Goal: Task Accomplishment & Management: Manage account settings

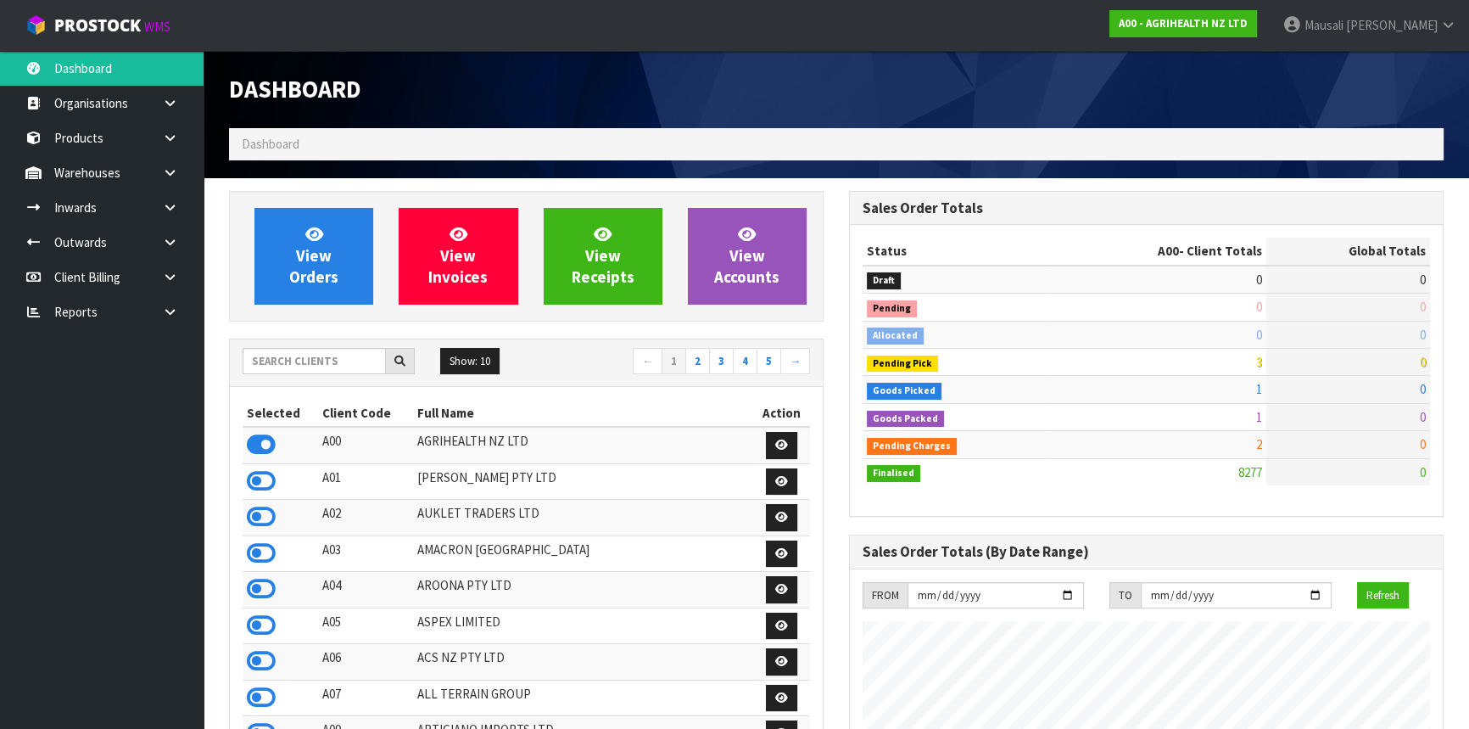
scroll to position [1283, 619]
click at [314, 361] on input "text" at bounding box center [314, 361] width 143 height 26
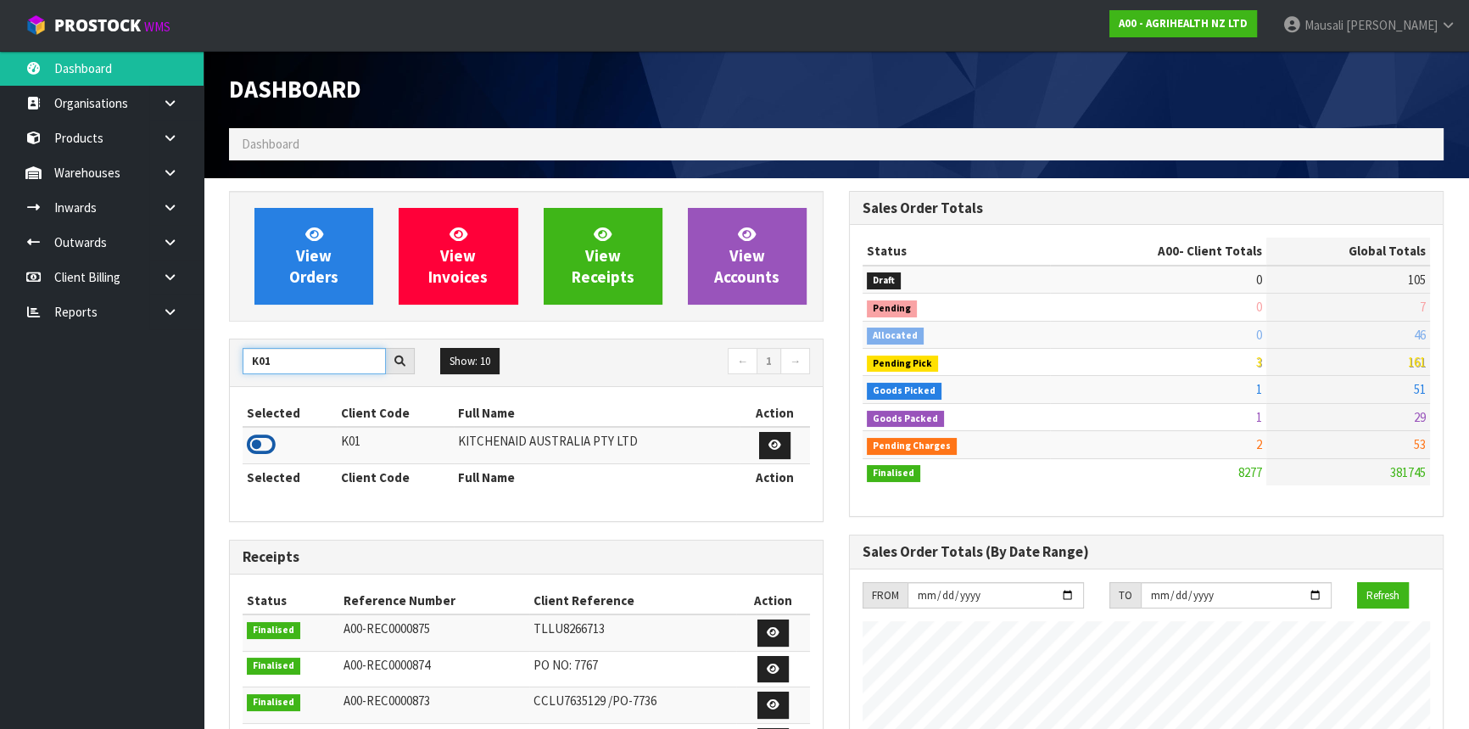
type input "K01"
click at [256, 435] on icon at bounding box center [261, 444] width 29 height 25
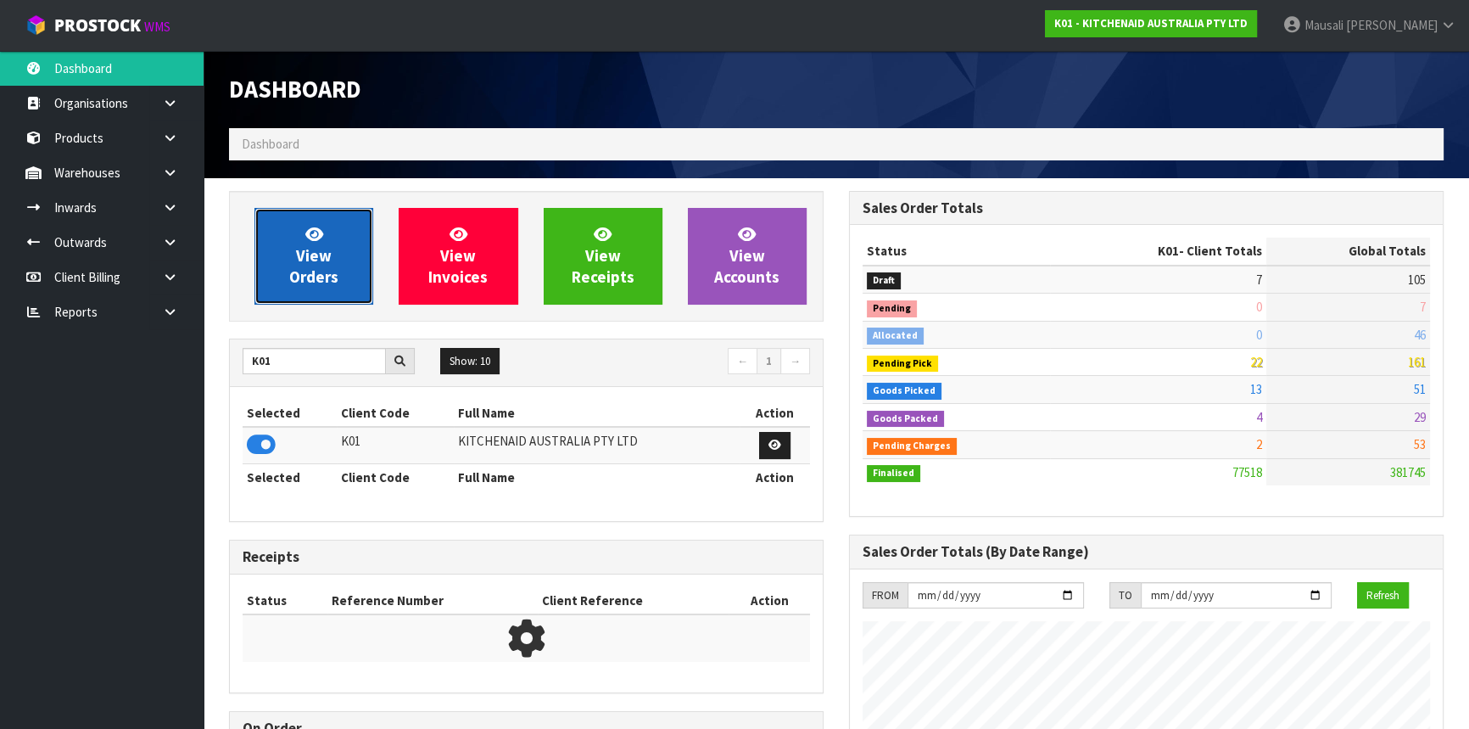
click at [314, 249] on span "View Orders" at bounding box center [313, 256] width 49 height 64
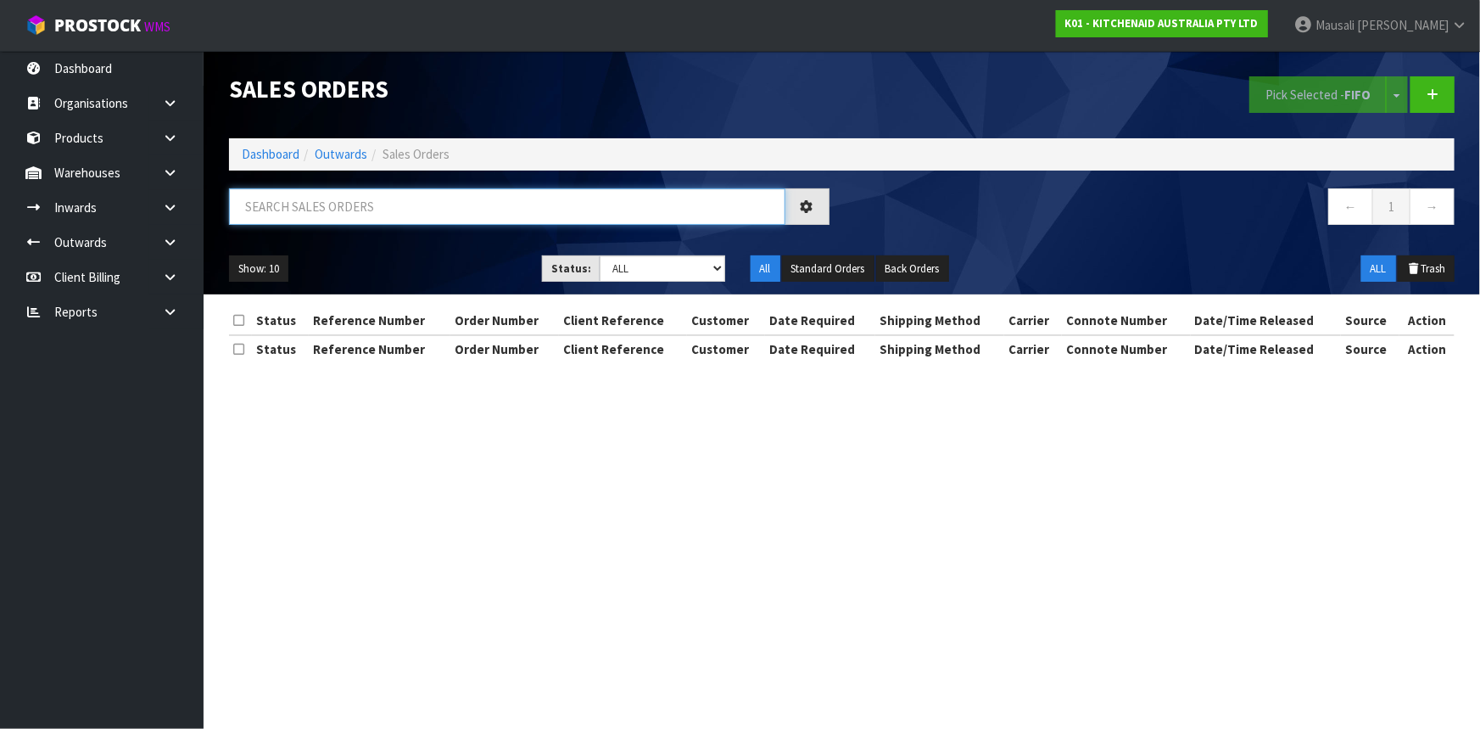
click at [265, 216] on input "text" at bounding box center [507, 206] width 556 height 36
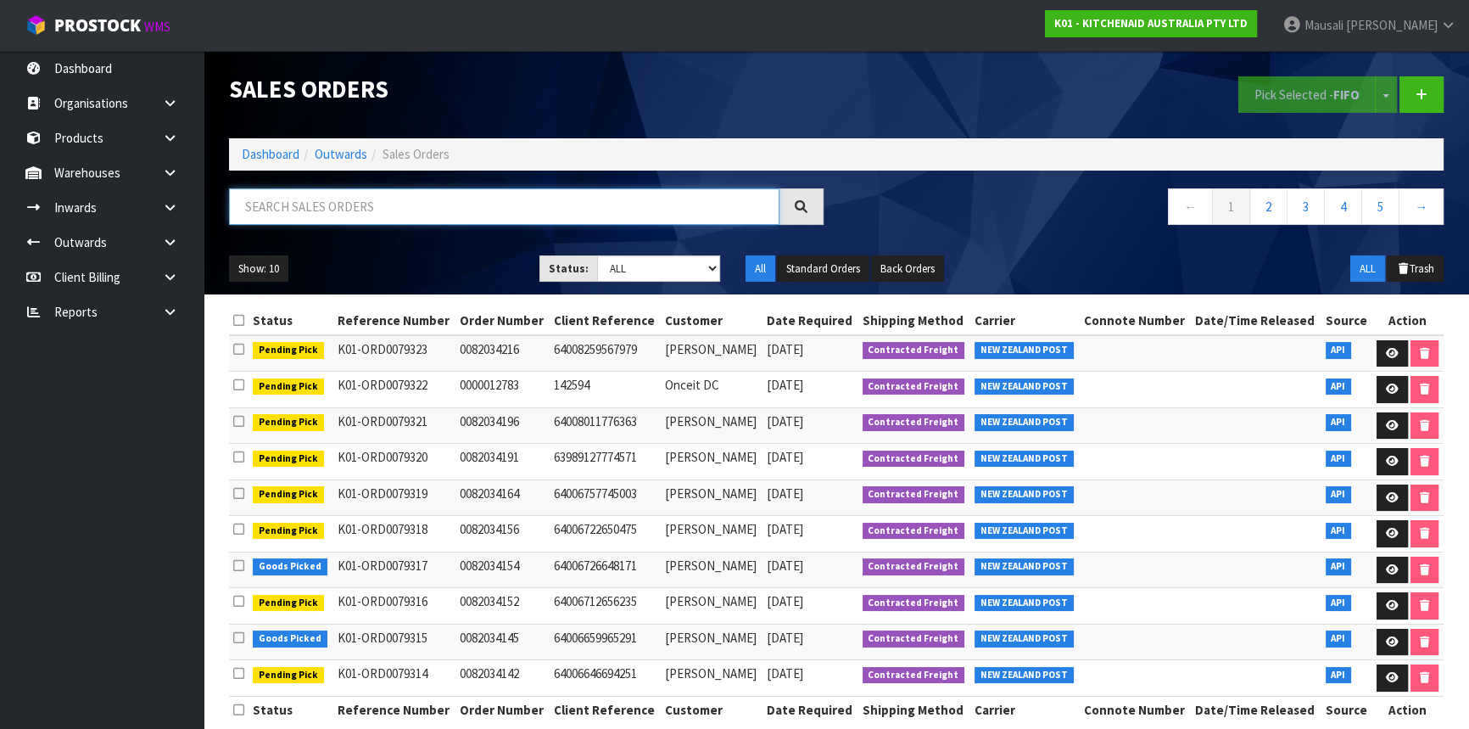
click at [265, 216] on input "text" at bounding box center [504, 206] width 551 height 36
type input "JOB-0413044"
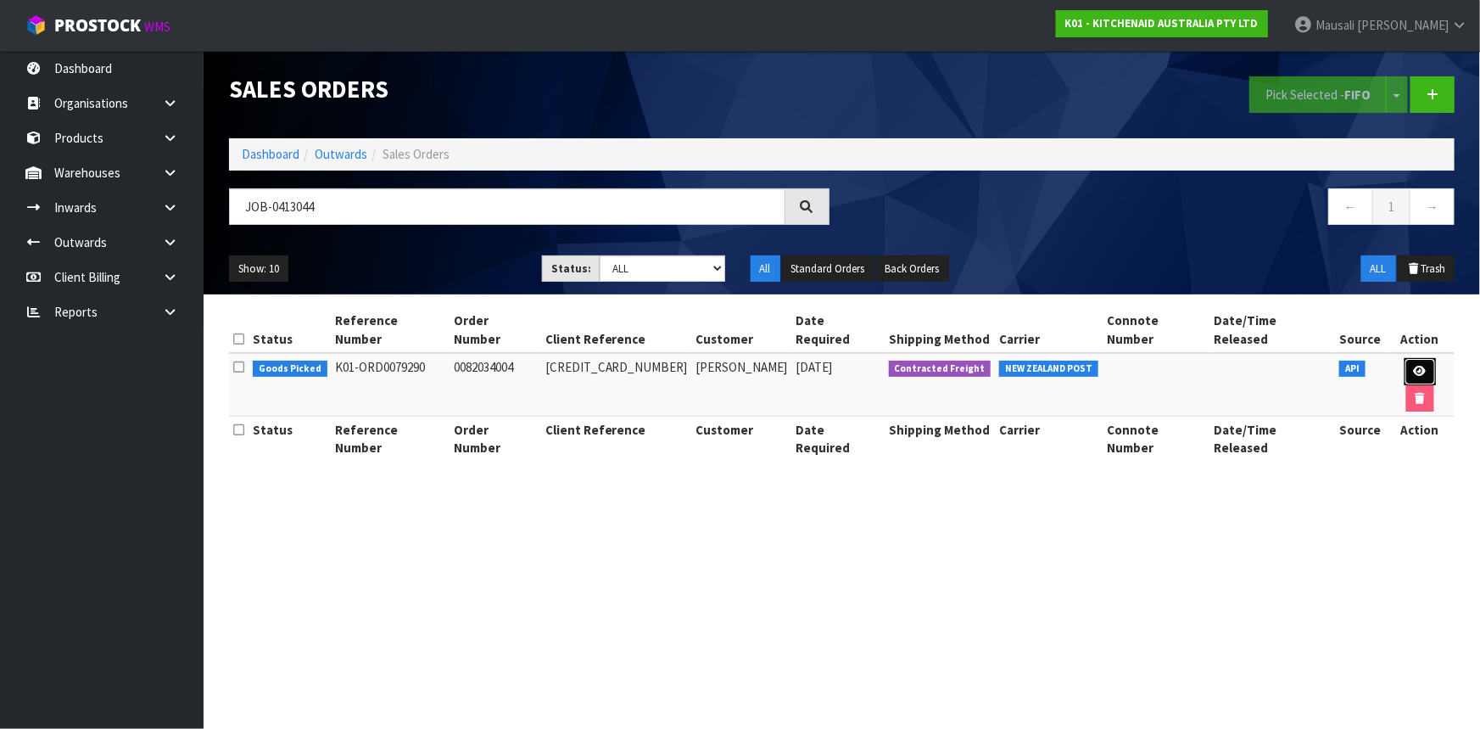
click at [1405, 358] on link at bounding box center [1420, 371] width 31 height 27
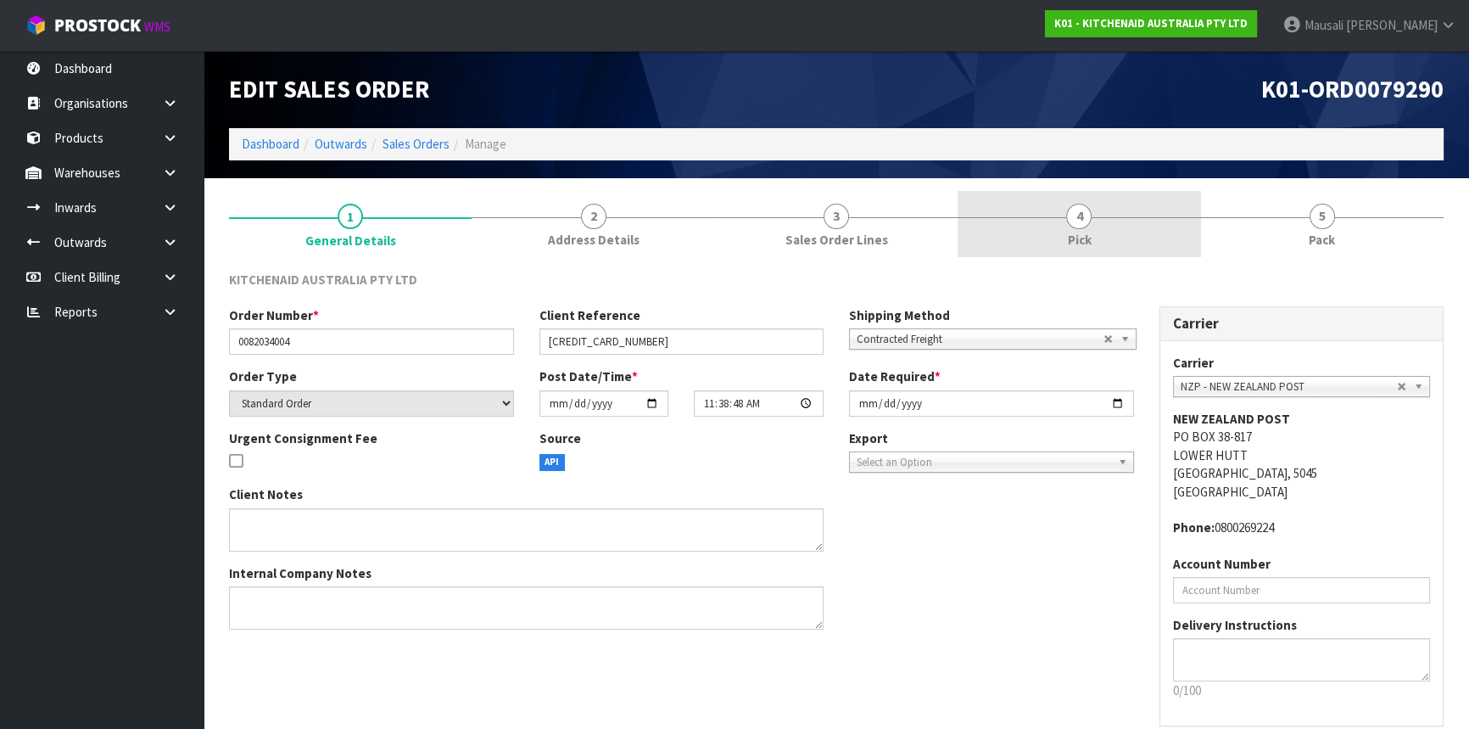
click at [1055, 219] on link "4 Pick" at bounding box center [1079, 224] width 243 height 67
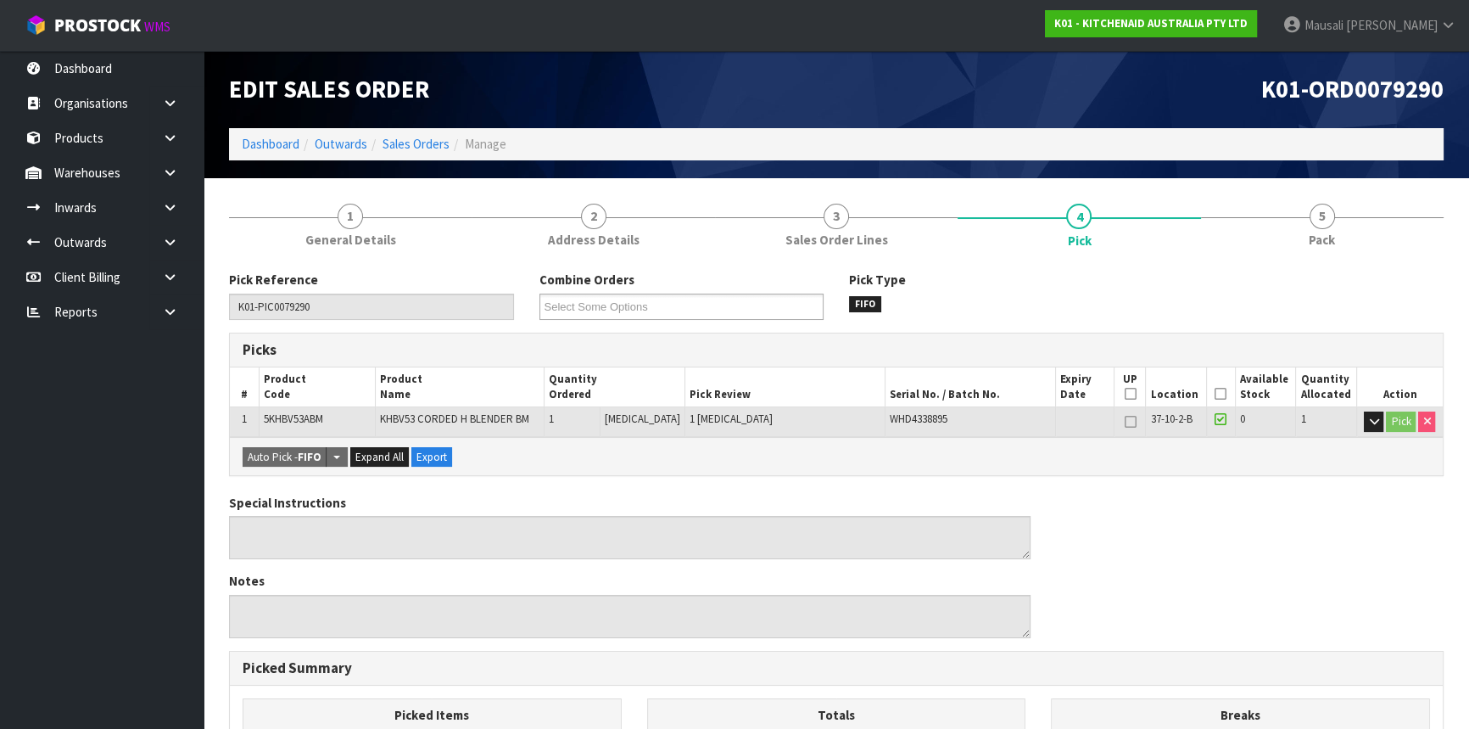
click at [1216, 394] on icon at bounding box center [1221, 394] width 12 height 1
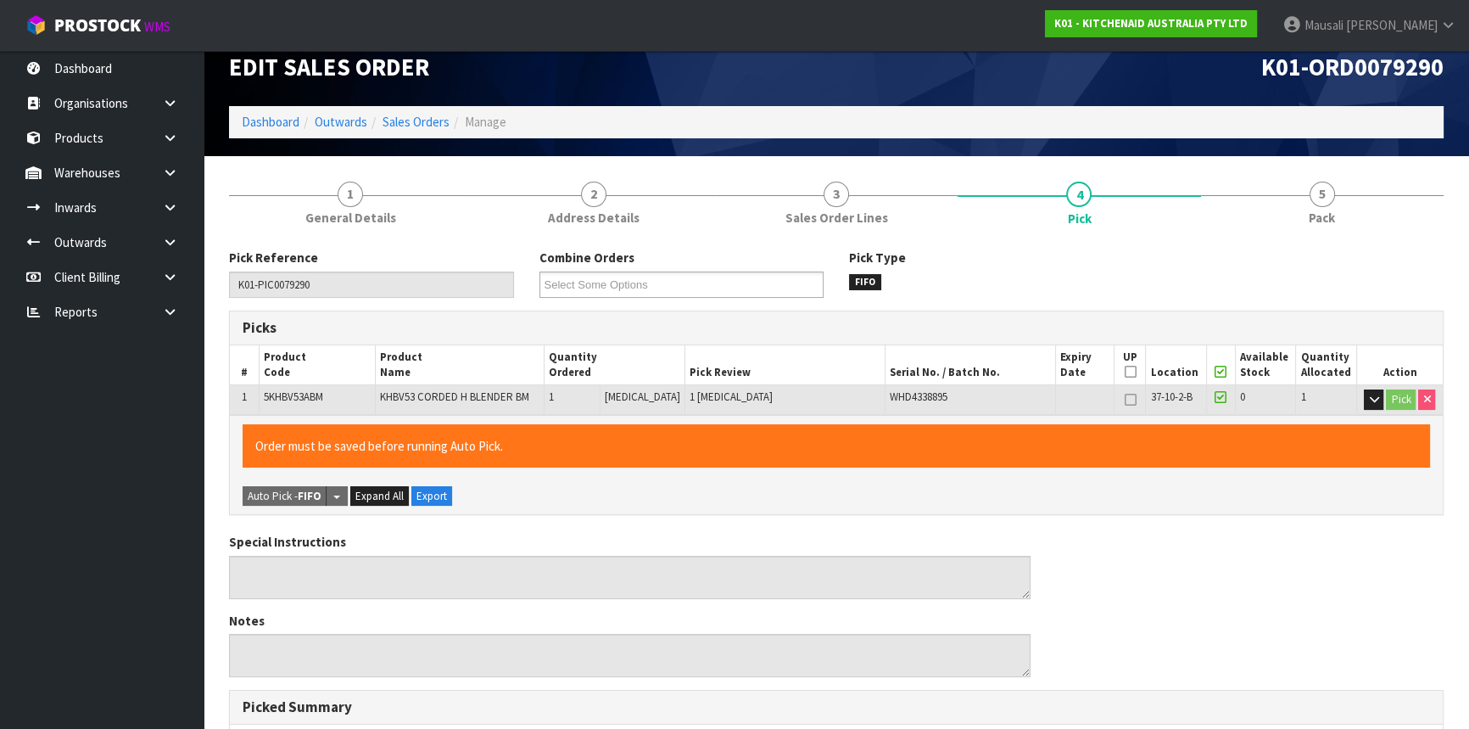
scroll to position [448, 0]
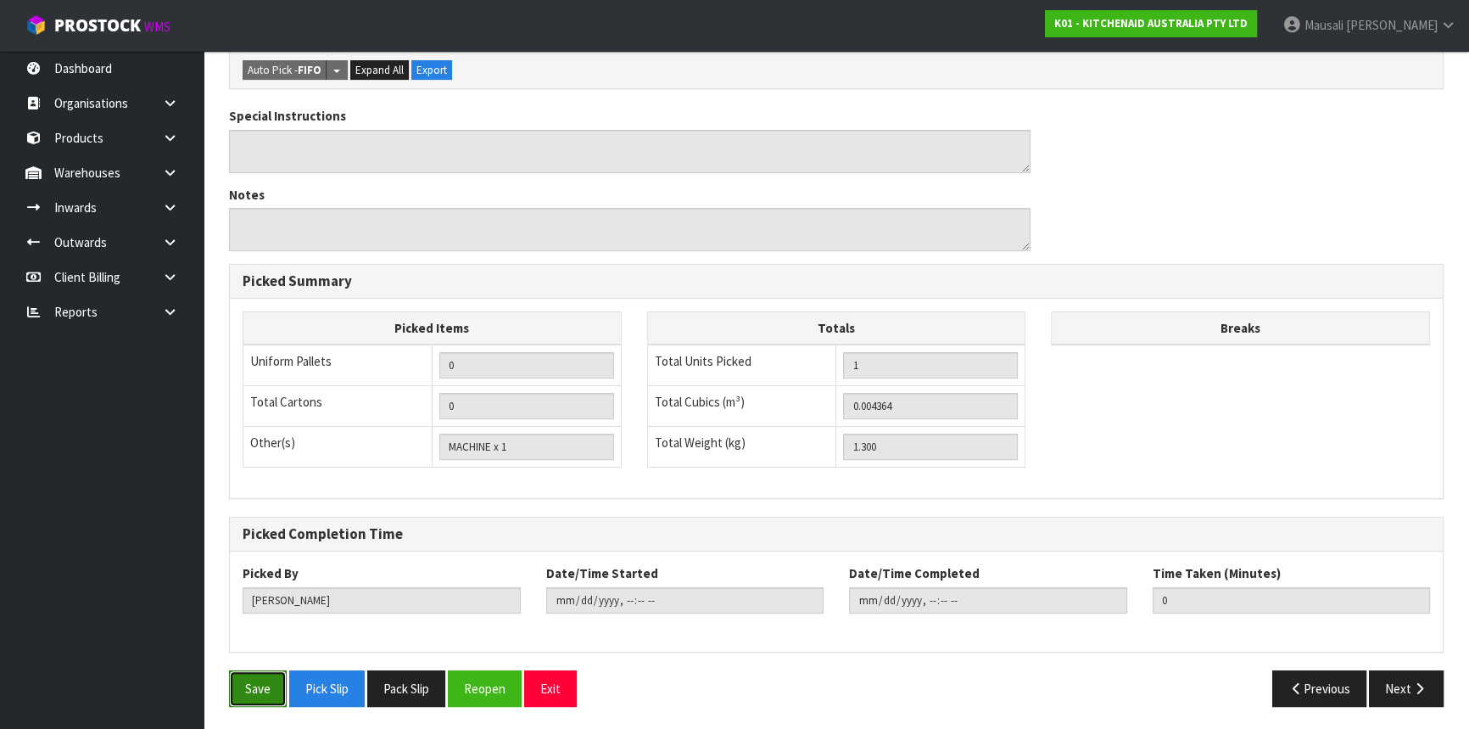
click at [267, 680] on button "Save" at bounding box center [258, 688] width 58 height 36
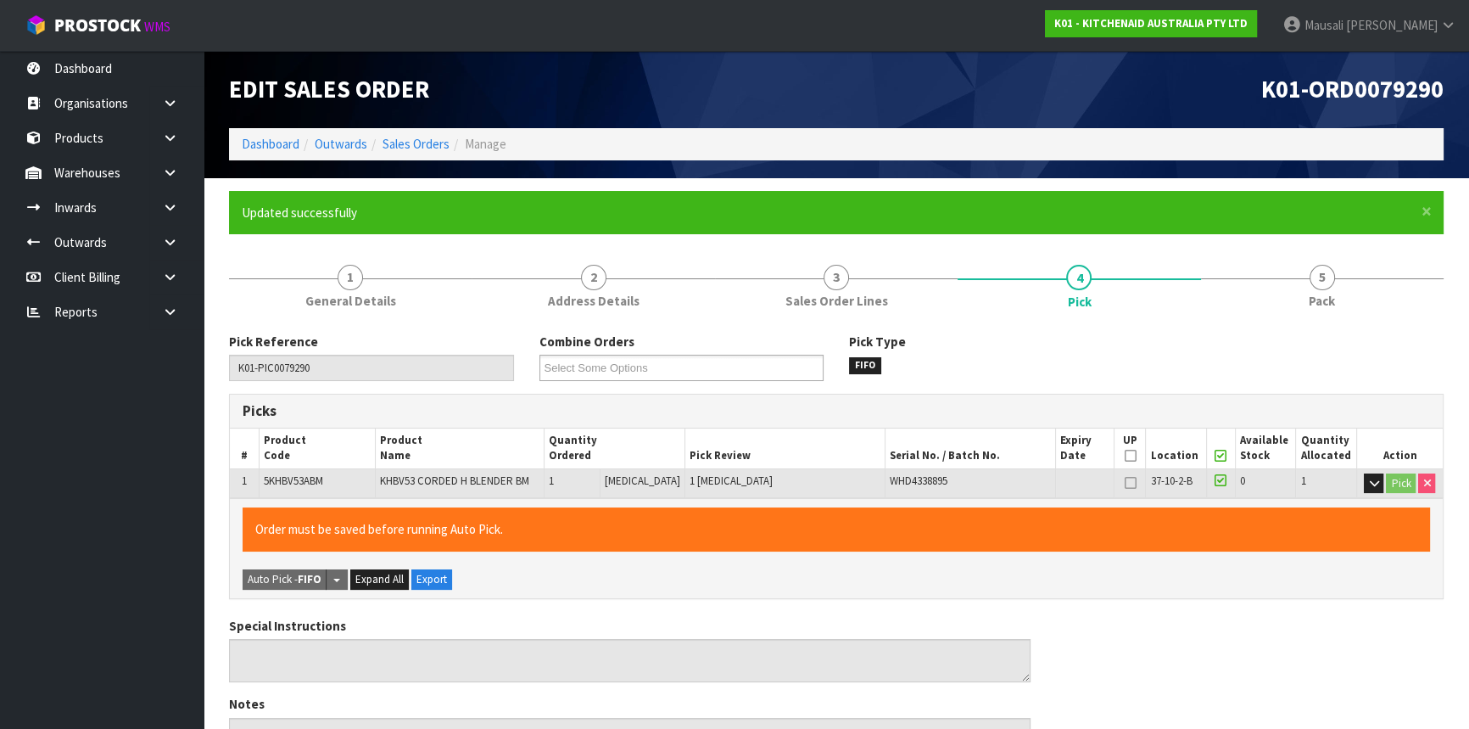
type input "[PERSON_NAME]"
type input "[DATE]T12:25:18"
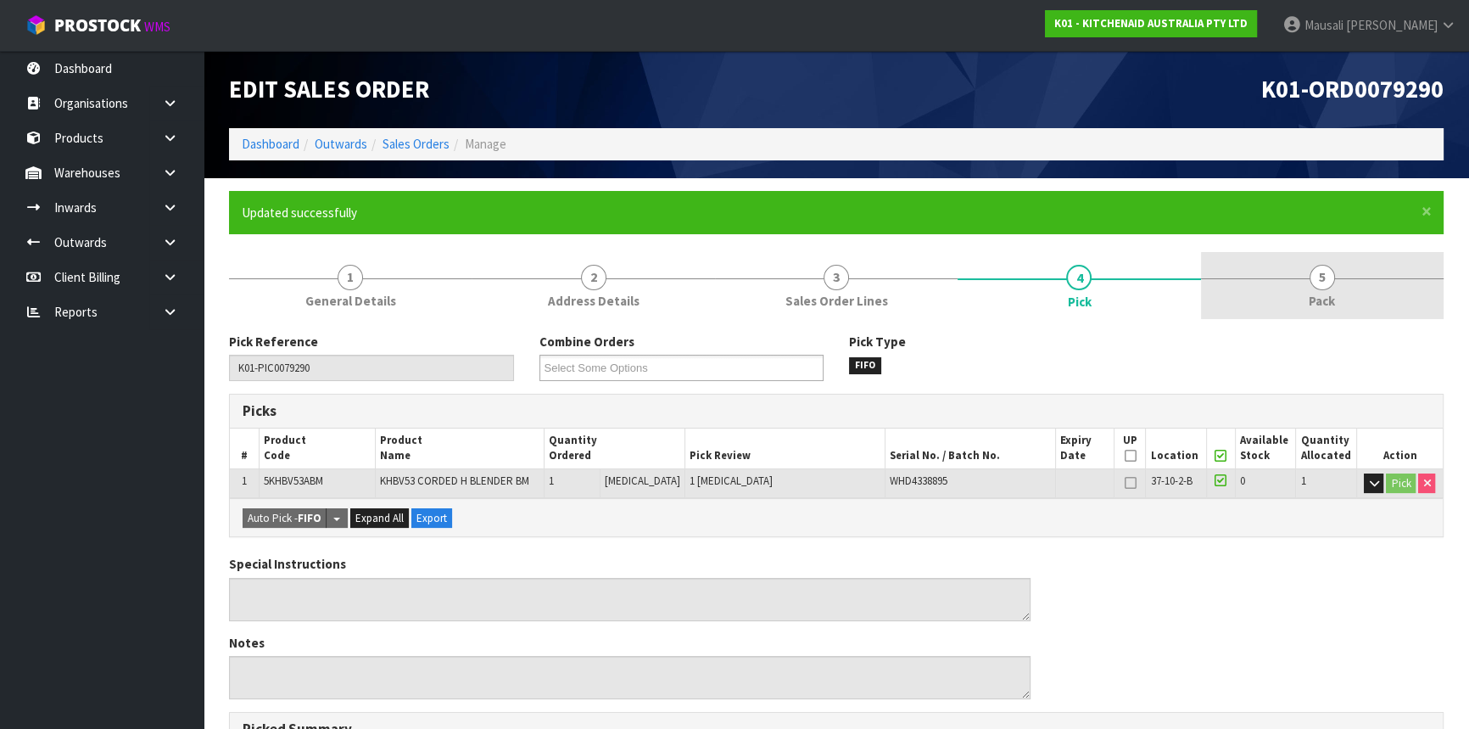
click at [1334, 310] on span "Pack" at bounding box center [1322, 301] width 26 height 18
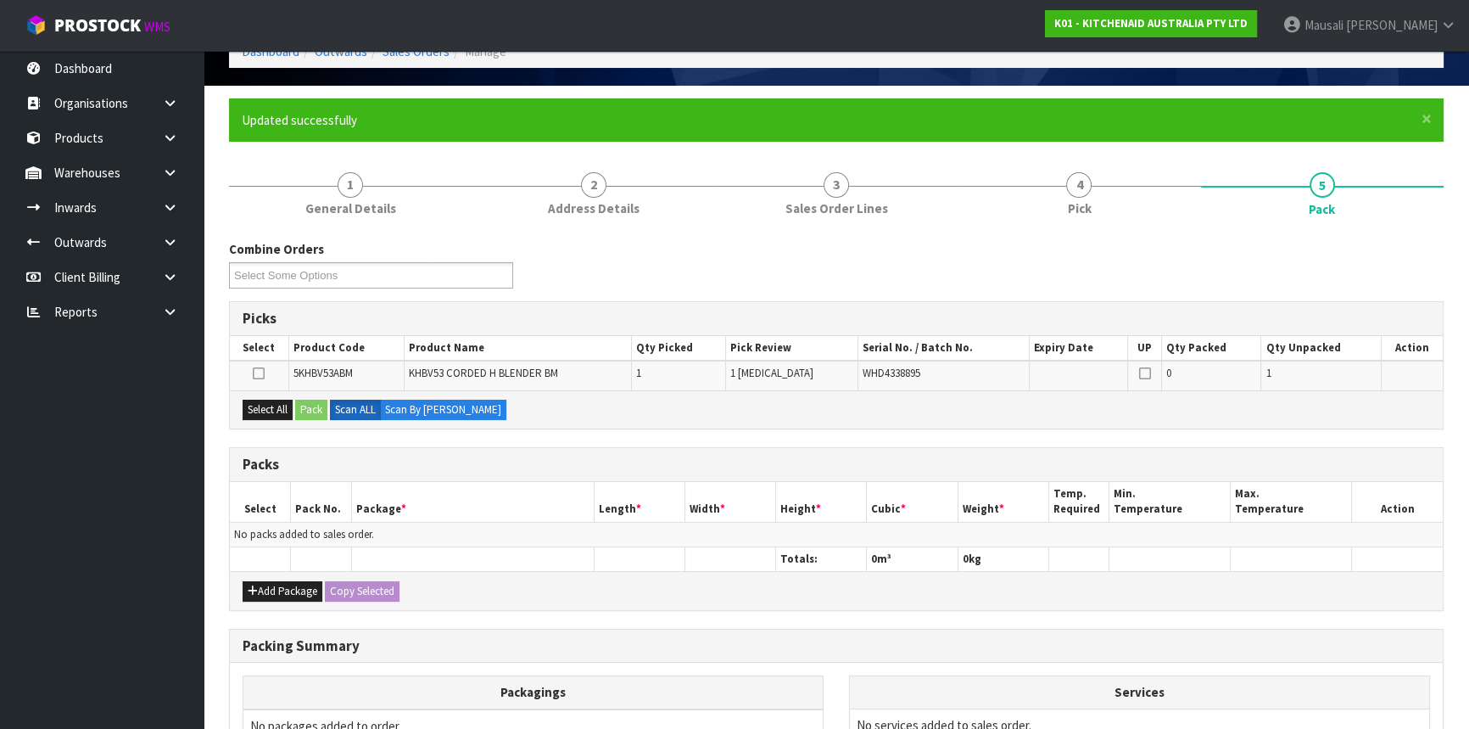
scroll to position [231, 0]
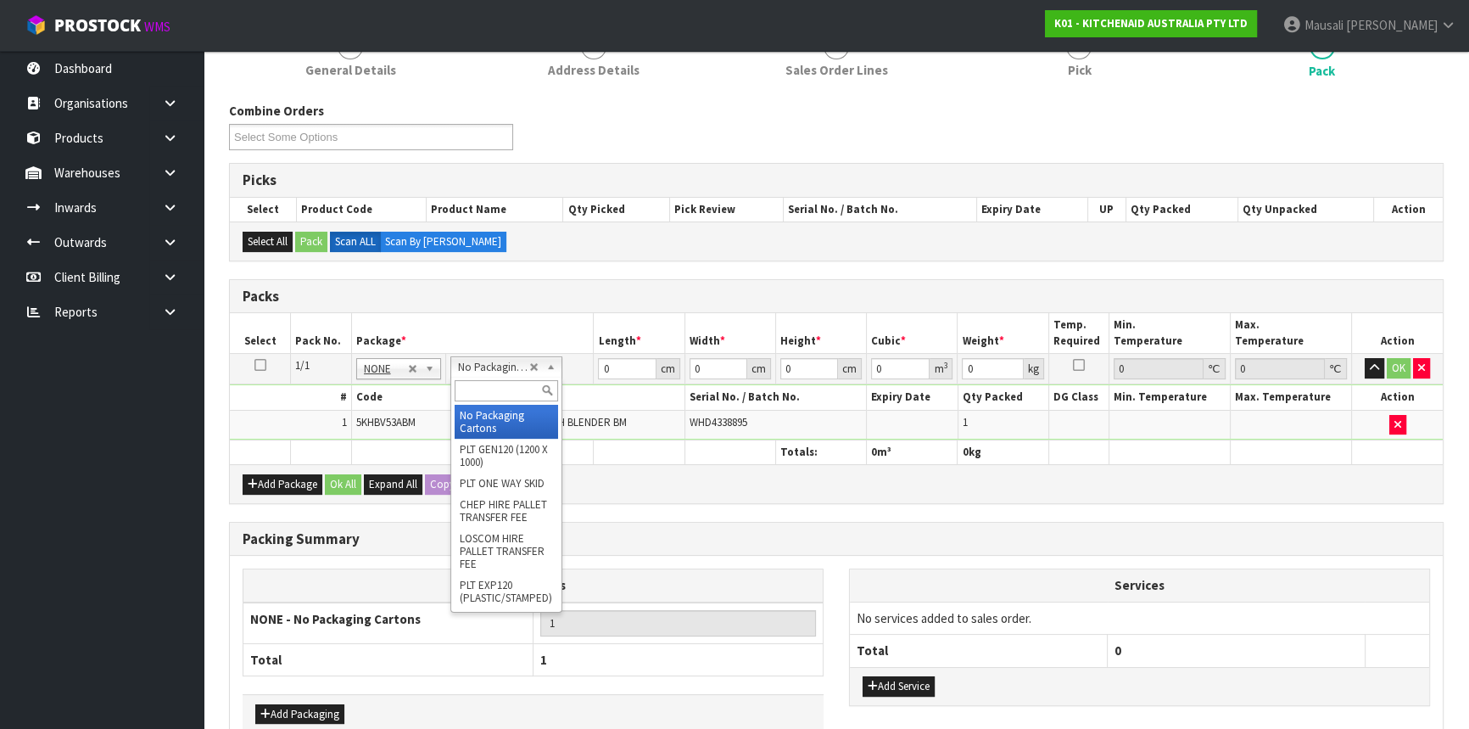
drag, startPoint x: 514, startPoint y: 368, endPoint x: 514, endPoint y: 384, distance: 16.1
click at [511, 388] on input "text" at bounding box center [506, 390] width 103 height 21
type input "OC"
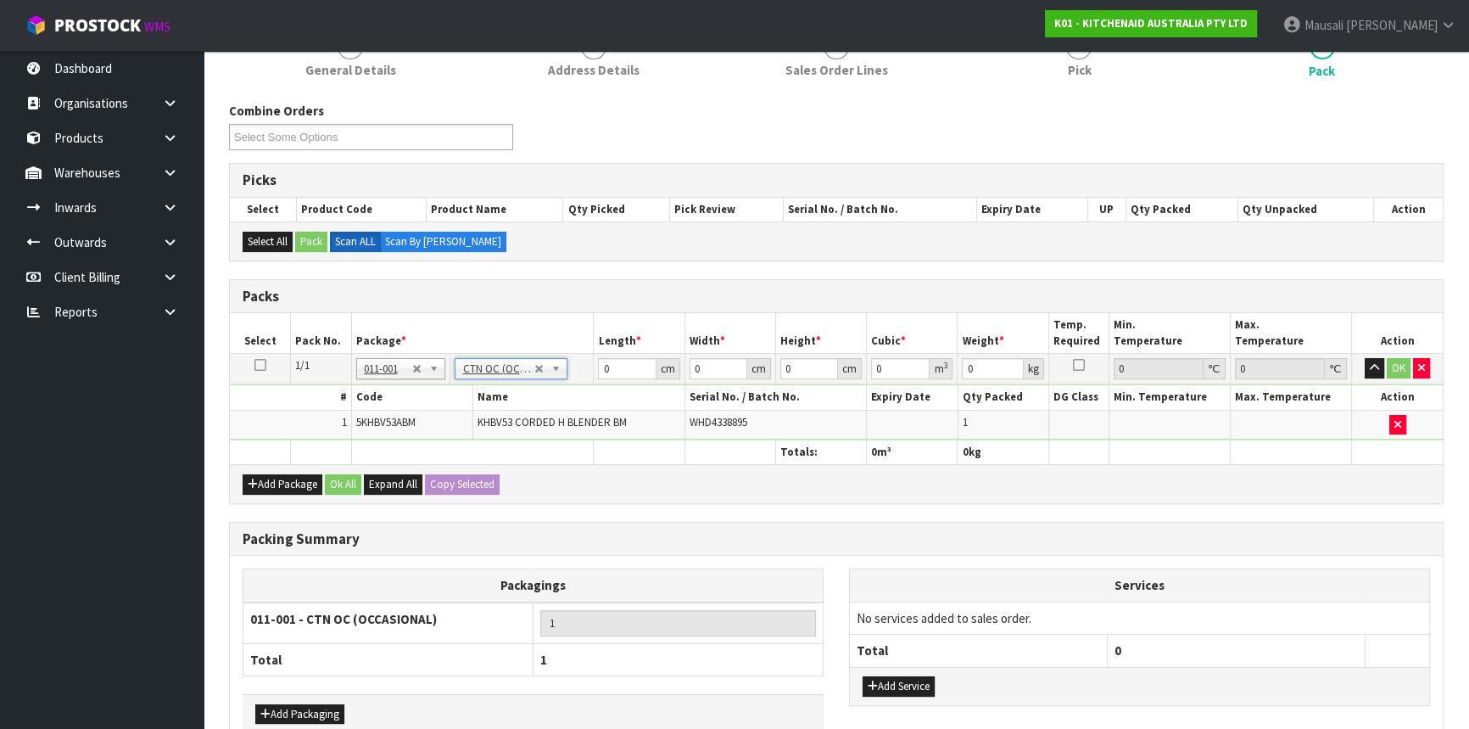
type input "1.3"
drag, startPoint x: 600, startPoint y: 373, endPoint x: 574, endPoint y: 386, distance: 28.5
click at [577, 386] on tbody "1/1 NONE 007-001 007-002 007-004 007-009 007-013 007-014 007-015 007-017 007-01…" at bounding box center [836, 397] width 1213 height 87
type input "24"
type input "14"
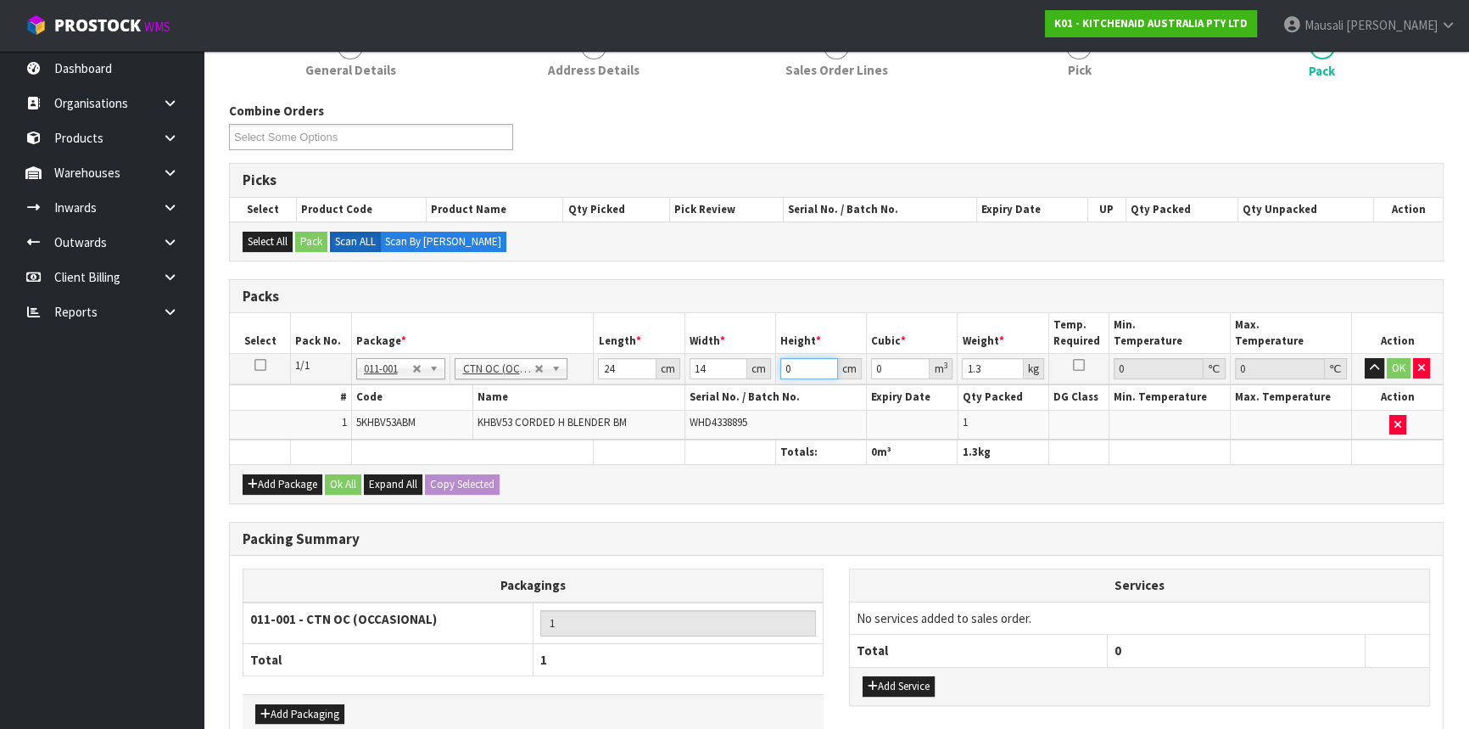
type input "2"
type input "0.000672"
type input "29"
type input "0.009744"
type input "29"
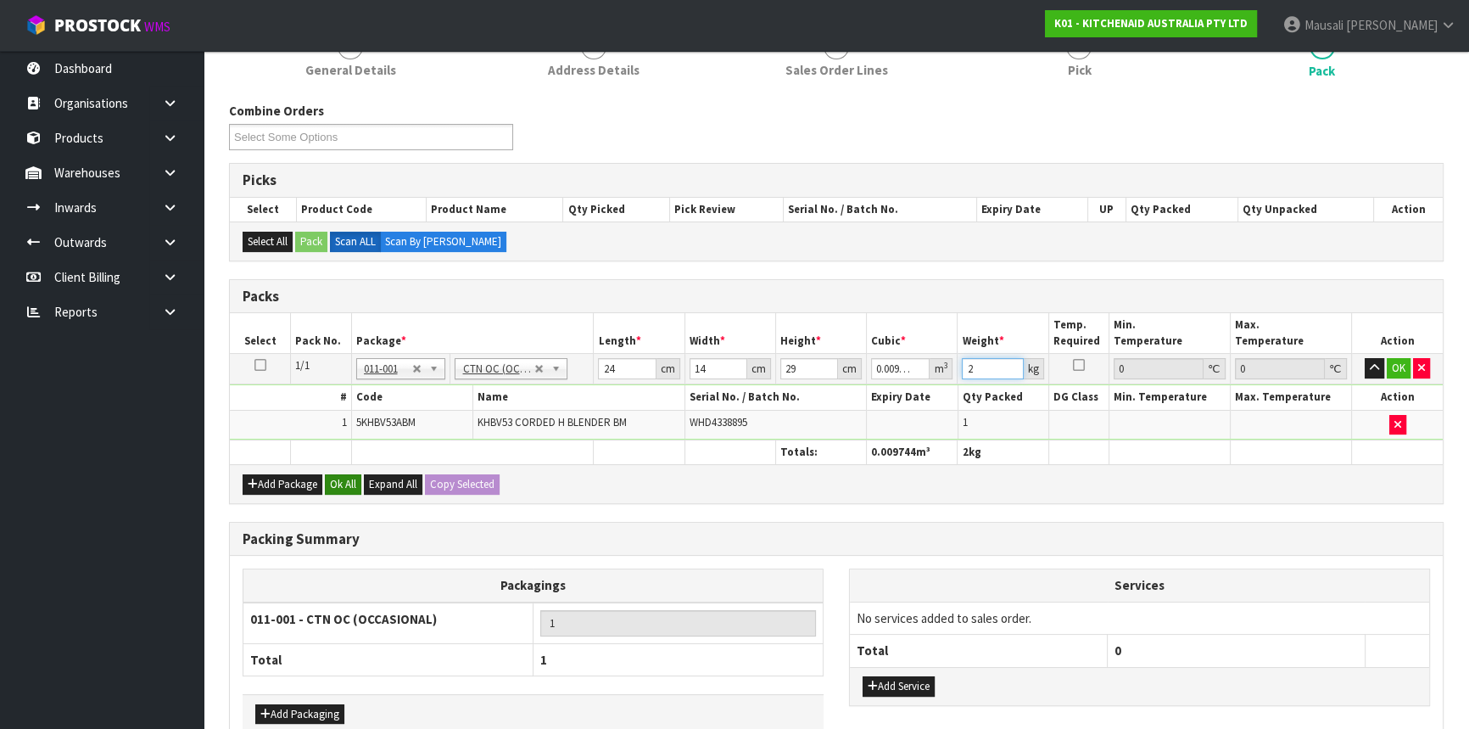
type input "2"
drag, startPoint x: 343, startPoint y: 484, endPoint x: 349, endPoint y: 507, distance: 24.5
click at [344, 484] on button "Ok All" at bounding box center [343, 484] width 36 height 20
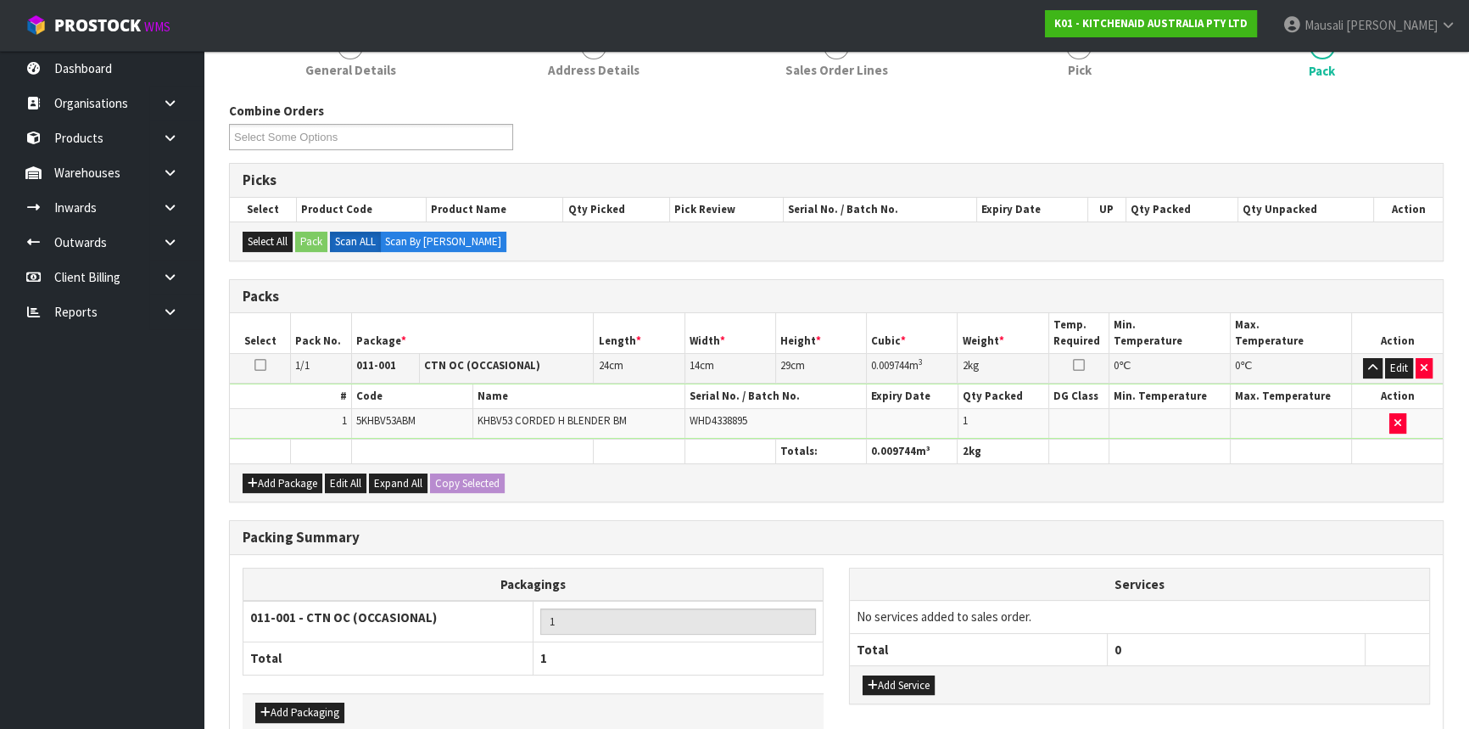
scroll to position [322, 0]
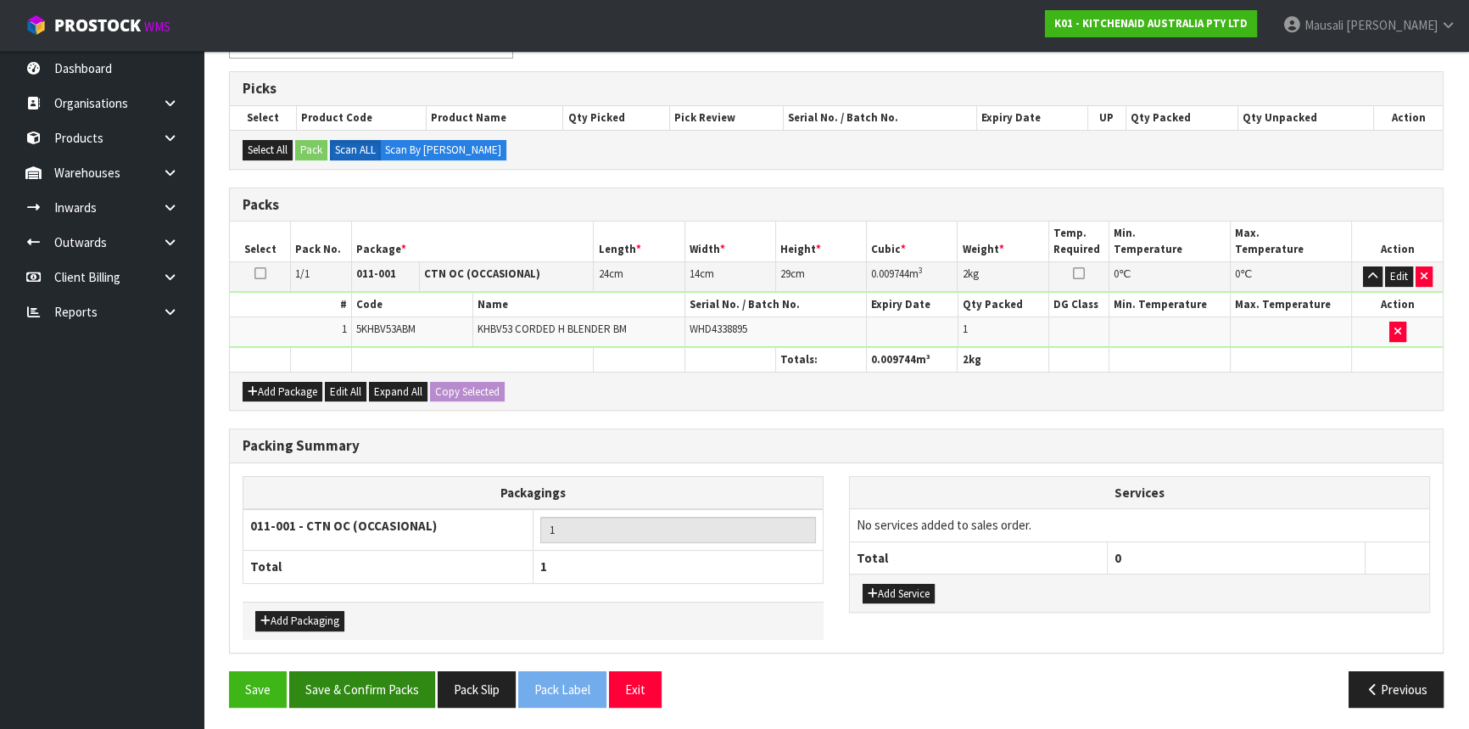
drag, startPoint x: 382, startPoint y: 663, endPoint x: 388, endPoint y: 670, distance: 9.7
click at [383, 666] on div "Combine Orders K01-ORD0079204 K01-ORD0079205 K01-ORD0079206 K01-ORD0079207 K01-…" at bounding box center [836, 365] width 1215 height 710
click at [388, 671] on button "Save & Confirm Packs" at bounding box center [362, 689] width 146 height 36
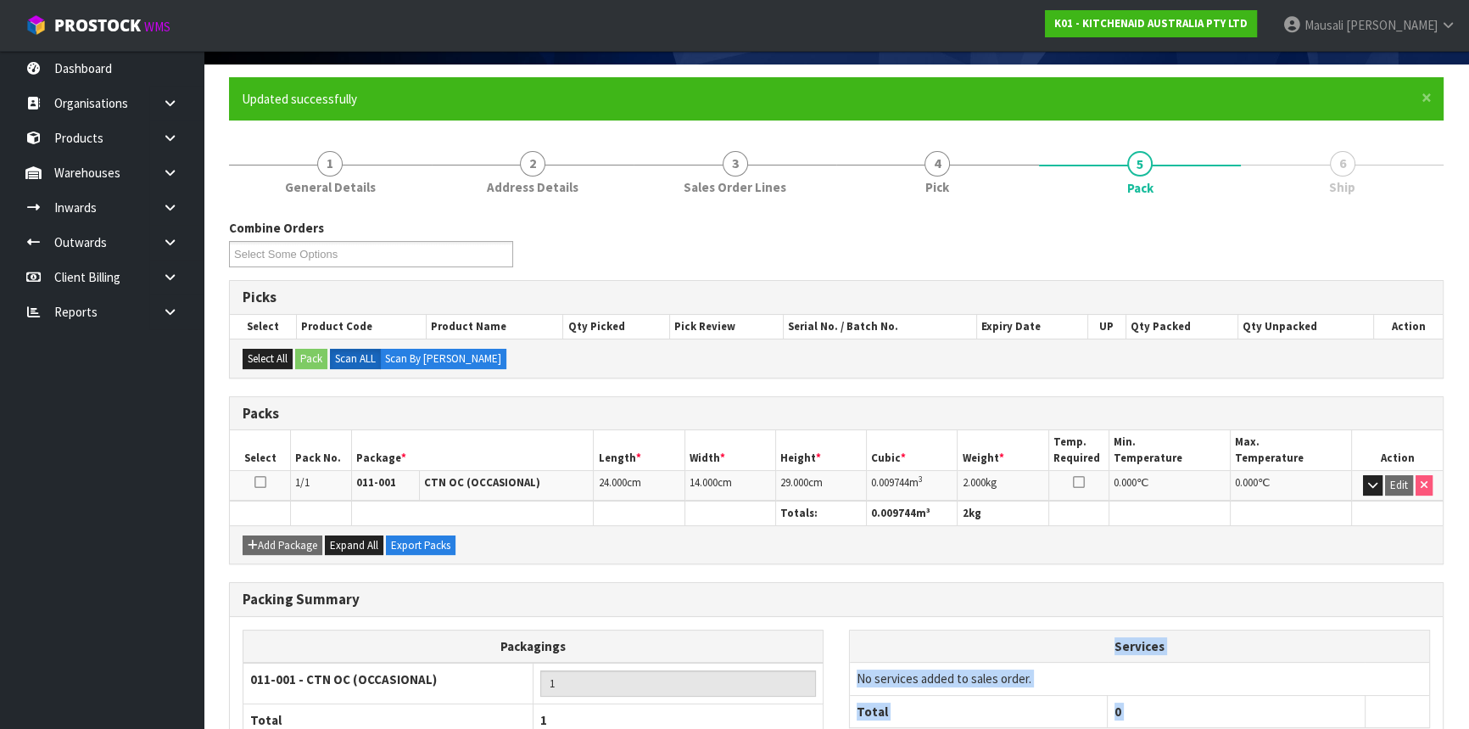
scroll to position [229, 0]
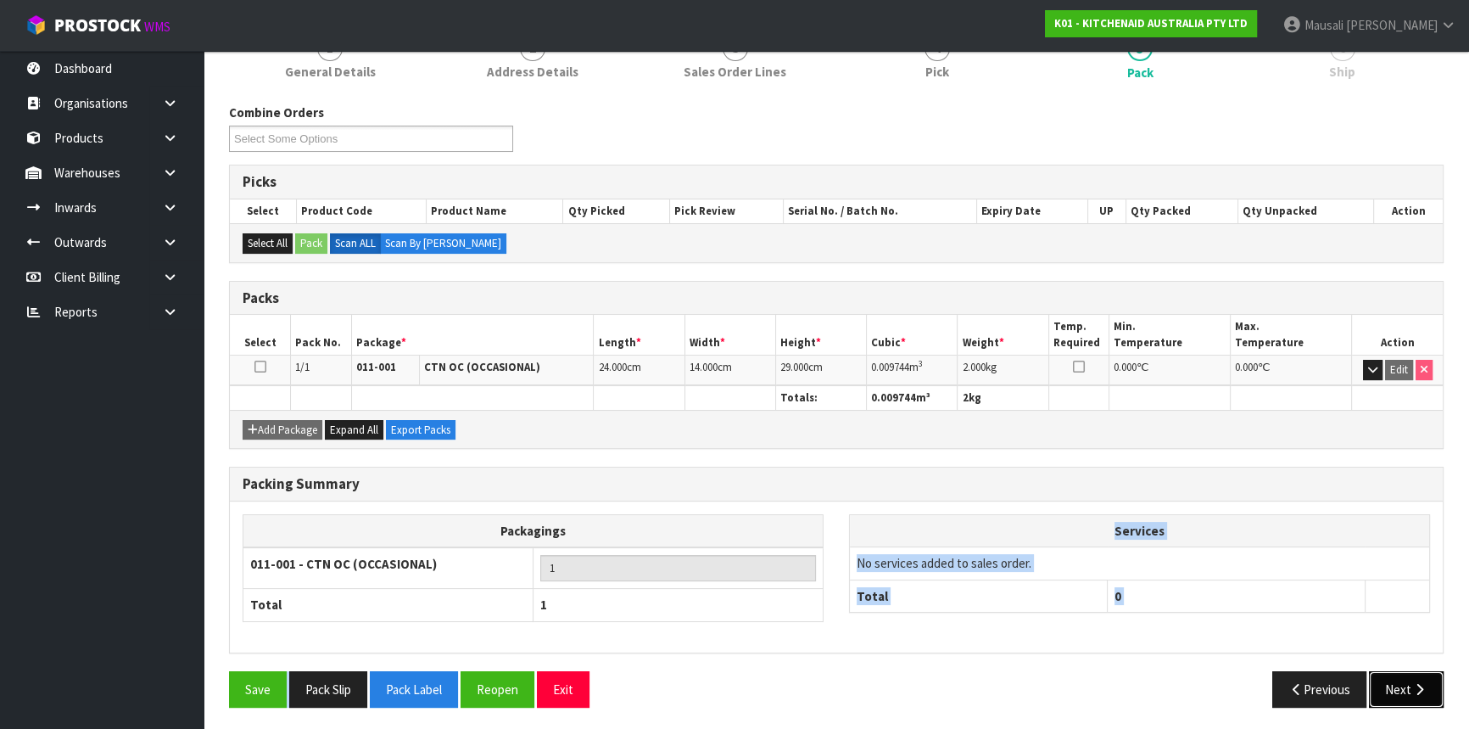
click at [1396, 674] on button "Next" at bounding box center [1406, 689] width 75 height 36
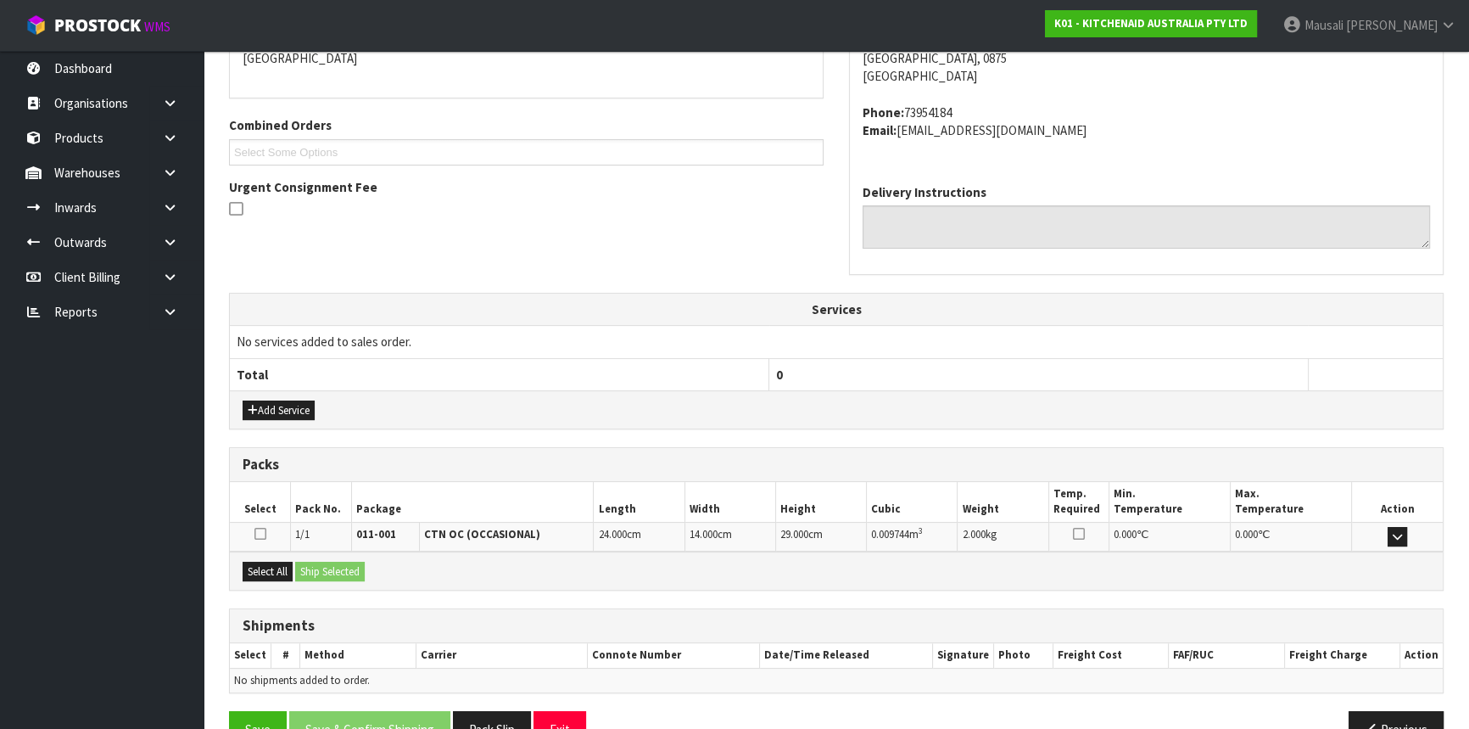
scroll to position [426, 0]
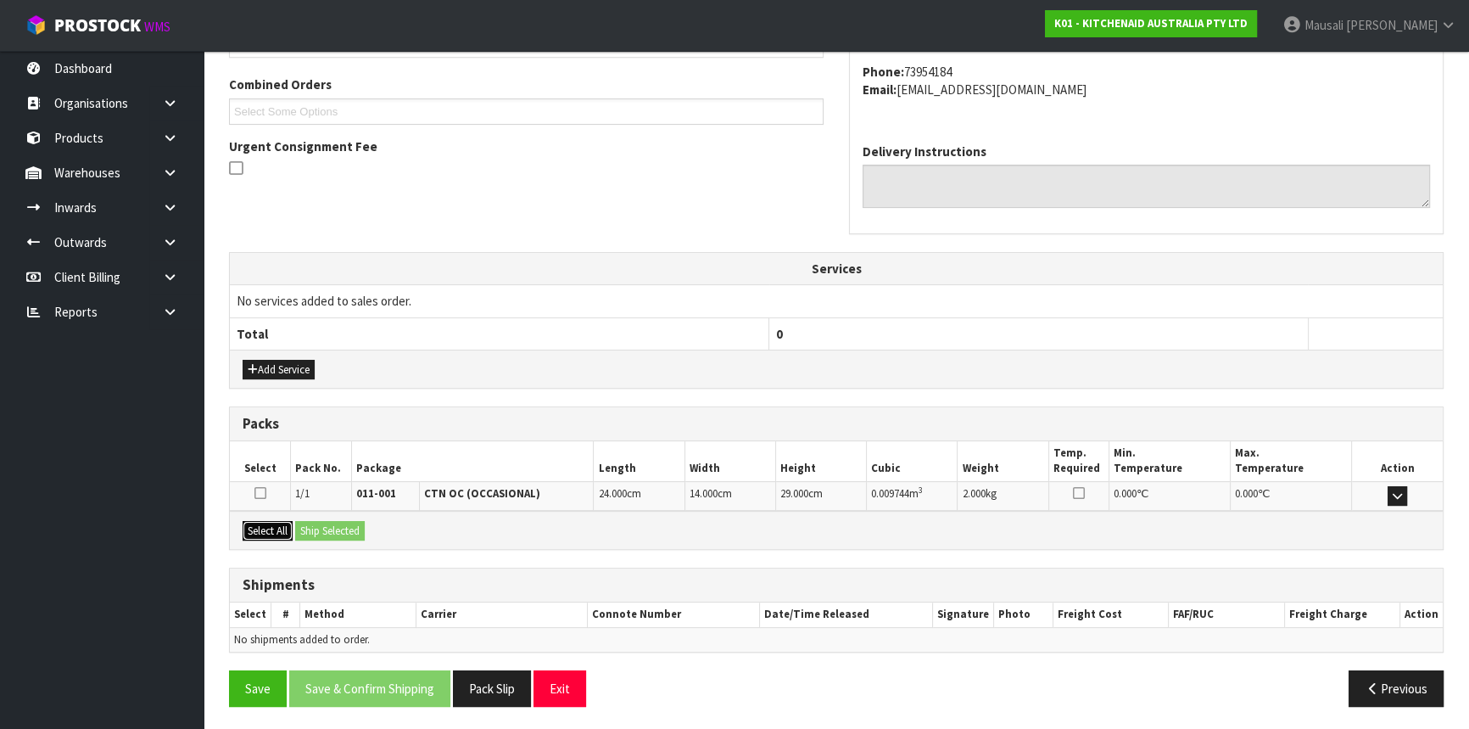
click at [265, 532] on button "Select All" at bounding box center [268, 531] width 50 height 20
click at [320, 533] on button "Ship Selected" at bounding box center [330, 531] width 70 height 20
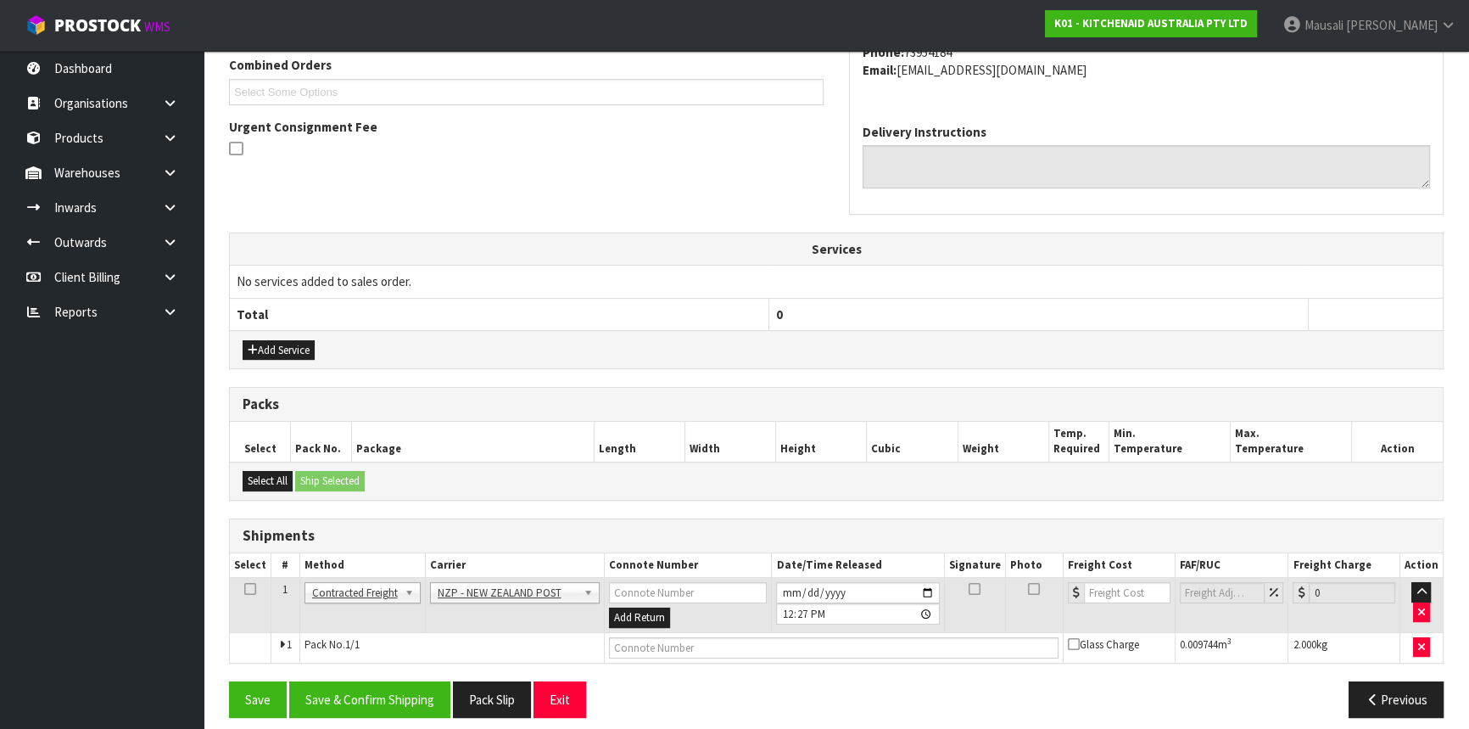
scroll to position [456, 0]
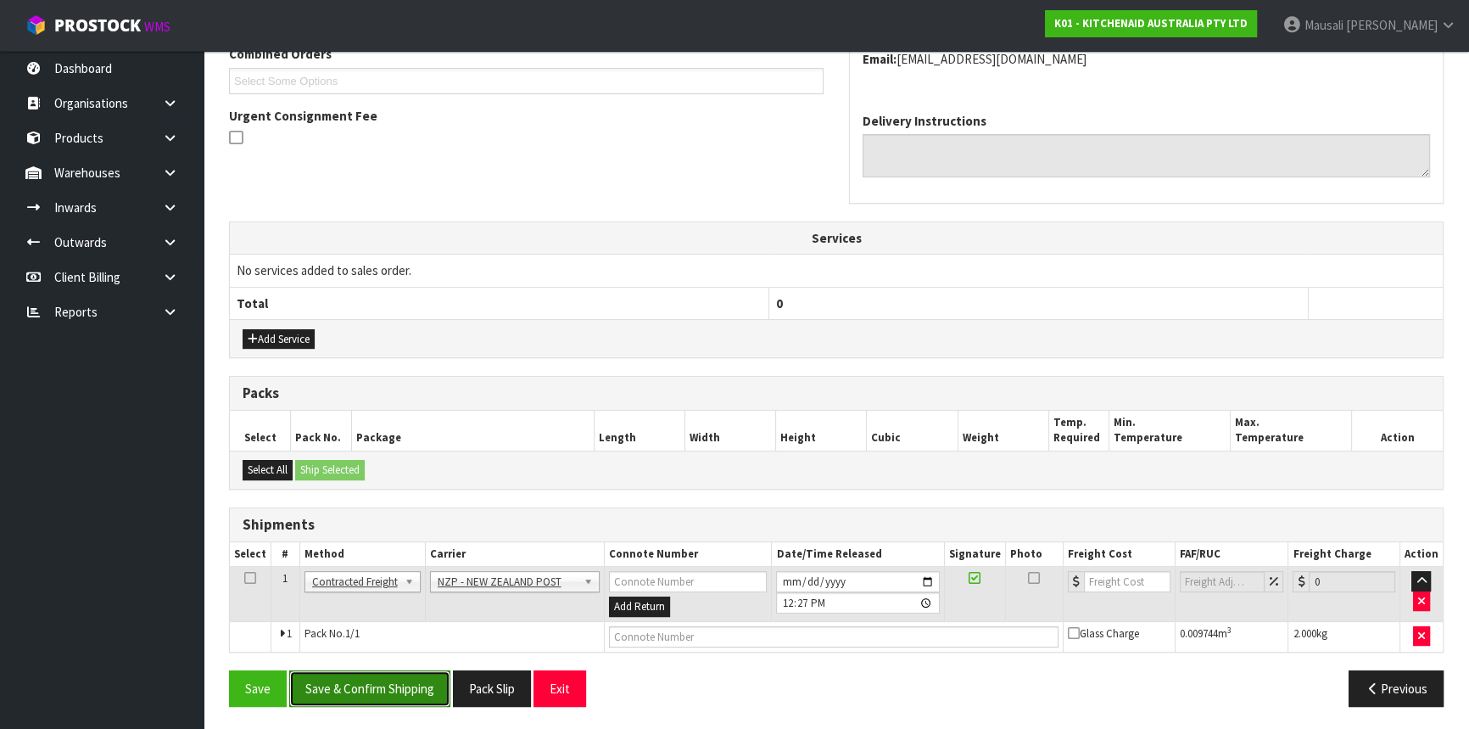
click at [391, 677] on button "Save & Confirm Shipping" at bounding box center [369, 688] width 161 height 36
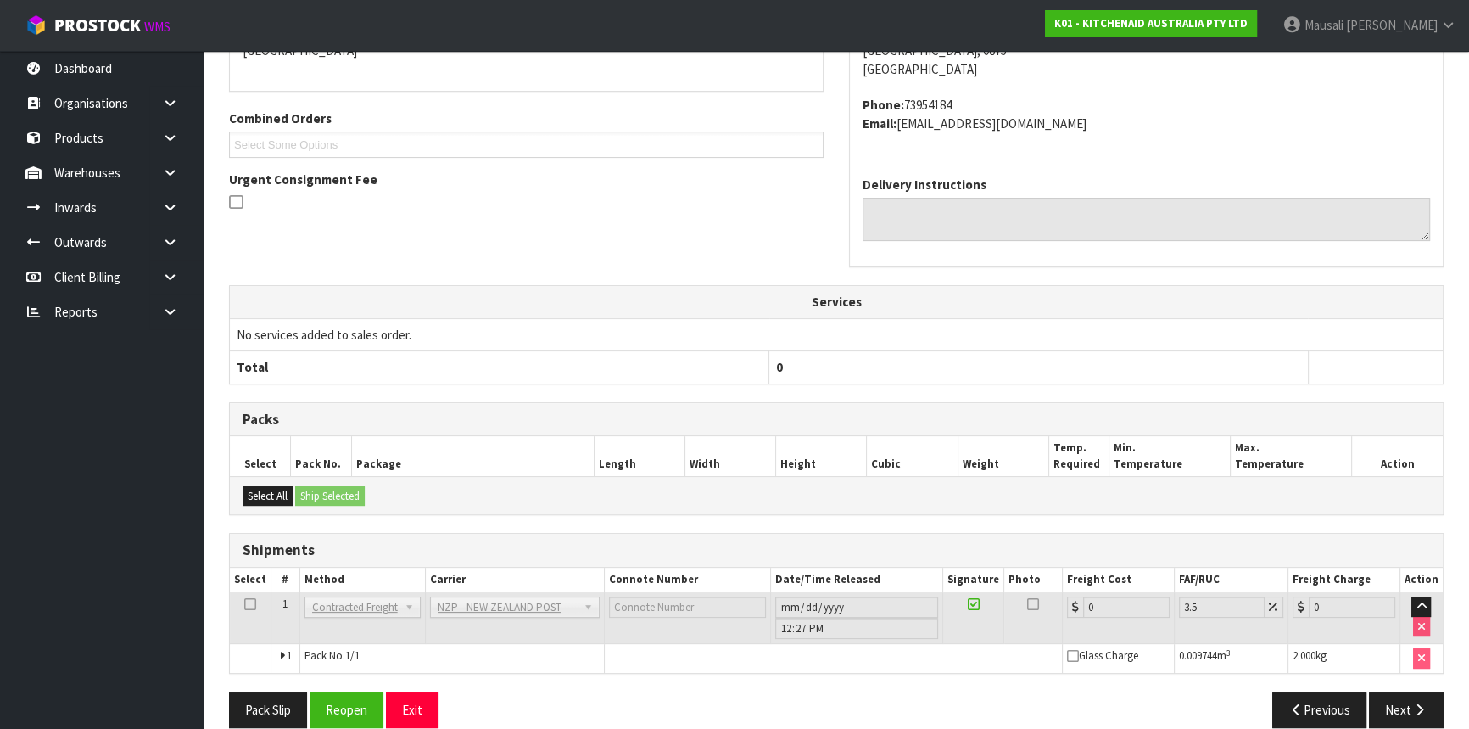
scroll to position [433, 0]
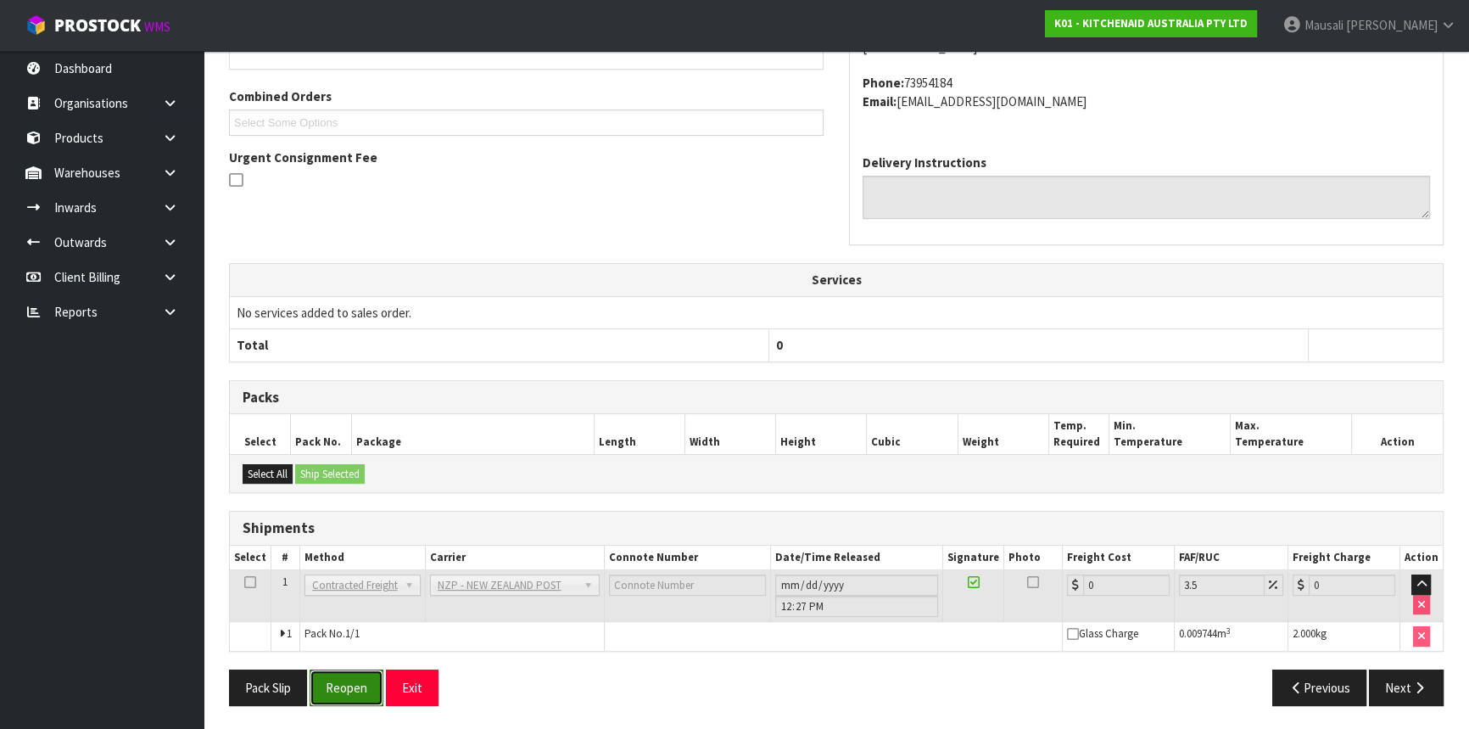
click at [355, 678] on button "Reopen" at bounding box center [347, 687] width 74 height 36
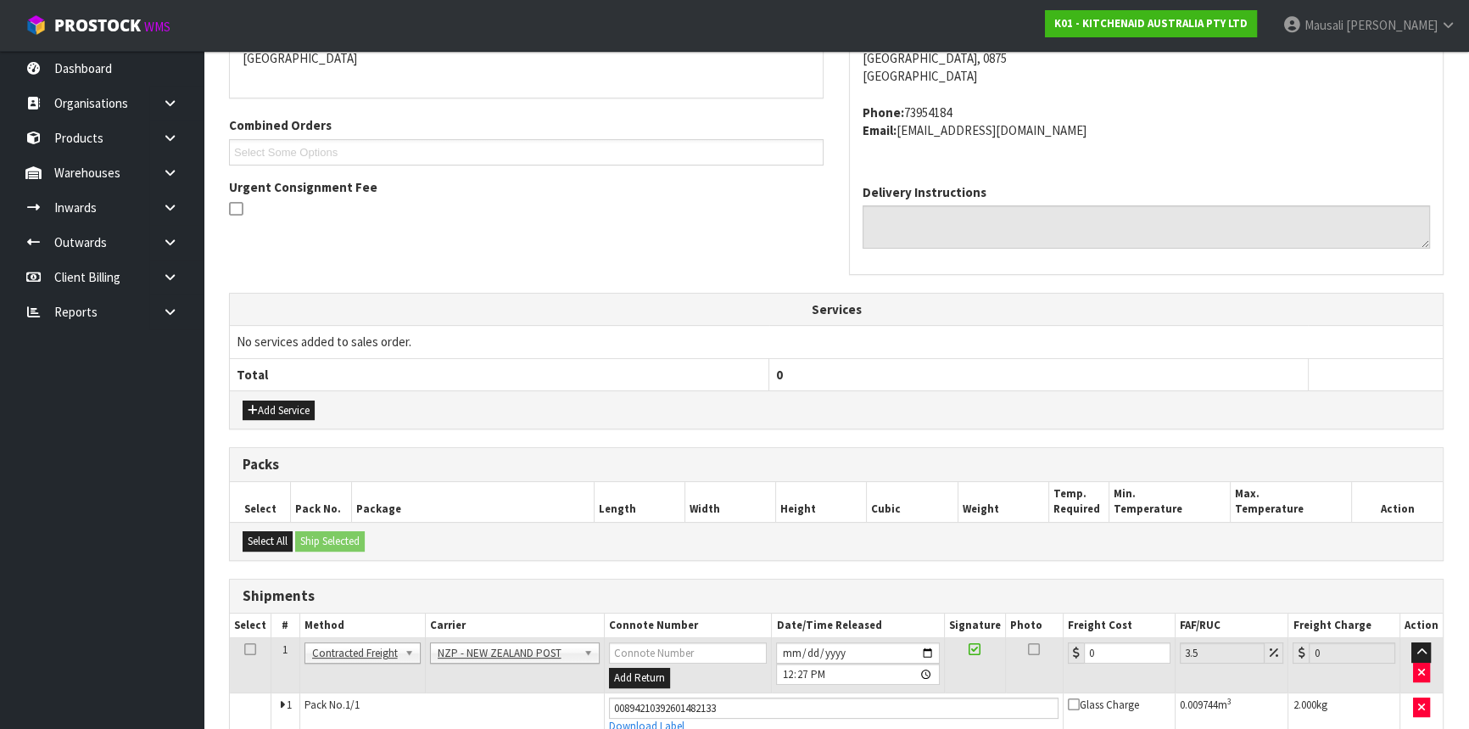
scroll to position [472, 0]
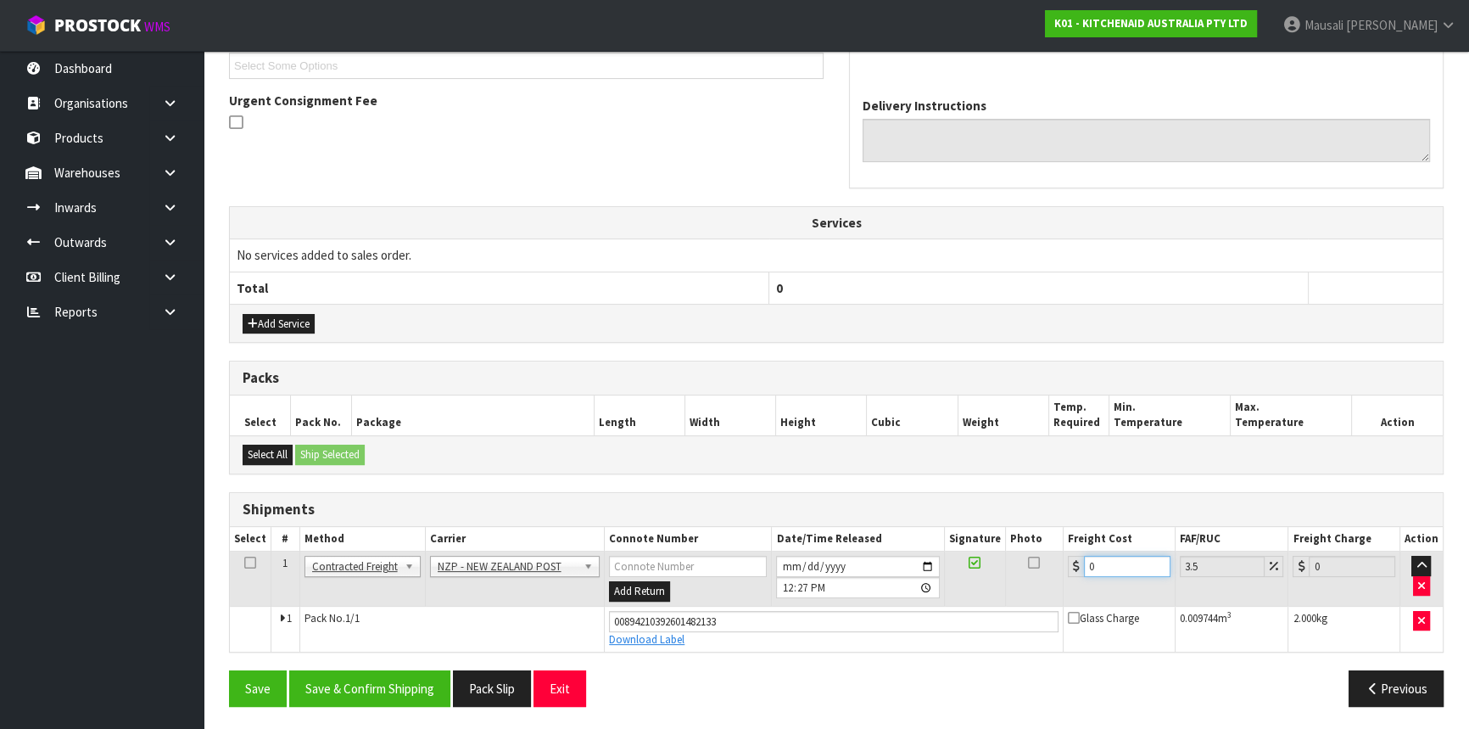
drag, startPoint x: 1101, startPoint y: 560, endPoint x: 1069, endPoint y: 568, distance: 33.3
click at [1069, 568] on div "0" at bounding box center [1119, 566] width 103 height 21
type input "8"
type input "8.28"
type input "8.9"
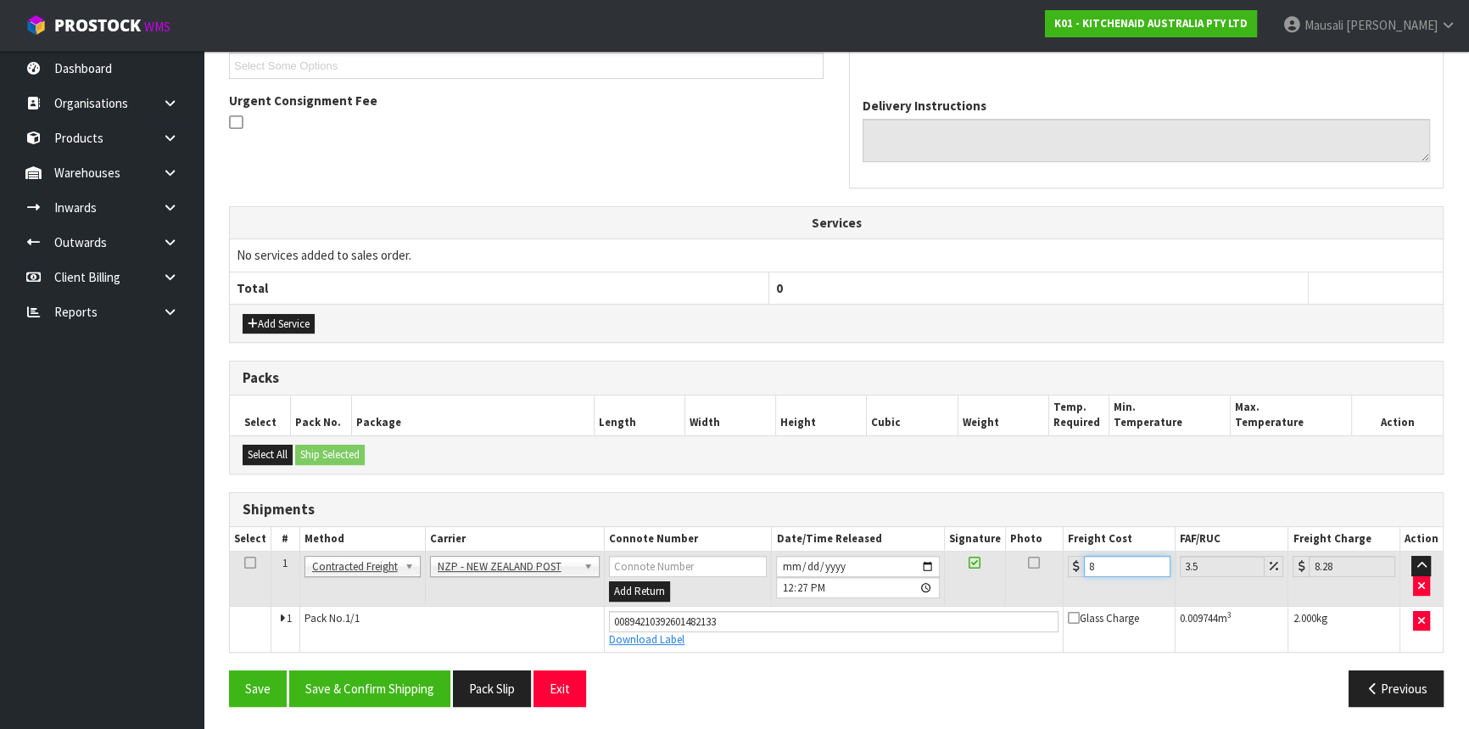
type input "9.21"
type input "8.92"
type input "9.23"
type input "8.92"
click at [381, 678] on button "Save & Confirm Shipping" at bounding box center [369, 688] width 161 height 36
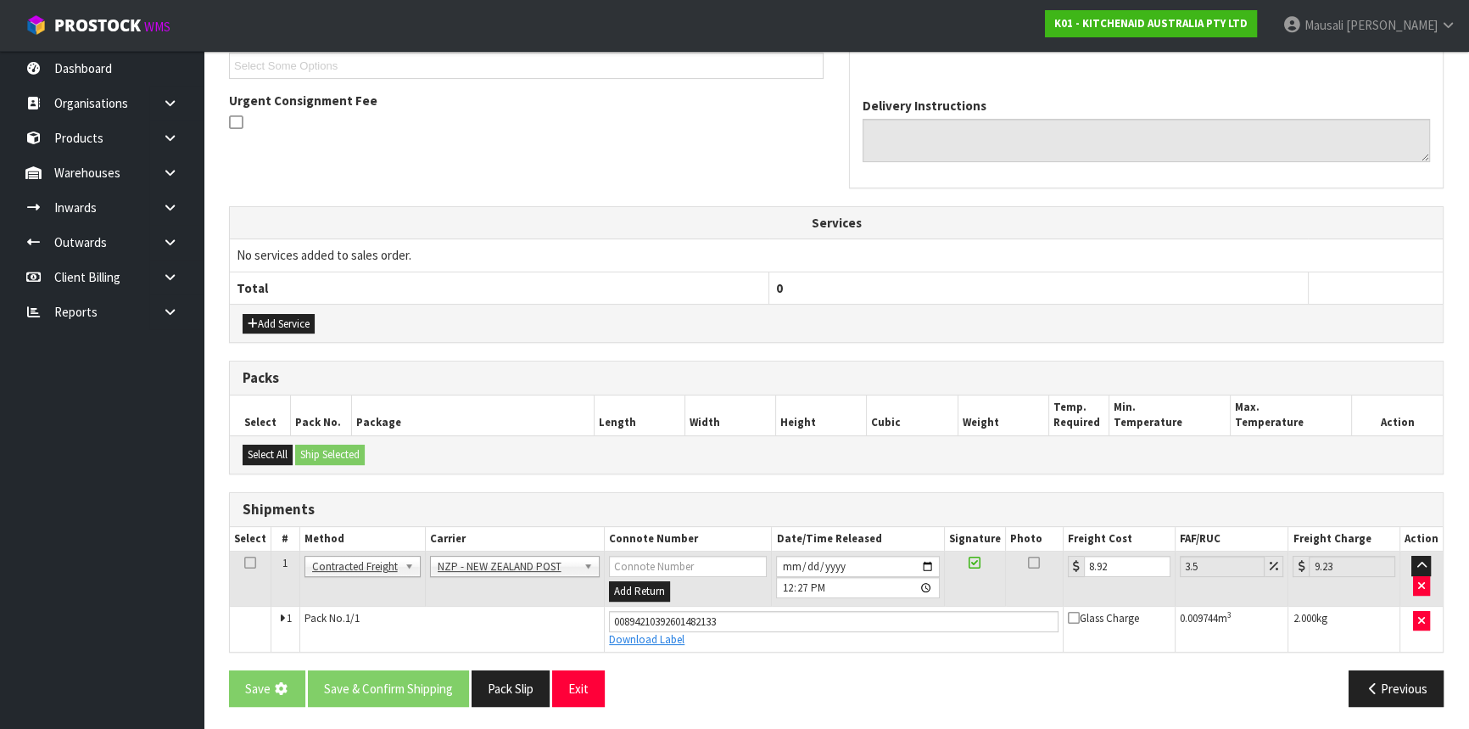
scroll to position [0, 0]
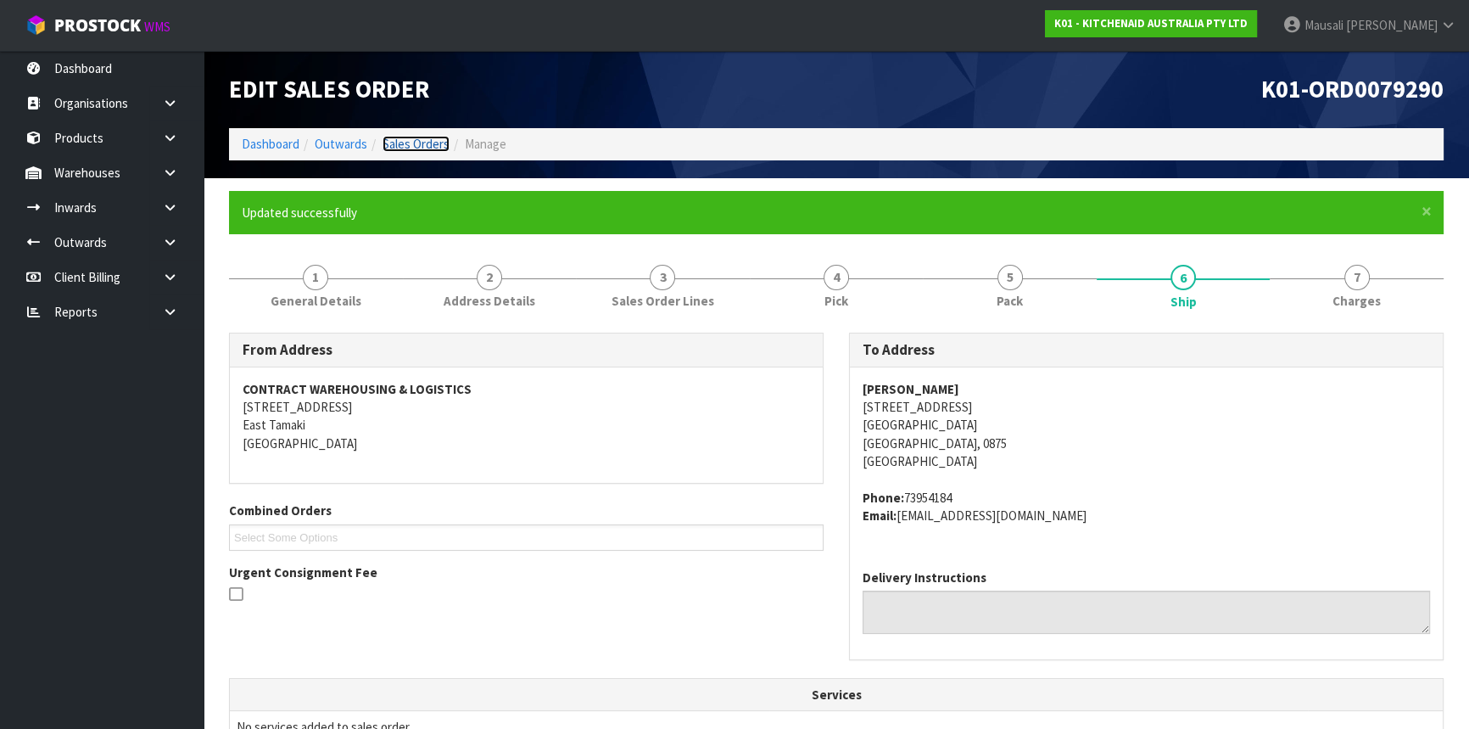
click at [423, 137] on link "Sales Orders" at bounding box center [416, 144] width 67 height 16
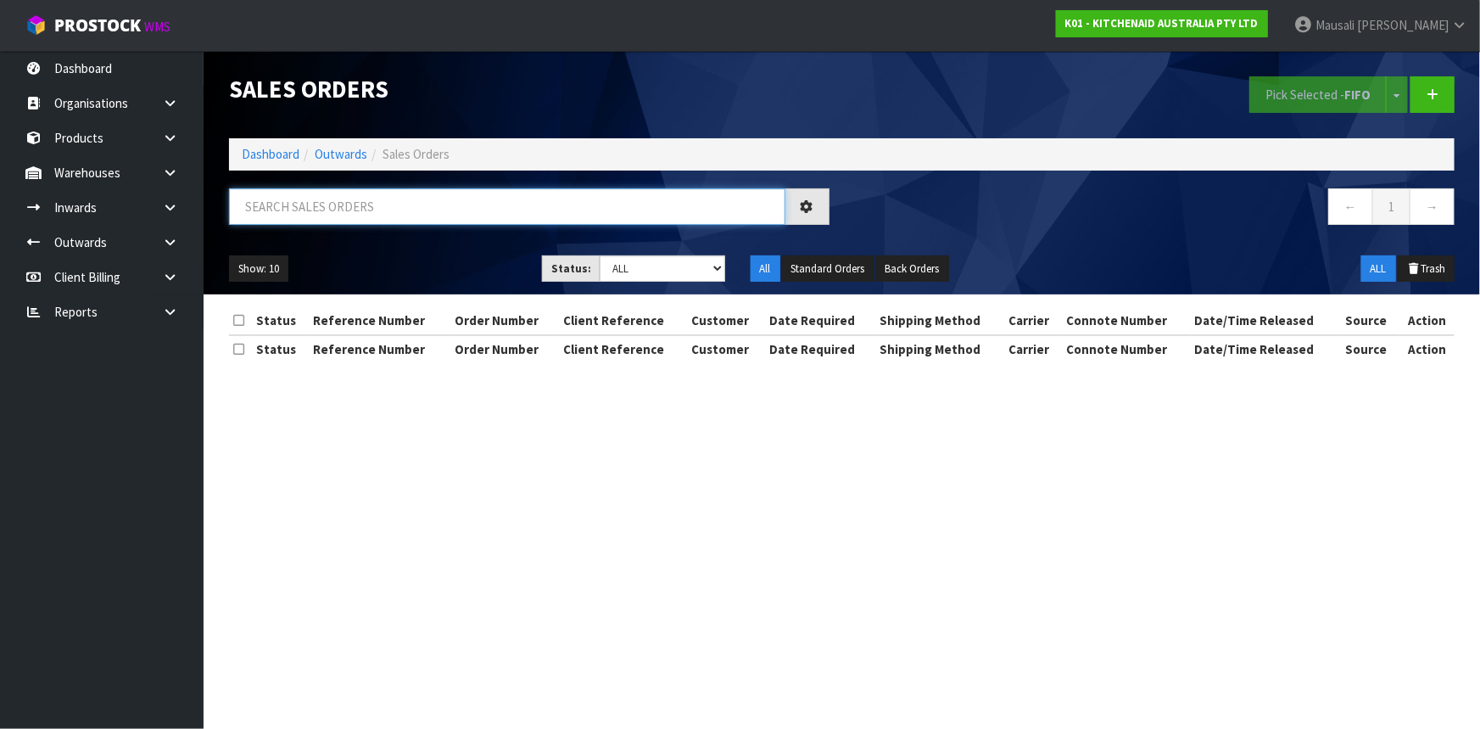
click at [302, 199] on input "text" at bounding box center [507, 206] width 556 height 36
type input "JOB-0412941"
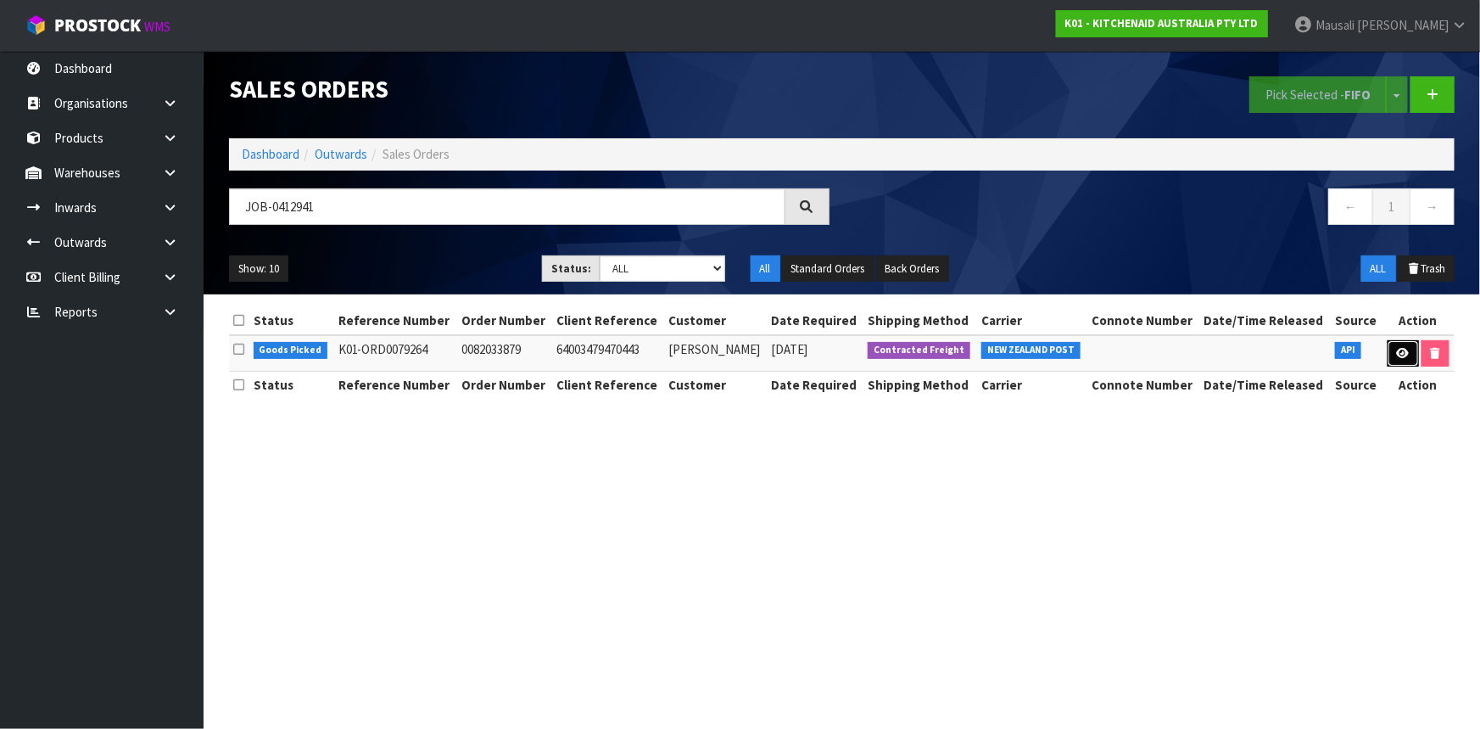
click at [1397, 348] on icon at bounding box center [1403, 353] width 13 height 11
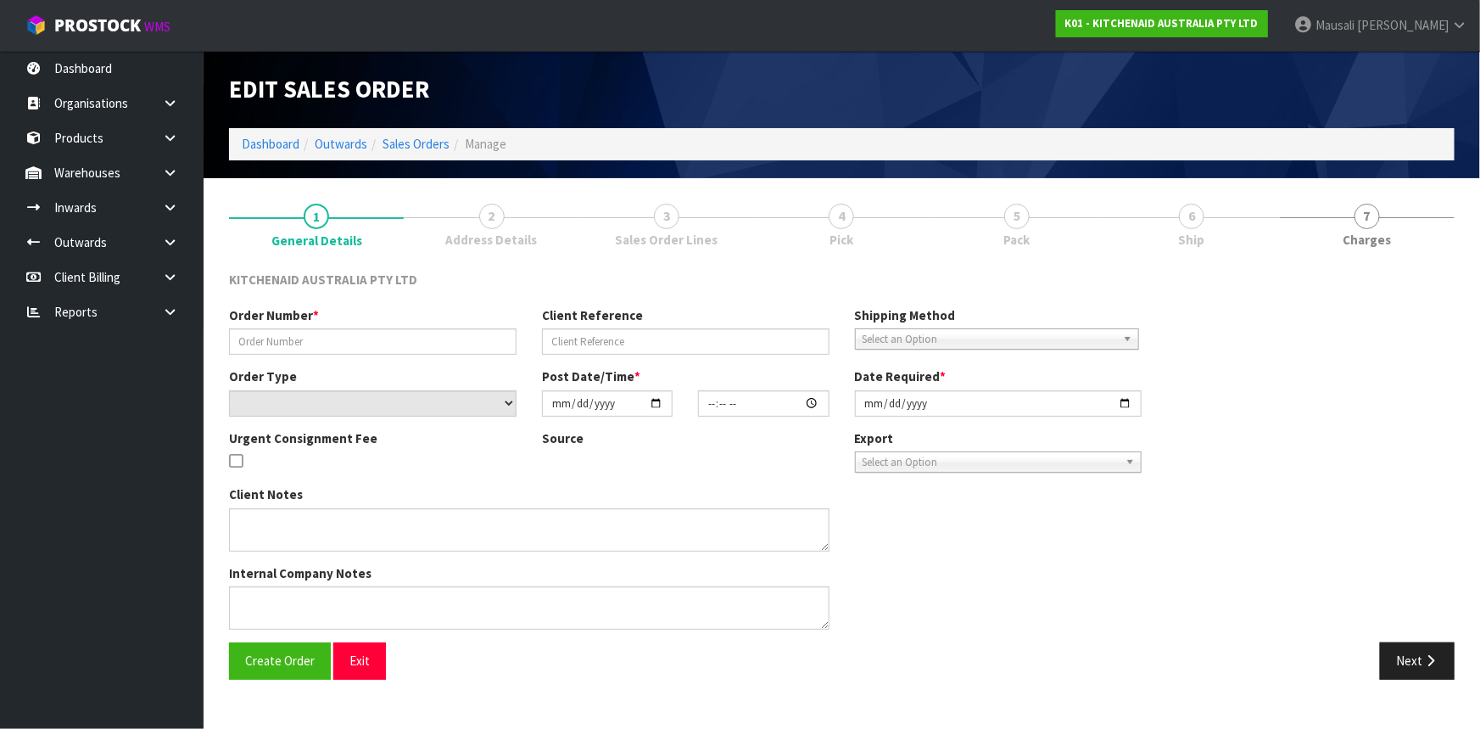
type input "0082033879"
type input "64003479470443"
select select "number:0"
type input "[DATE]"
type input "17:40:12.000"
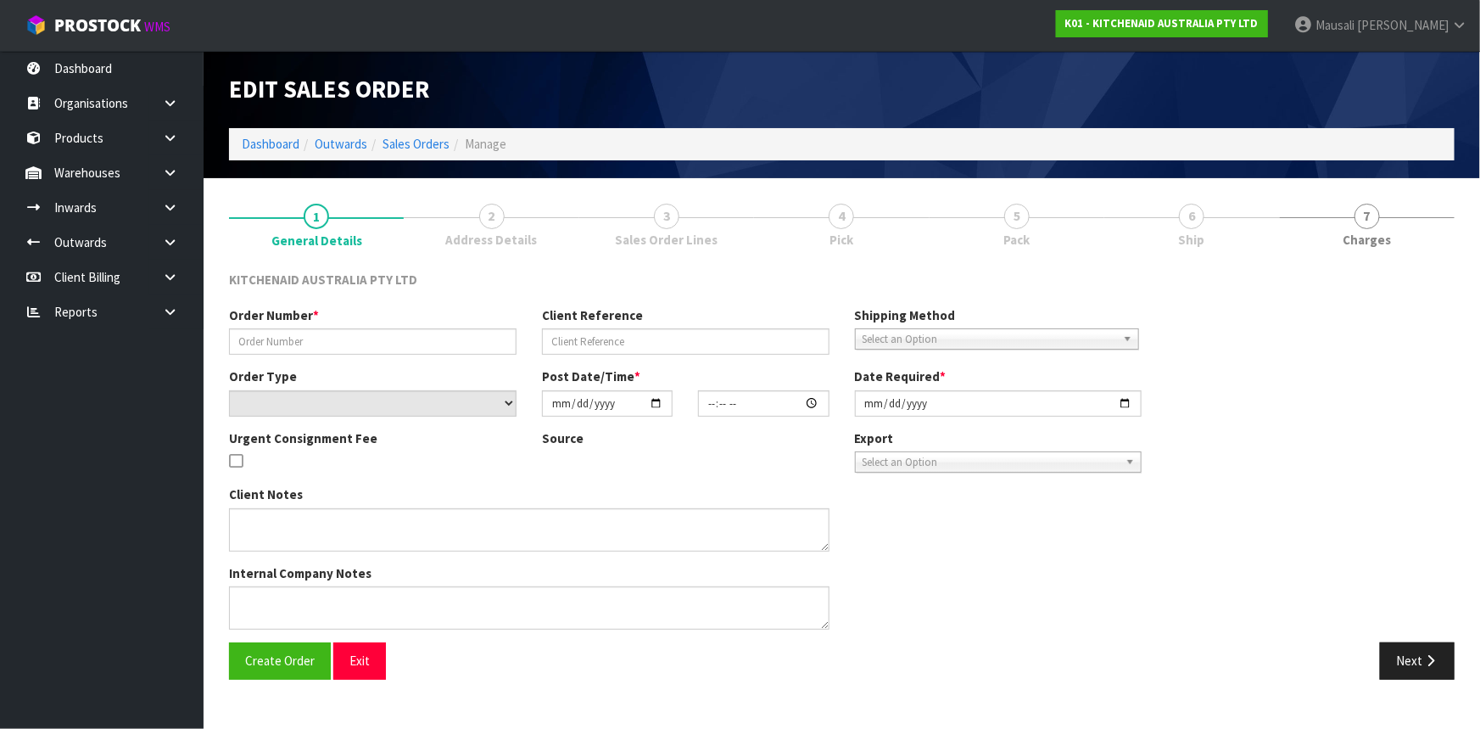
type input "[DATE]"
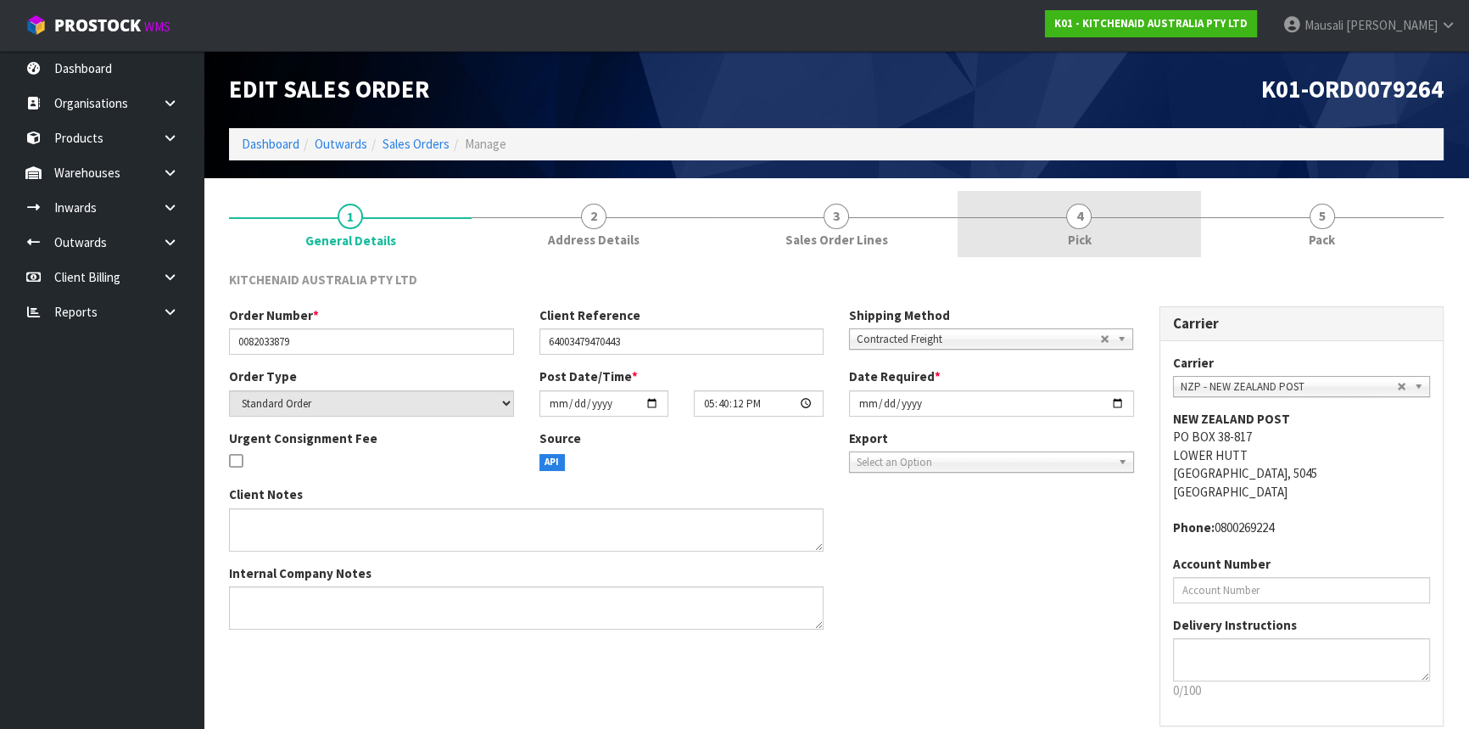
click at [1123, 224] on link "4 Pick" at bounding box center [1079, 224] width 243 height 67
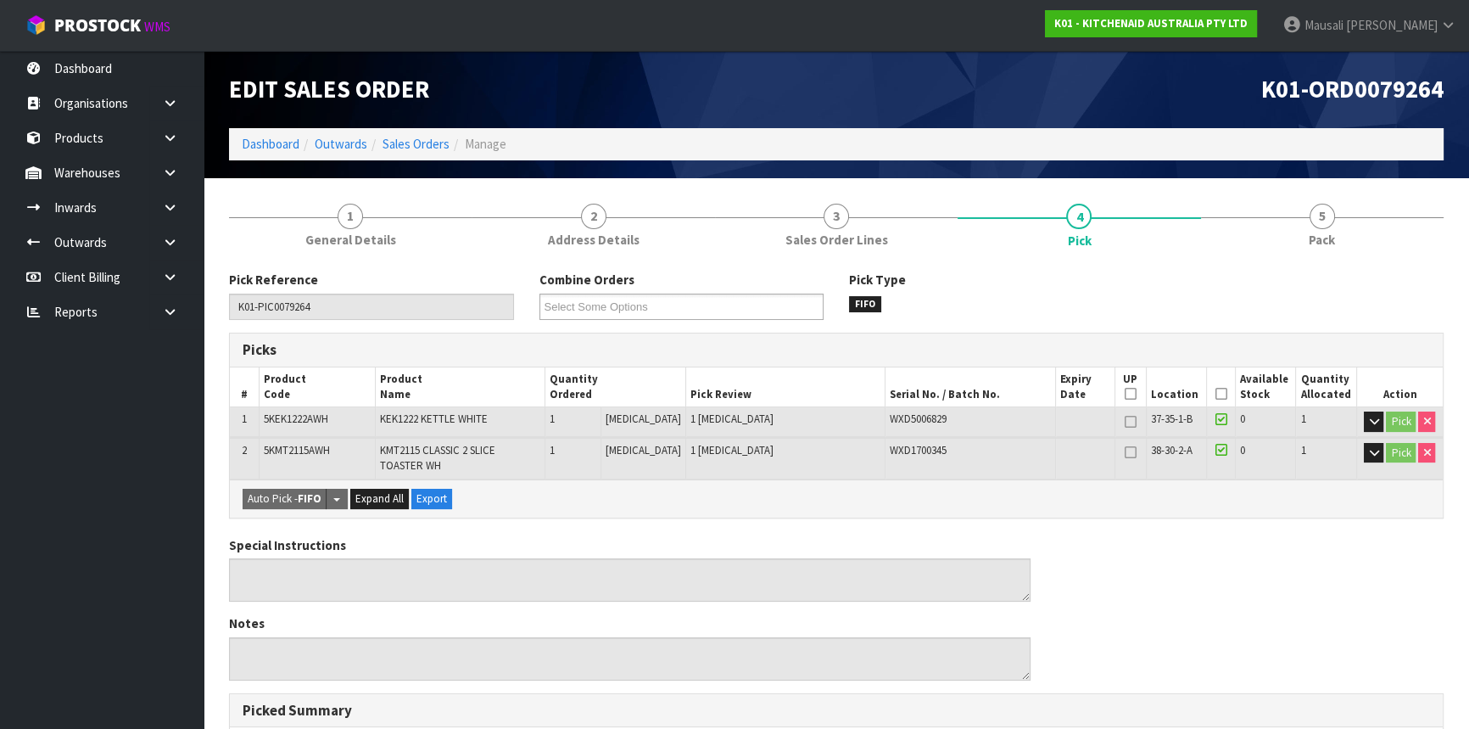
click at [1216, 394] on icon at bounding box center [1221, 394] width 12 height 1
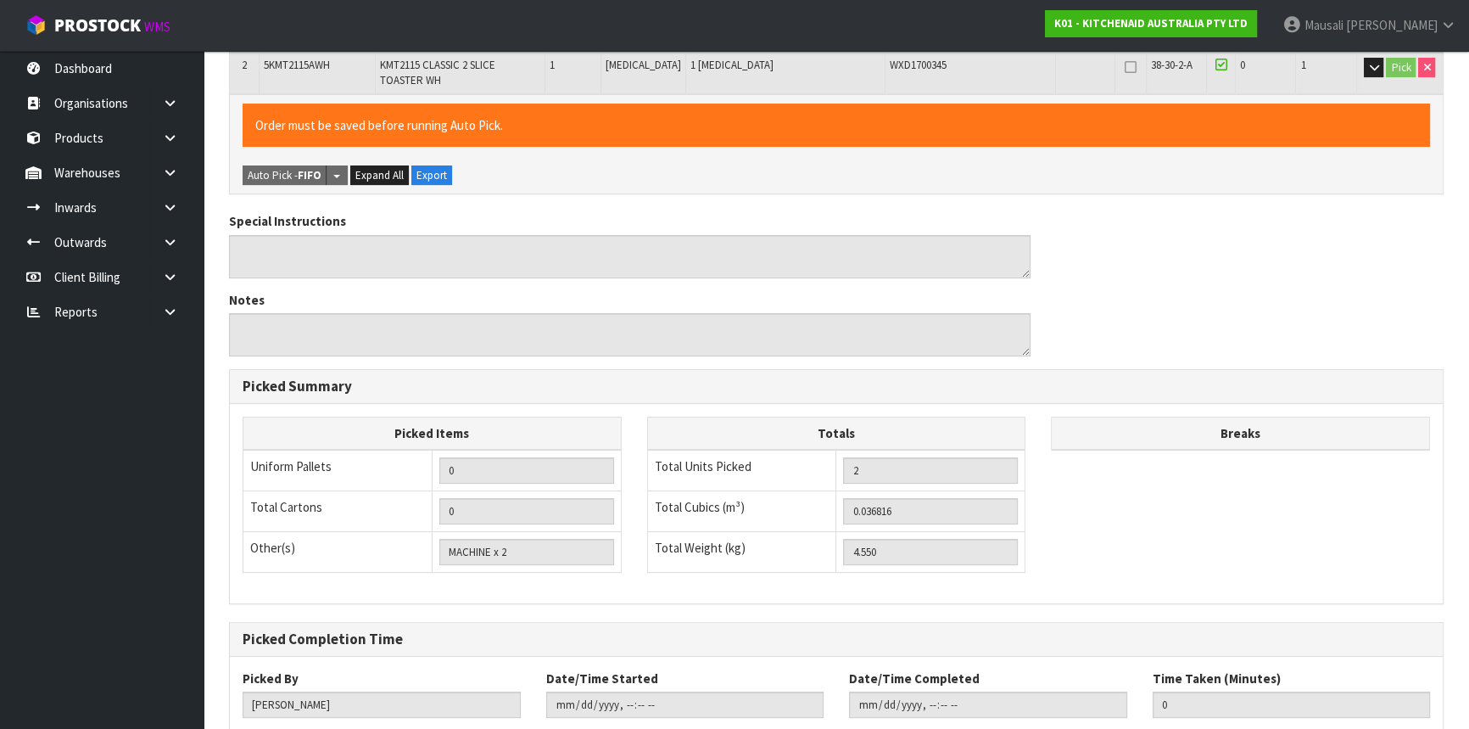
scroll to position [490, 0]
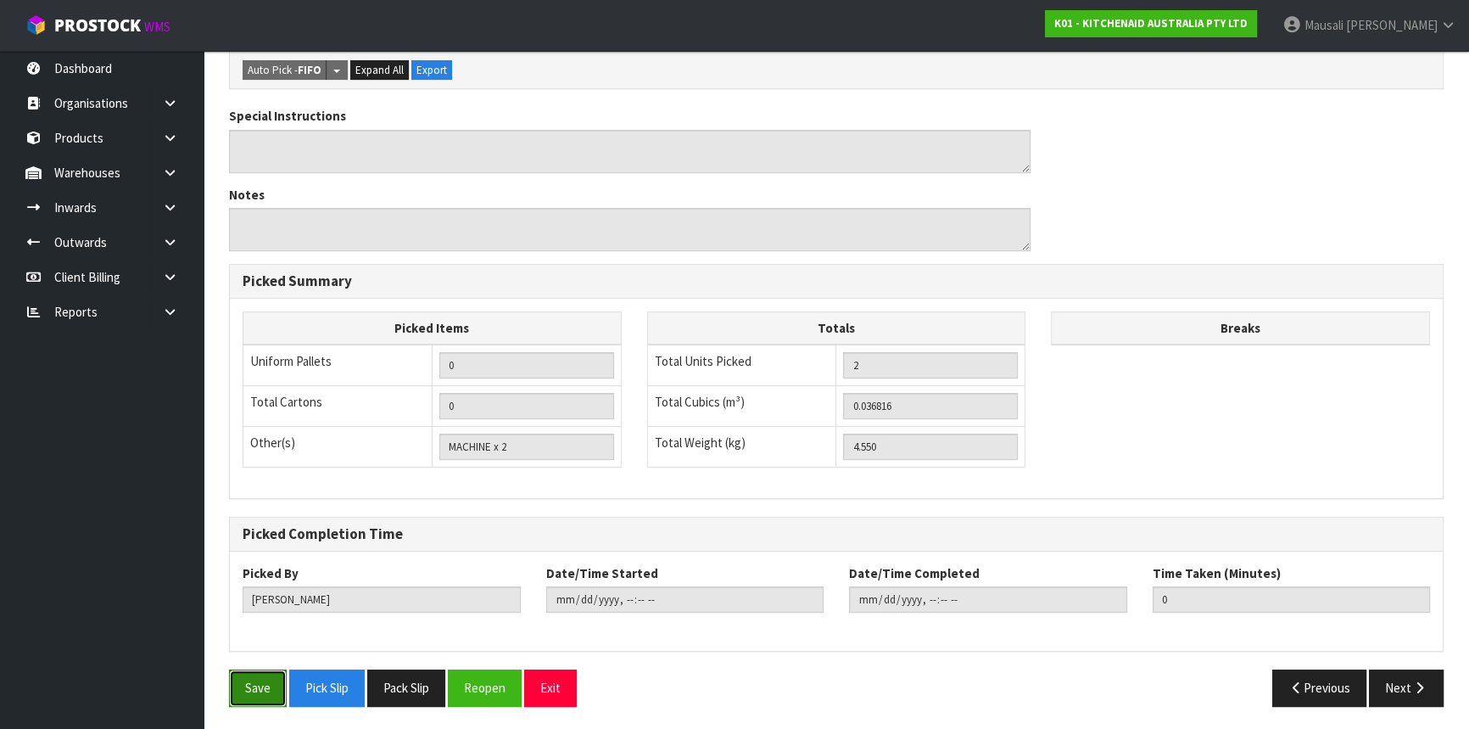
click at [250, 676] on button "Save" at bounding box center [258, 687] width 58 height 36
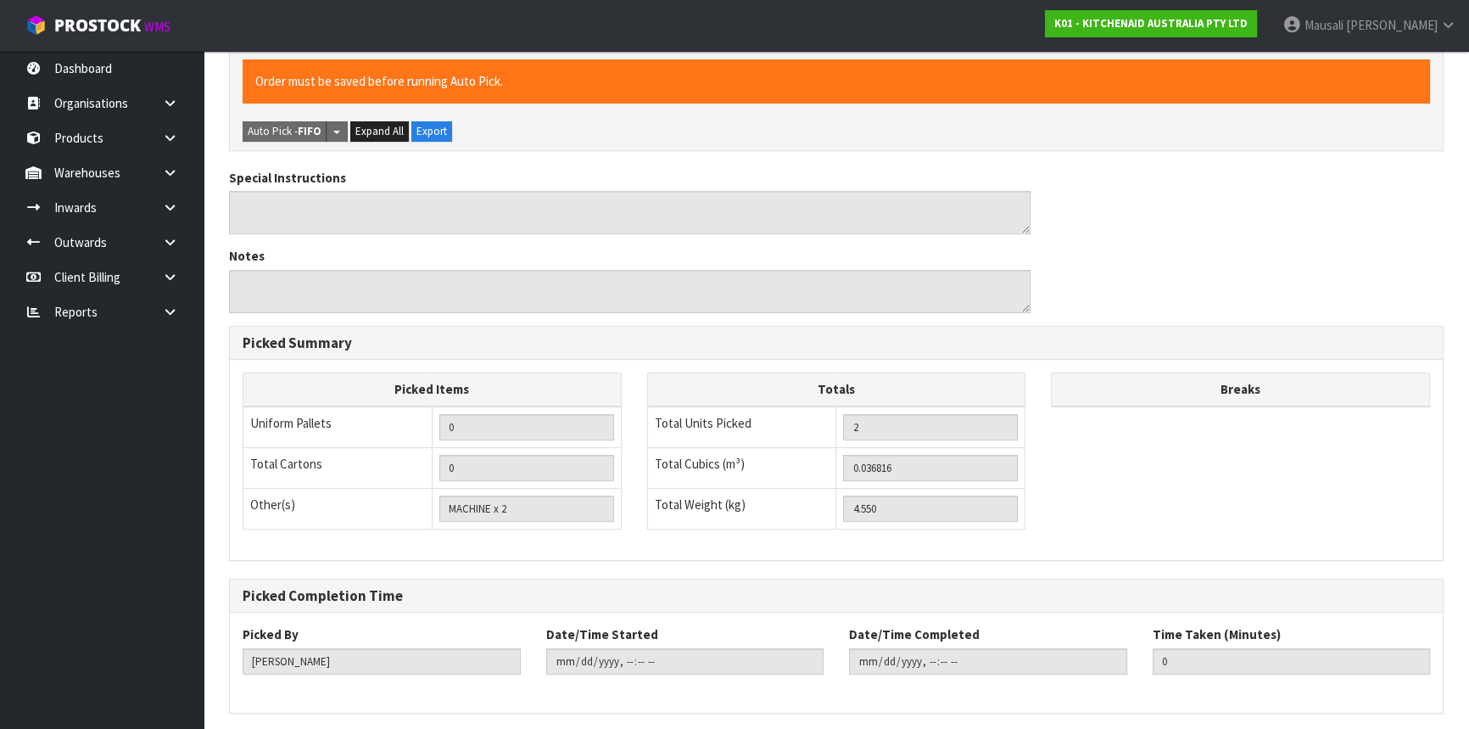
scroll to position [0, 0]
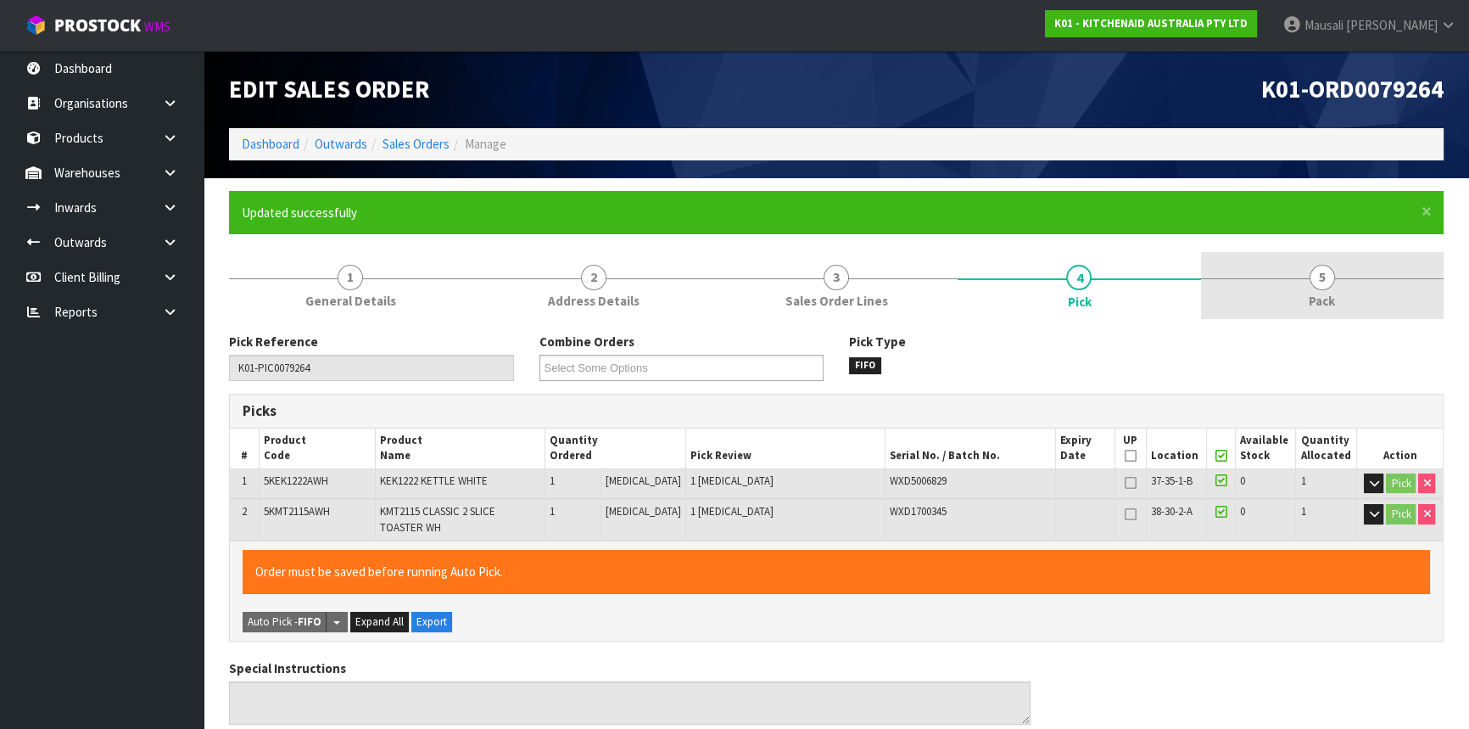
type input "[PERSON_NAME]"
type input "[DATE]T12:29:40"
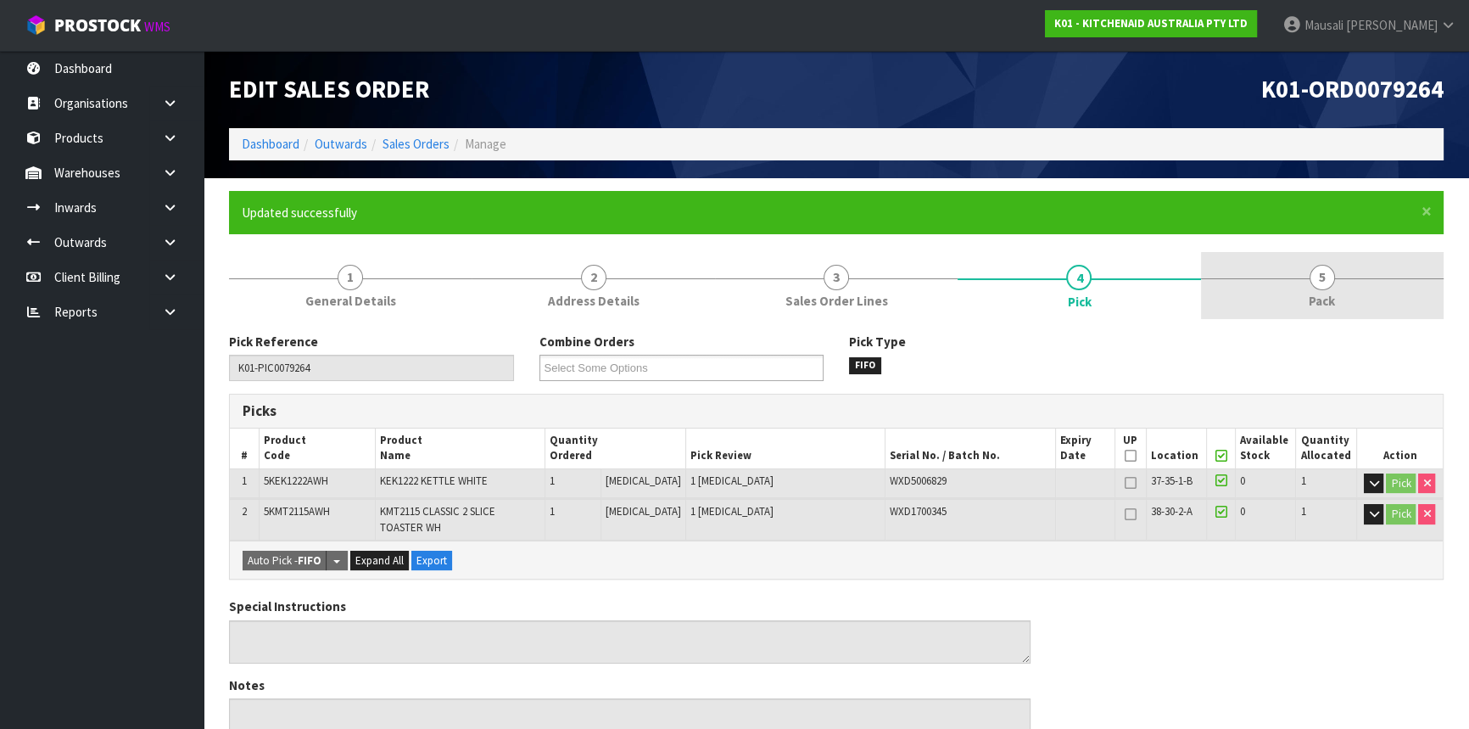
click at [1339, 287] on link "5 Pack" at bounding box center [1322, 285] width 243 height 67
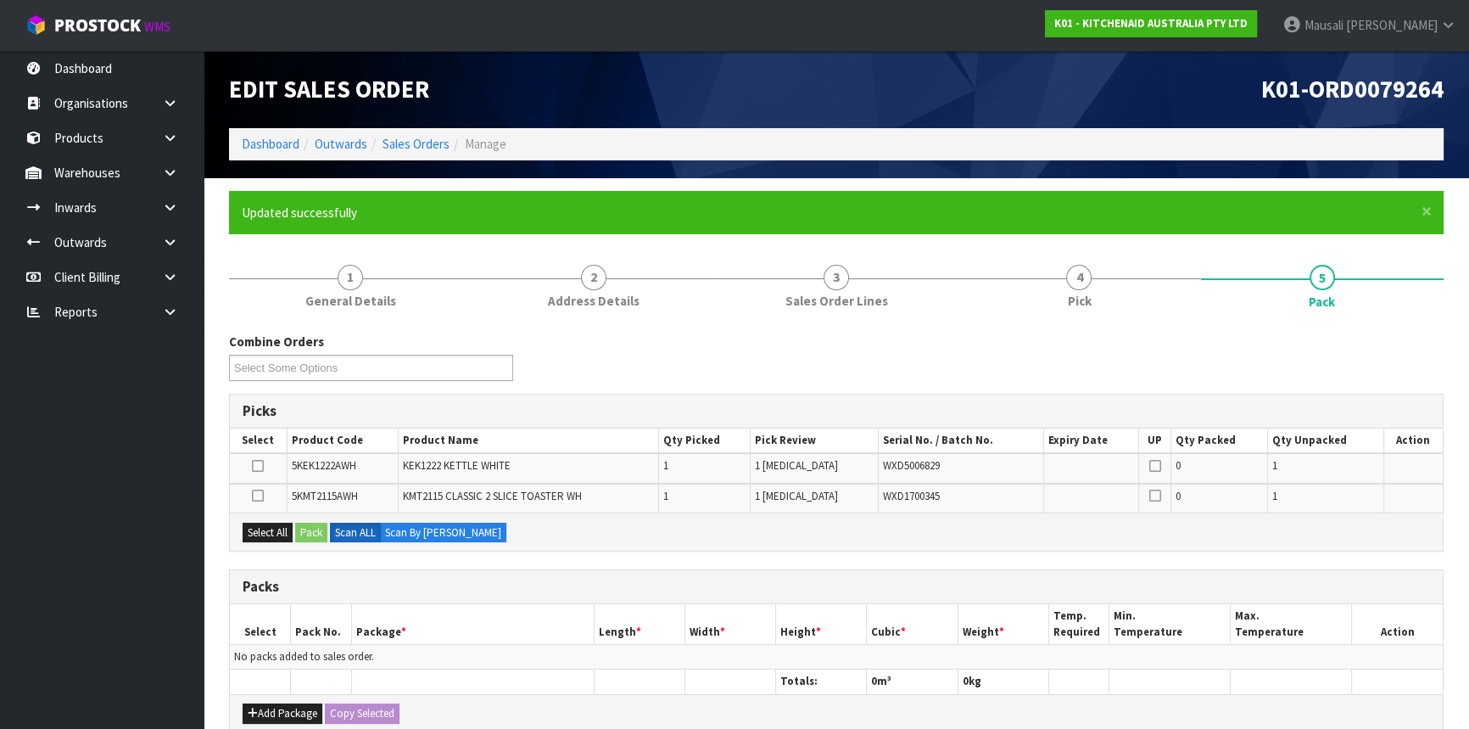
scroll to position [314, 0]
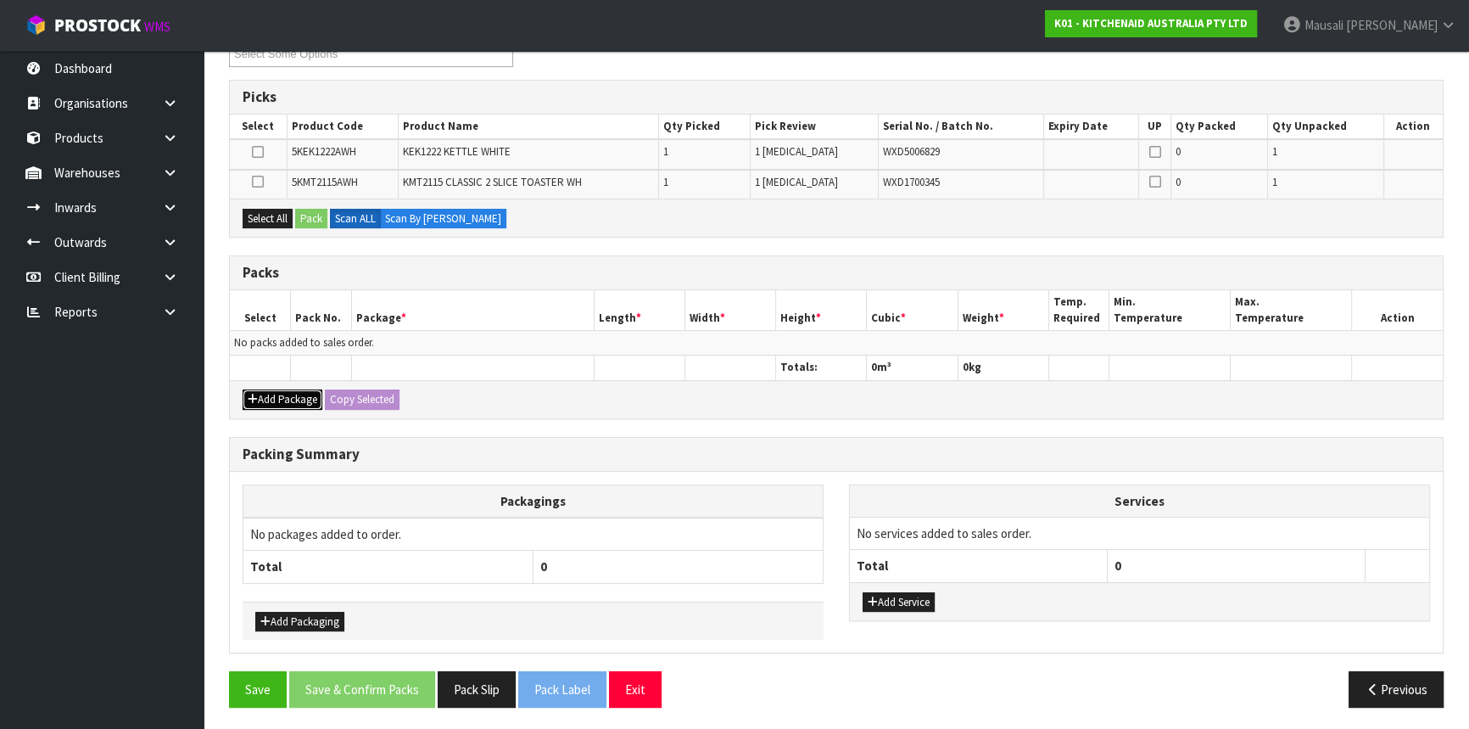
click at [284, 392] on button "Add Package" at bounding box center [283, 399] width 80 height 20
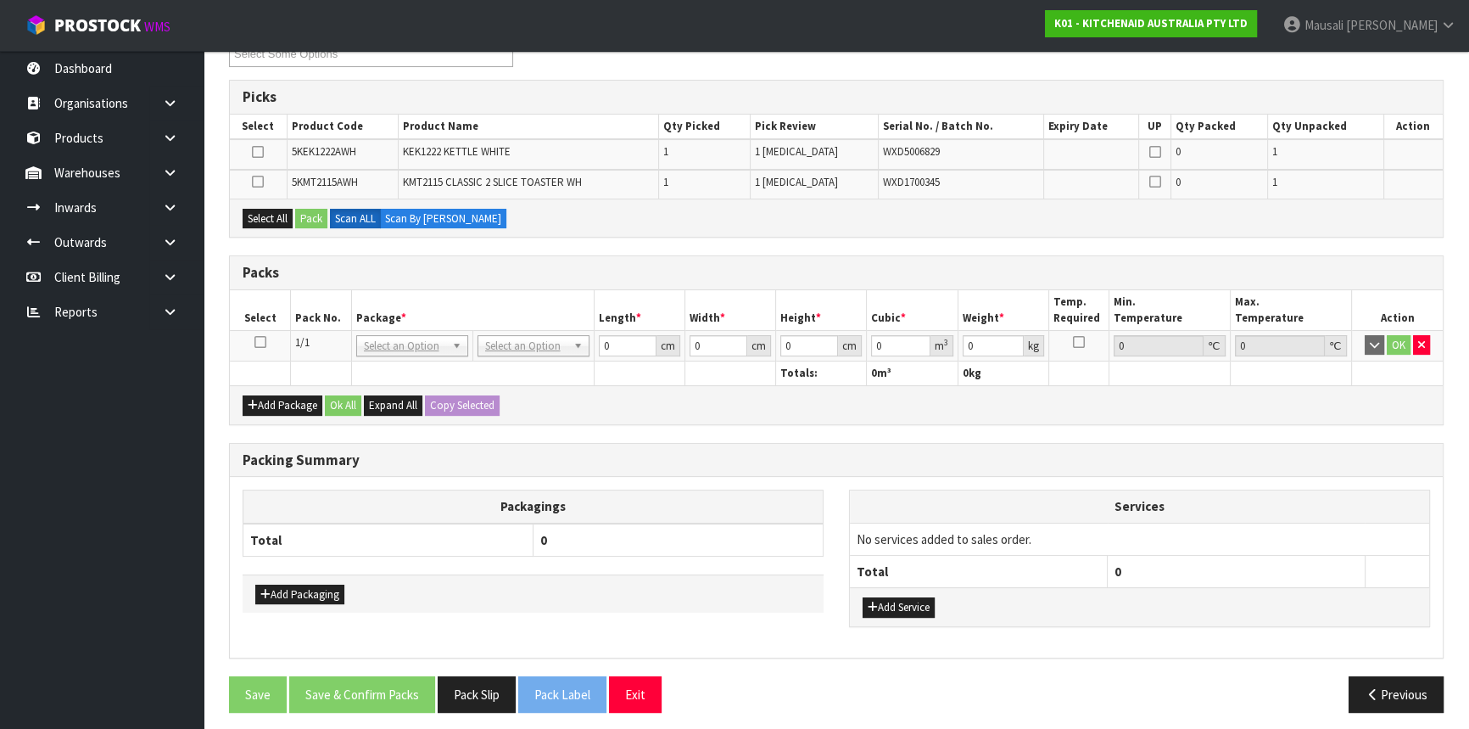
click at [254, 342] on icon at bounding box center [260, 342] width 12 height 1
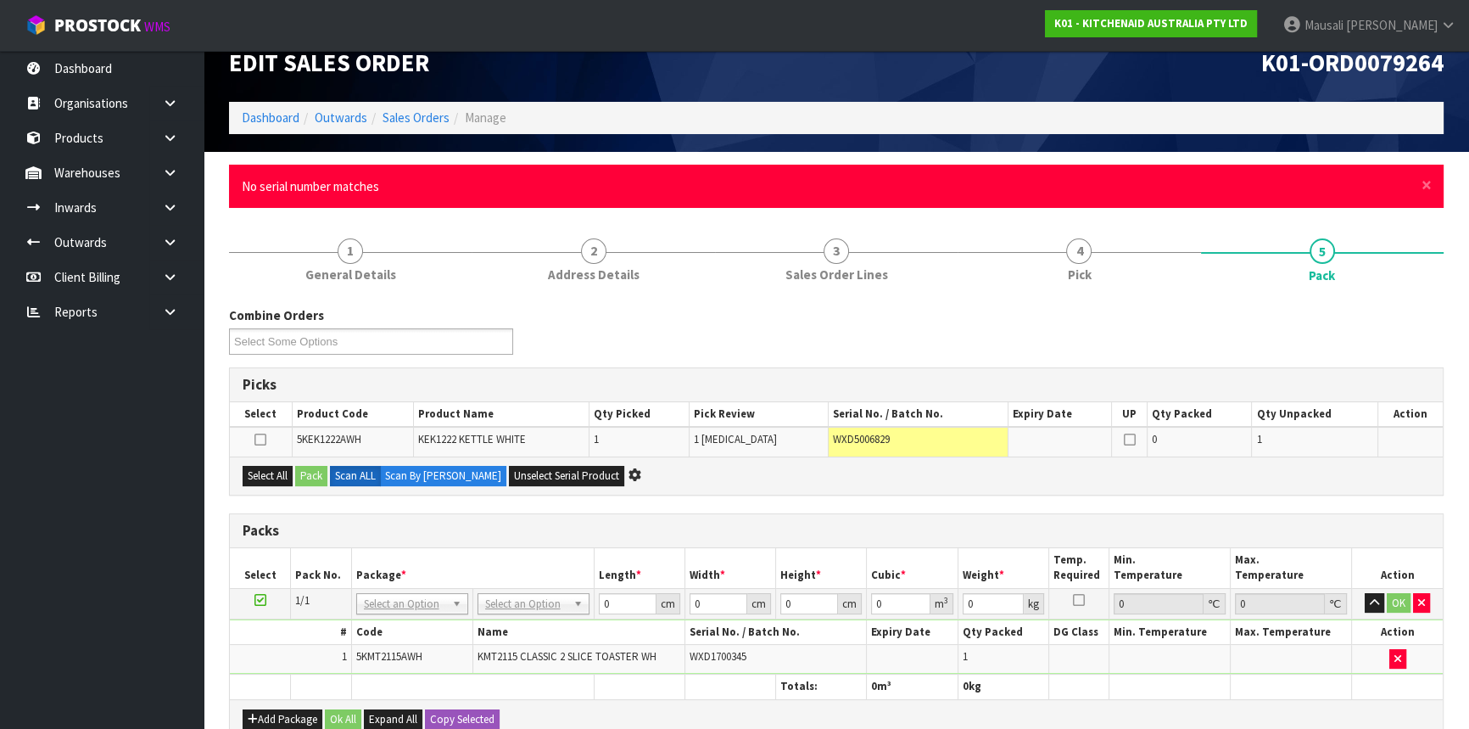
scroll to position [29, 0]
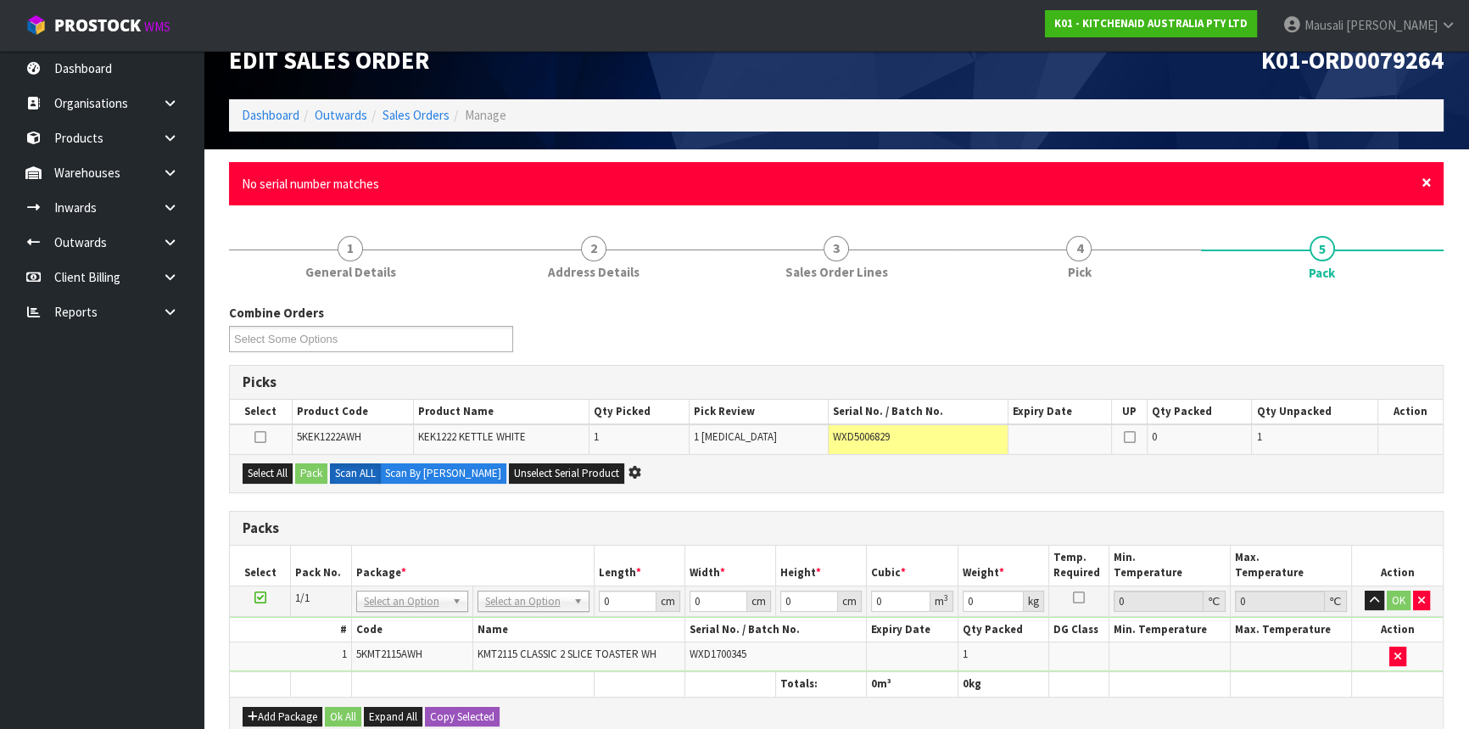
click at [1423, 180] on span "×" at bounding box center [1427, 183] width 10 height 24
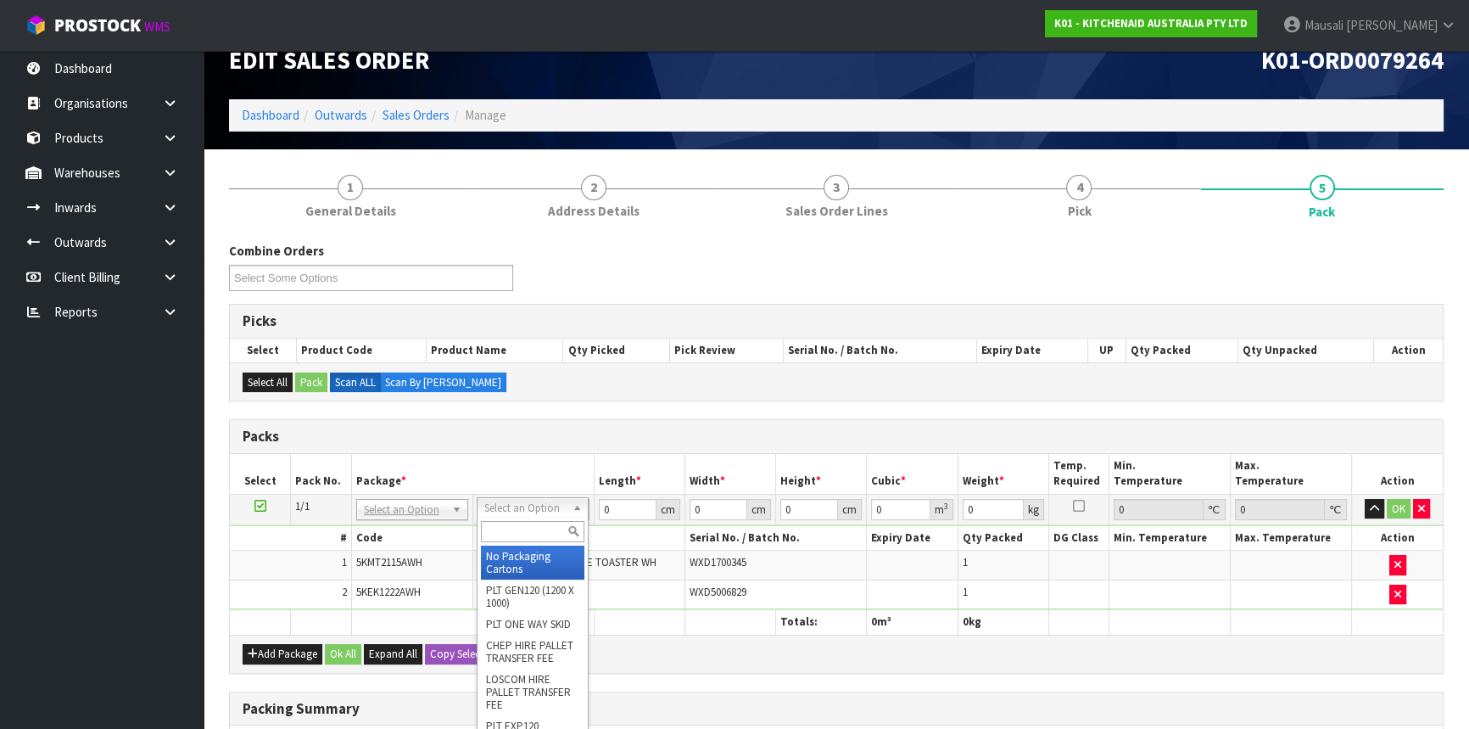
click at [506, 534] on input "text" at bounding box center [532, 531] width 103 height 21
type input "OC"
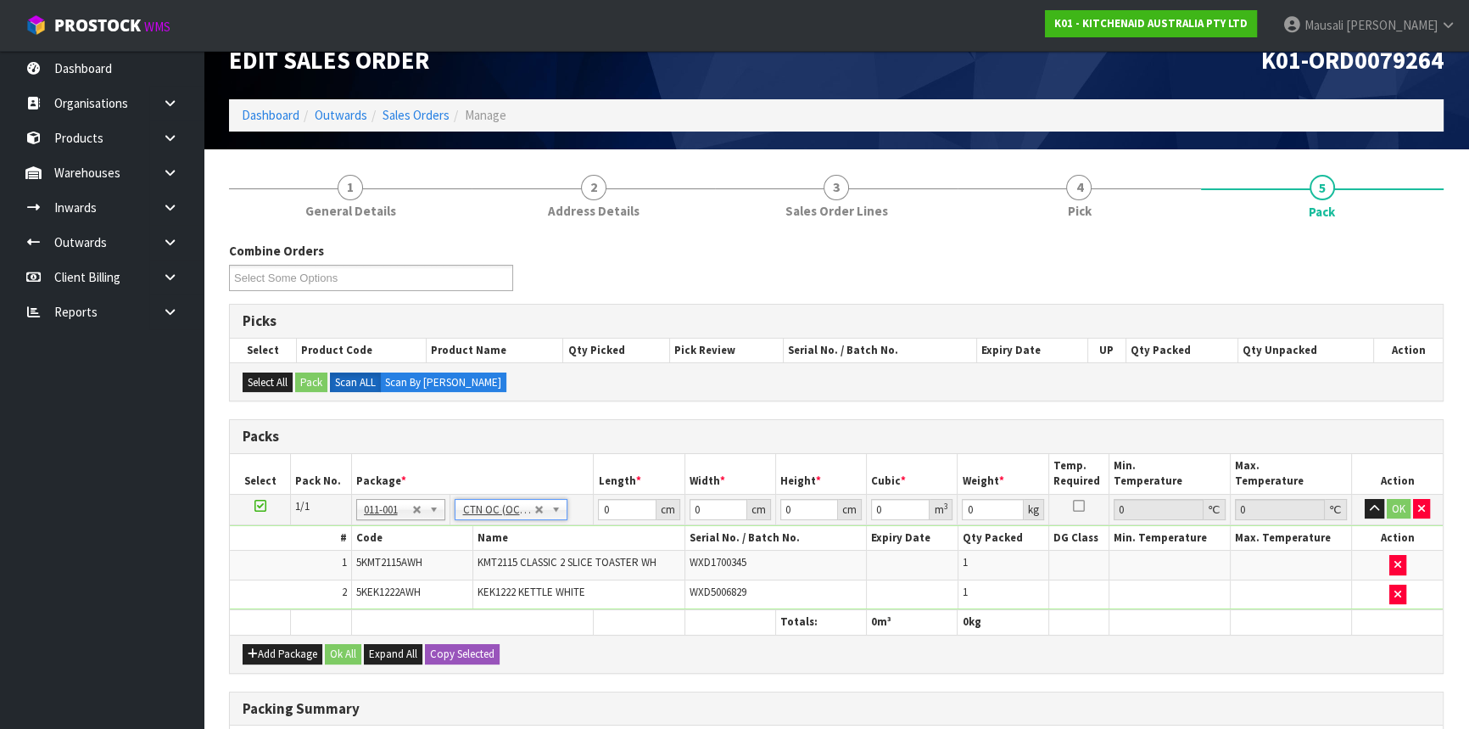
type input "4.55"
drag, startPoint x: 619, startPoint y: 506, endPoint x: 609, endPoint y: 529, distance: 25.1
click at [585, 529] on tbody "1/1 NONE 007-001 007-002 007-004 007-009 007-013 007-014 007-015 007-017 007-01…" at bounding box center [836, 551] width 1213 height 115
type input "52"
type input "34"
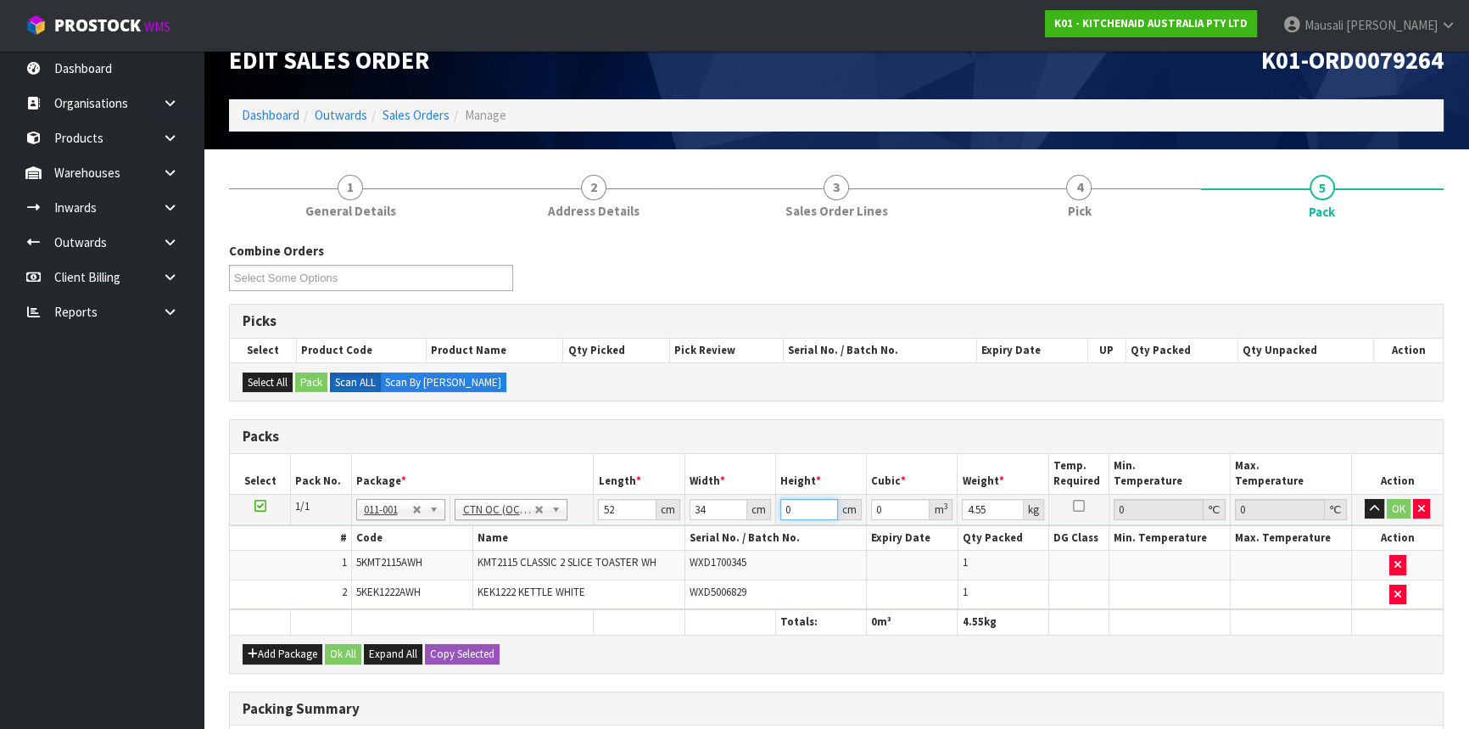
type input "3"
type input "0.005304"
type input "37"
type input "0.065416"
type input "37"
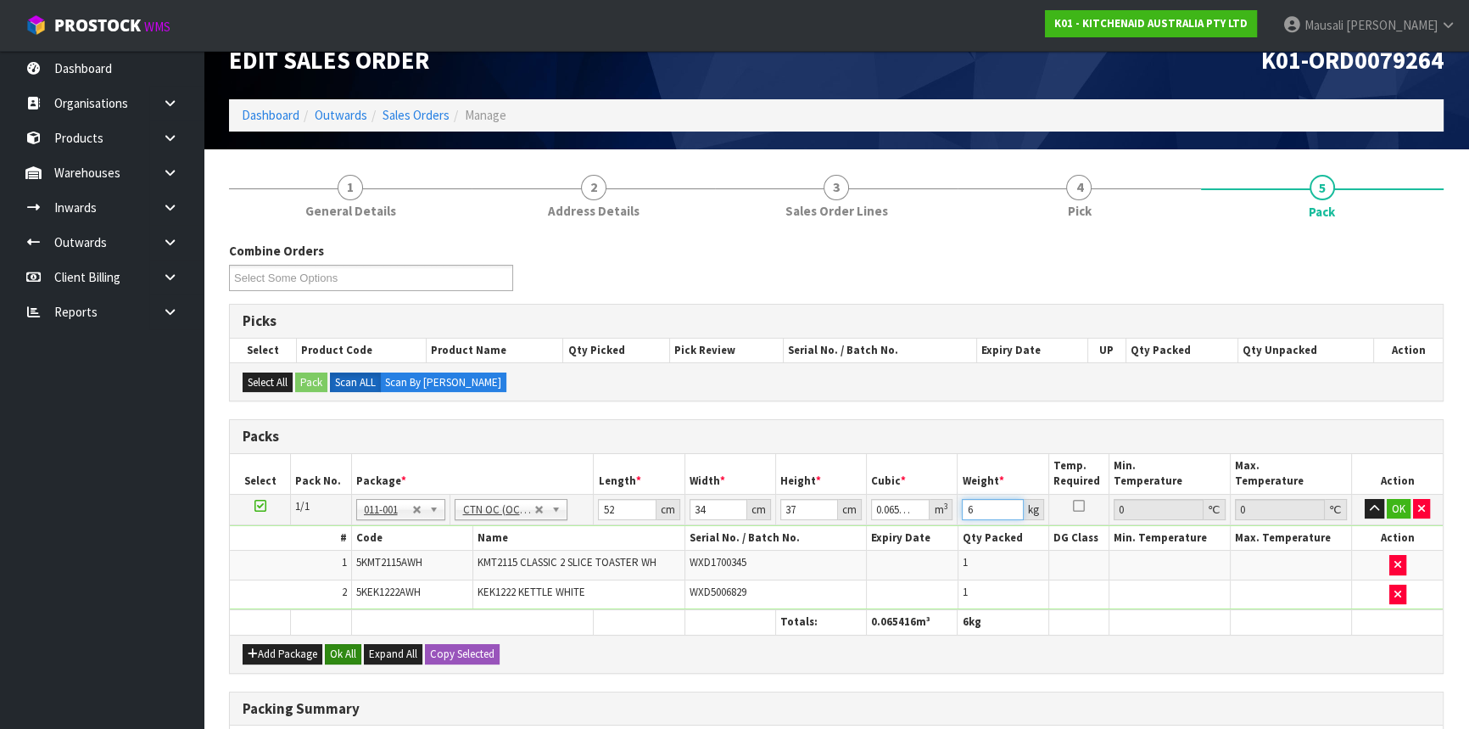
type input "6"
click at [348, 644] on button "Ok All" at bounding box center [343, 654] width 36 height 20
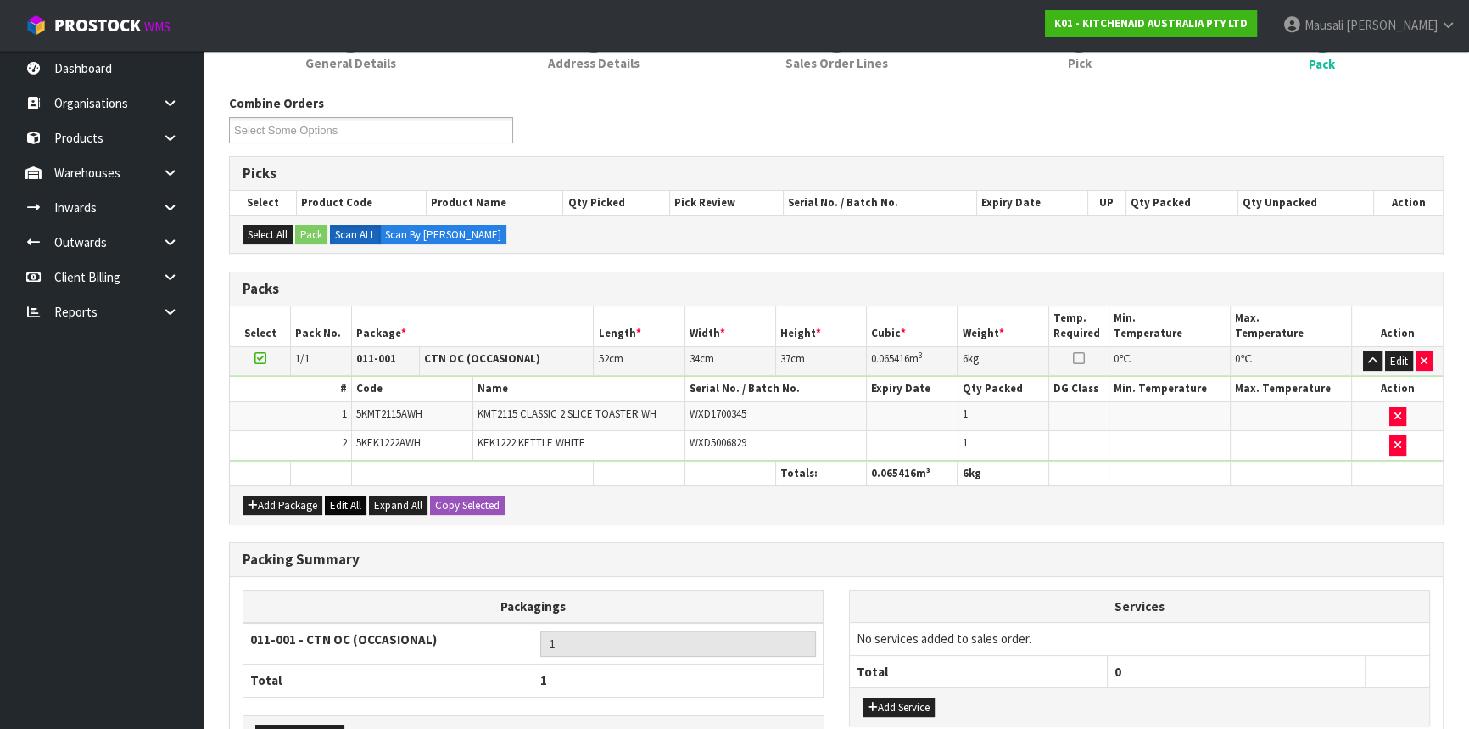
scroll to position [289, 0]
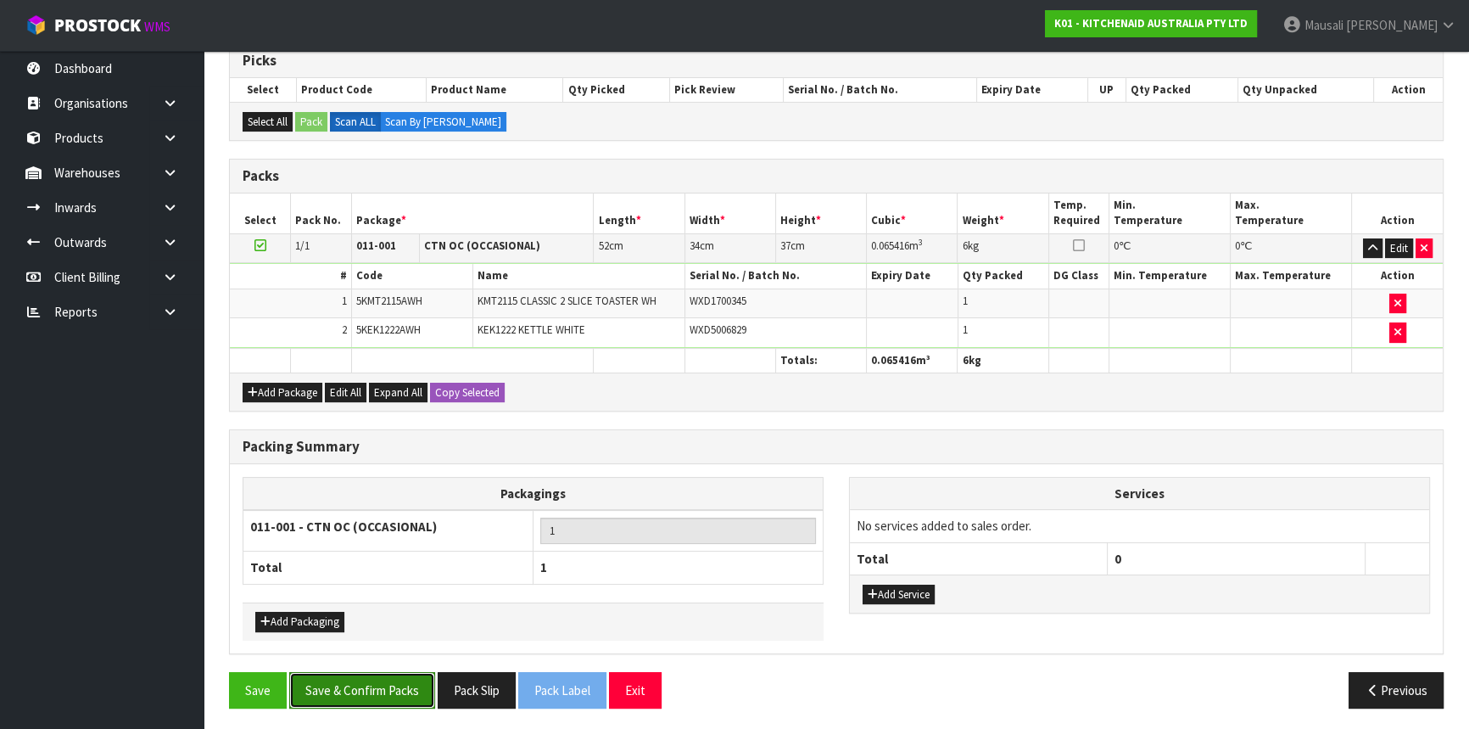
click at [382, 673] on button "Save & Confirm Packs" at bounding box center [362, 690] width 146 height 36
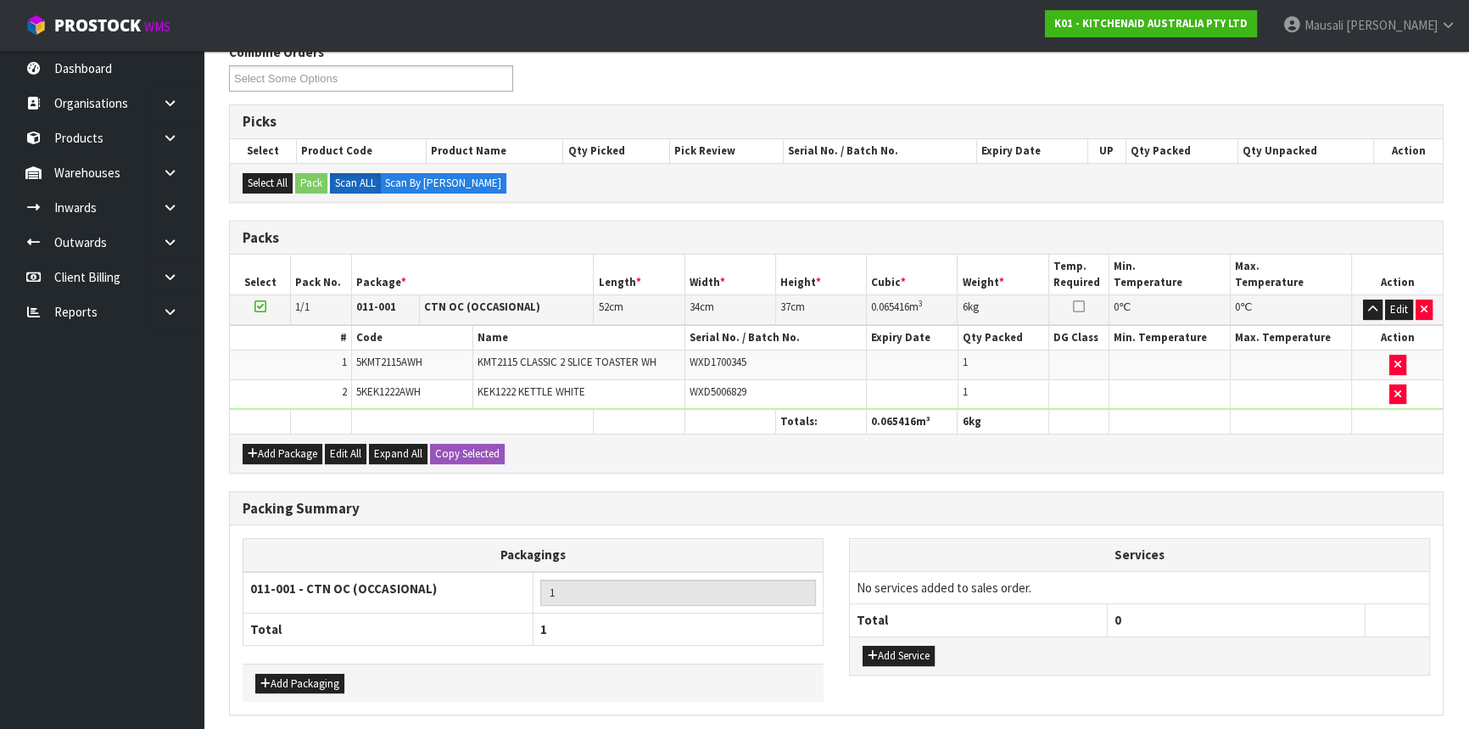
scroll to position [0, 0]
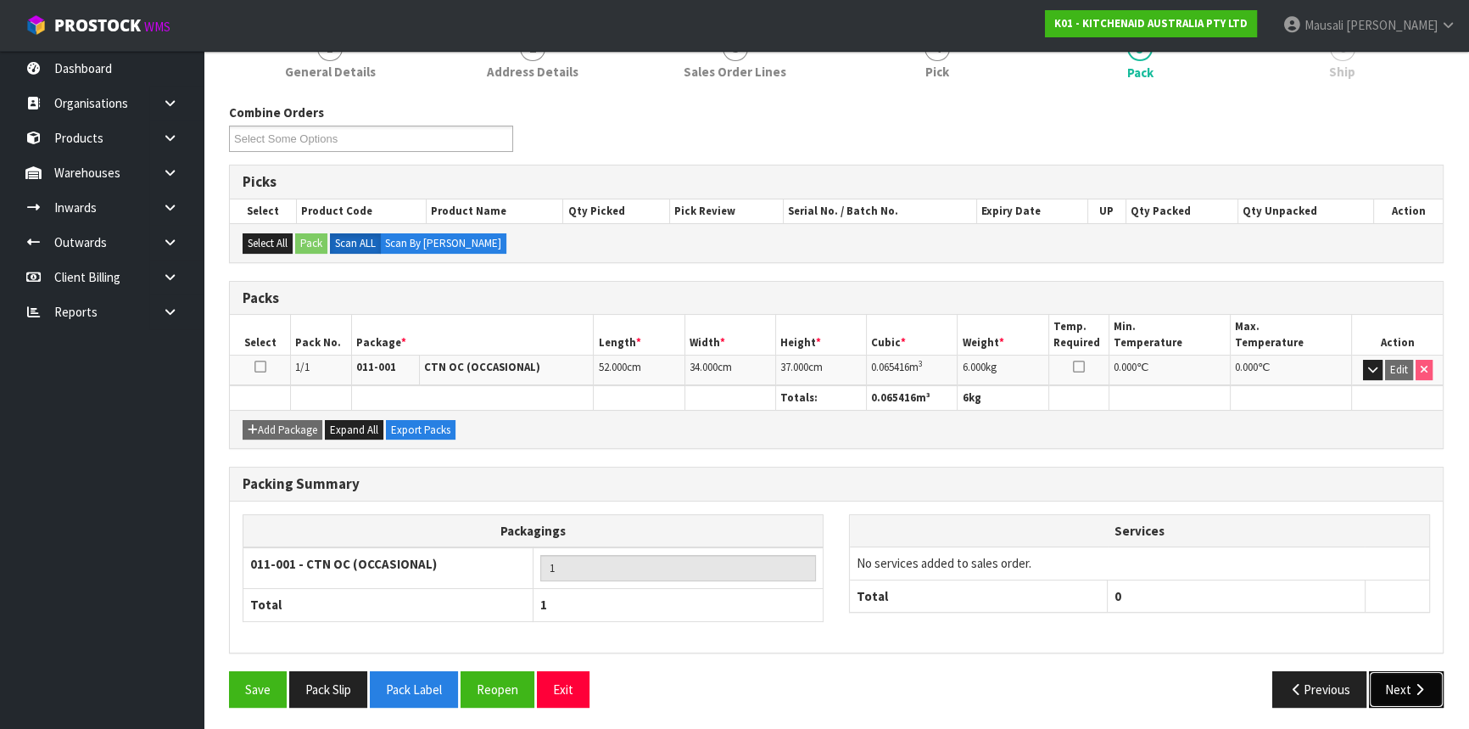
click at [1404, 687] on button "Next" at bounding box center [1406, 689] width 75 height 36
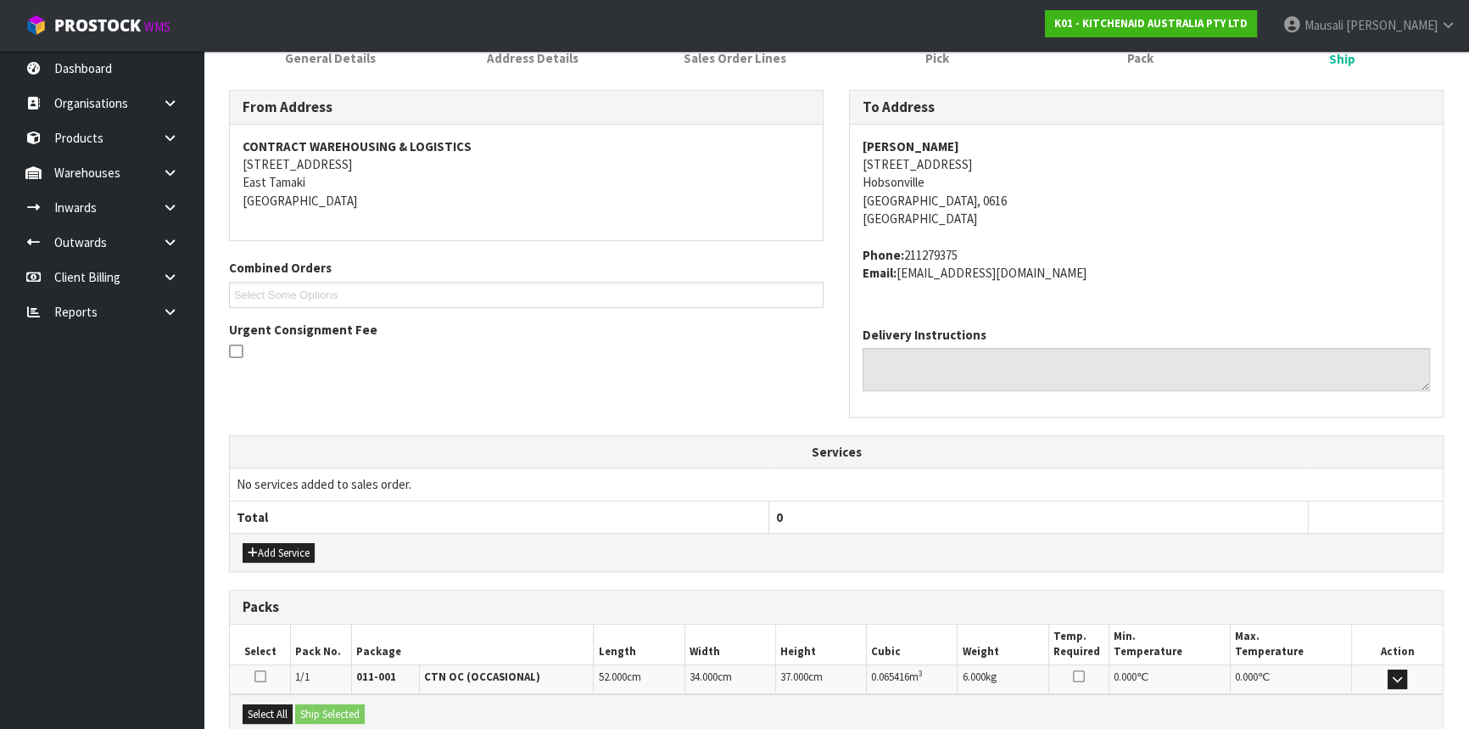
scroll to position [426, 0]
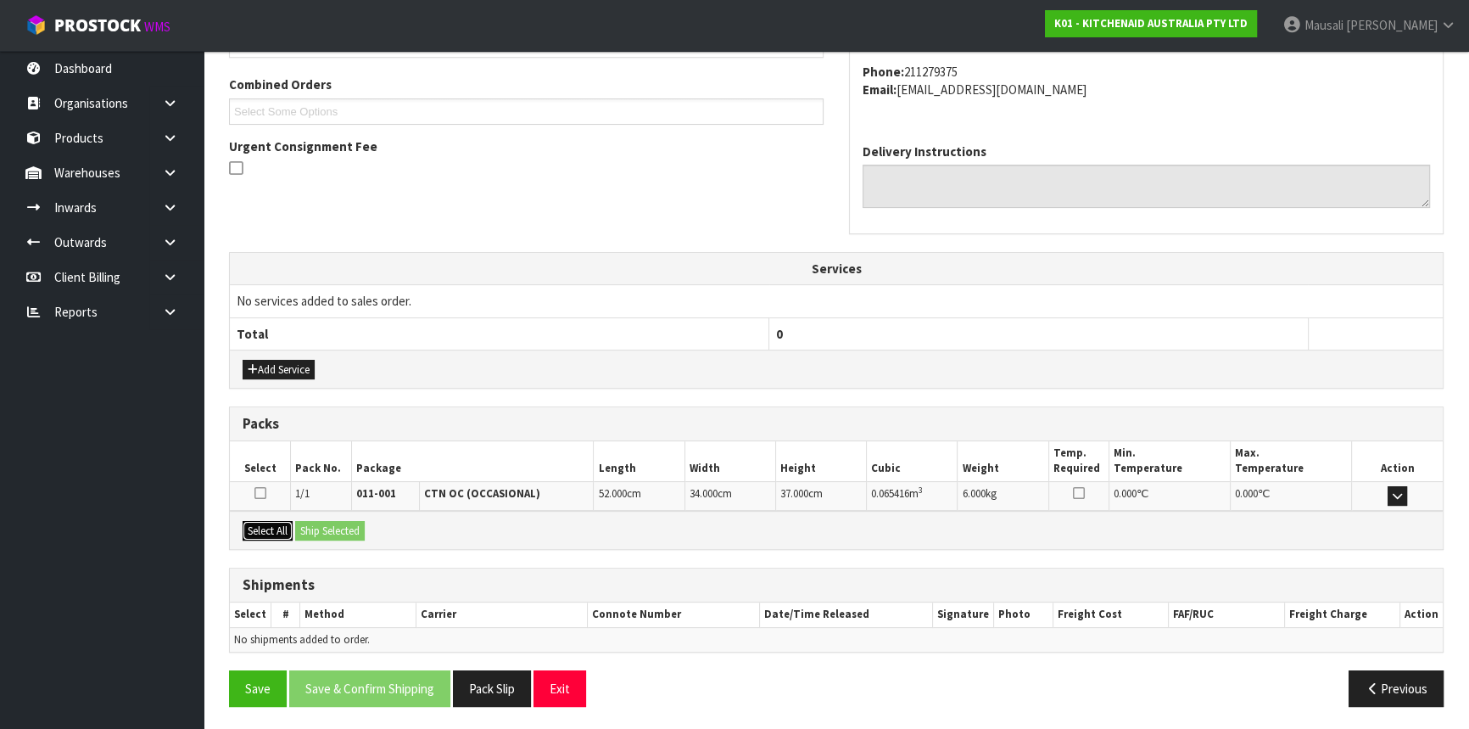
drag, startPoint x: 282, startPoint y: 525, endPoint x: 312, endPoint y: 519, distance: 31.1
click at [285, 525] on button "Select All" at bounding box center [268, 531] width 50 height 20
drag, startPoint x: 312, startPoint y: 519, endPoint x: 331, endPoint y: 530, distance: 21.7
click at [313, 521] on button "Ship Selected" at bounding box center [330, 531] width 70 height 20
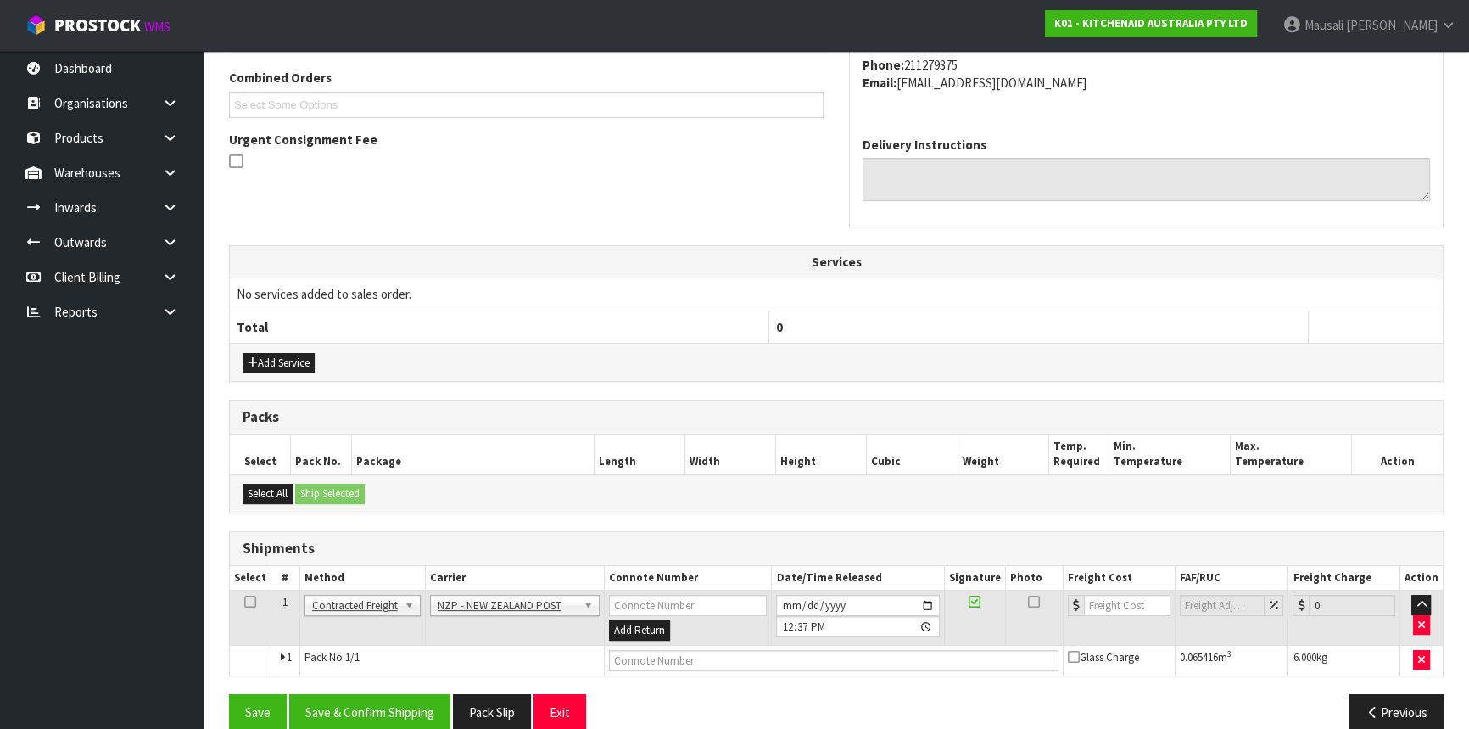
scroll to position [456, 0]
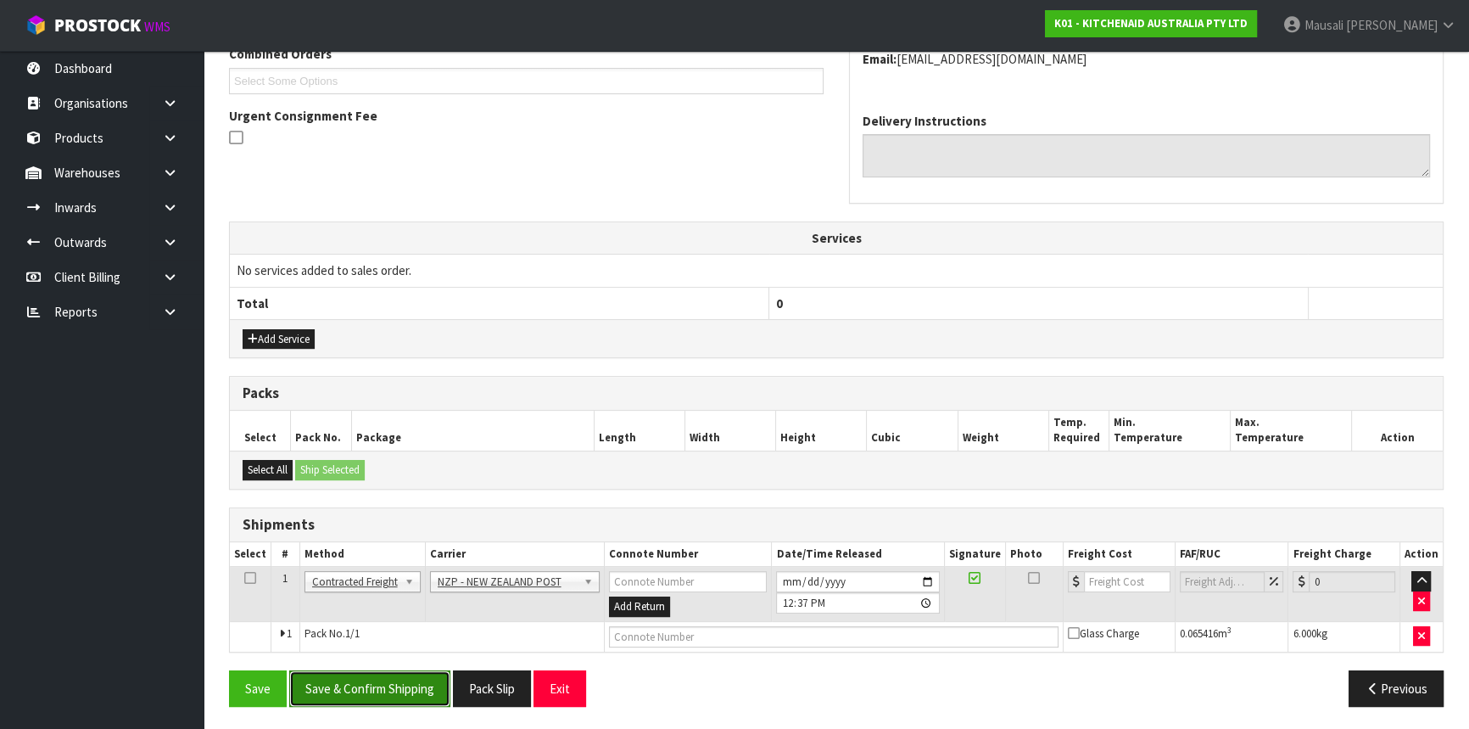
drag, startPoint x: 410, startPoint y: 679, endPoint x: 423, endPoint y: 674, distance: 14.5
click at [411, 679] on button "Save & Confirm Shipping" at bounding box center [369, 688] width 161 height 36
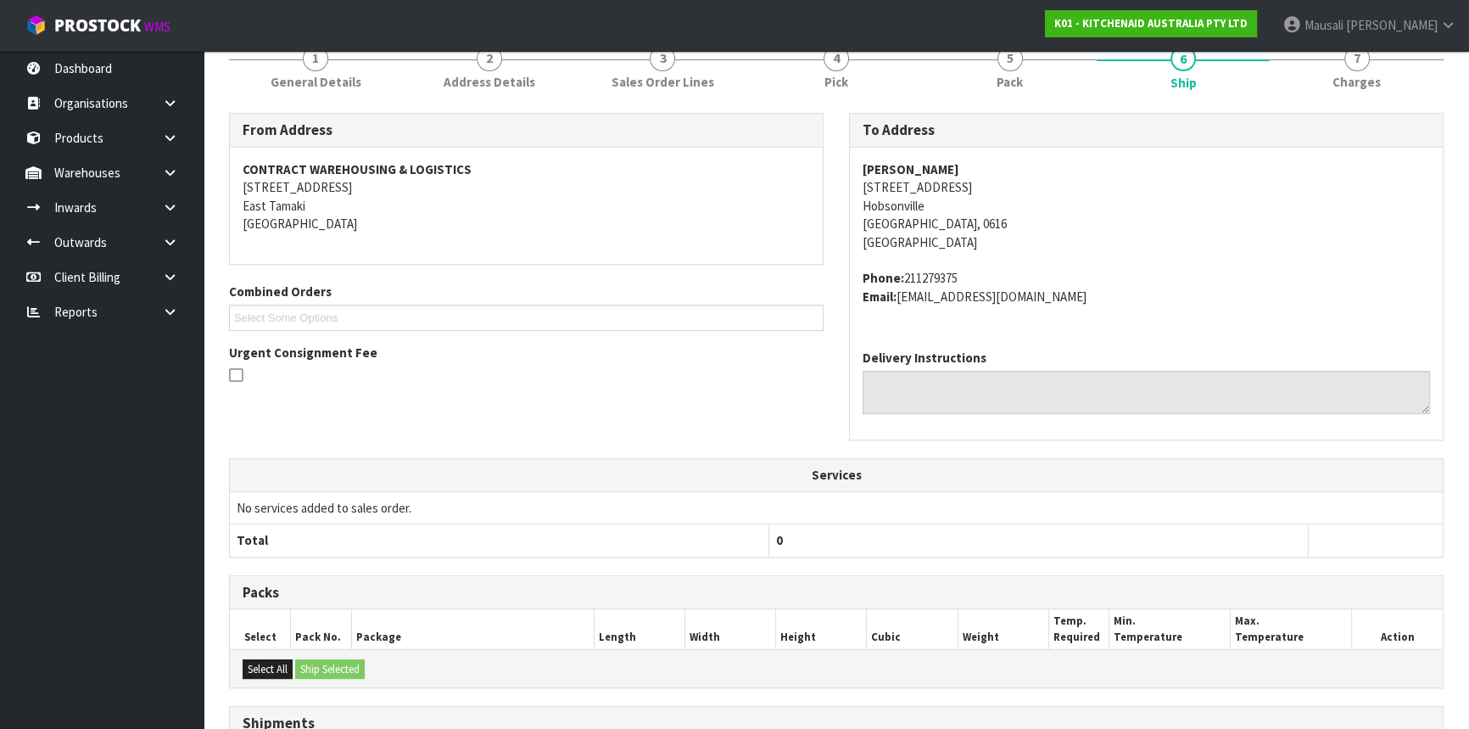
scroll to position [433, 0]
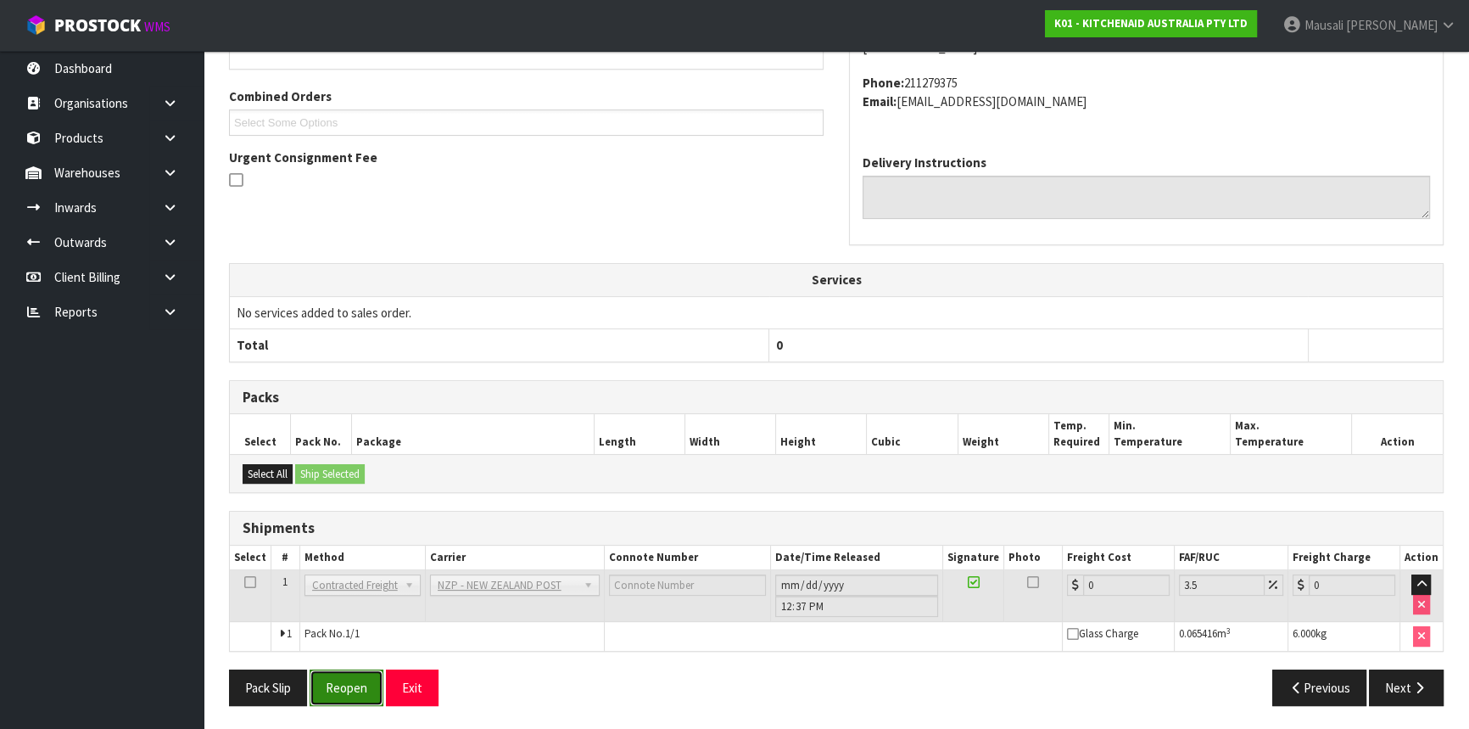
click at [350, 674] on button "Reopen" at bounding box center [347, 687] width 74 height 36
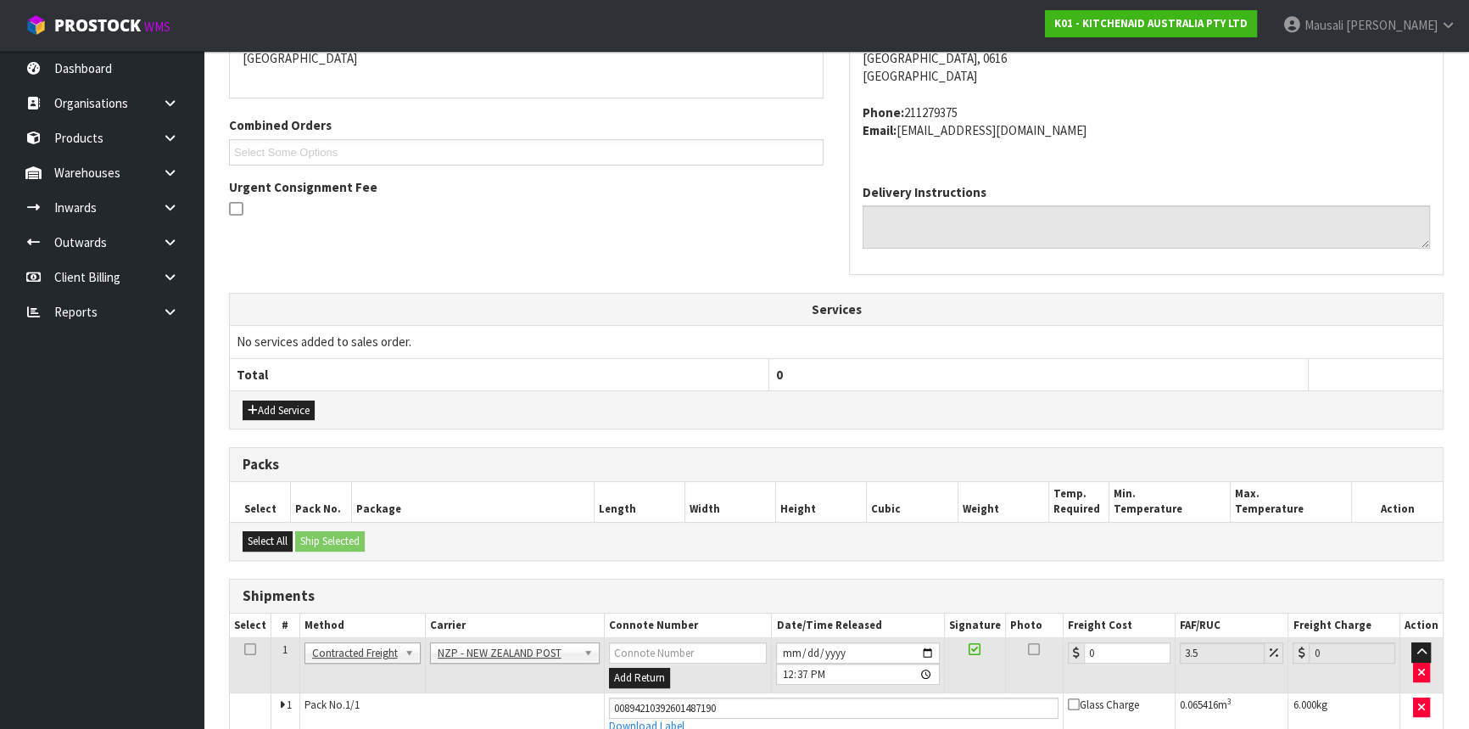
scroll to position [472, 0]
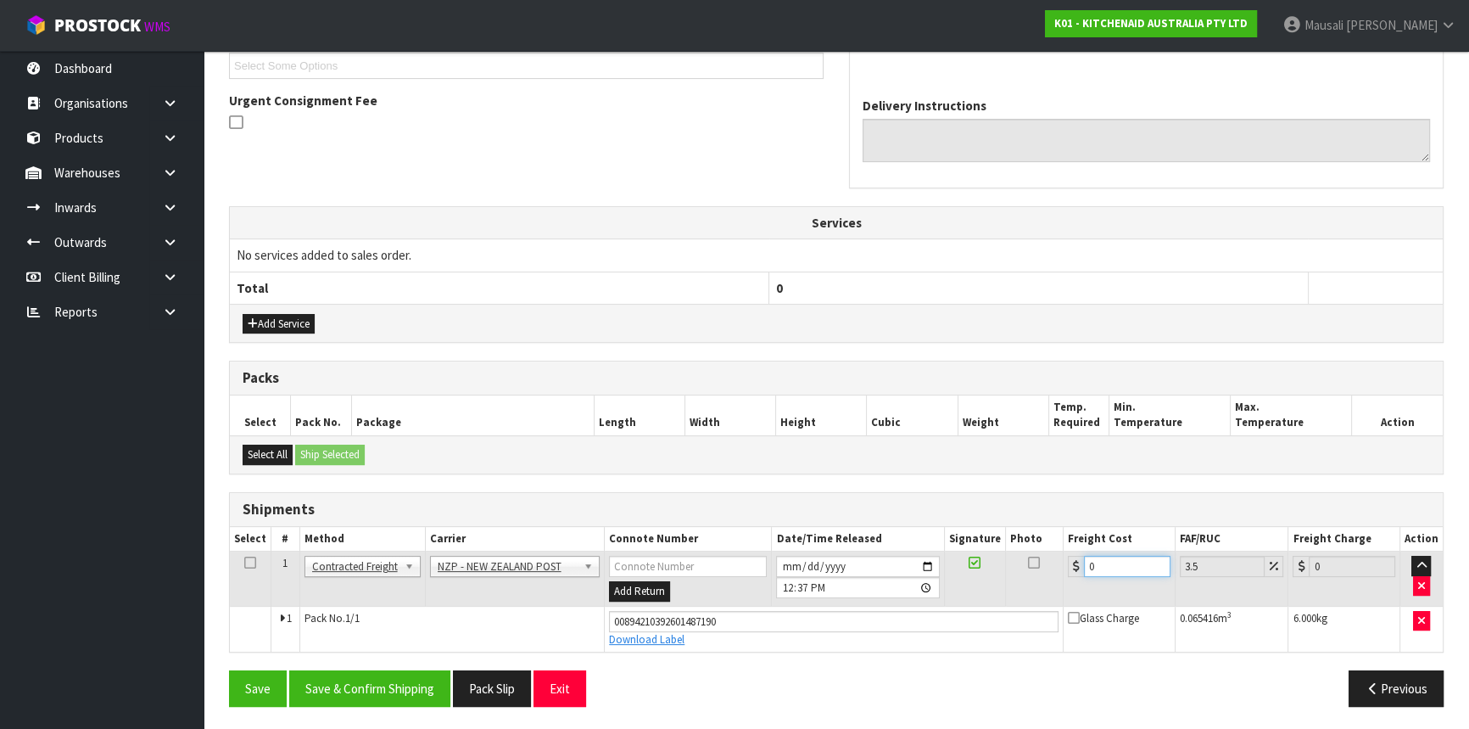
drag, startPoint x: 1112, startPoint y: 562, endPoint x: 1059, endPoint y: 577, distance: 55.4
click at [1059, 577] on tr "1 Client Local Pickup Customer Local Pickup Company Freight Contracted Freight …" at bounding box center [836, 578] width 1213 height 55
type input "4"
type input "4.14"
type input "4.3"
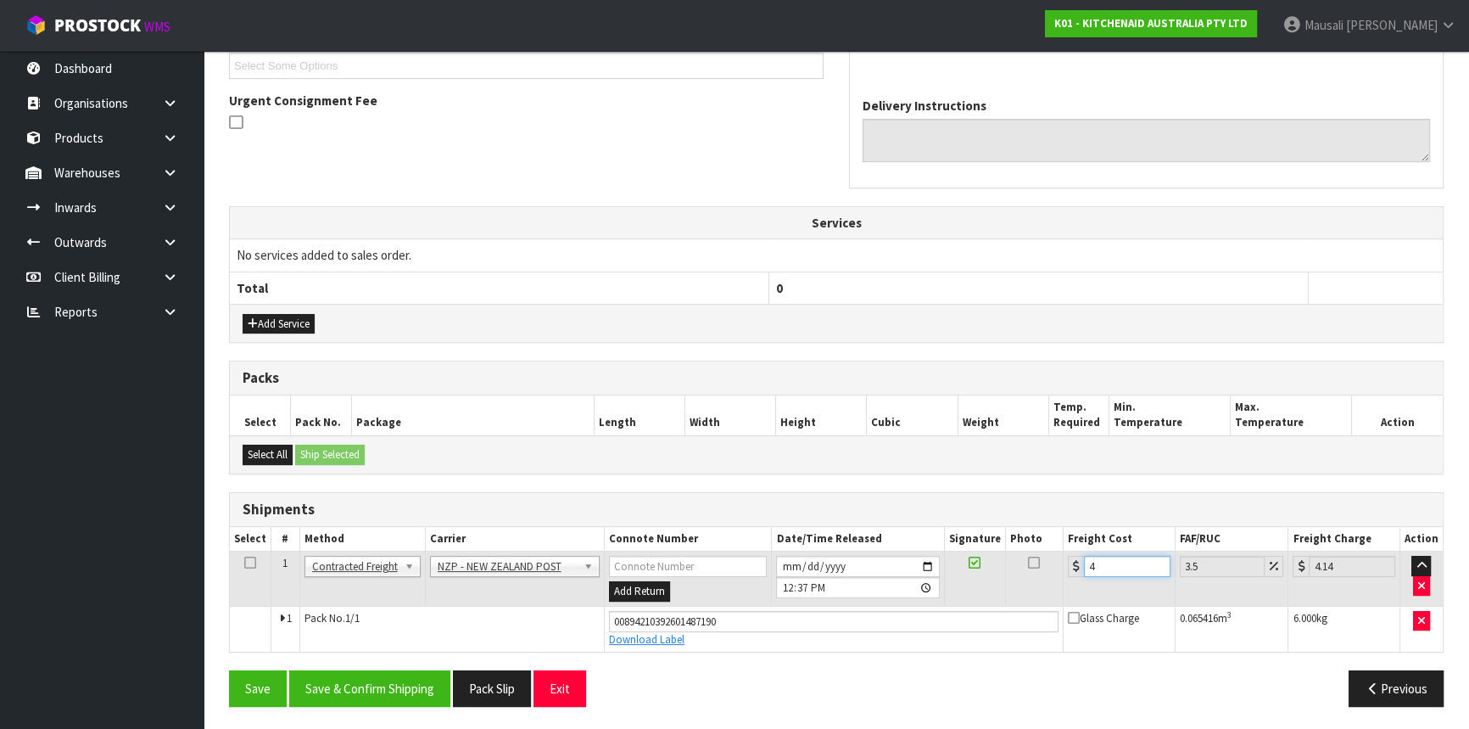
type input "4.45"
type input "4.33"
type input "4.48"
type input "4.33"
click at [389, 685] on button "Save & Confirm Shipping" at bounding box center [369, 688] width 161 height 36
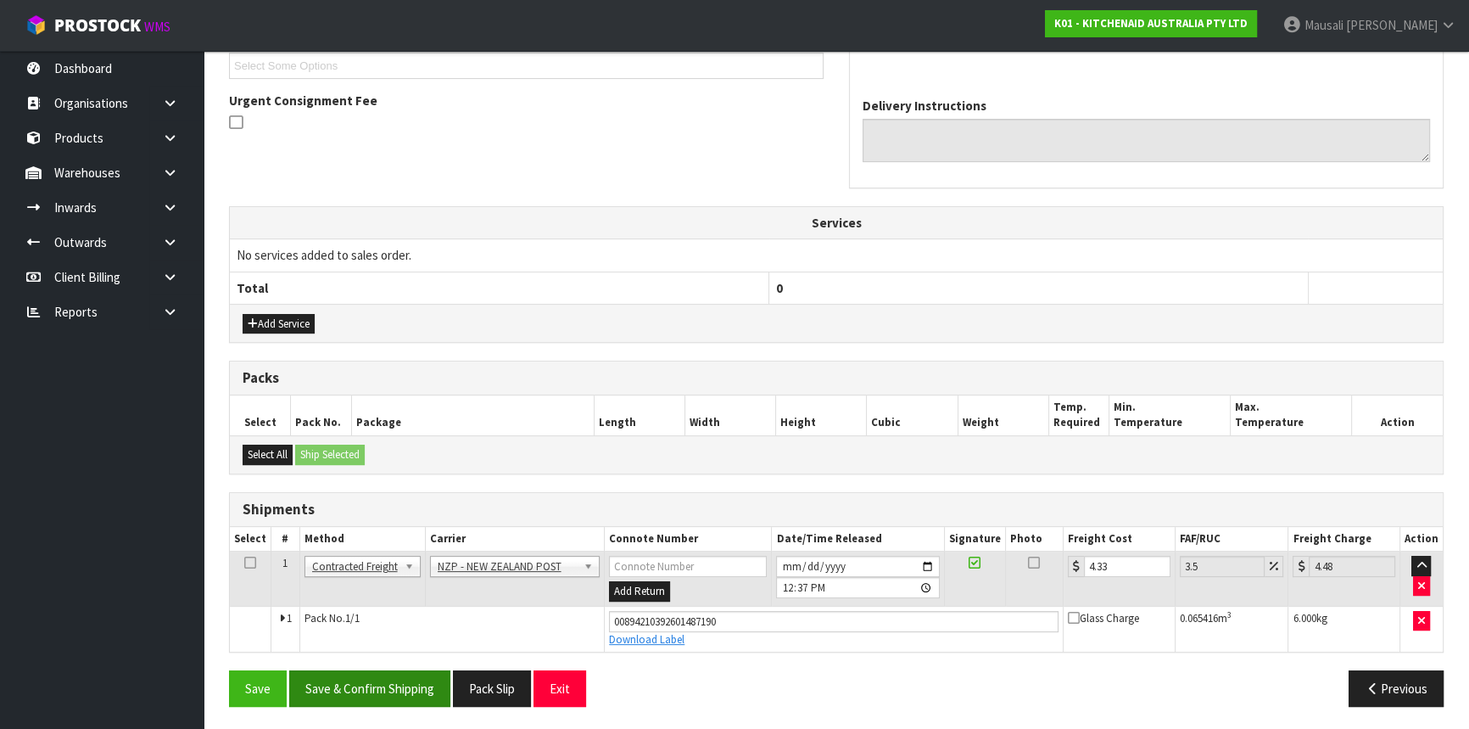
scroll to position [0, 0]
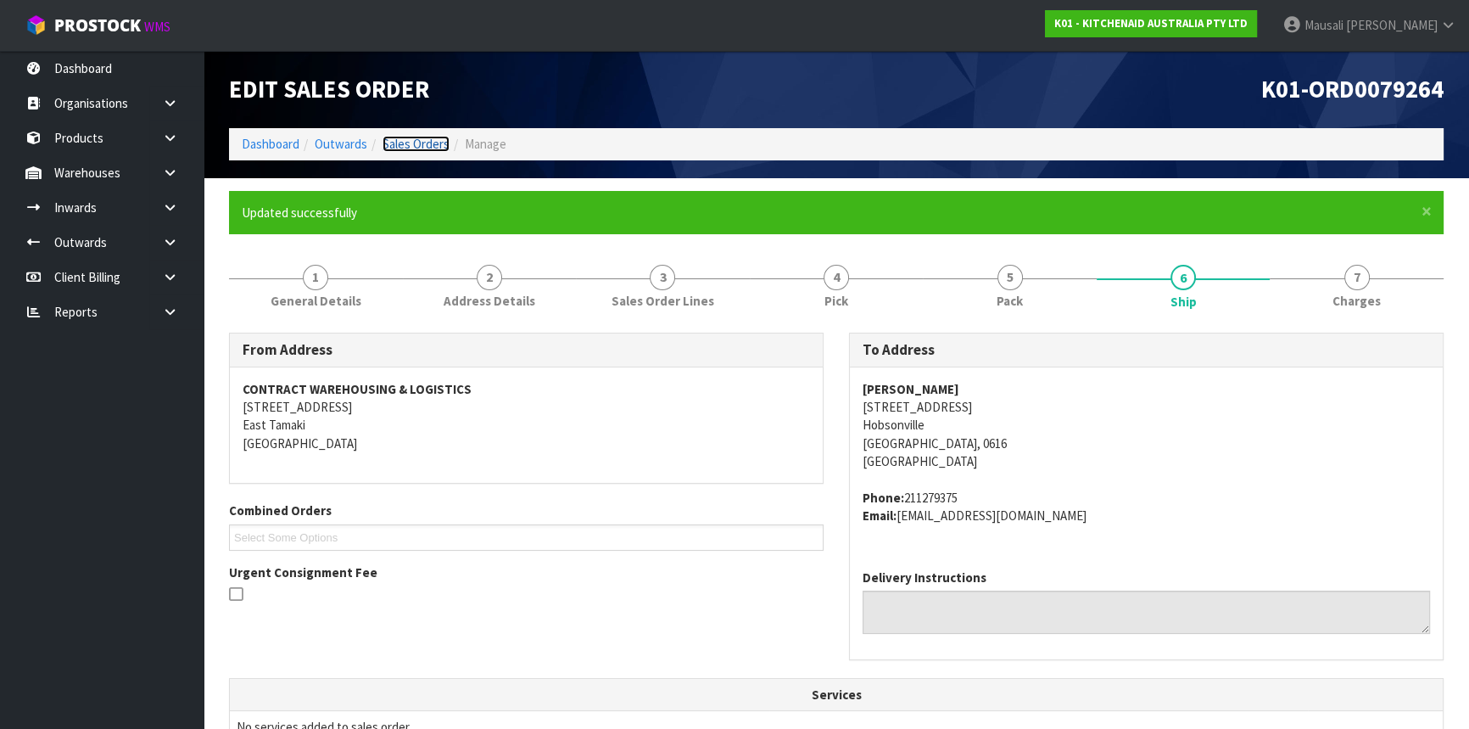
click at [404, 139] on link "Sales Orders" at bounding box center [416, 144] width 67 height 16
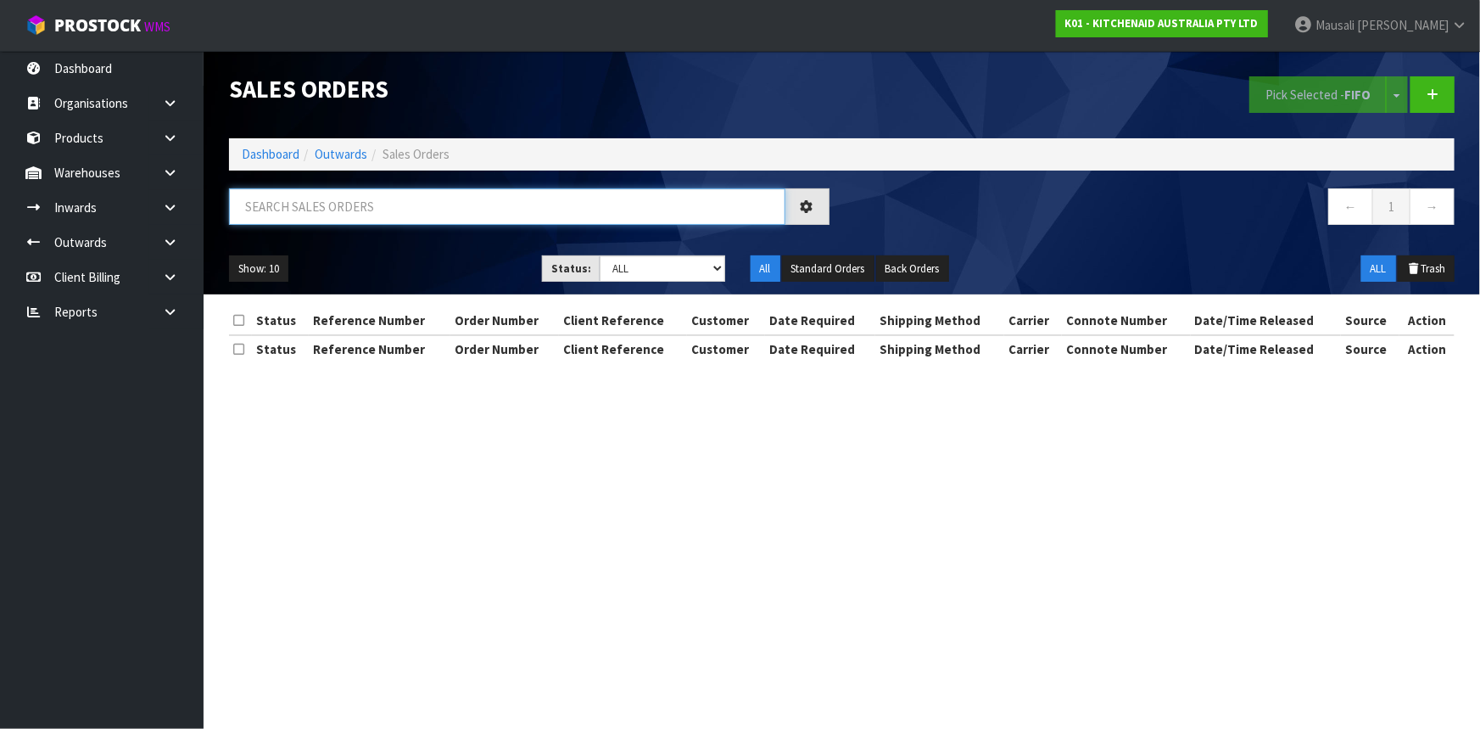
click at [297, 205] on input "text" at bounding box center [507, 206] width 556 height 36
type input "JOB-0412940"
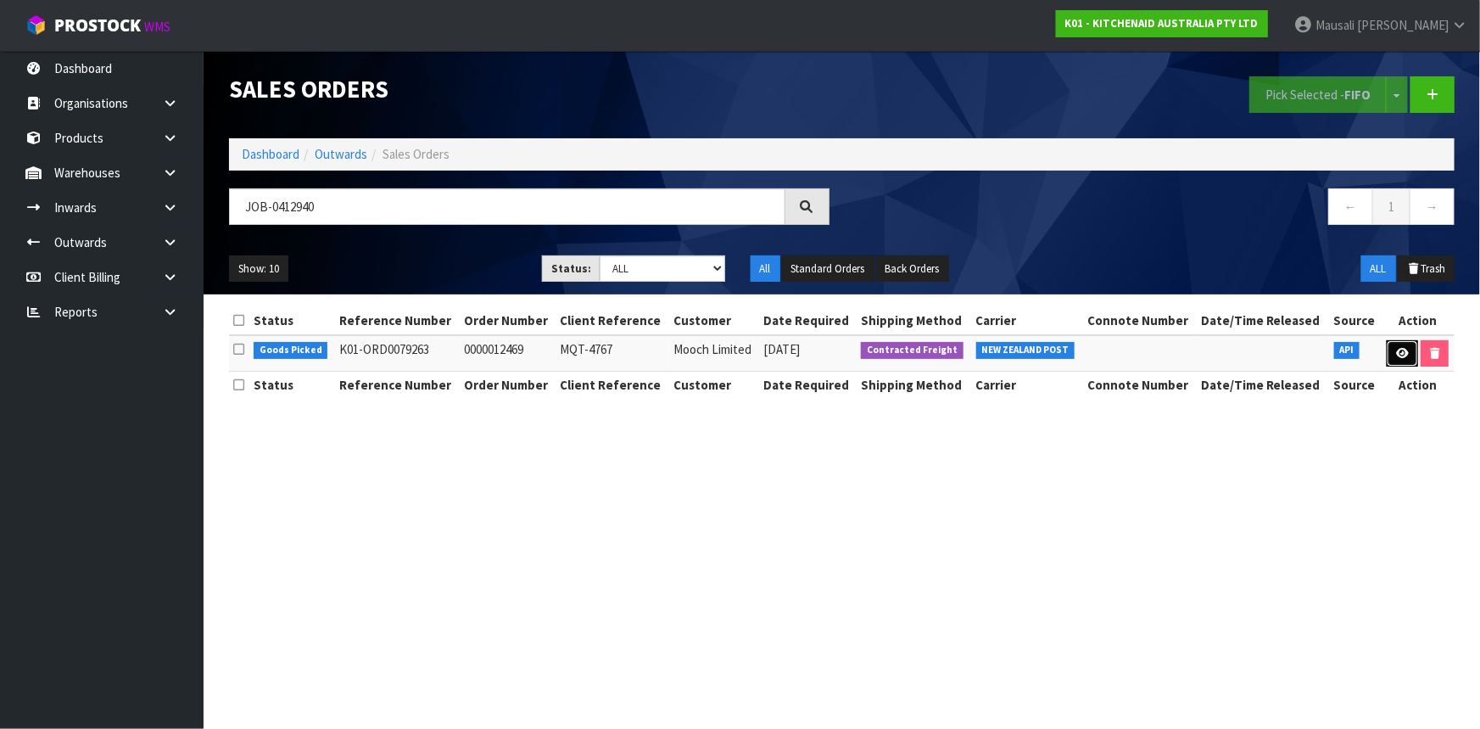
click at [1407, 350] on icon at bounding box center [1402, 353] width 13 height 11
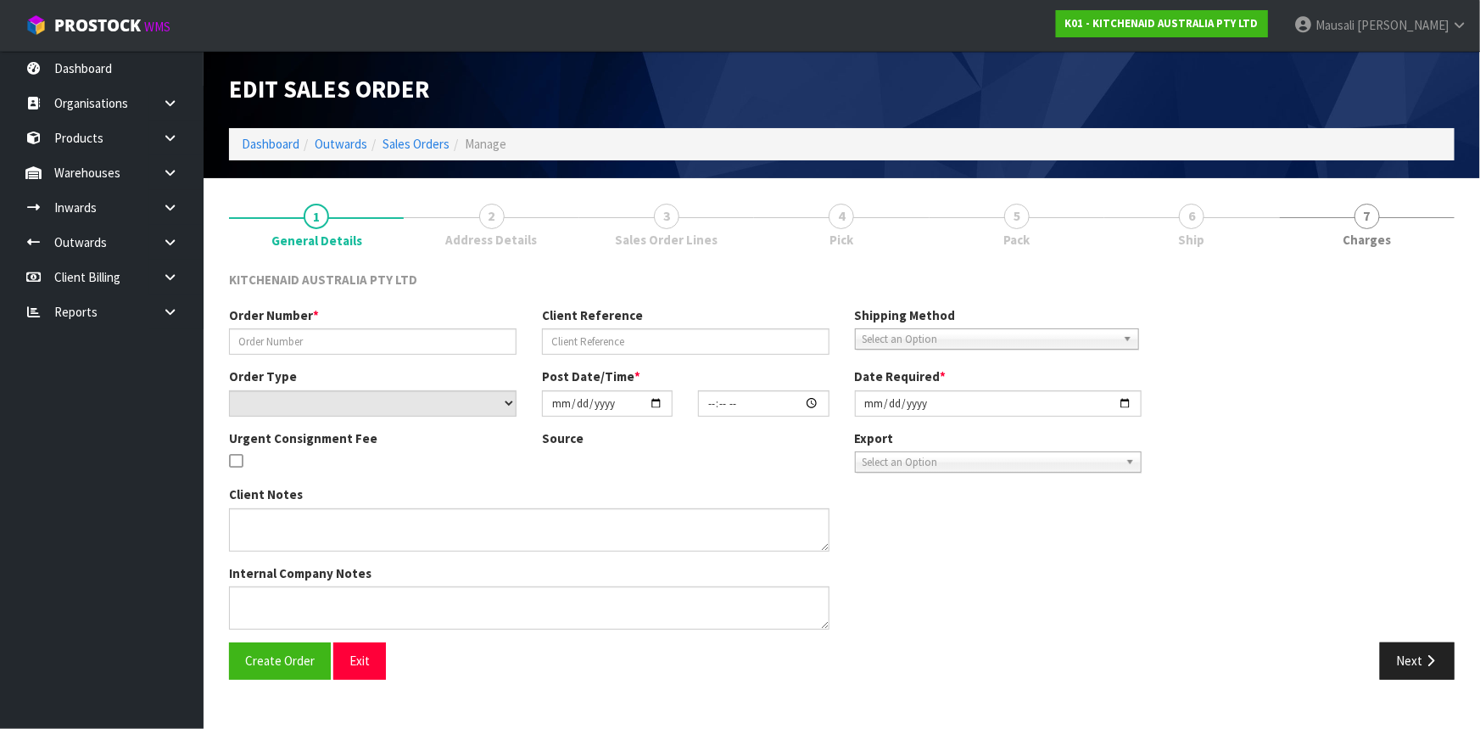
type input "0000012469"
type input "MQT-4767"
select select "number:0"
type input "[DATE]"
type input "17:33:00.000"
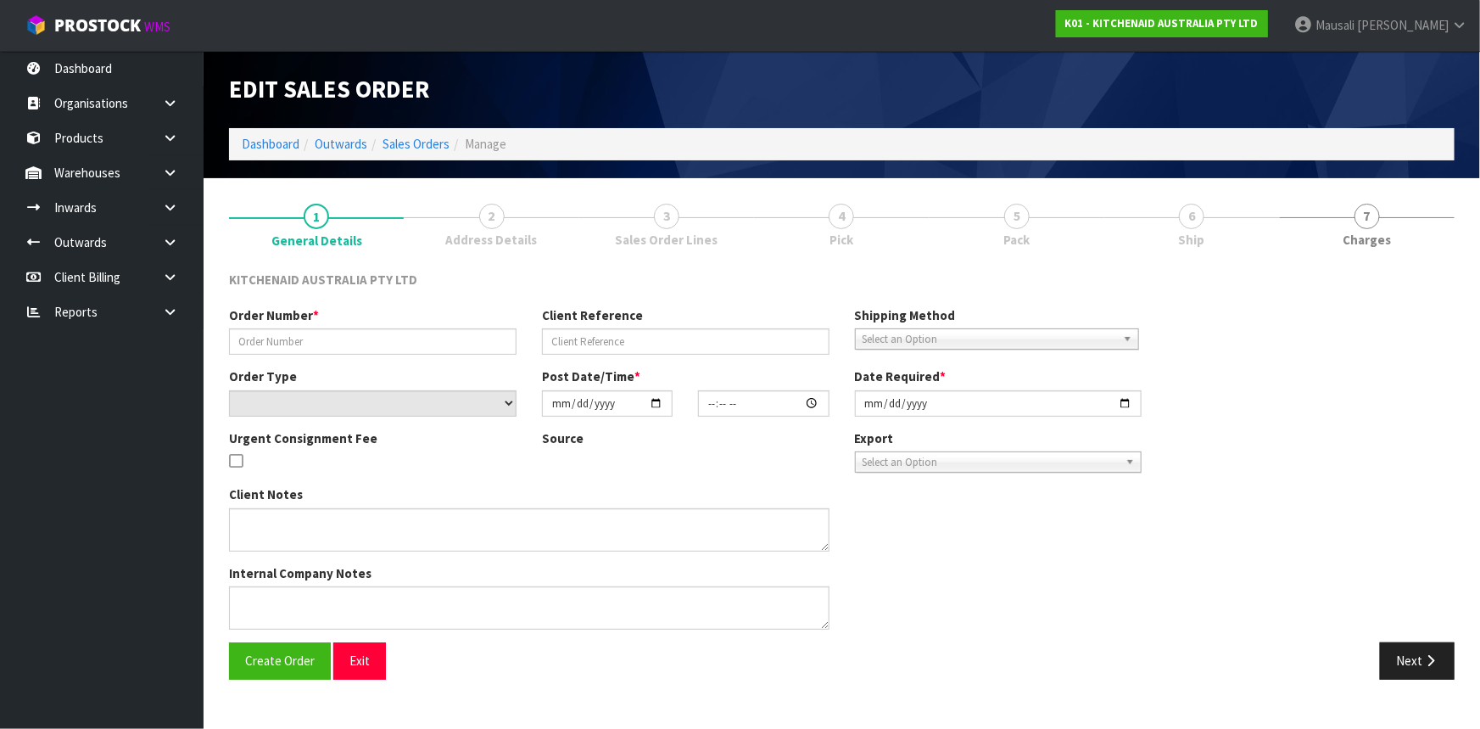
type input "[DATE]"
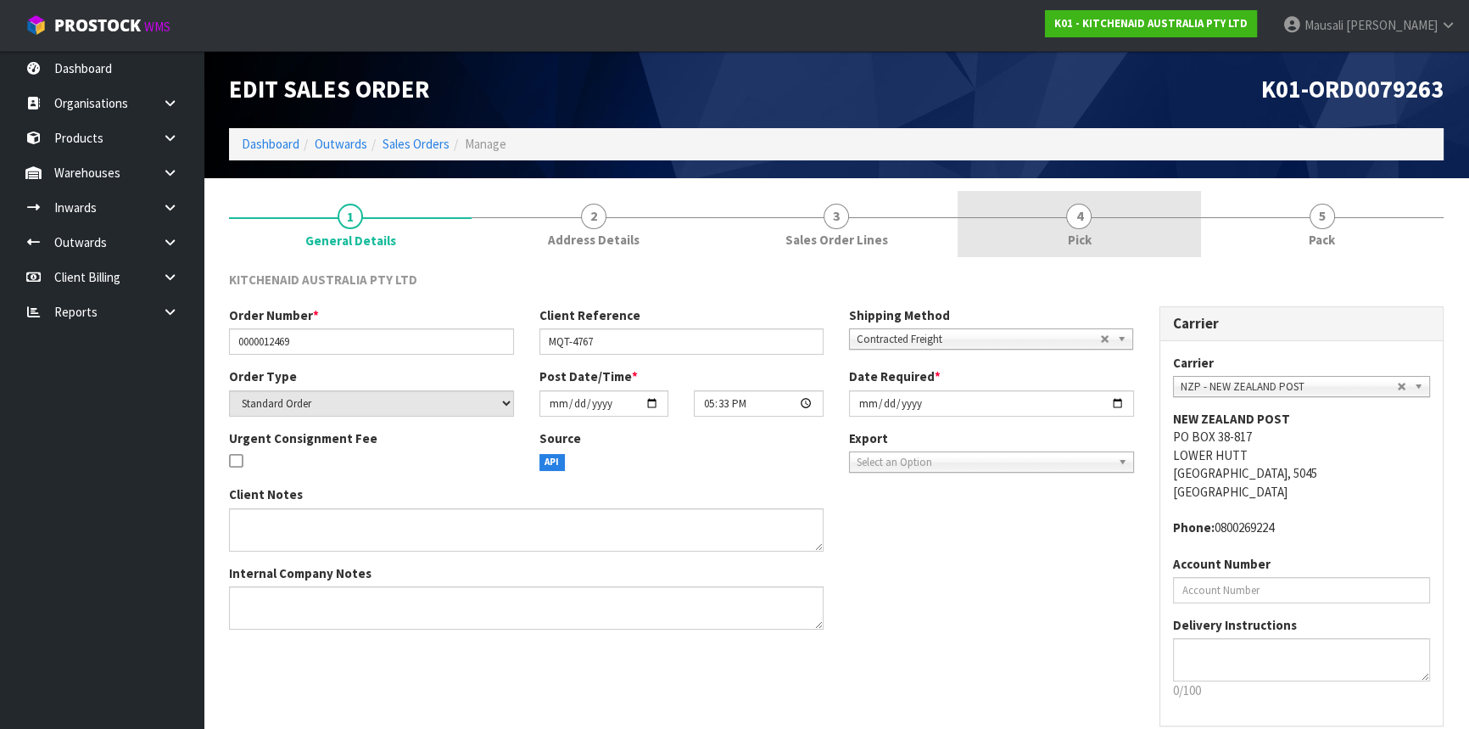
click at [1174, 232] on link "4 Pick" at bounding box center [1079, 224] width 243 height 67
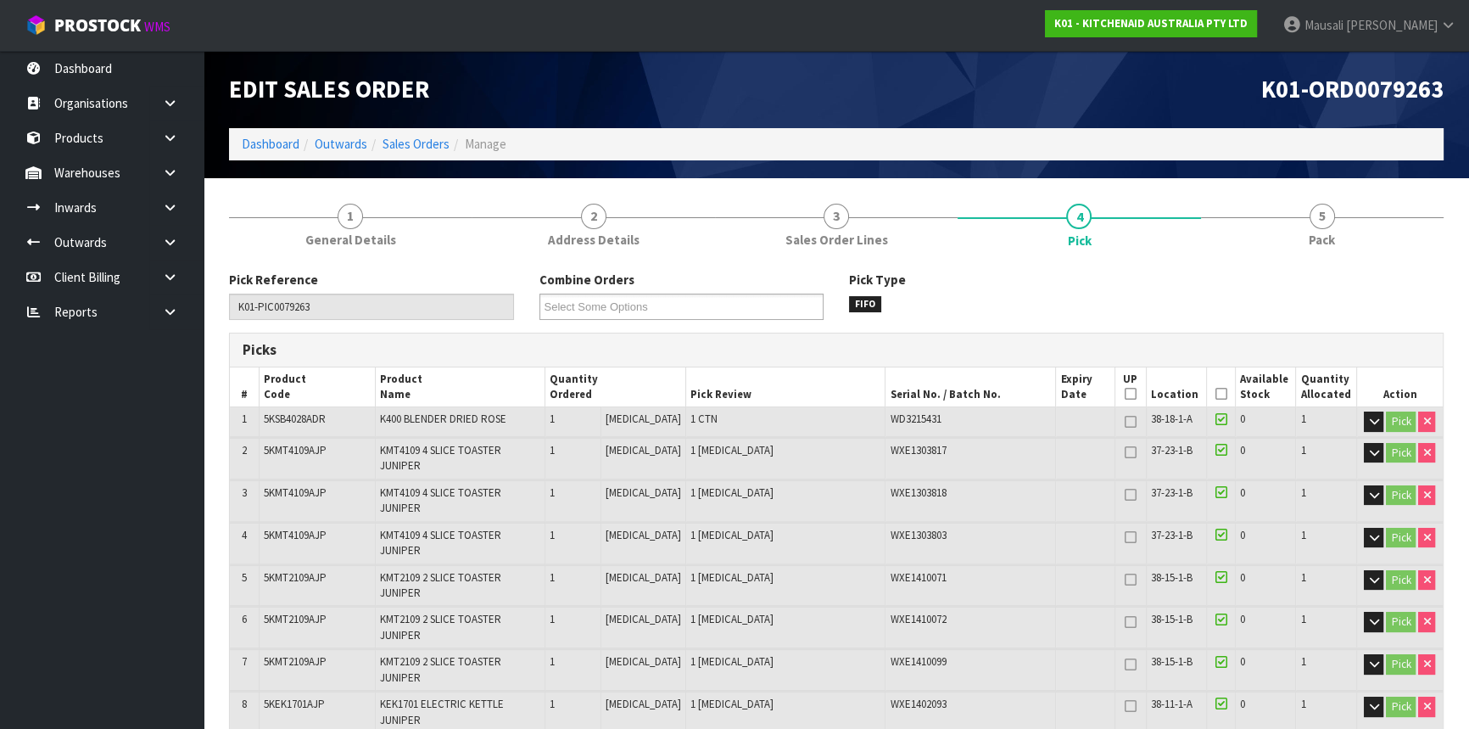
click at [1215, 394] on icon at bounding box center [1221, 394] width 12 height 1
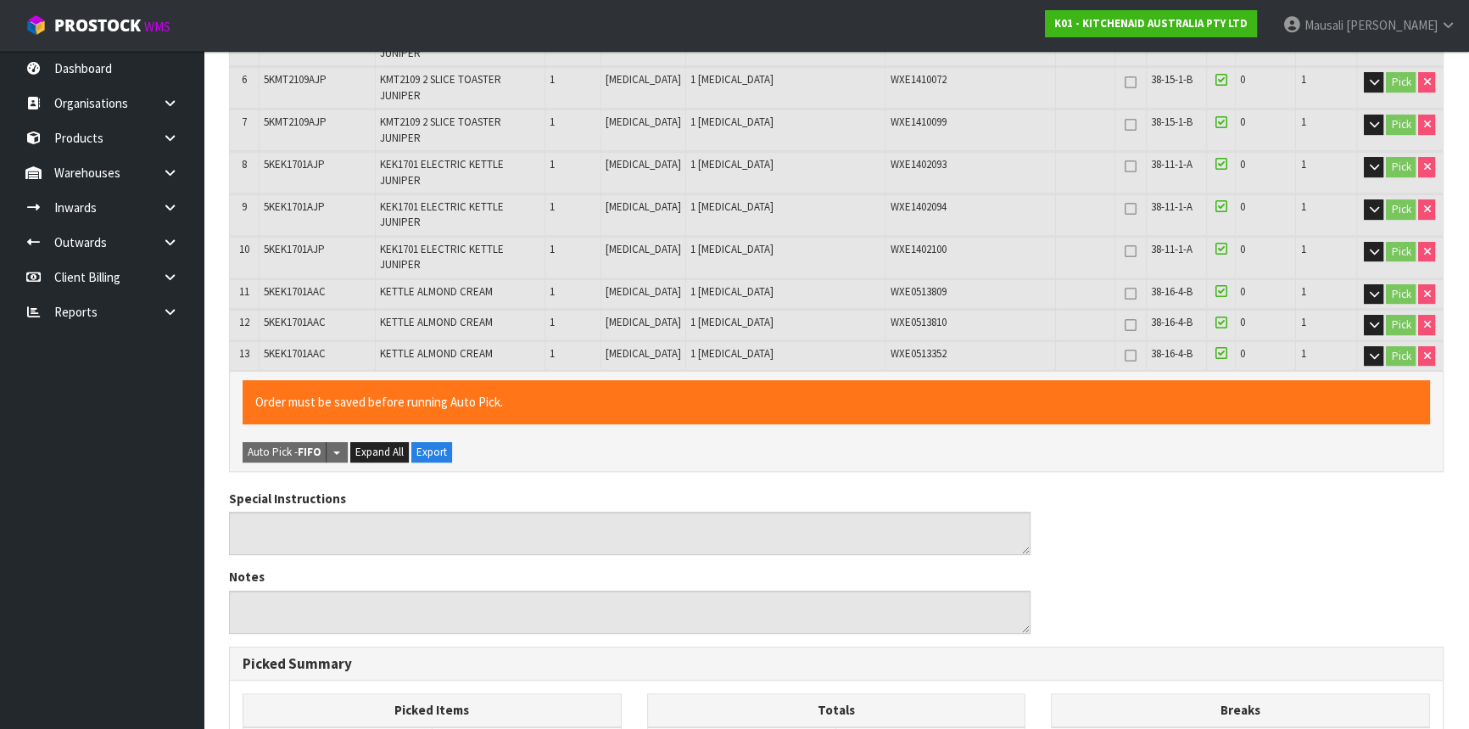
scroll to position [814, 0]
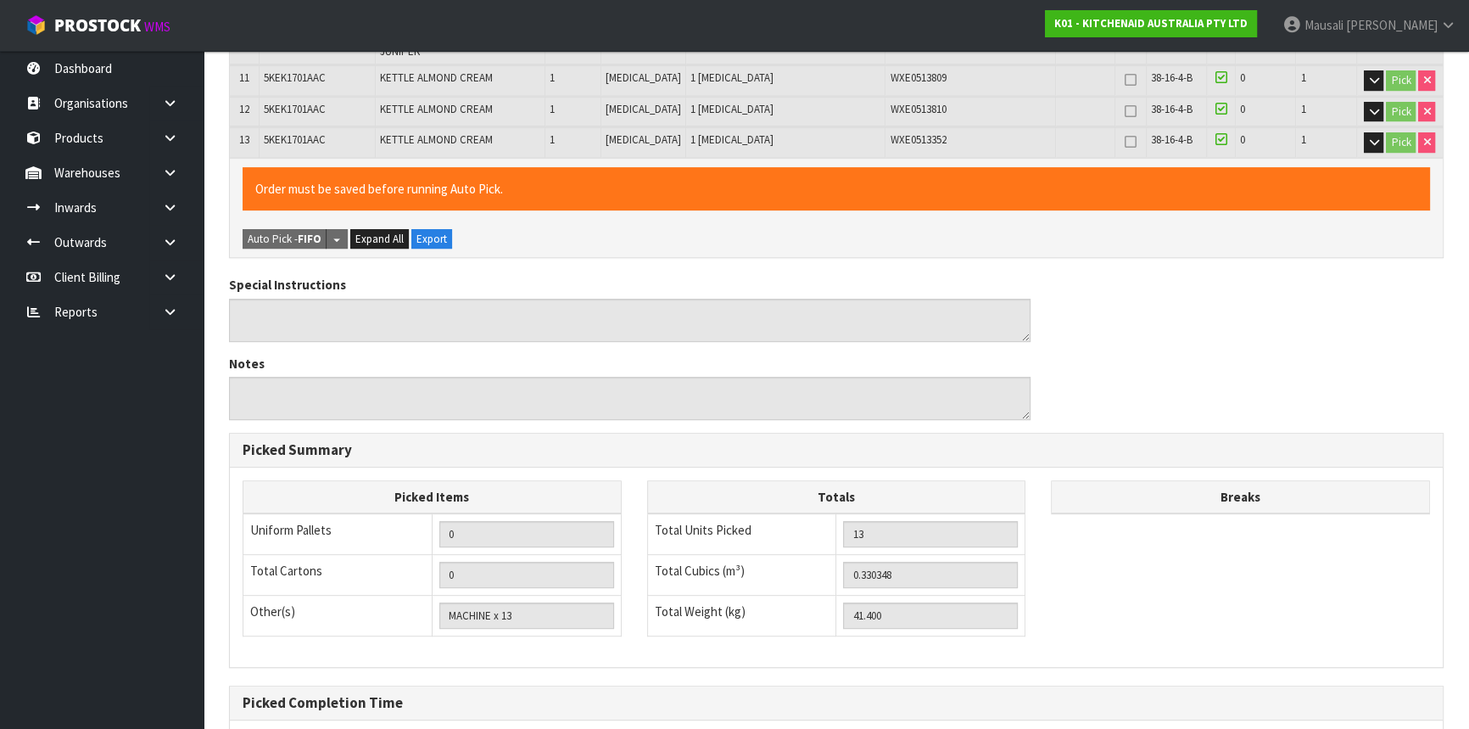
scroll to position [0, 0]
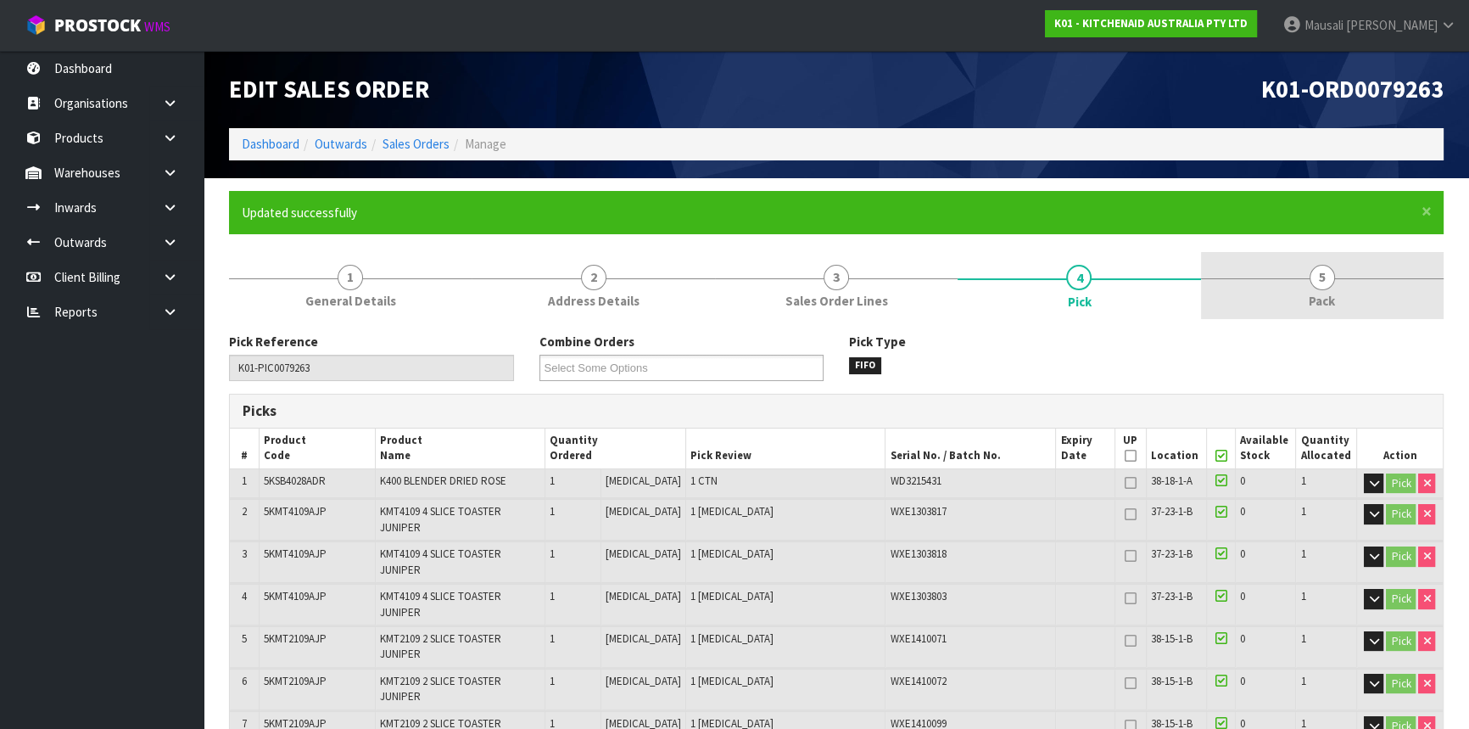
click at [1320, 267] on span "5" at bounding box center [1322, 277] width 25 height 25
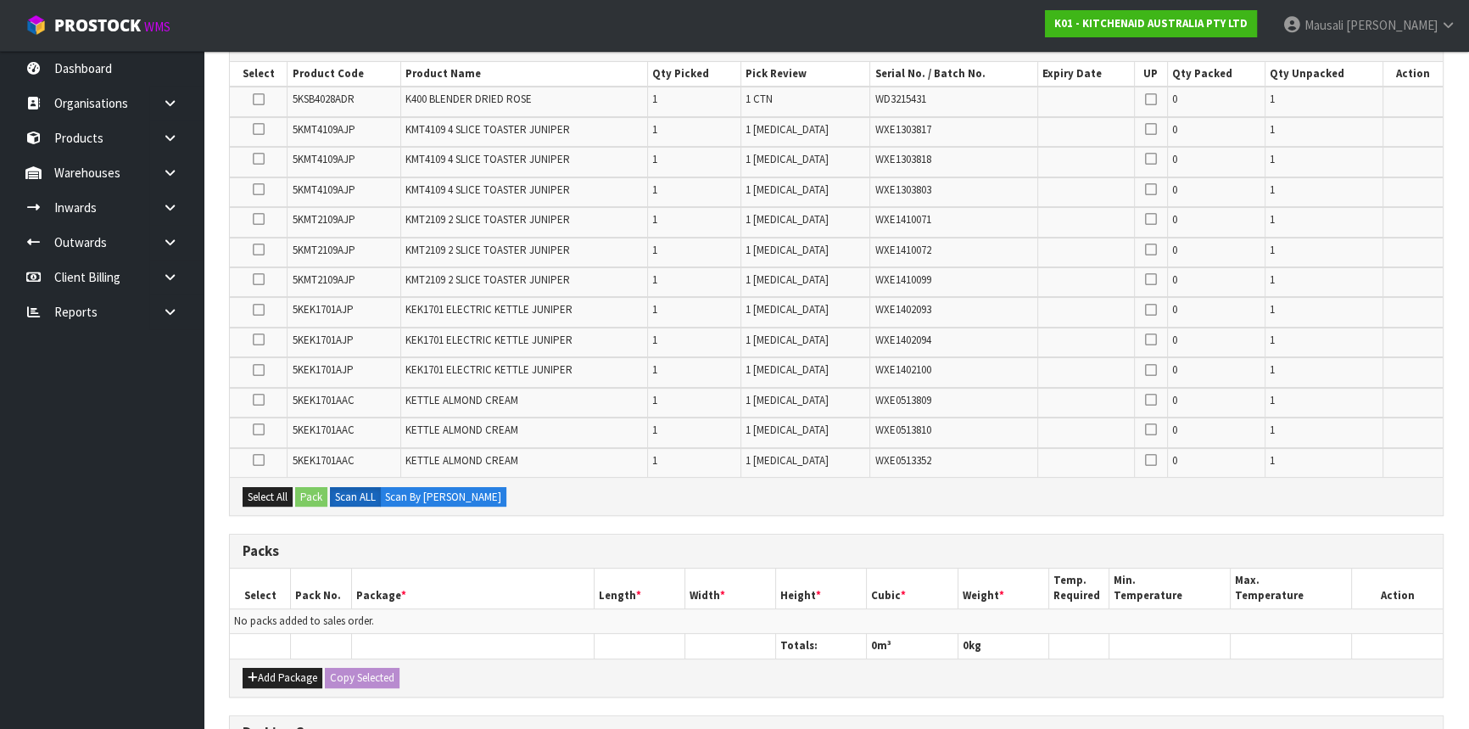
scroll to position [540, 0]
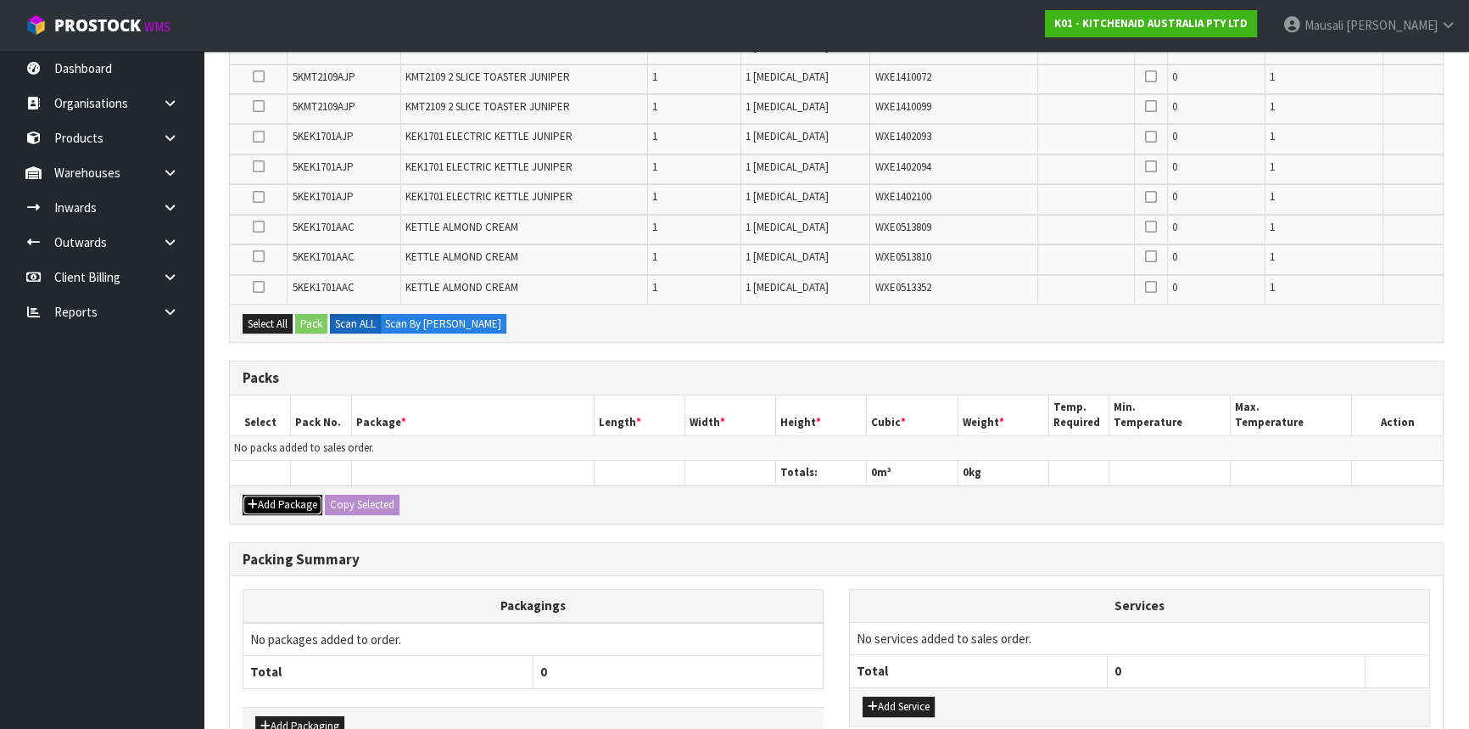
click at [260, 496] on button "Add Package" at bounding box center [283, 505] width 80 height 20
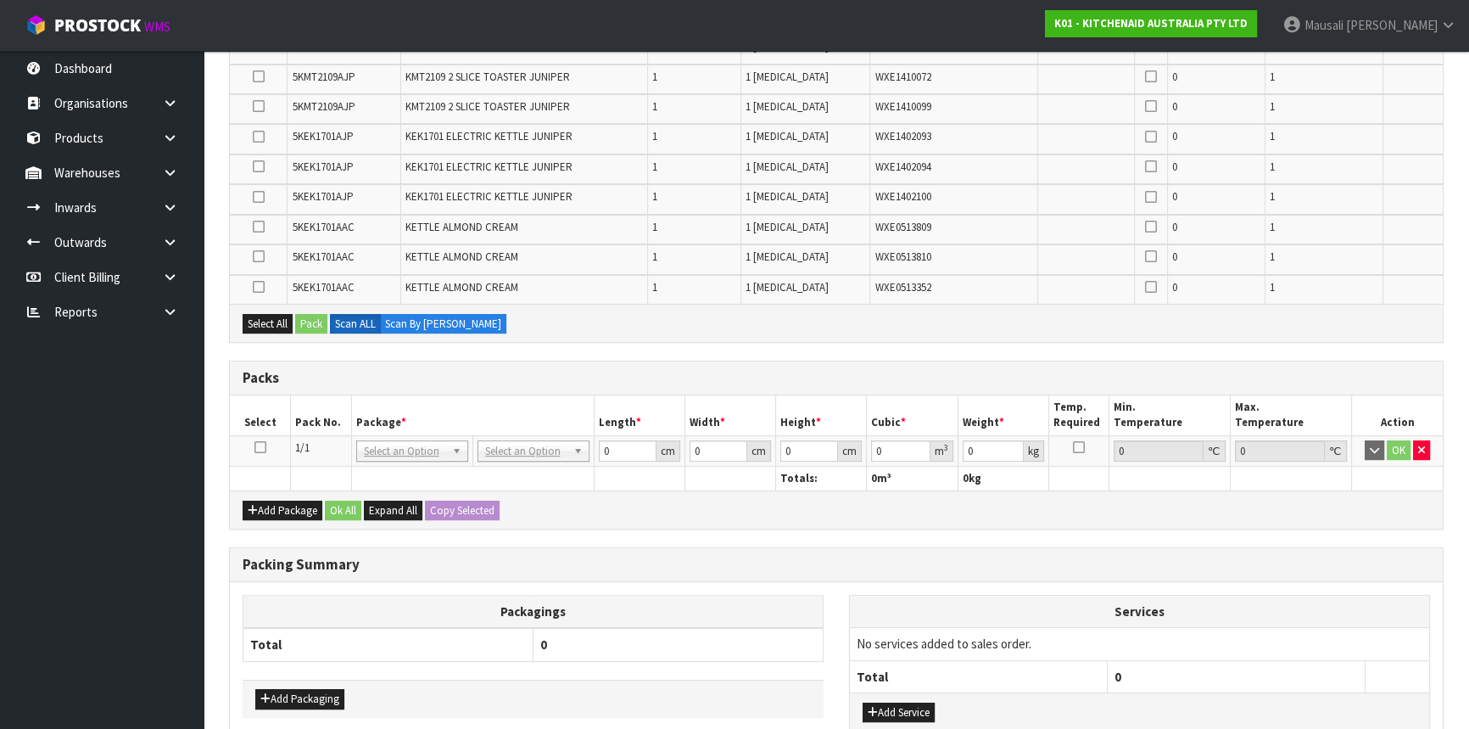
click at [263, 447] on icon at bounding box center [260, 447] width 12 height 1
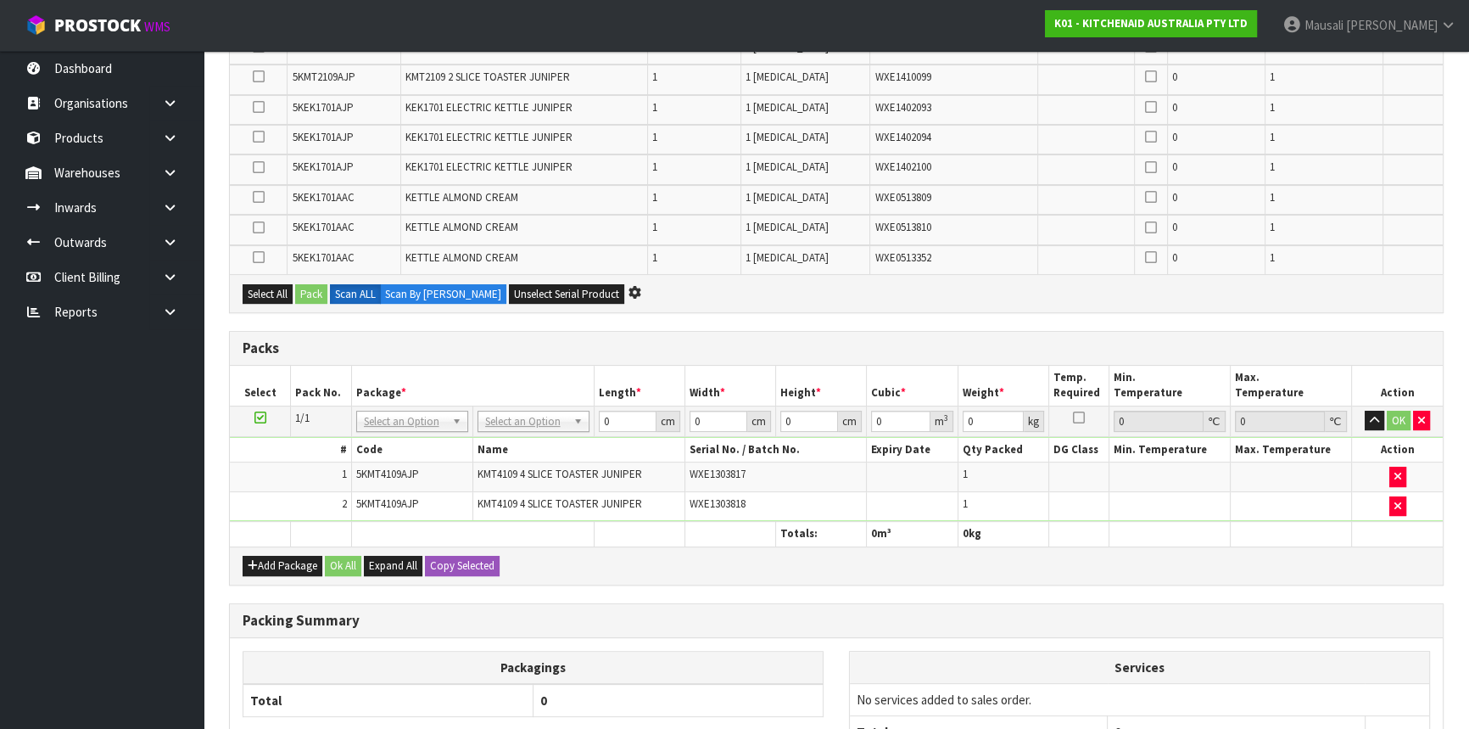
scroll to position [479, 0]
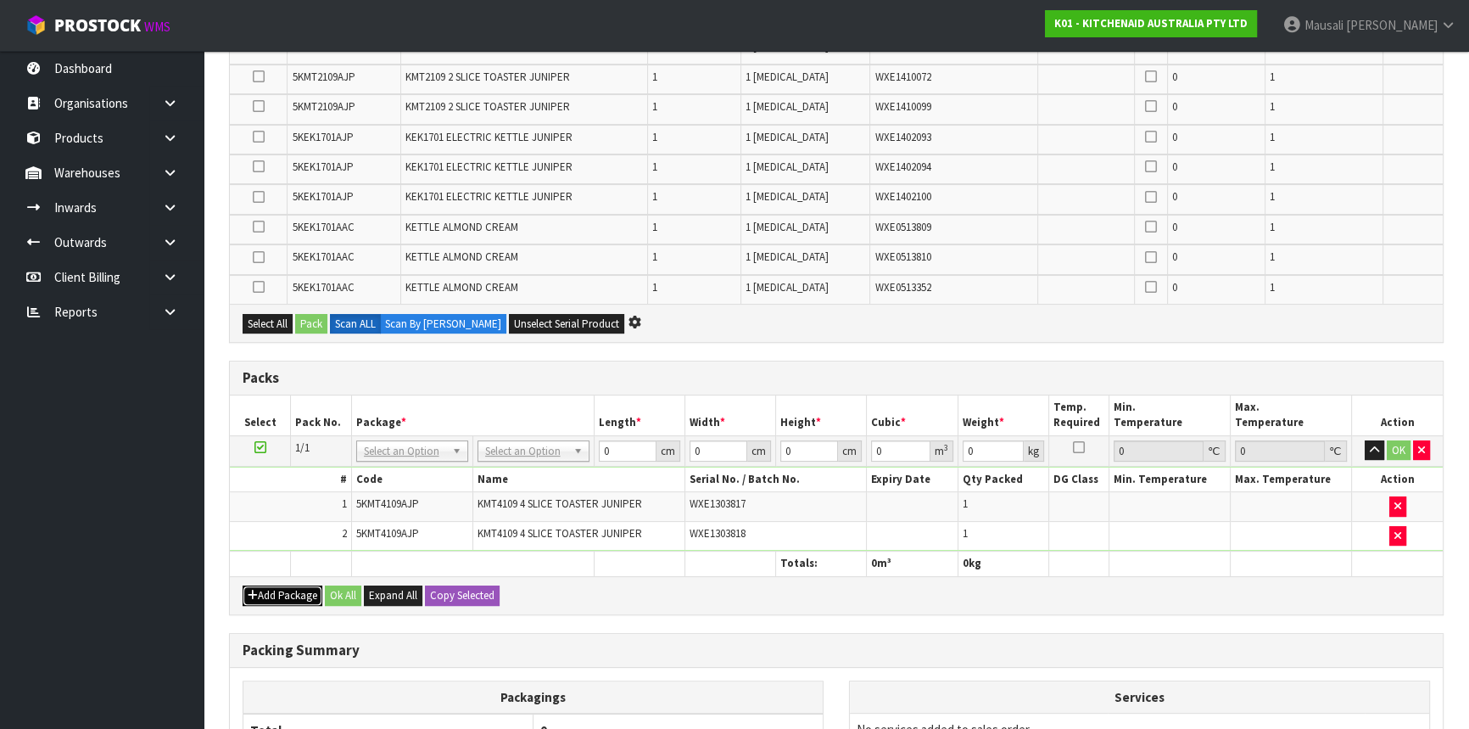
click at [271, 585] on button "Add Package" at bounding box center [283, 595] width 80 height 20
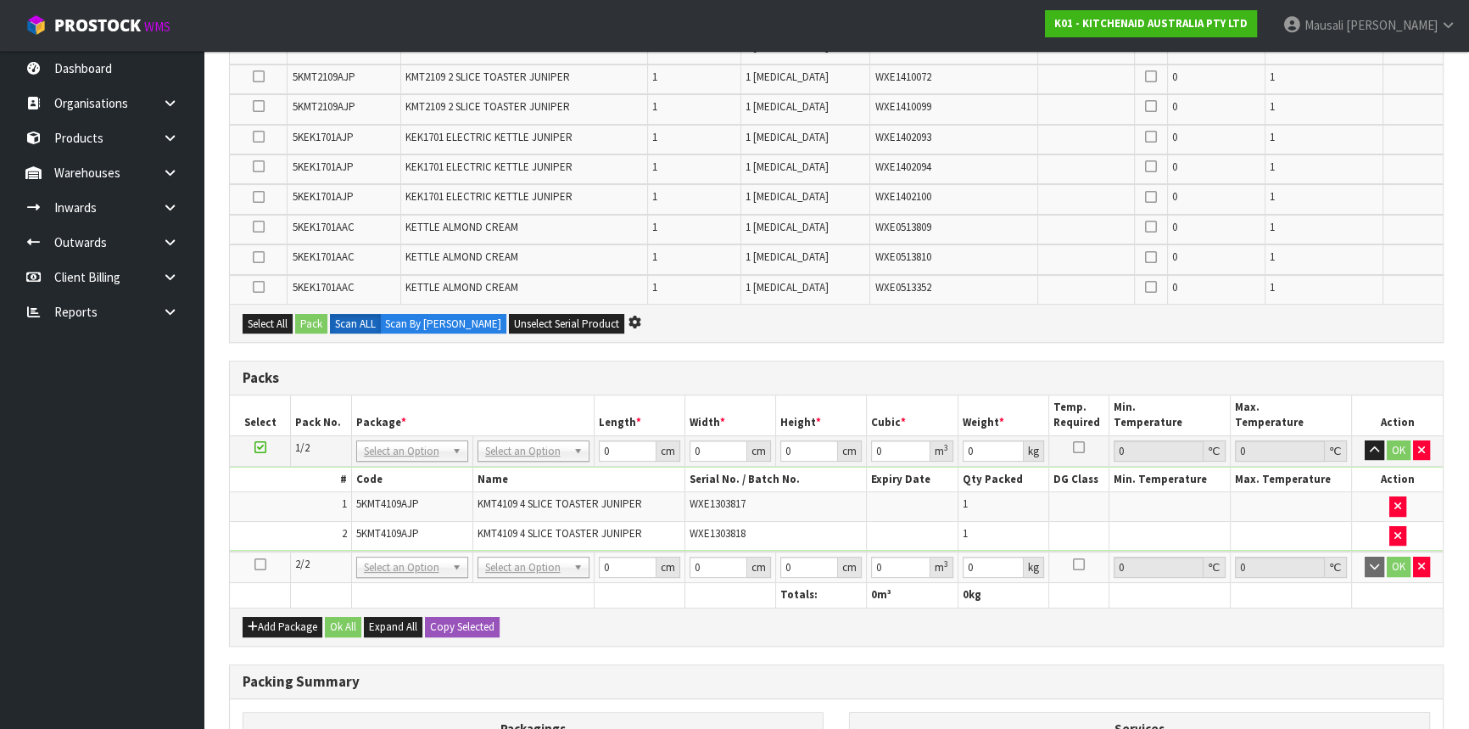
click at [260, 565] on icon at bounding box center [260, 564] width 12 height 1
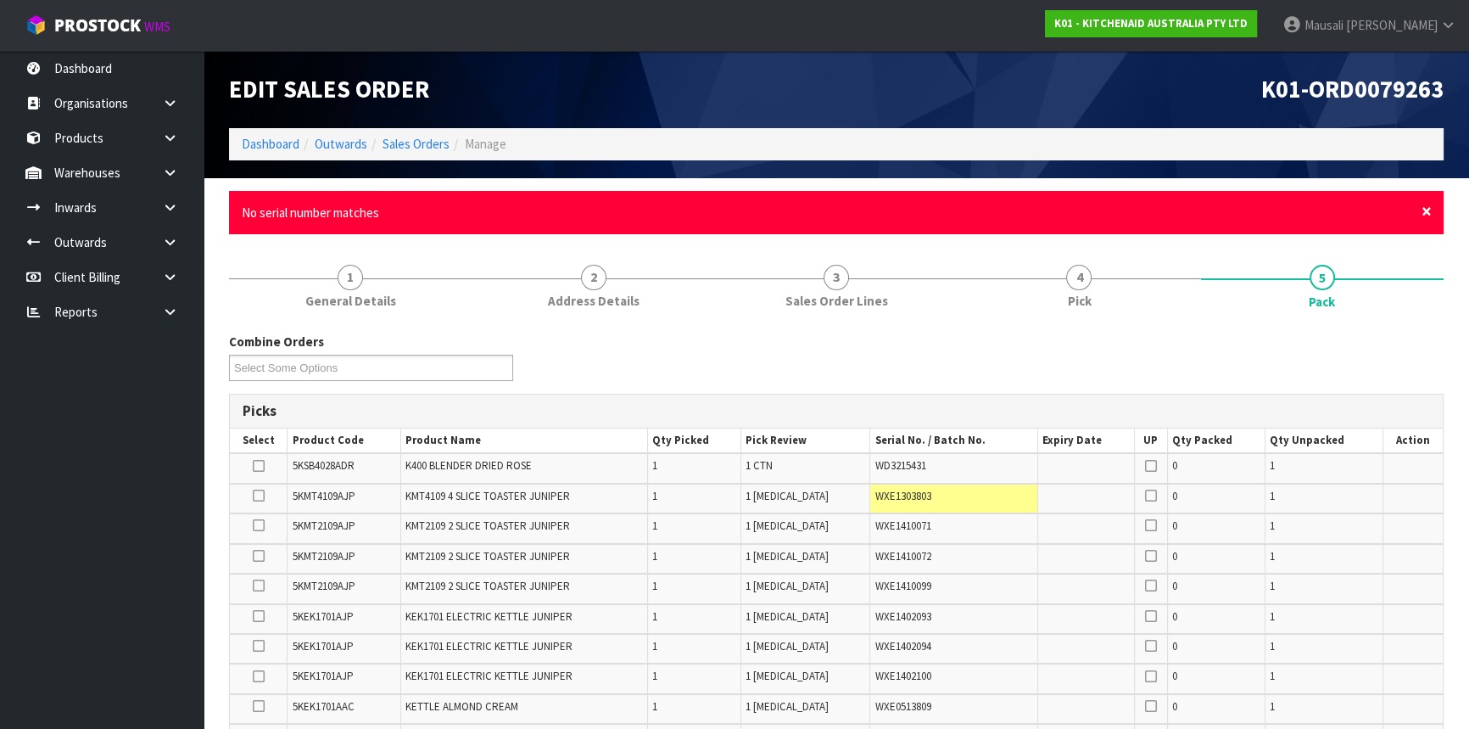
drag, startPoint x: 1414, startPoint y: 210, endPoint x: 1423, endPoint y: 211, distance: 8.7
click at [1423, 211] on div "× Close No serial number matches" at bounding box center [836, 212] width 1215 height 43
click at [1426, 207] on span "×" at bounding box center [1427, 211] width 10 height 24
click at [1422, 205] on span "×" at bounding box center [1427, 211] width 10 height 24
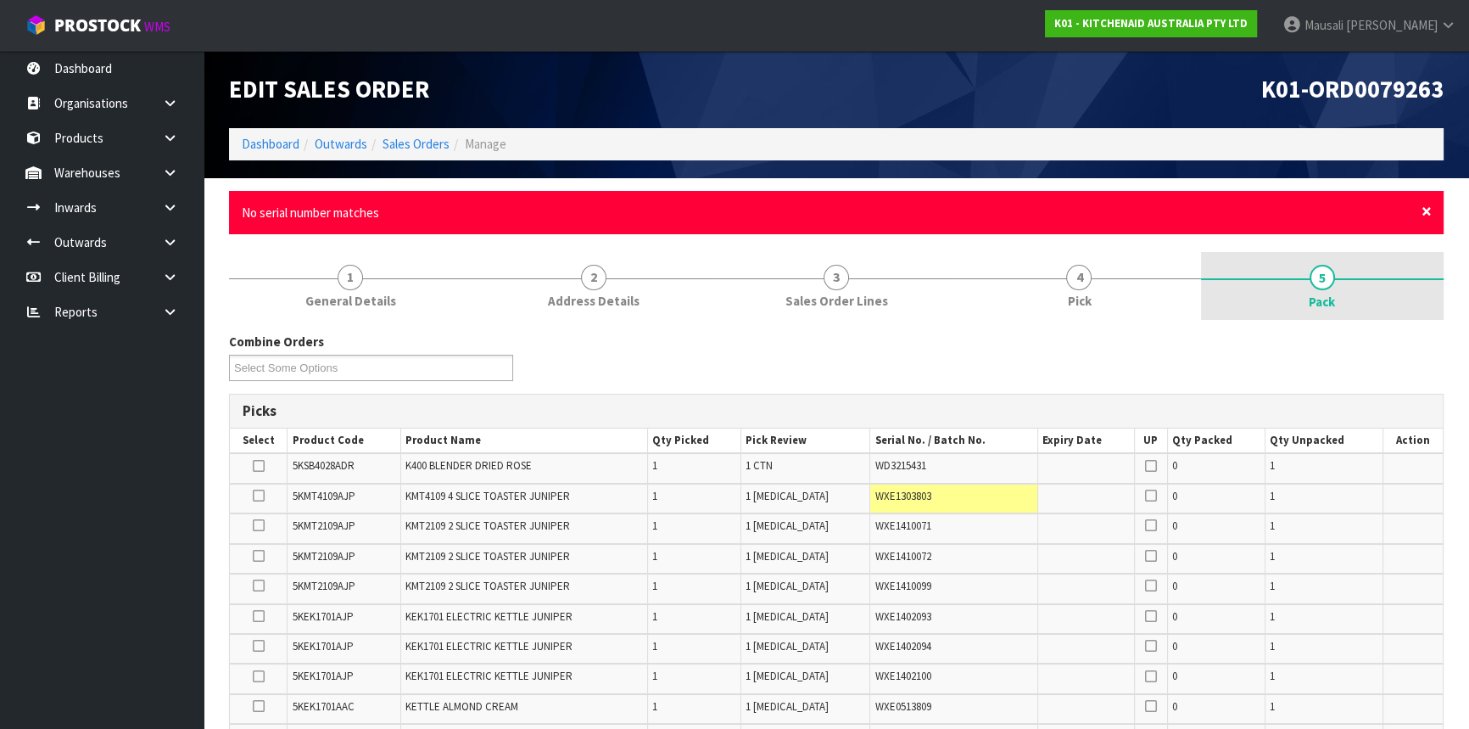
drag, startPoint x: 1425, startPoint y: 206, endPoint x: 1411, endPoint y: 210, distance: 14.8
click at [1425, 206] on span "×" at bounding box center [1427, 211] width 10 height 24
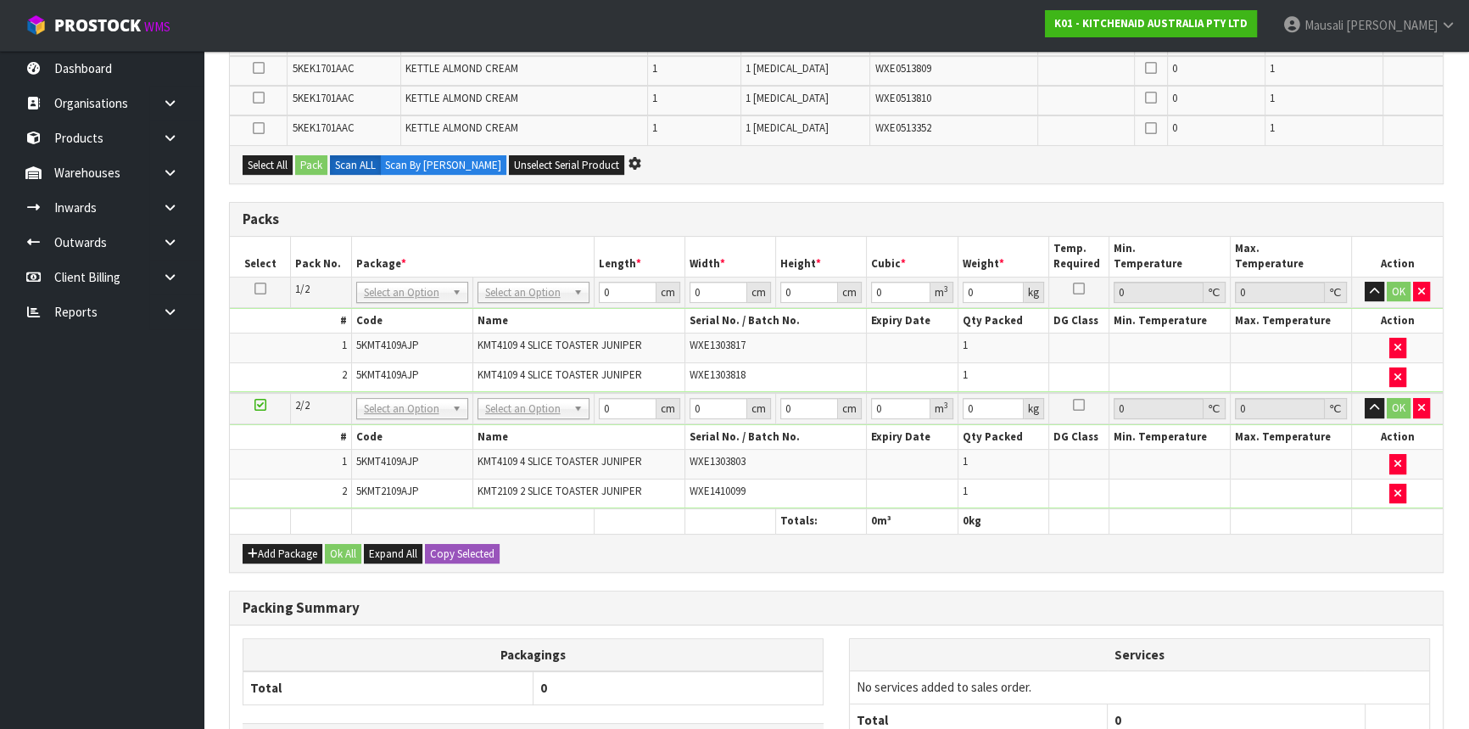
scroll to position [617, 0]
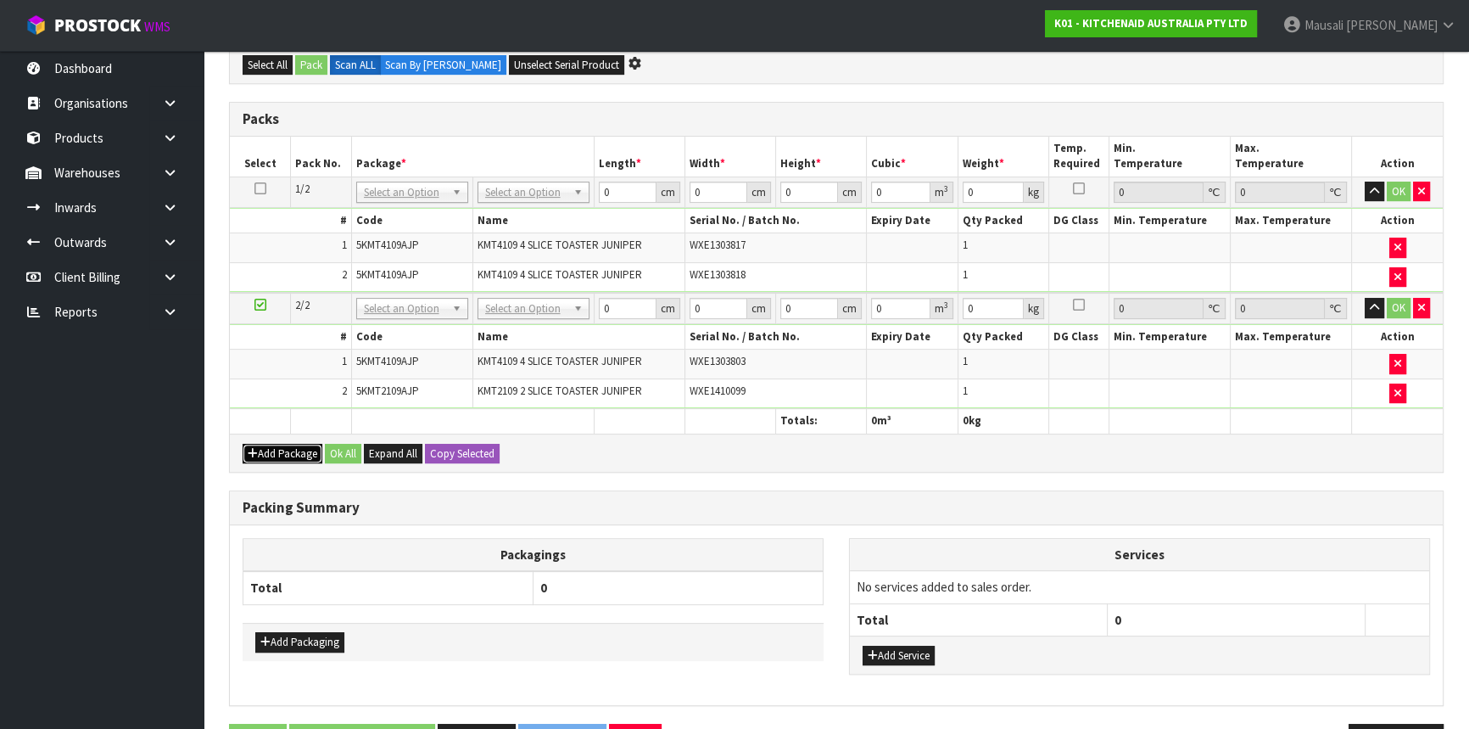
click at [287, 444] on button "Add Package" at bounding box center [283, 454] width 80 height 20
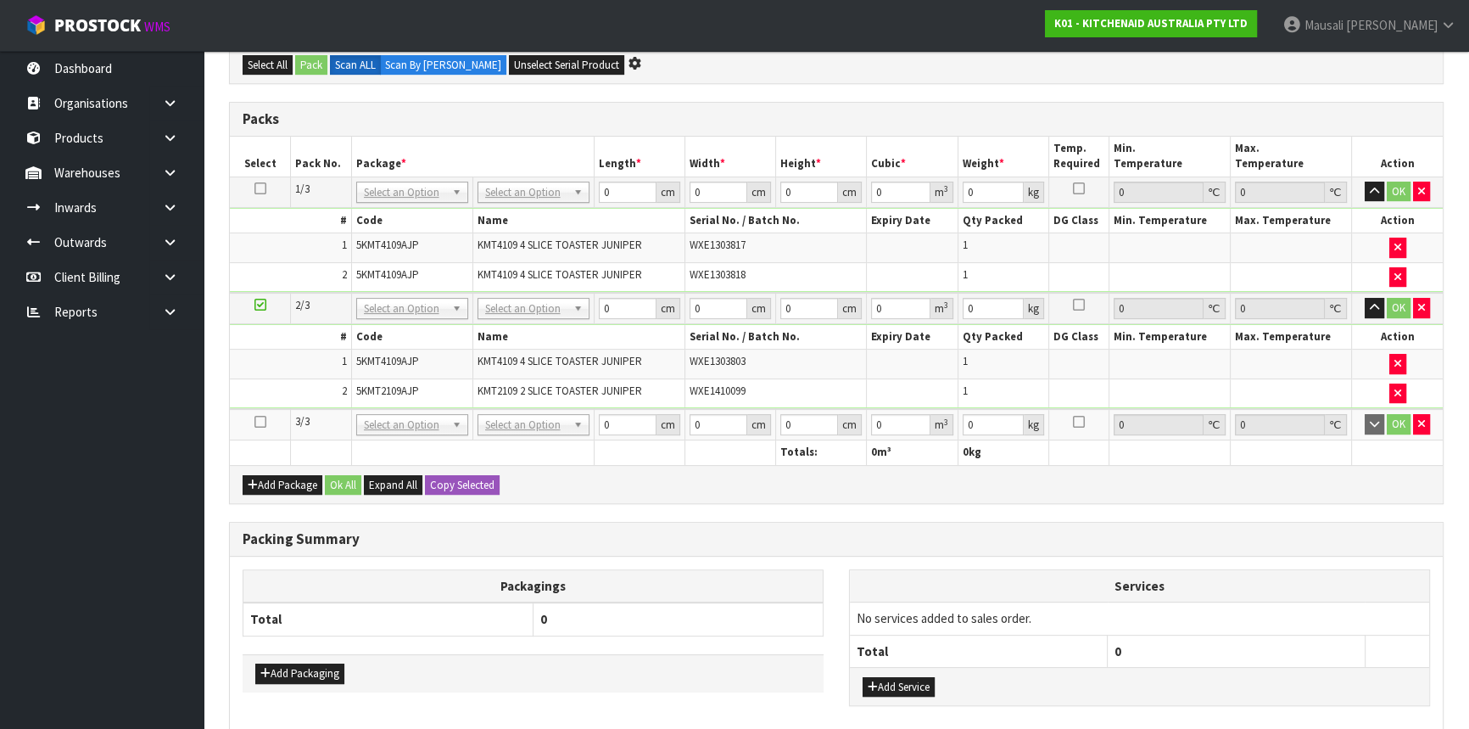
click at [263, 422] on icon at bounding box center [260, 422] width 12 height 1
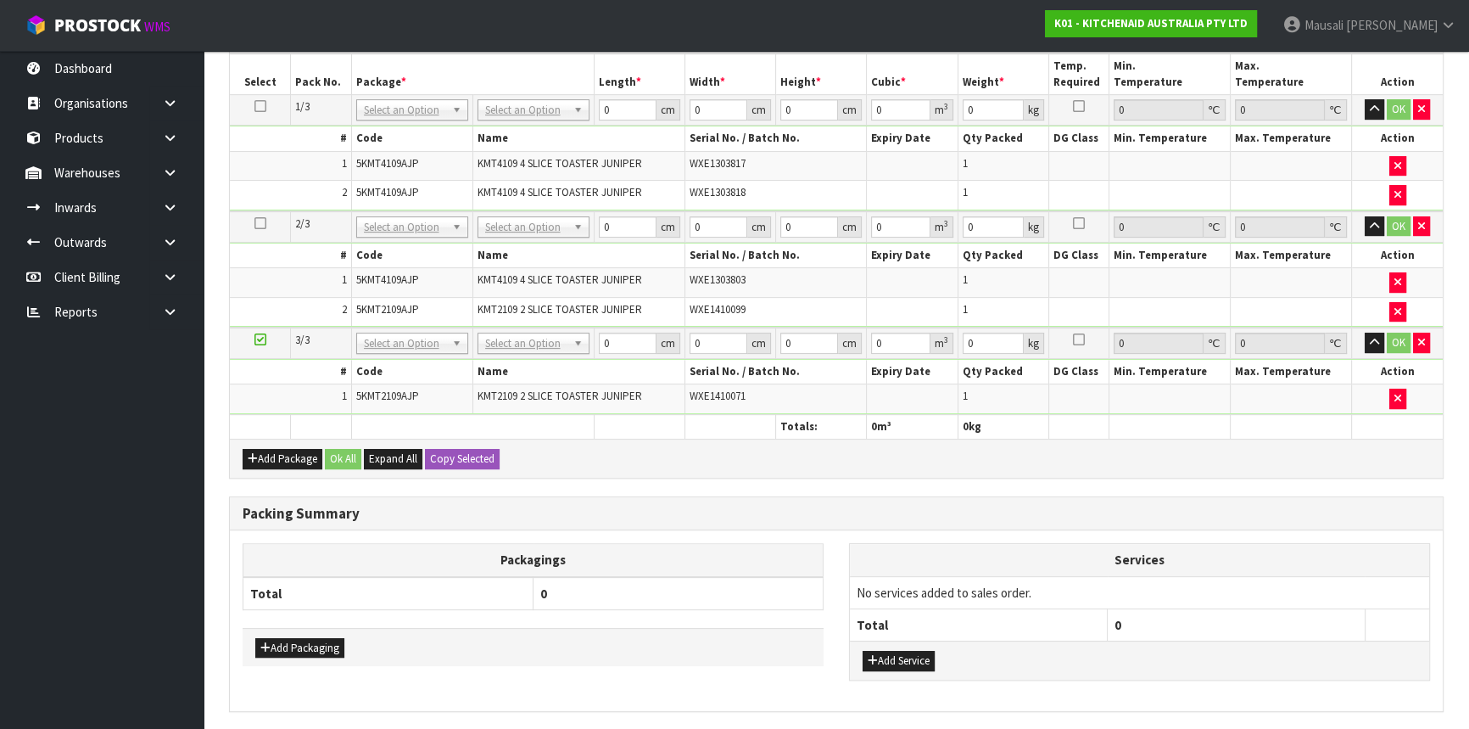
scroll to position [639, 0]
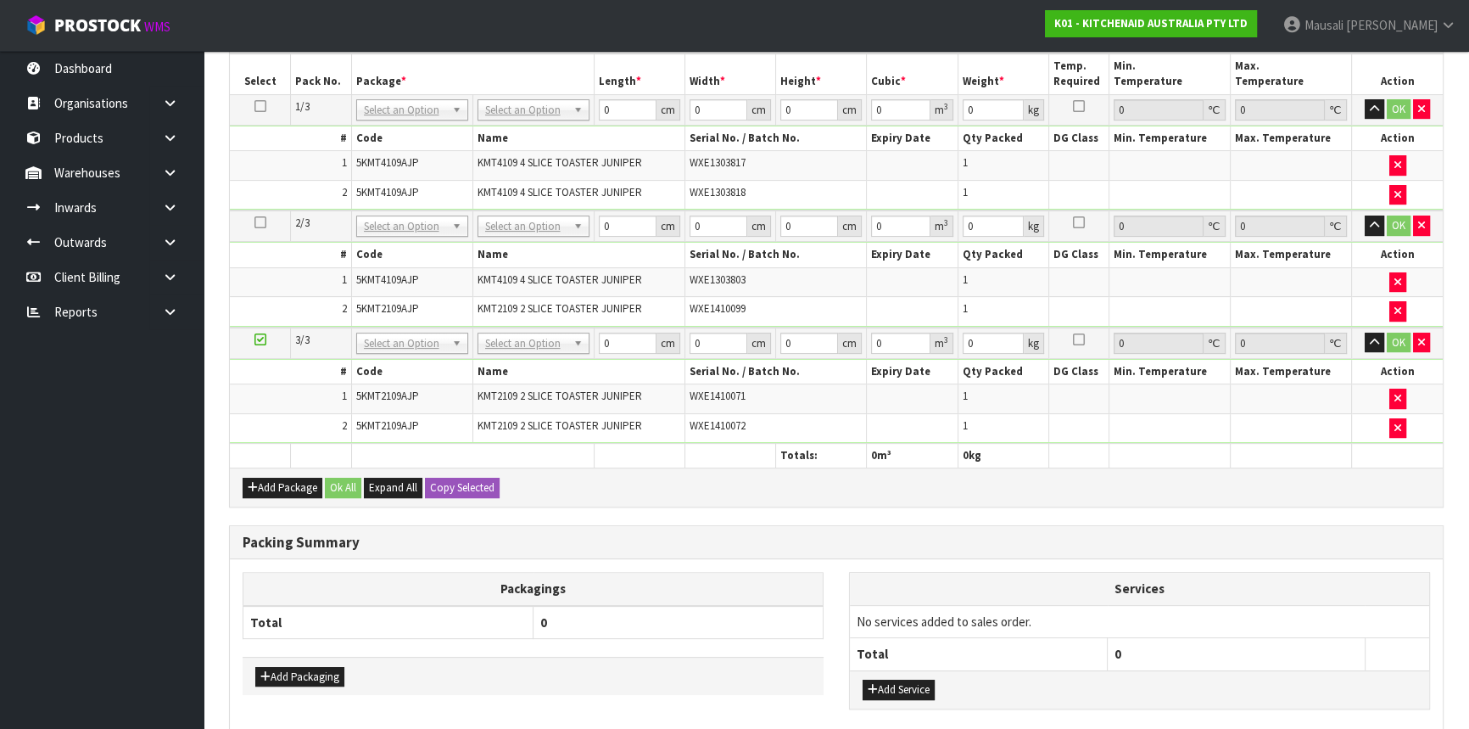
click at [269, 469] on div "Add Package Ok All Expand All Copy Selected" at bounding box center [836, 486] width 1213 height 38
click at [269, 478] on button "Add Package" at bounding box center [283, 488] width 80 height 20
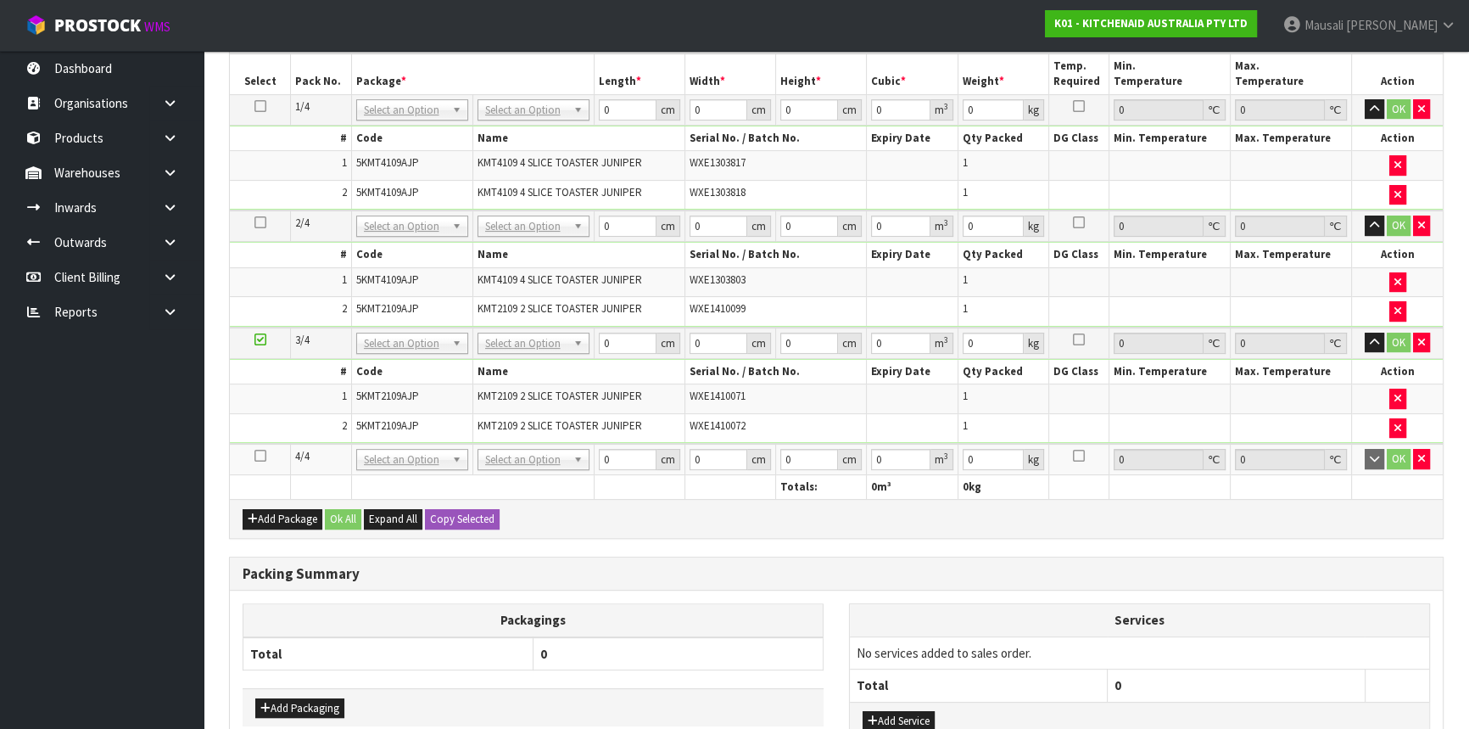
click at [260, 456] on icon at bounding box center [260, 456] width 12 height 1
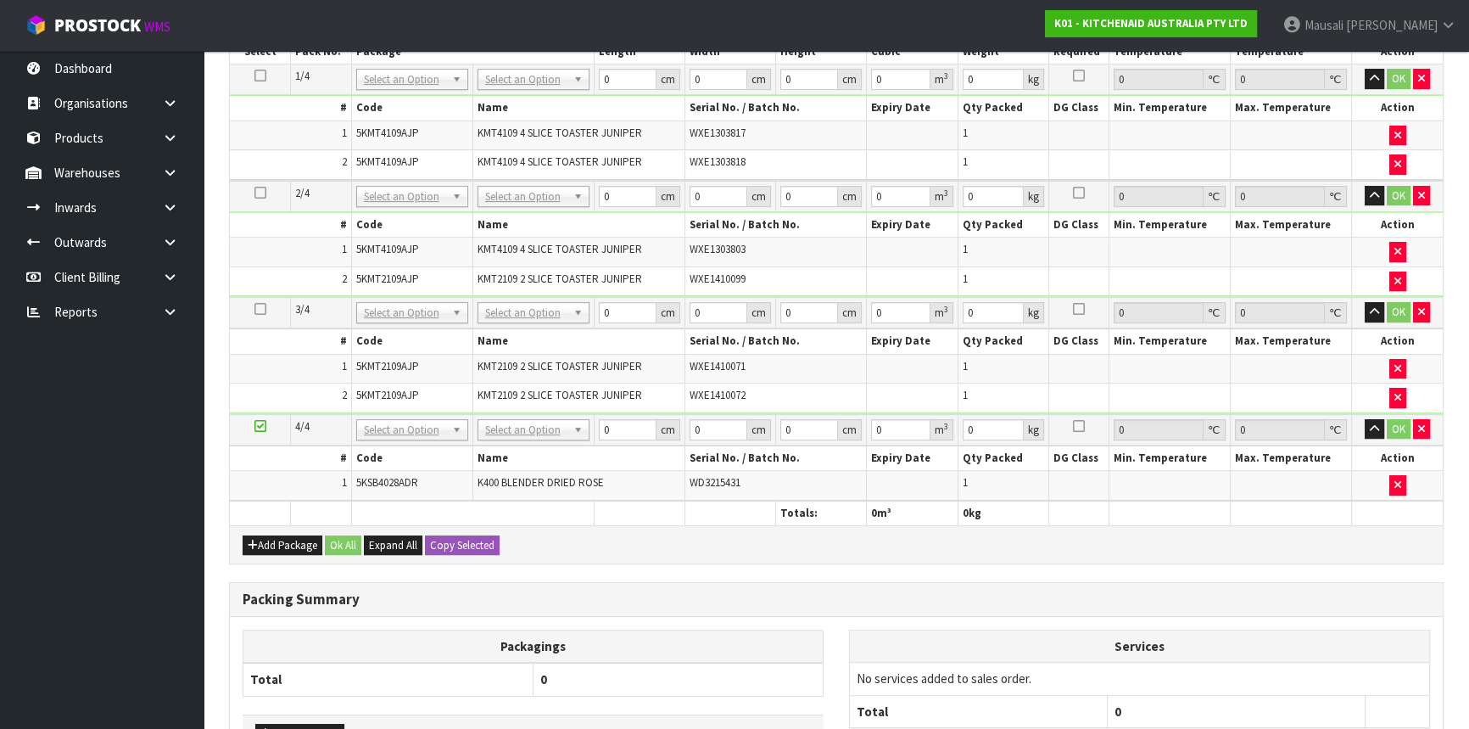
scroll to position [609, 0]
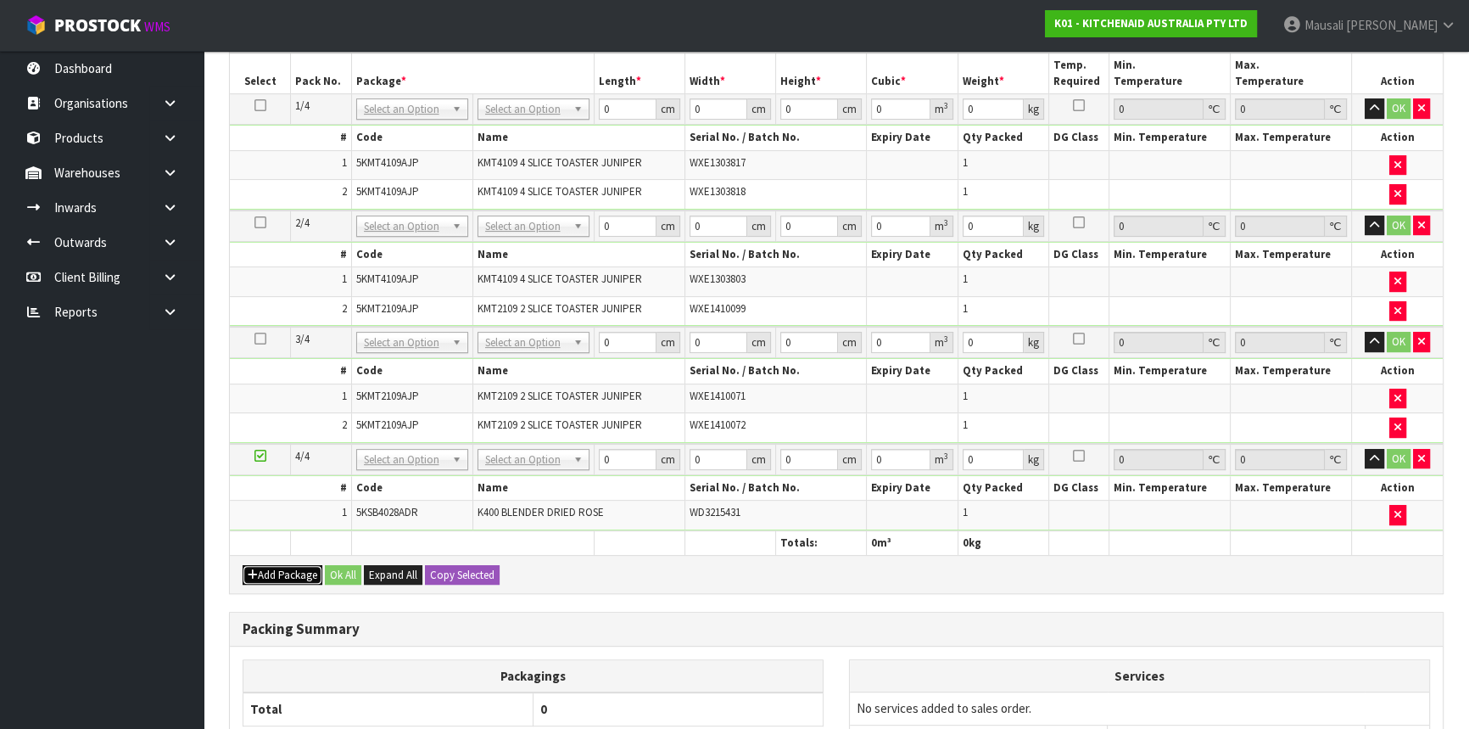
click at [255, 569] on icon "button" at bounding box center [253, 574] width 10 height 11
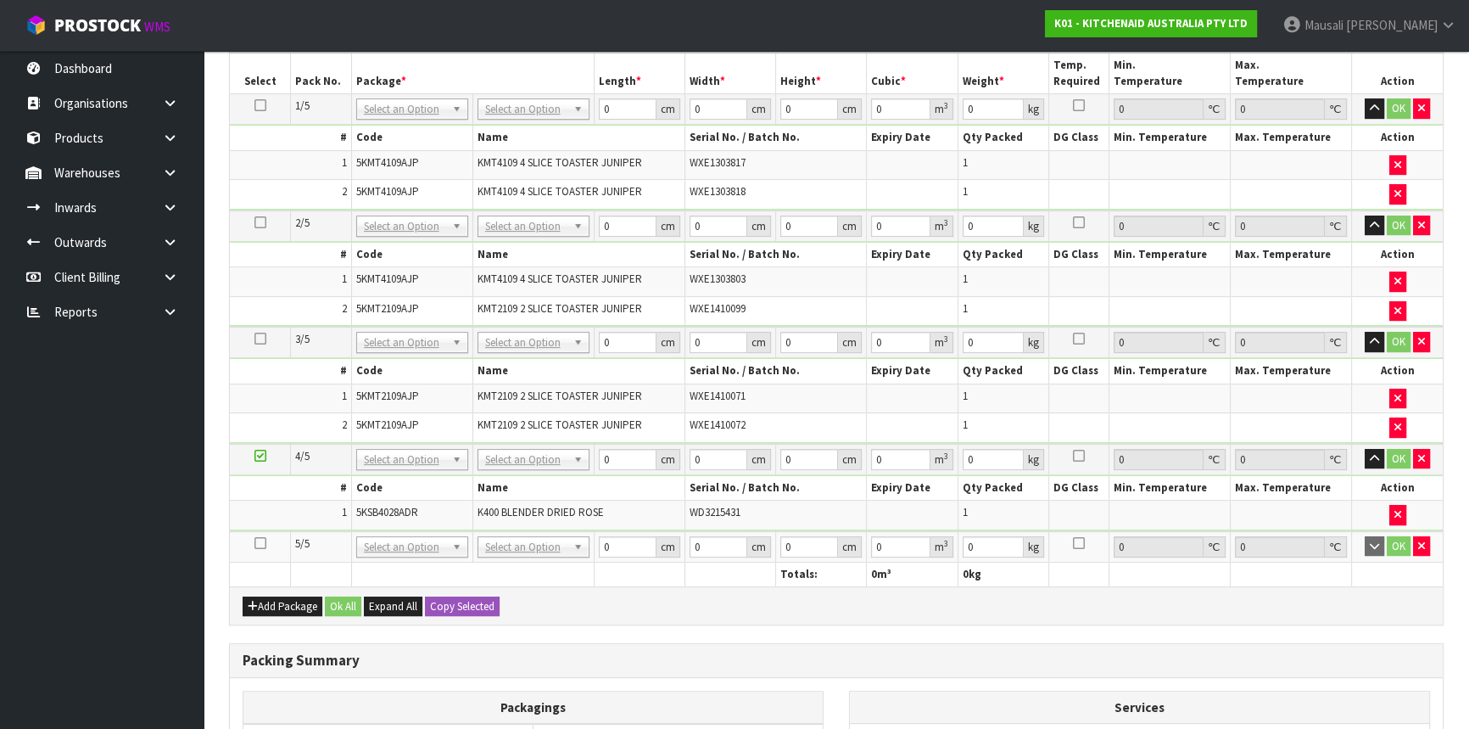
click at [259, 543] on icon at bounding box center [260, 543] width 12 height 1
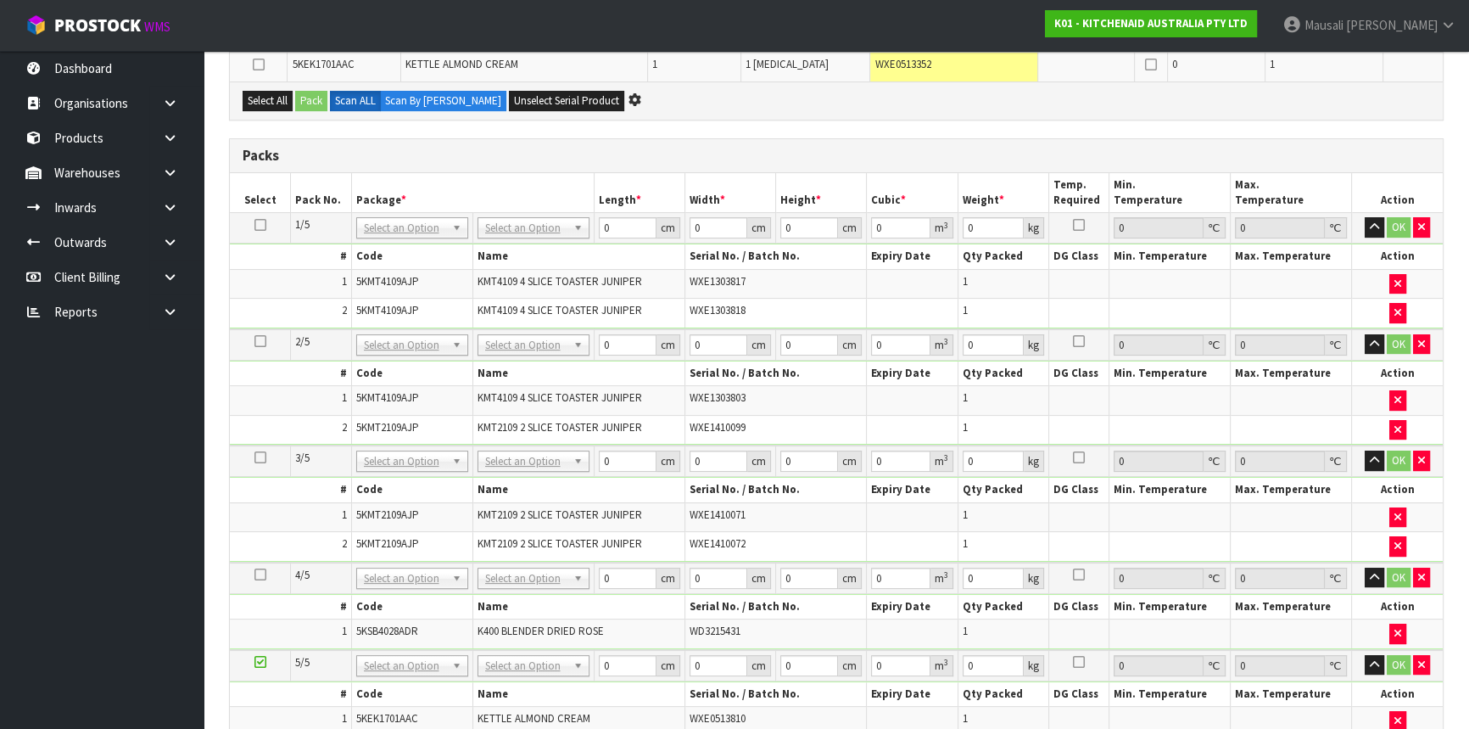
scroll to position [626, 0]
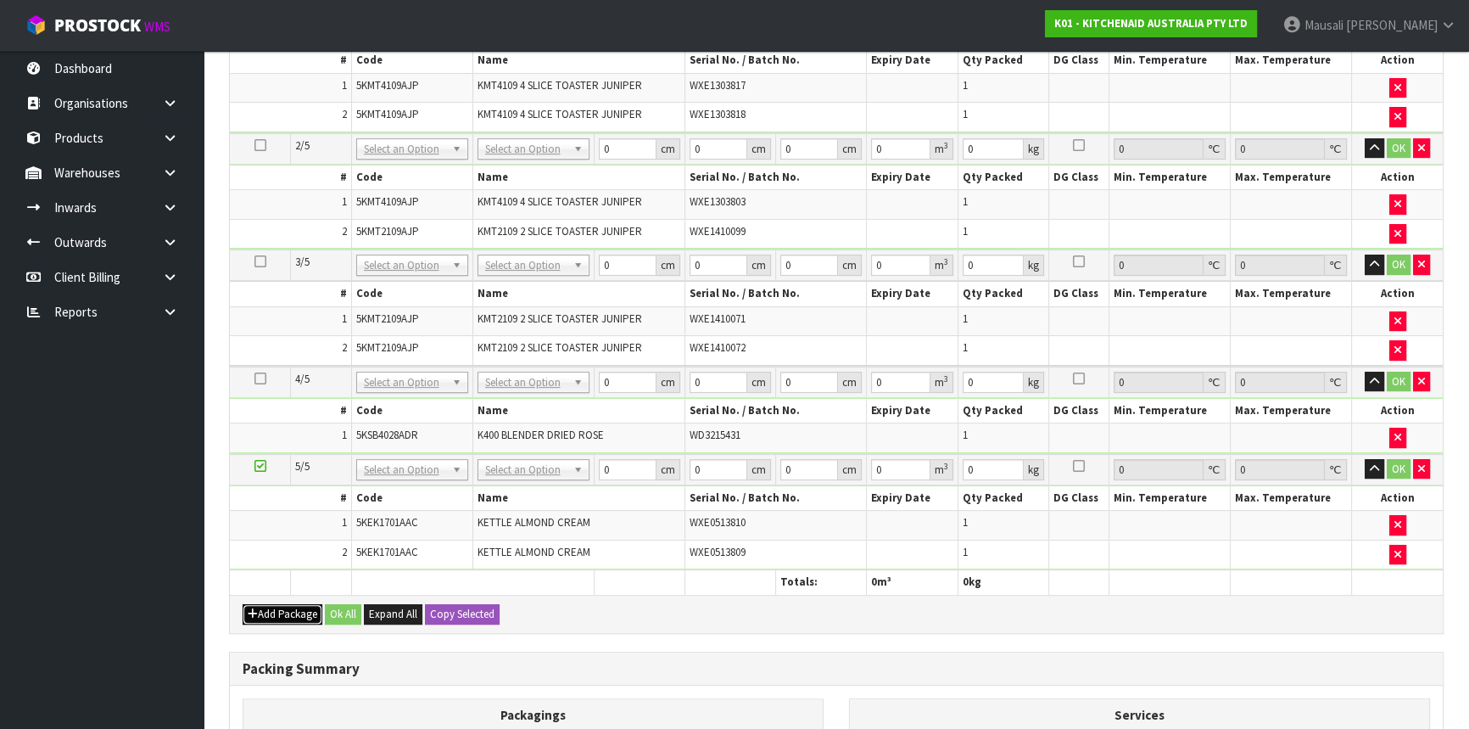
click at [268, 604] on button "Add Package" at bounding box center [283, 614] width 80 height 20
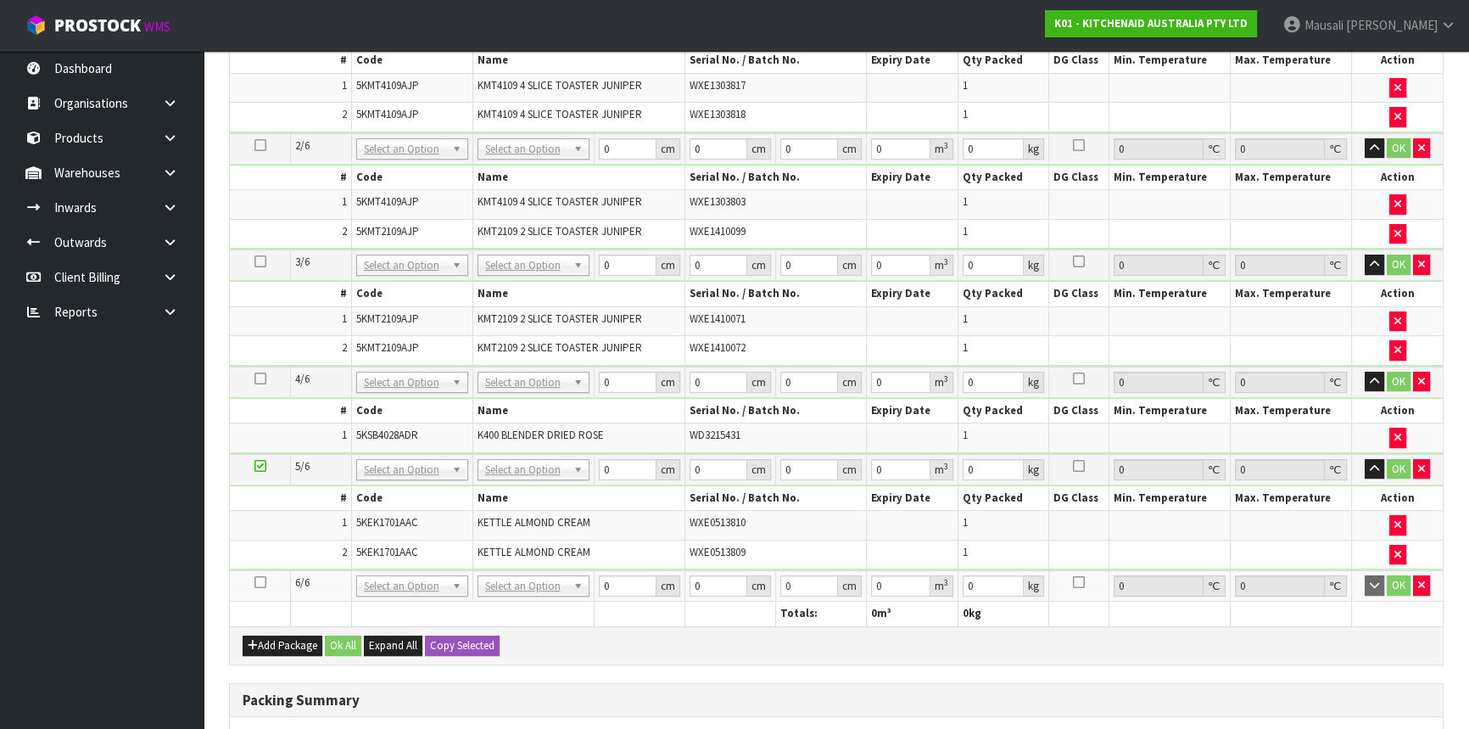
drag, startPoint x: 257, startPoint y: 576, endPoint x: 278, endPoint y: 575, distance: 21.2
click at [257, 582] on icon at bounding box center [260, 582] width 12 height 1
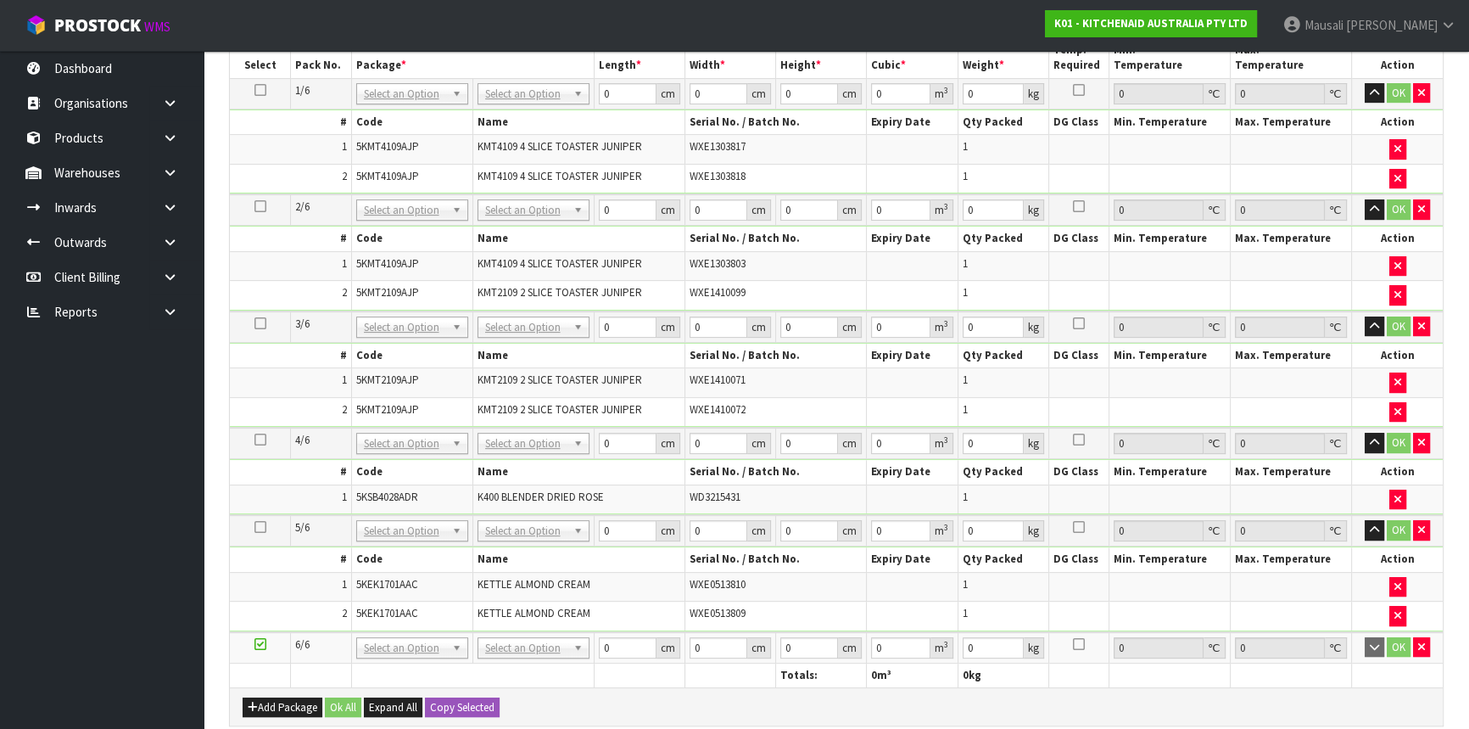
scroll to position [0, 0]
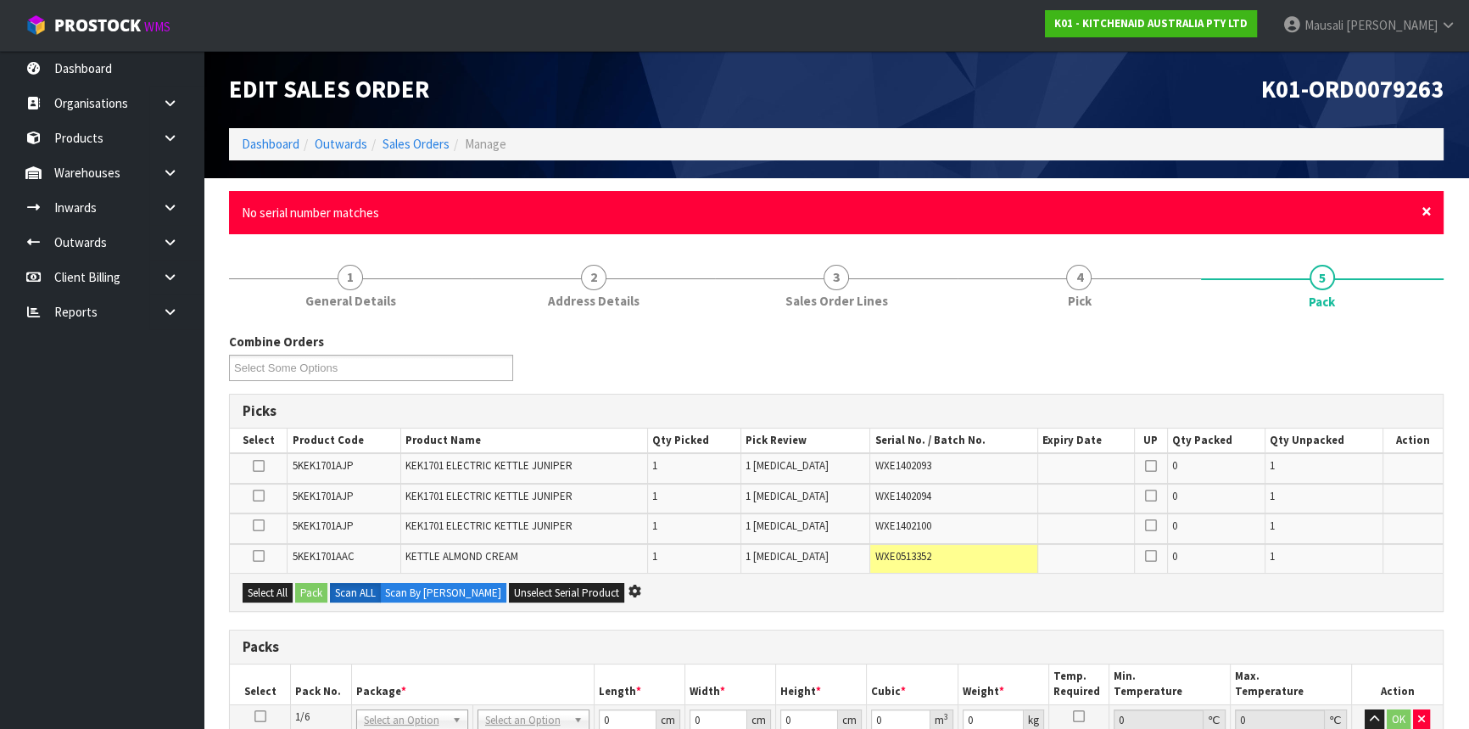
click at [1422, 206] on span "×" at bounding box center [1427, 211] width 10 height 24
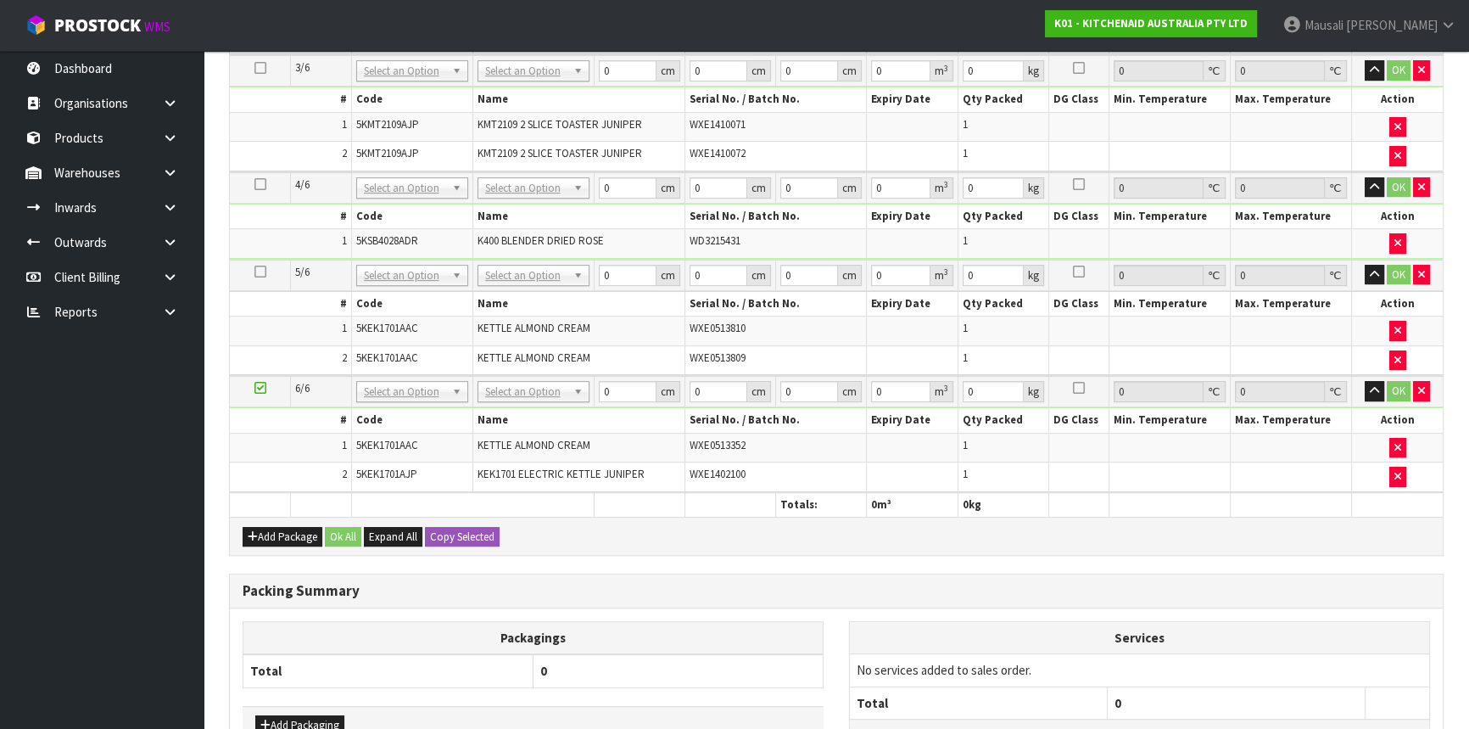
scroll to position [891, 0]
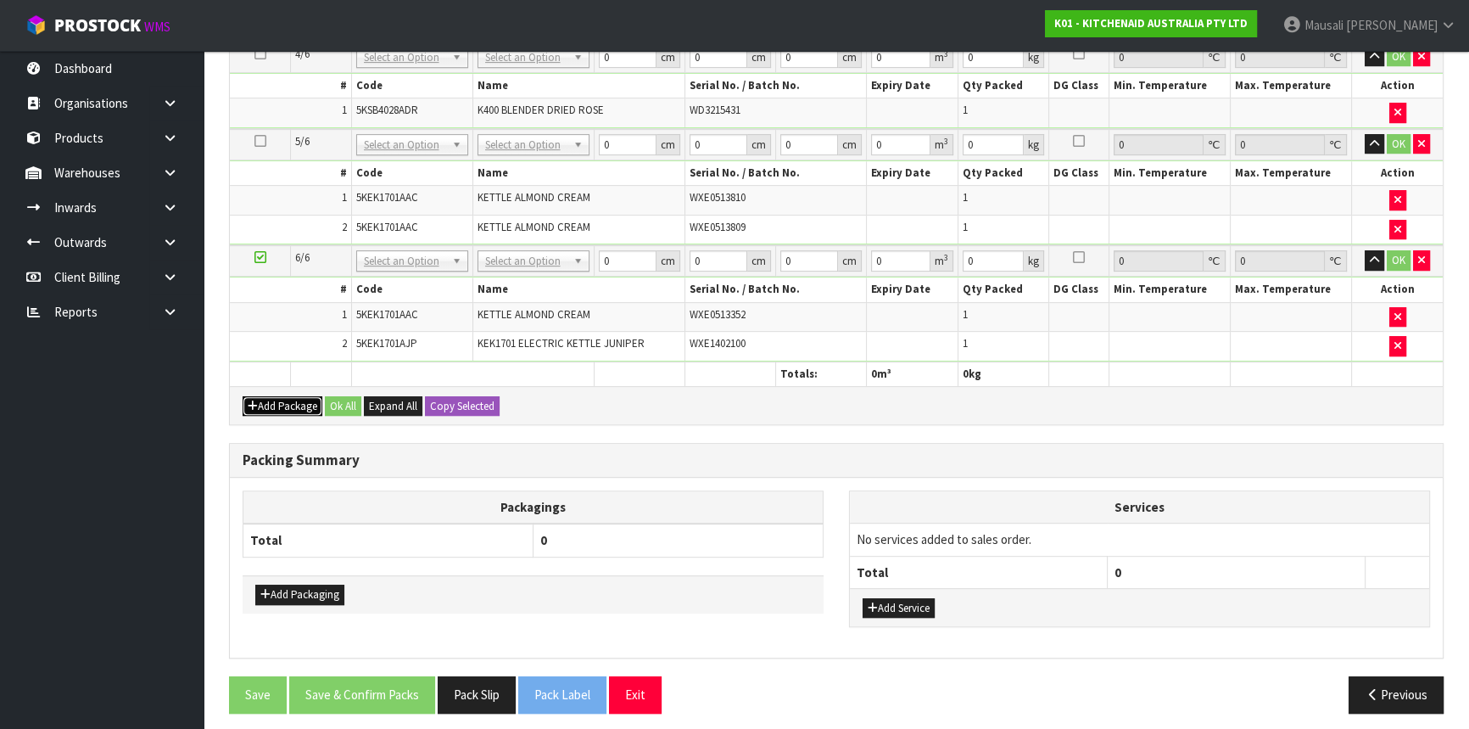
click at [268, 396] on button "Add Package" at bounding box center [283, 406] width 80 height 20
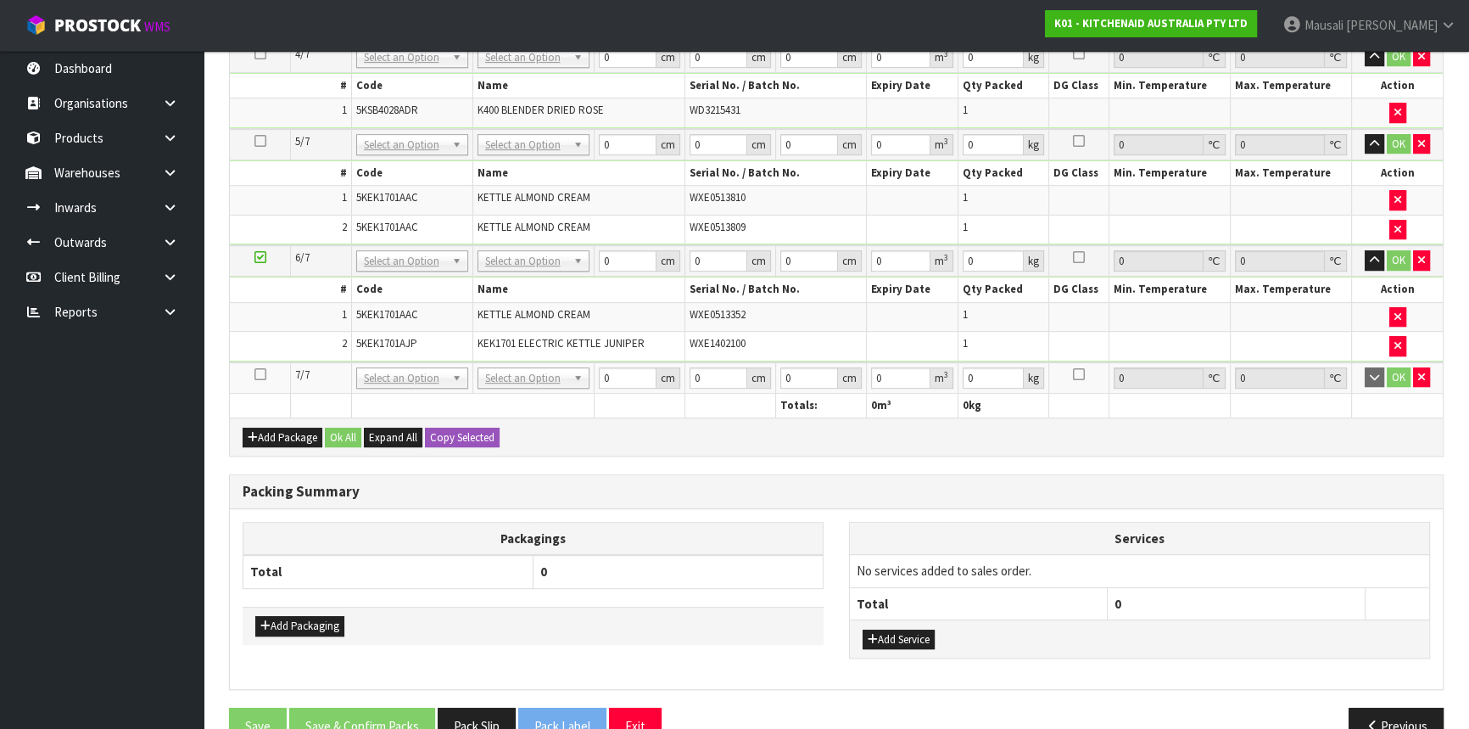
click at [256, 374] on icon at bounding box center [260, 374] width 12 height 1
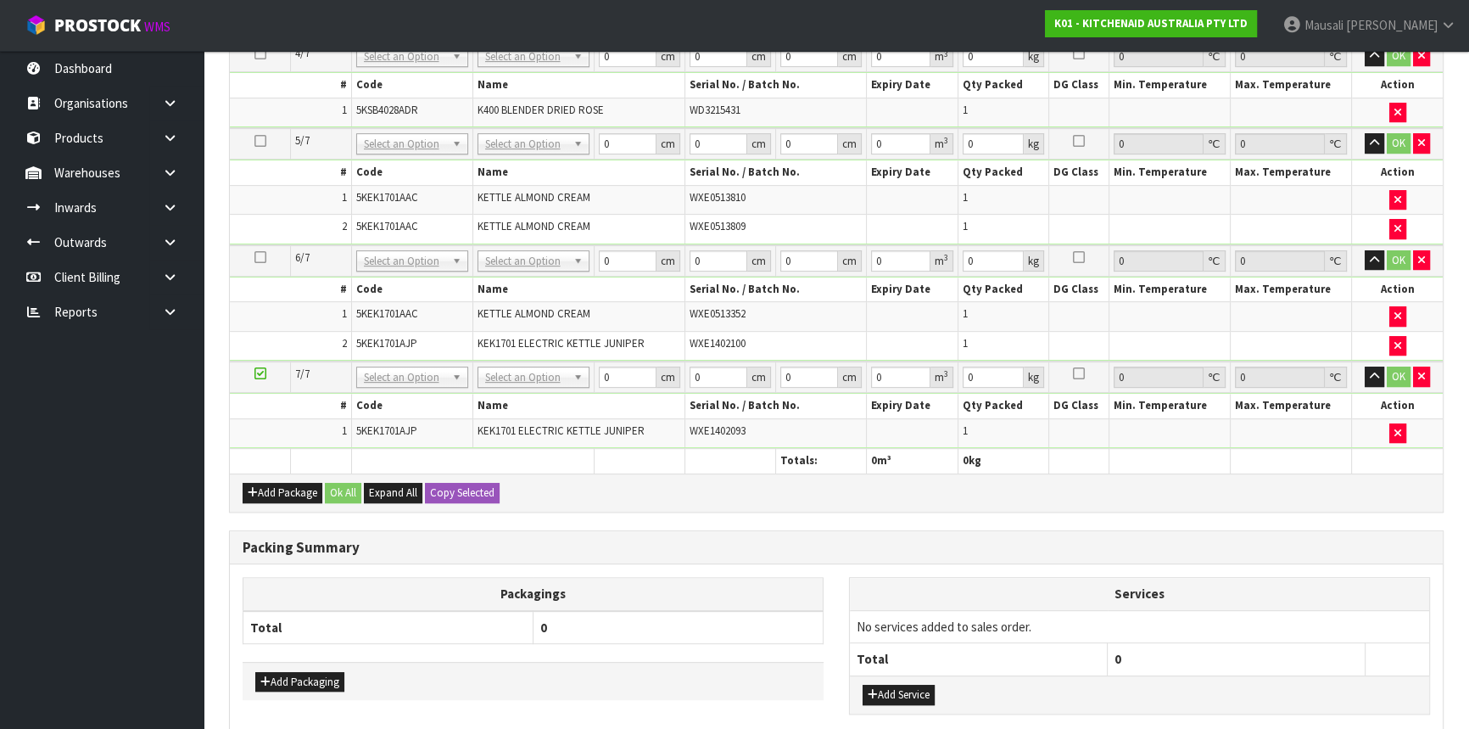
scroll to position [831, 0]
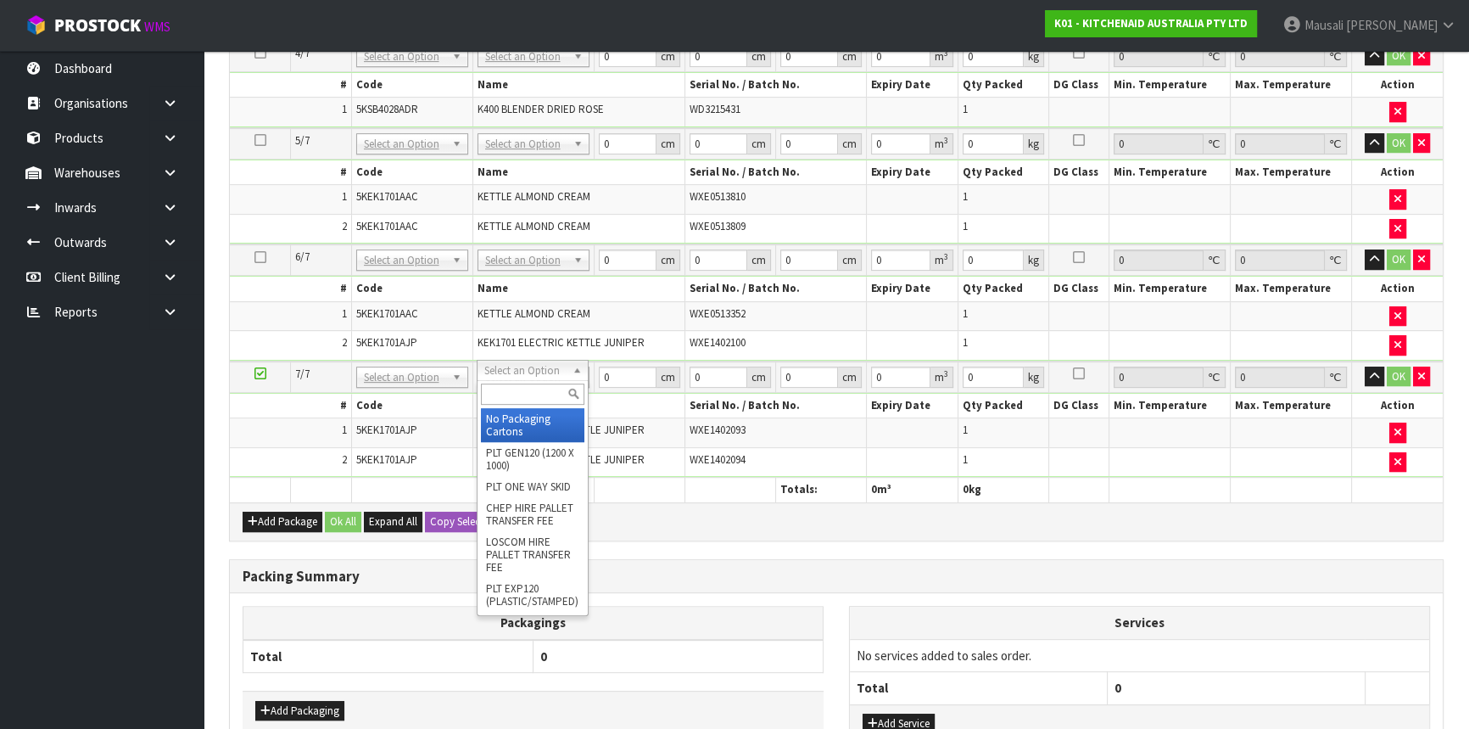
drag, startPoint x: 529, startPoint y: 365, endPoint x: 535, endPoint y: 400, distance: 36.3
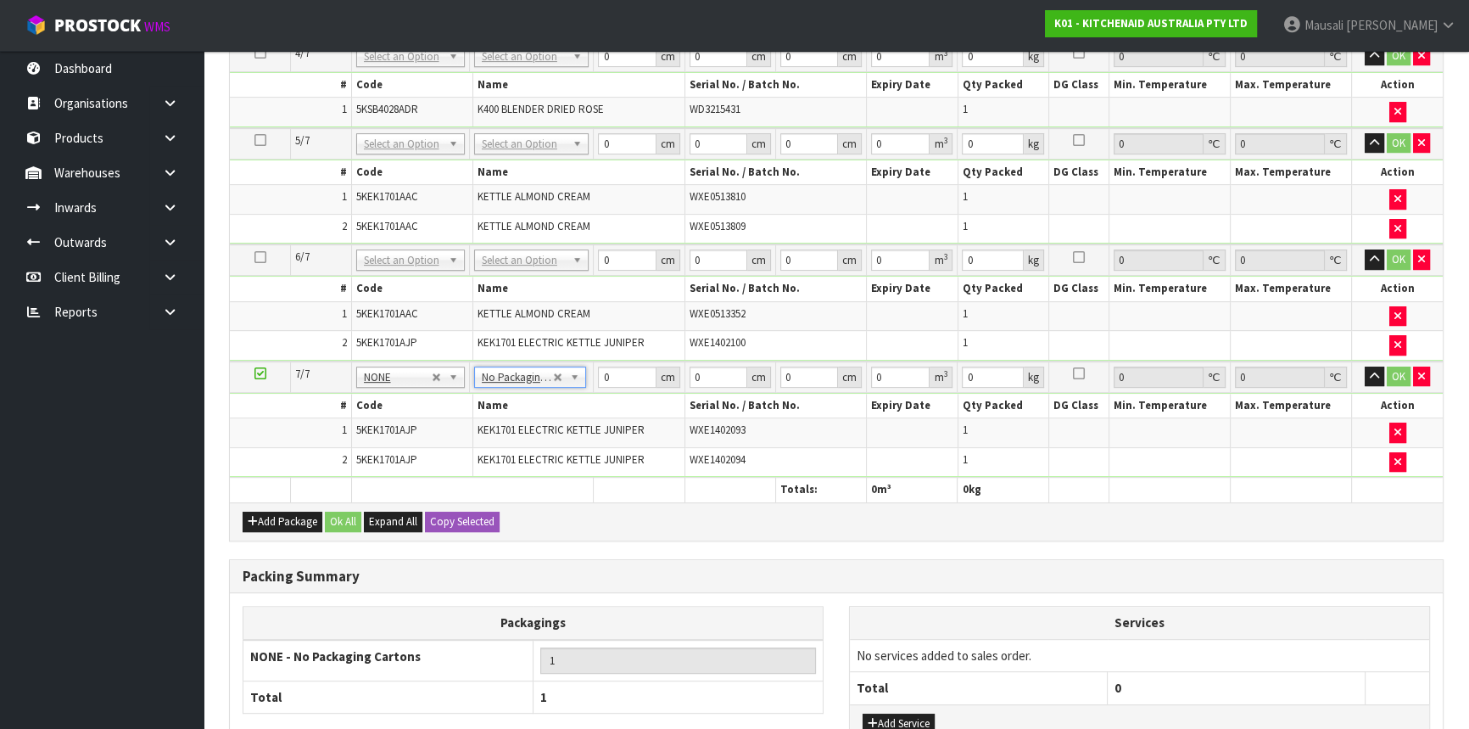
drag, startPoint x: 517, startPoint y: 257, endPoint x: 517, endPoint y: 268, distance: 11.1
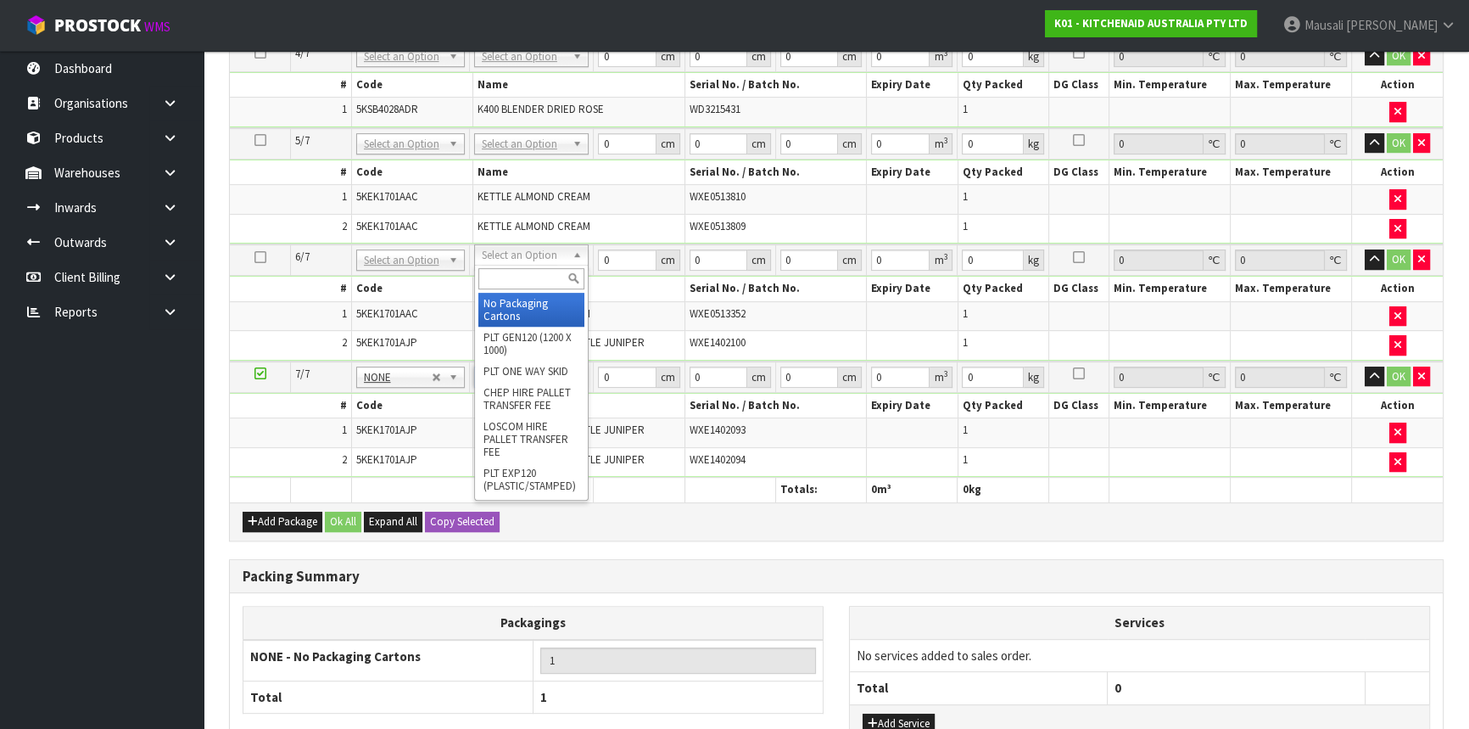
click at [517, 269] on input "text" at bounding box center [531, 278] width 106 height 21
type input "OC"
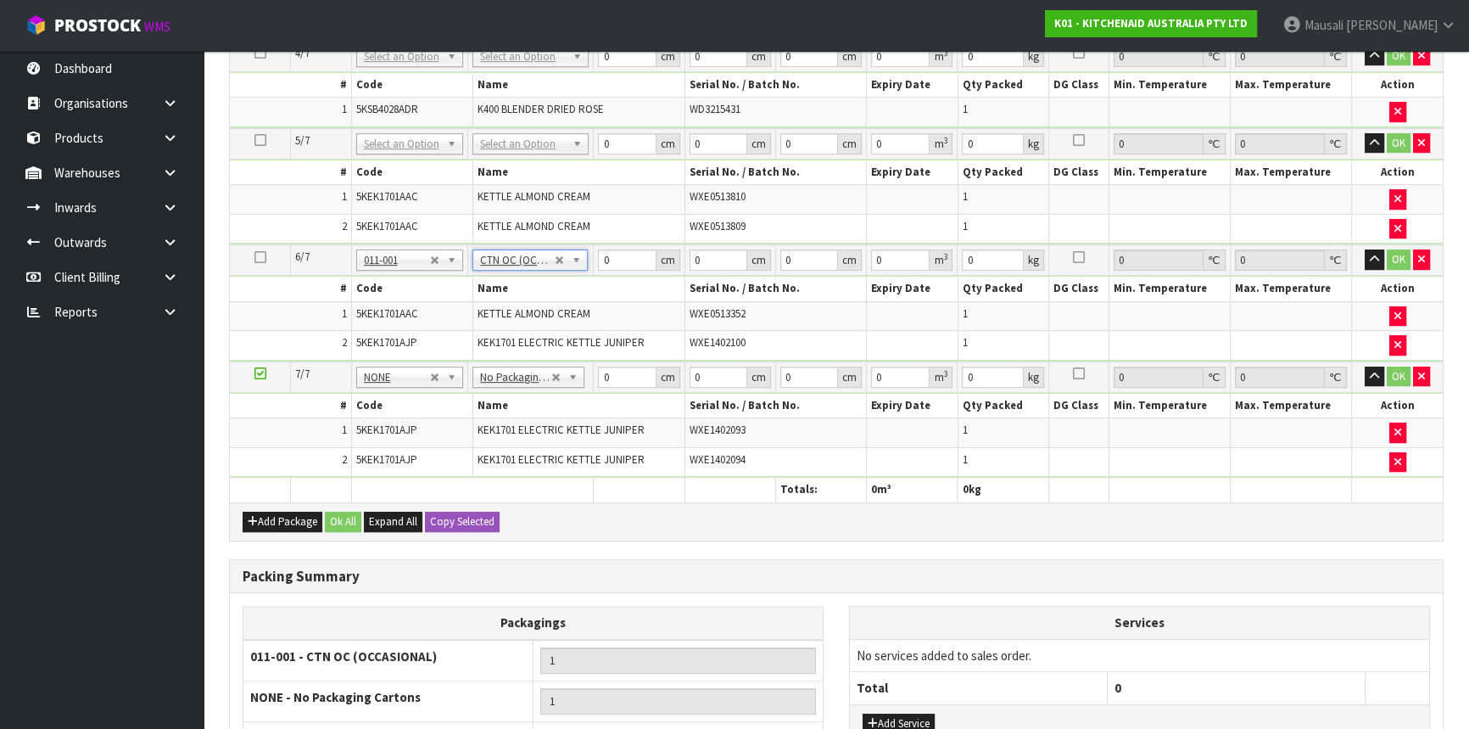
type input "4"
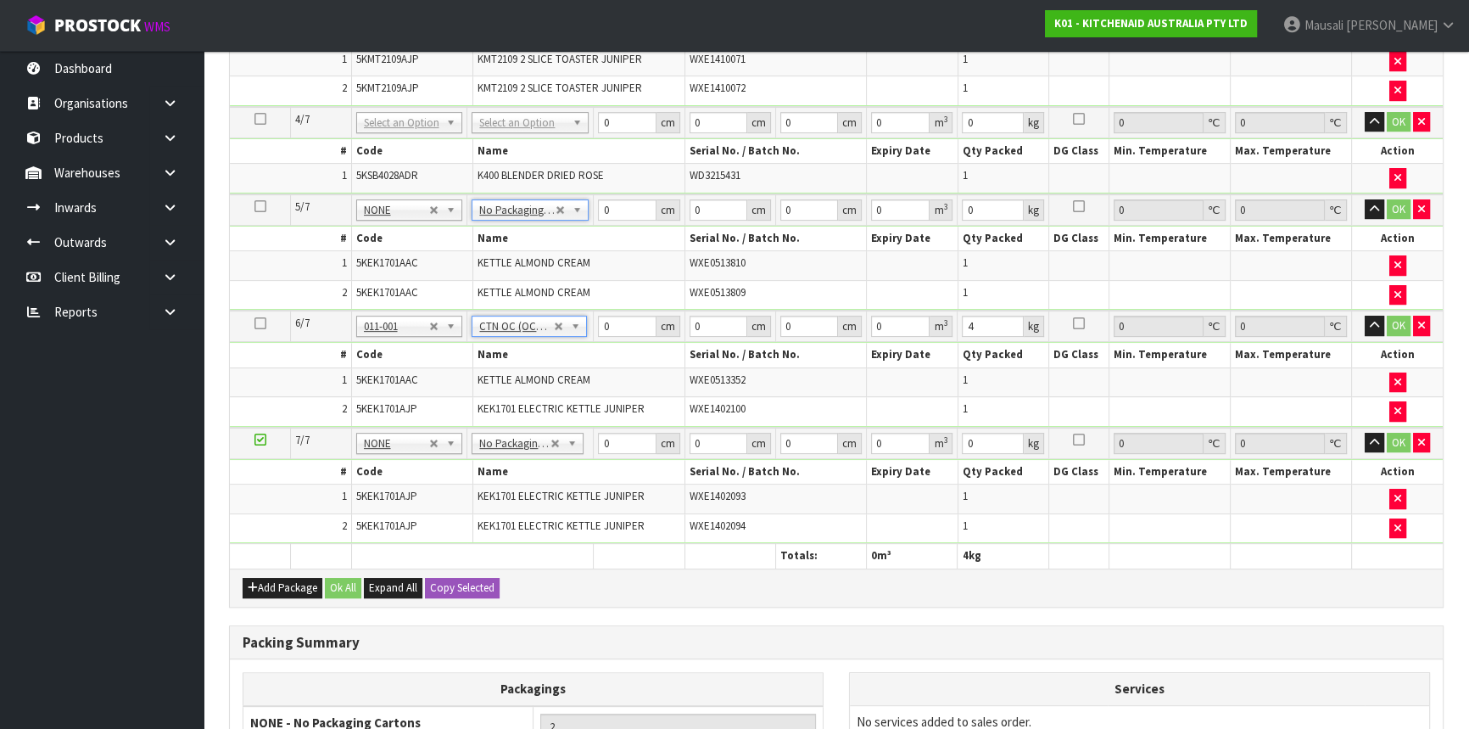
scroll to position [601, 0]
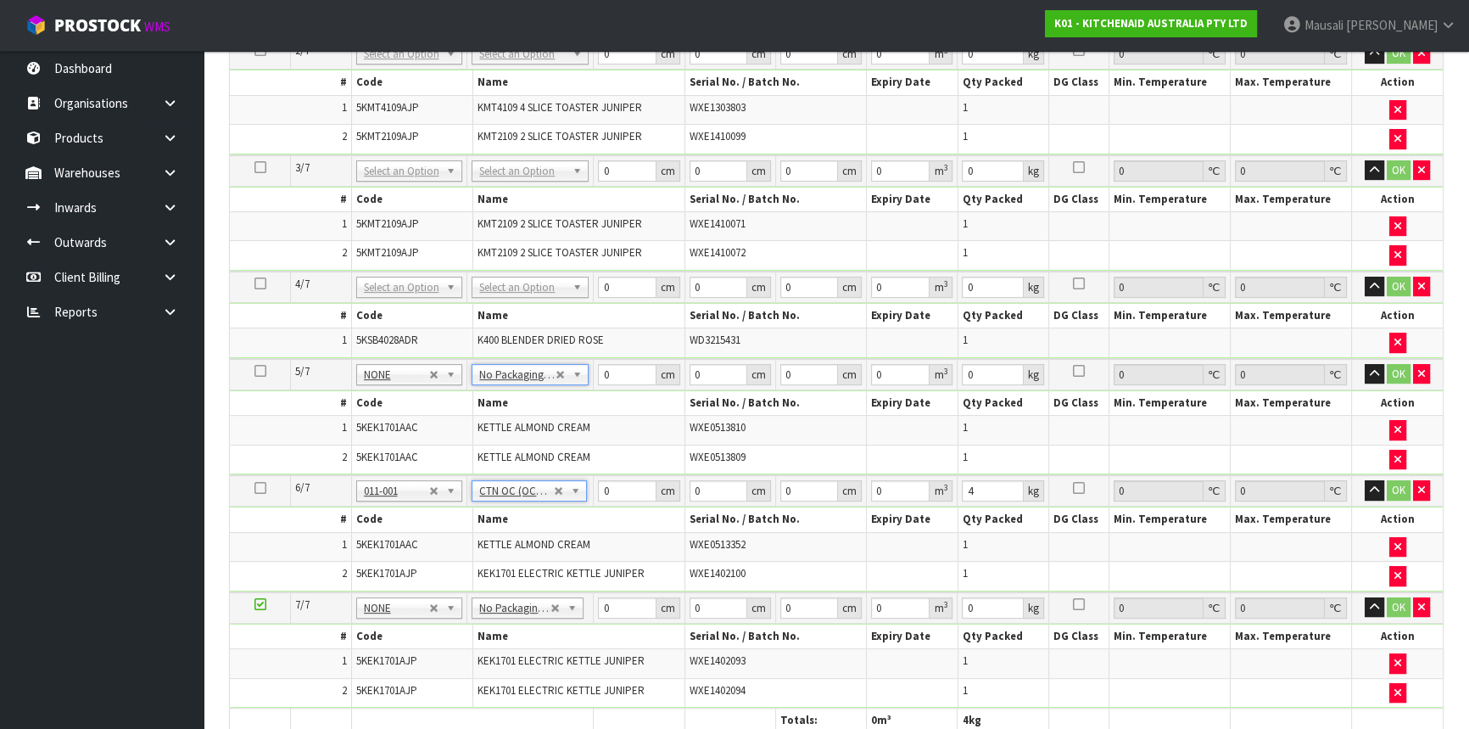
drag, startPoint x: 529, startPoint y: 282, endPoint x: 527, endPoint y: 305, distance: 23.0
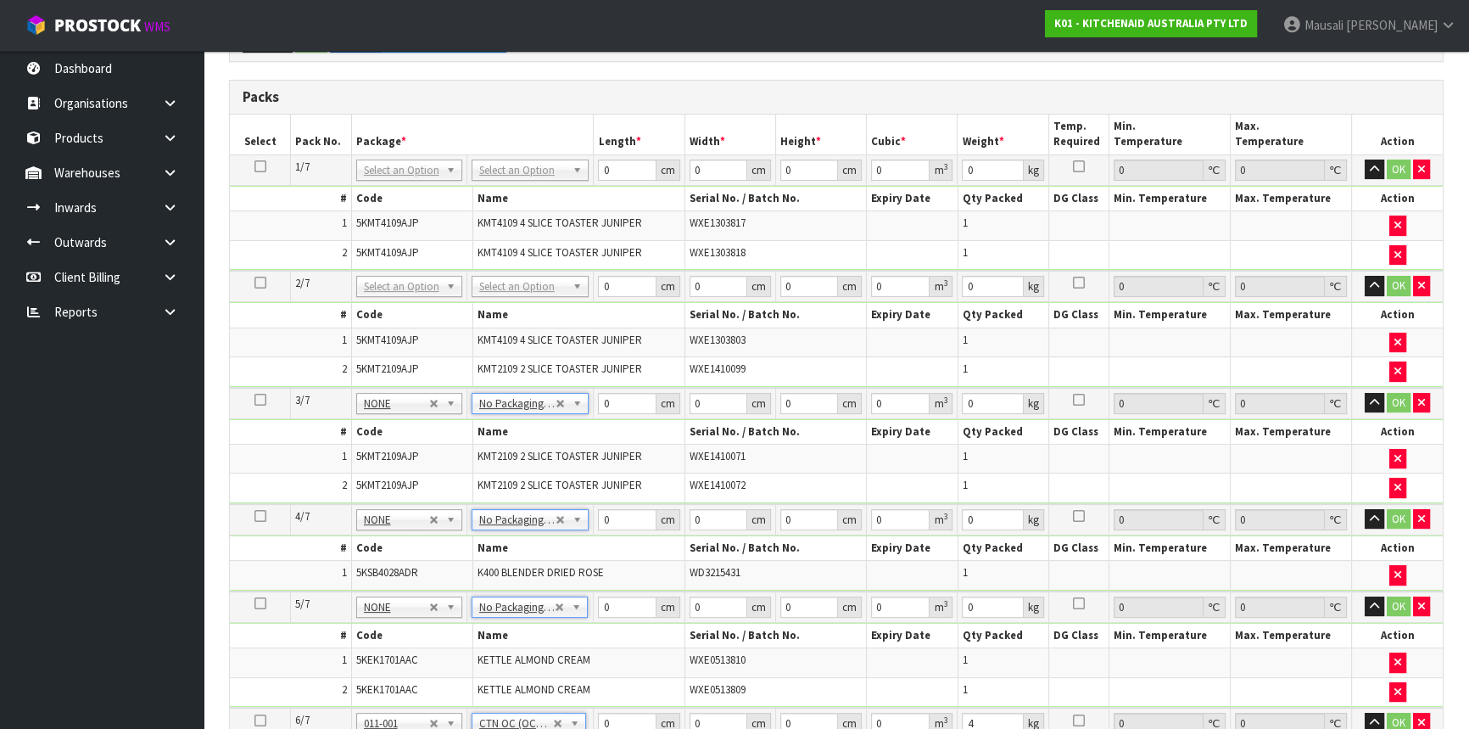
scroll to position [292, 0]
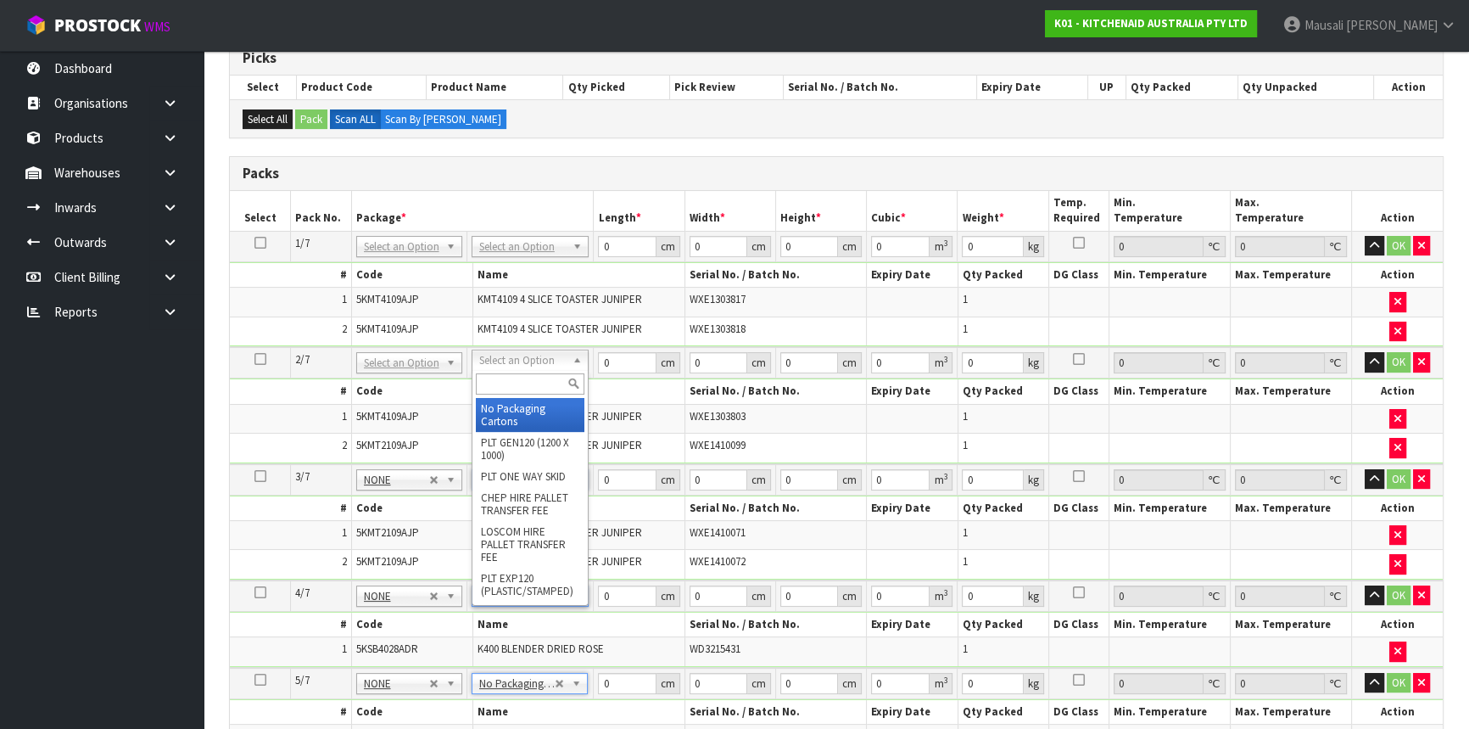
click at [523, 379] on input "text" at bounding box center [530, 383] width 109 height 21
type input "OC"
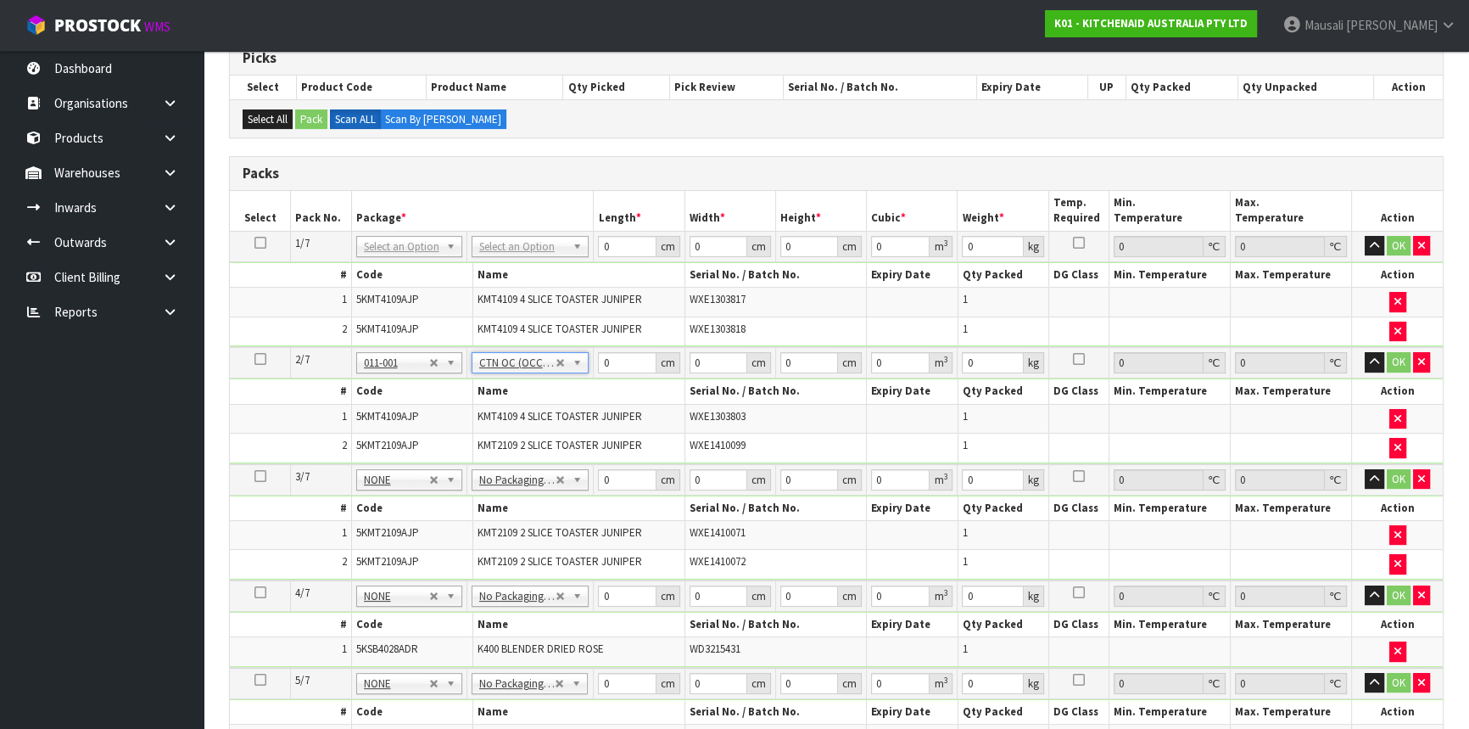
type input "7.25"
drag, startPoint x: 626, startPoint y: 245, endPoint x: 593, endPoint y: 258, distance: 35.4
click at [594, 258] on td "0 cm" at bounding box center [639, 246] width 91 height 31
type input "76"
type input "37"
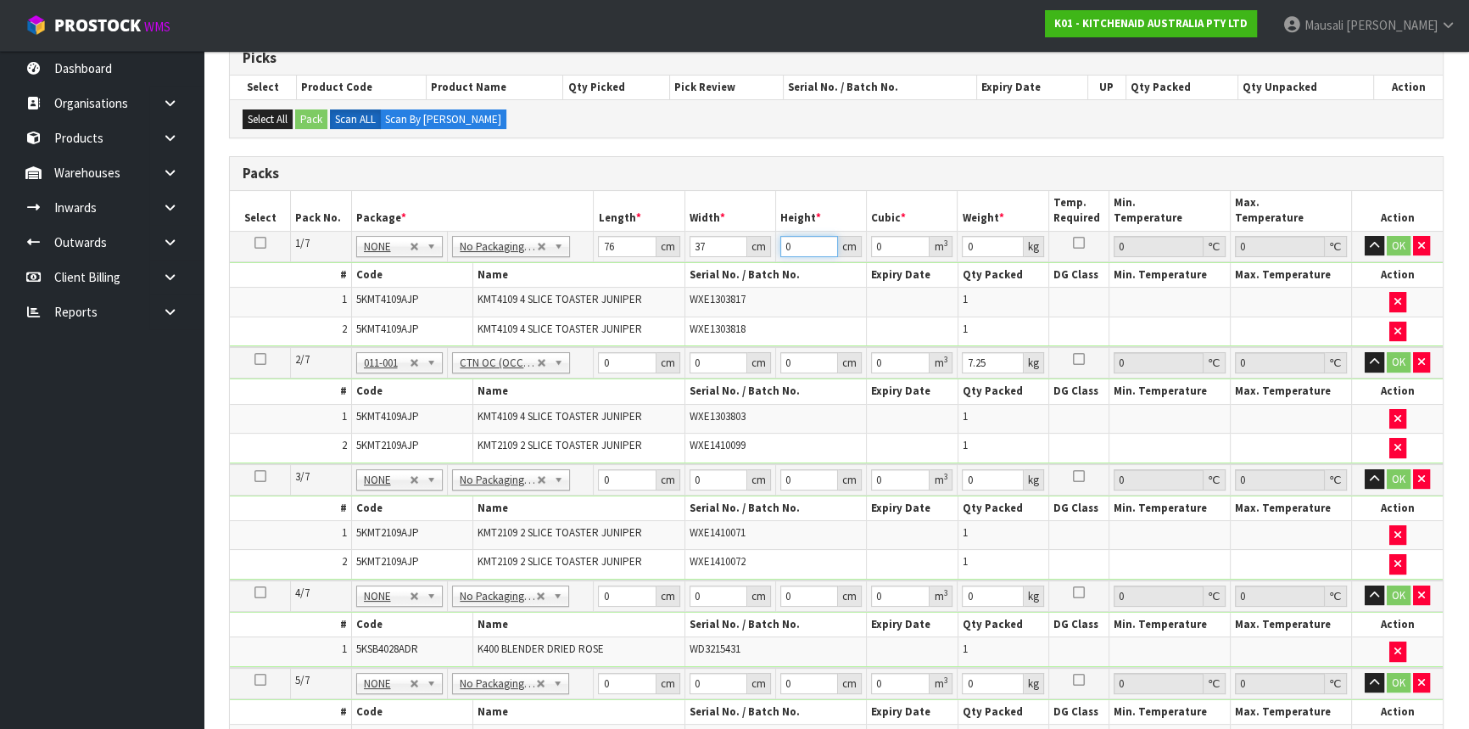
type input "8"
type input "0.022496"
type input "0"
type input "2"
type input "0.005624"
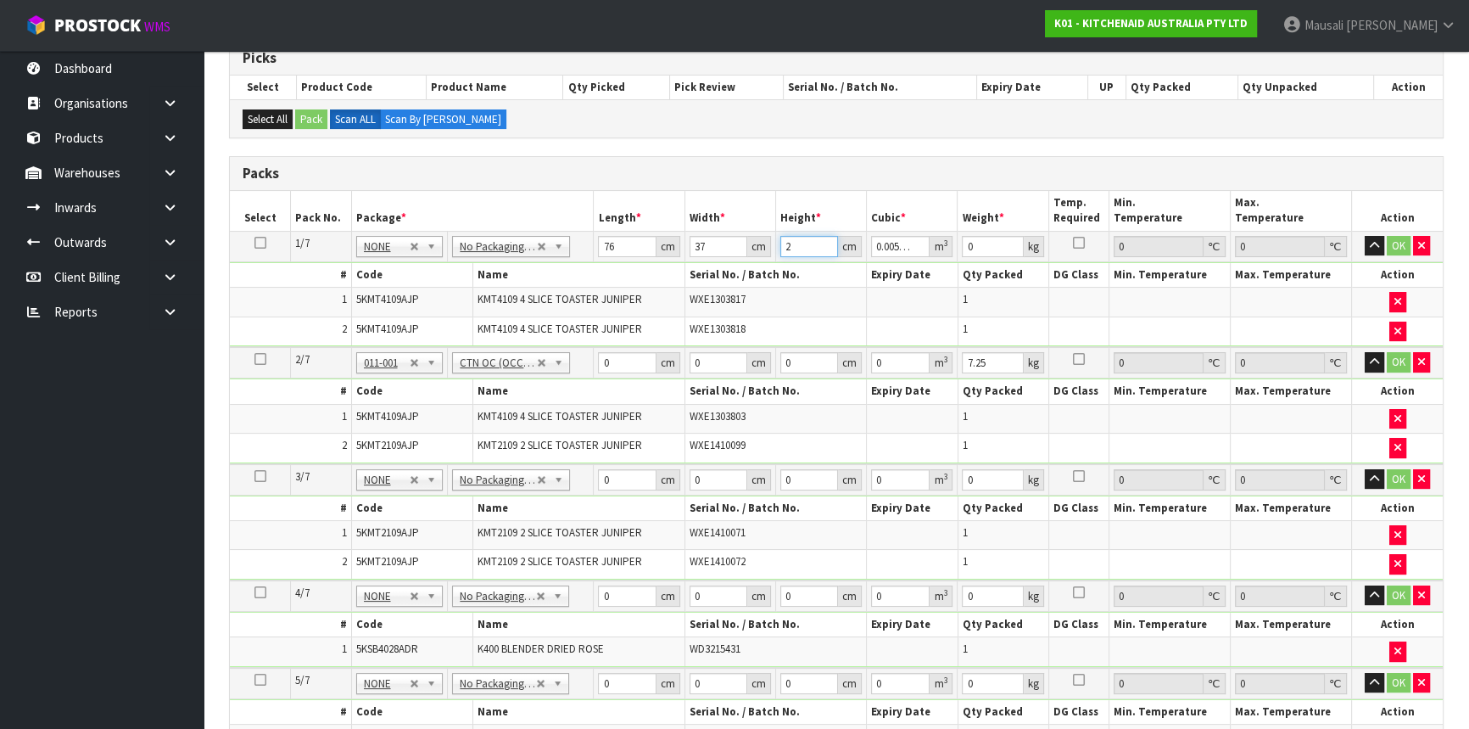
type input "28"
type input "0.078736"
type input "28"
type input "10"
type input "75"
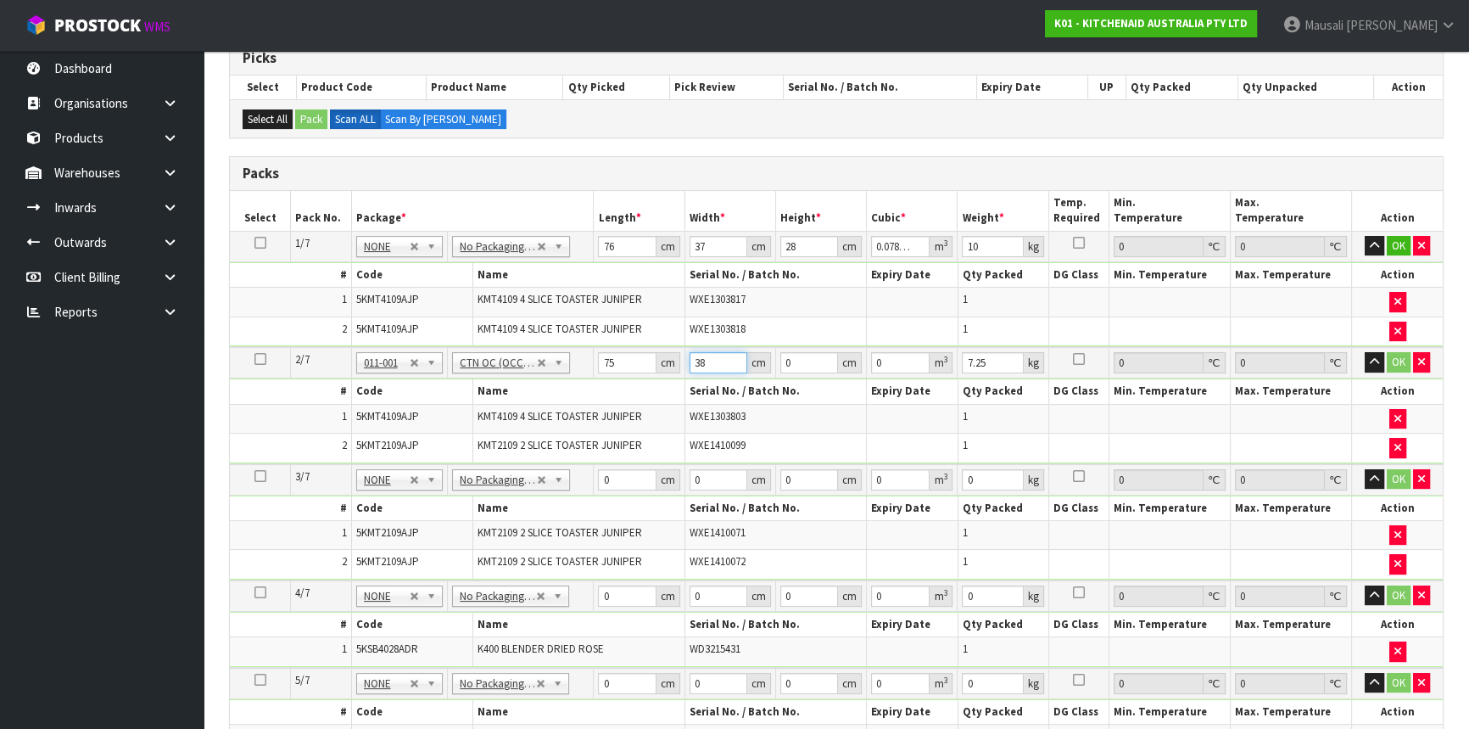
type input "38"
type input "2"
type input "0.0057"
type input "29"
type input "0.08265"
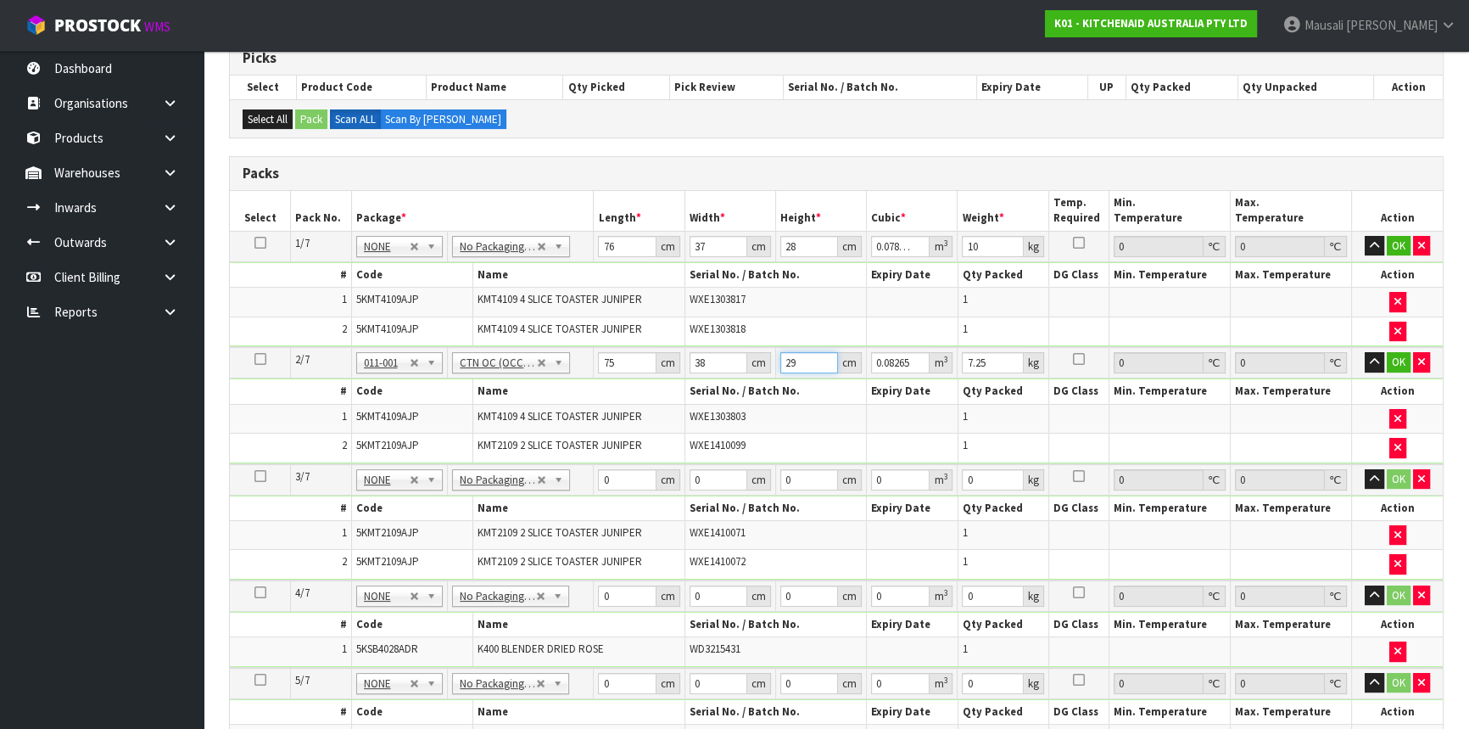
type input "29"
type input "9"
type input "46"
type input "39"
type input "2"
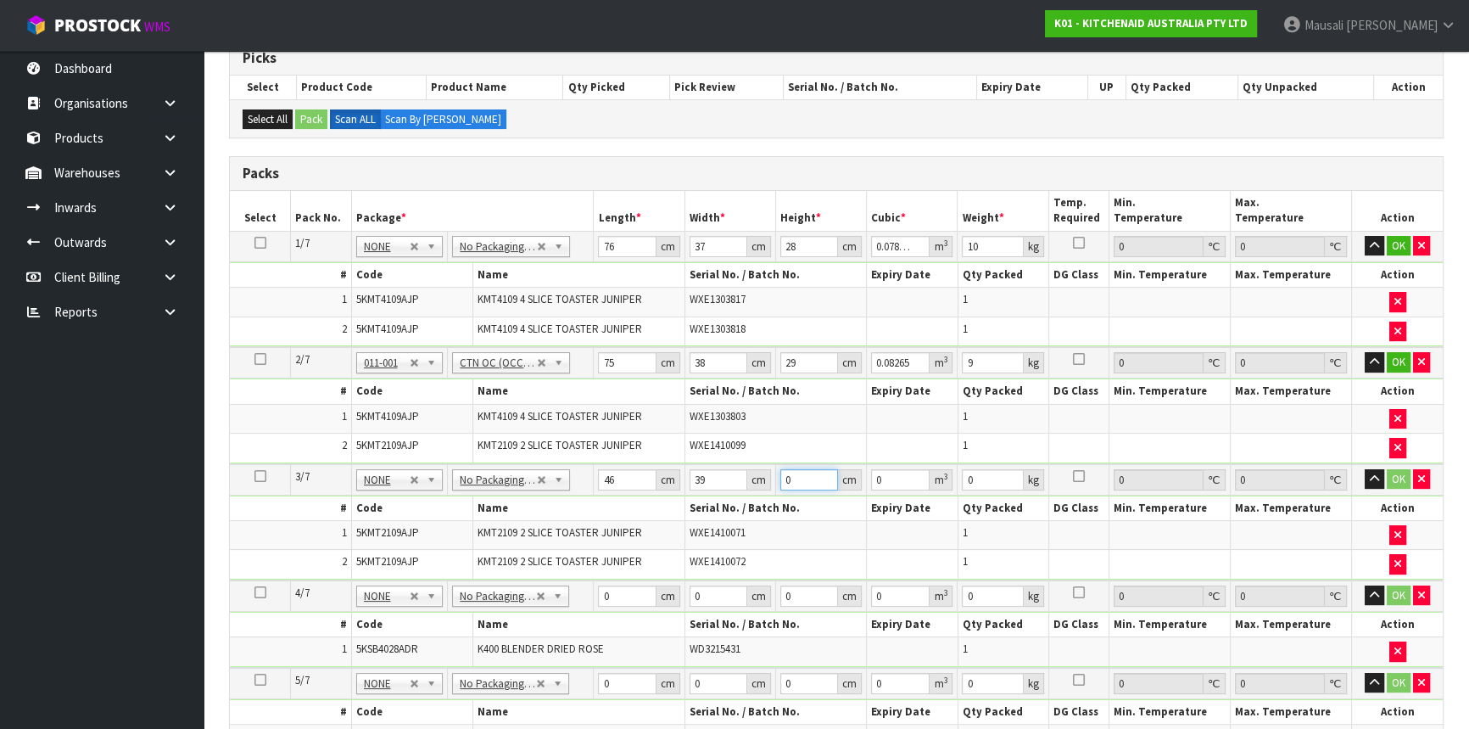
type input "0.003588"
type input "27"
type input "0.048438"
type input "27"
type input "7"
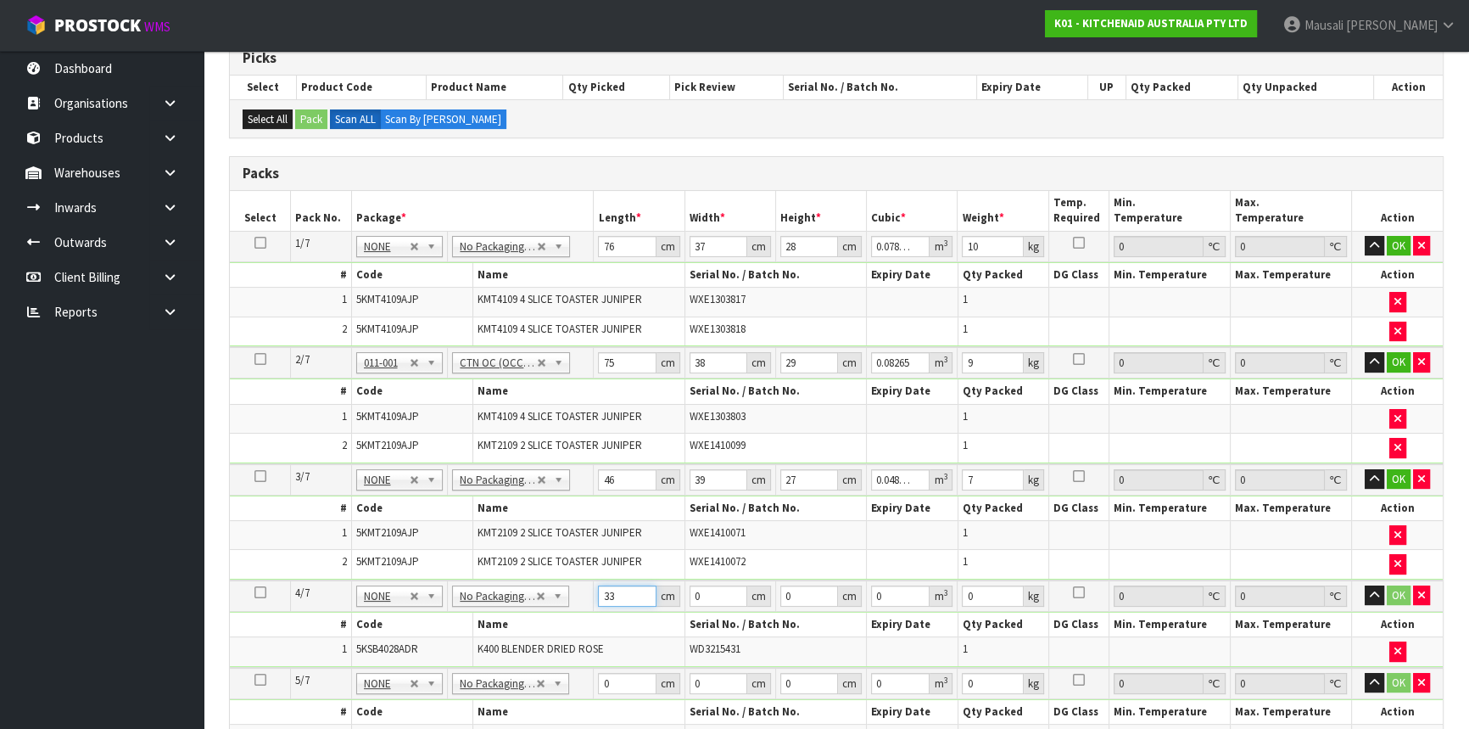
type input "33"
type input "31"
type input "4"
type input "0.004092"
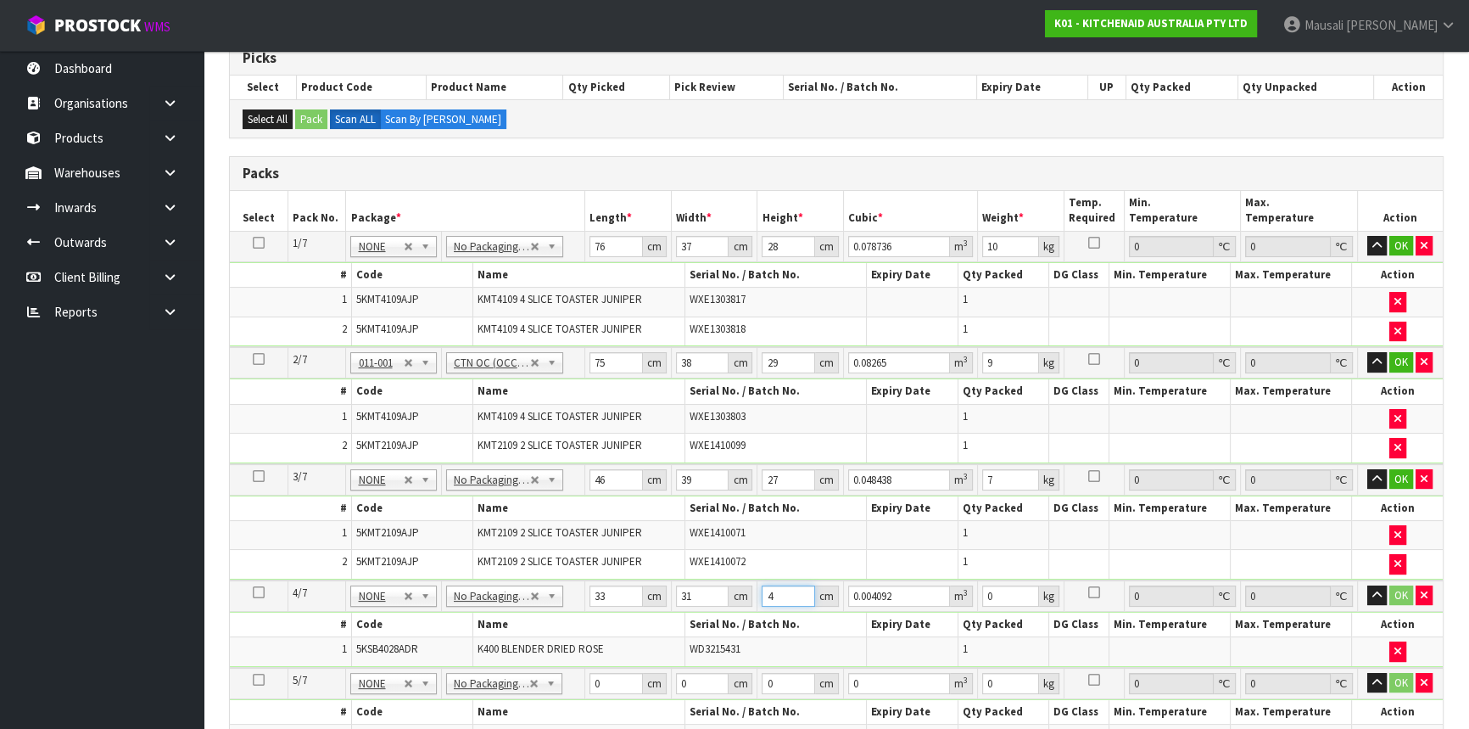
type input "48"
type input "0.049104"
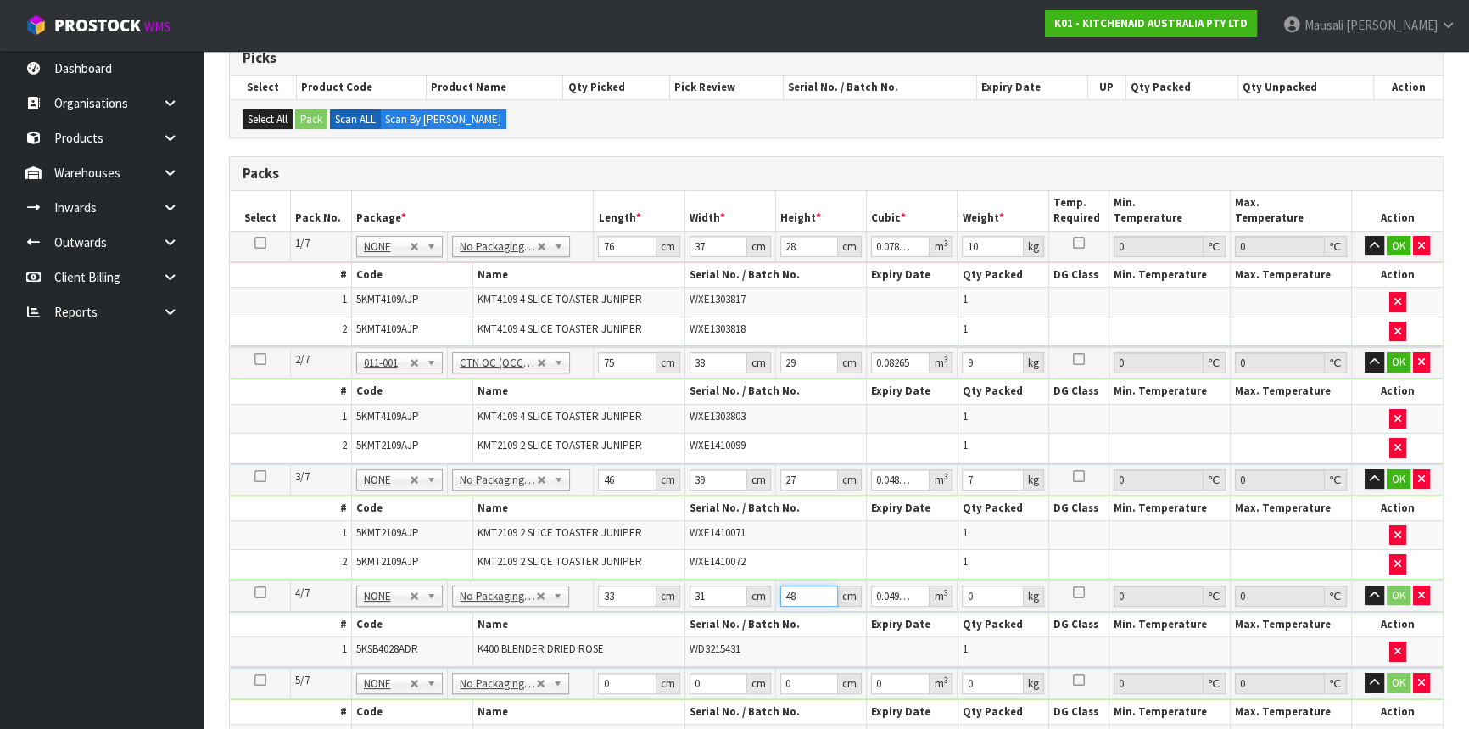
type input "48"
type input "9"
type input "42"
type input "28"
type input "3"
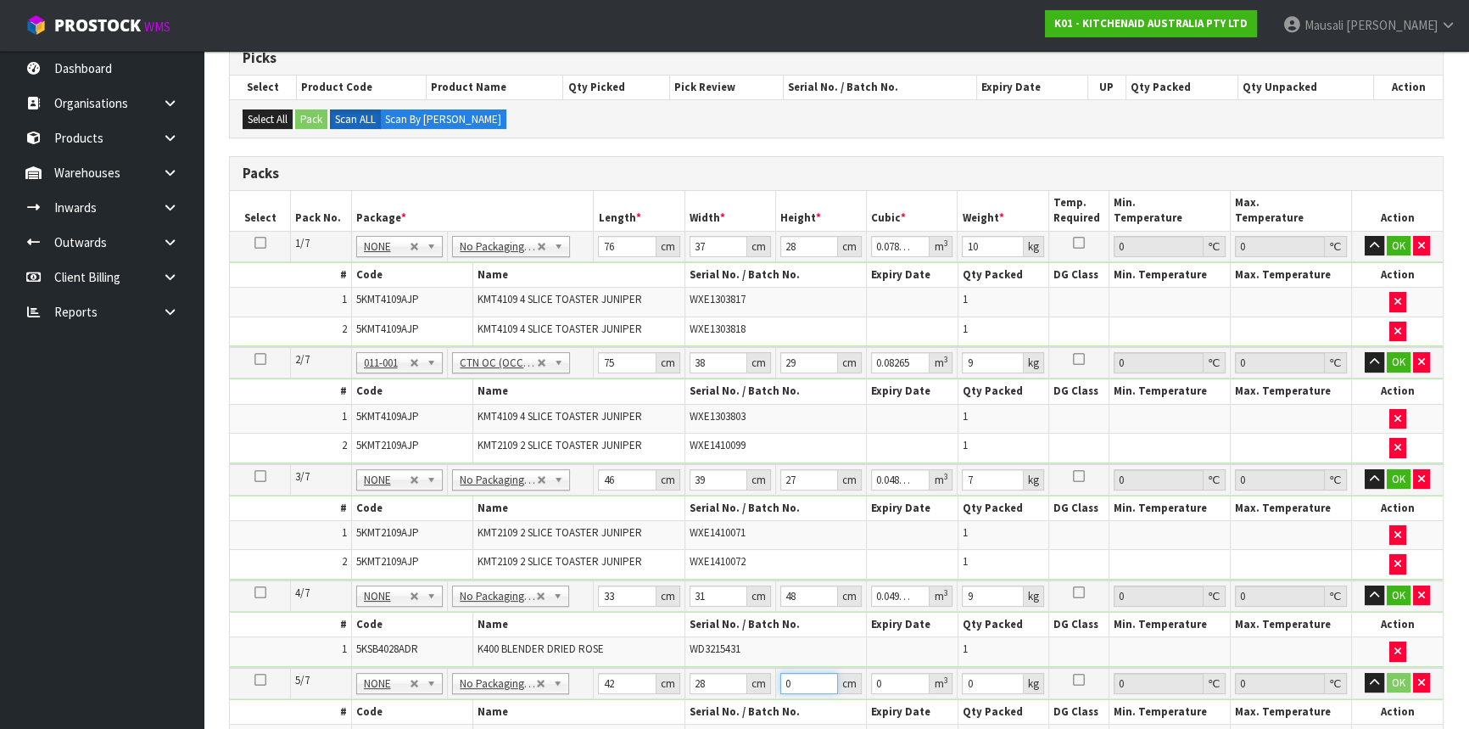
type input "0.003528"
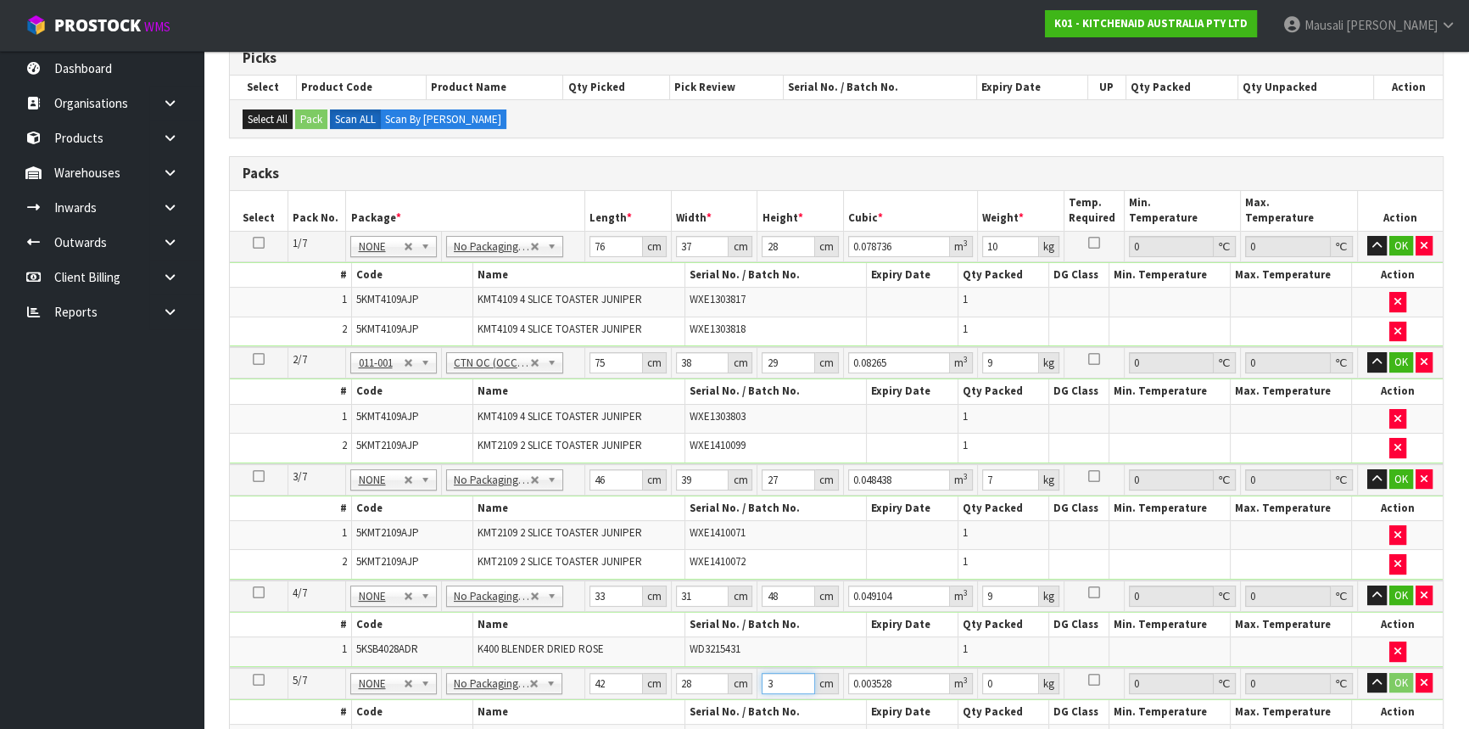
type input "34"
type input "0.039984"
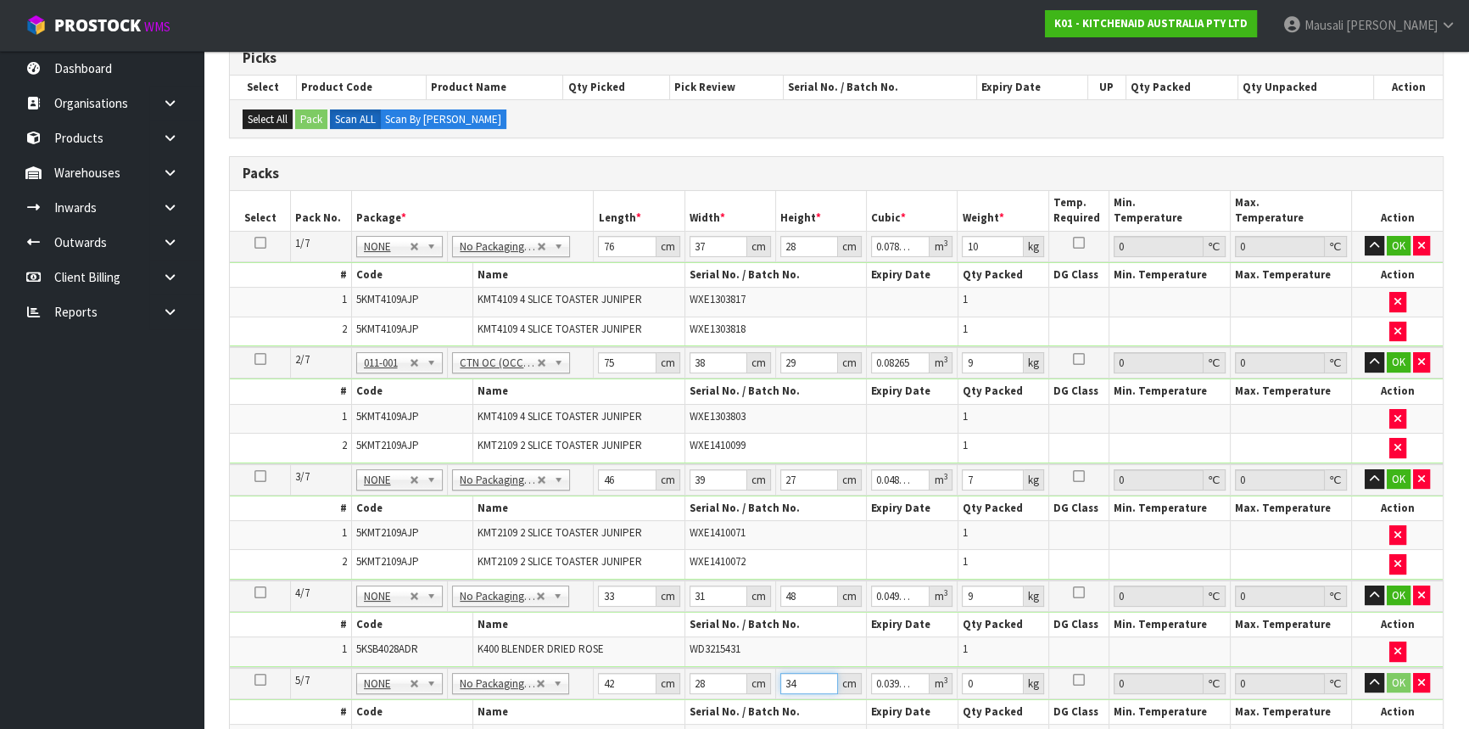
type input "34"
type input "5"
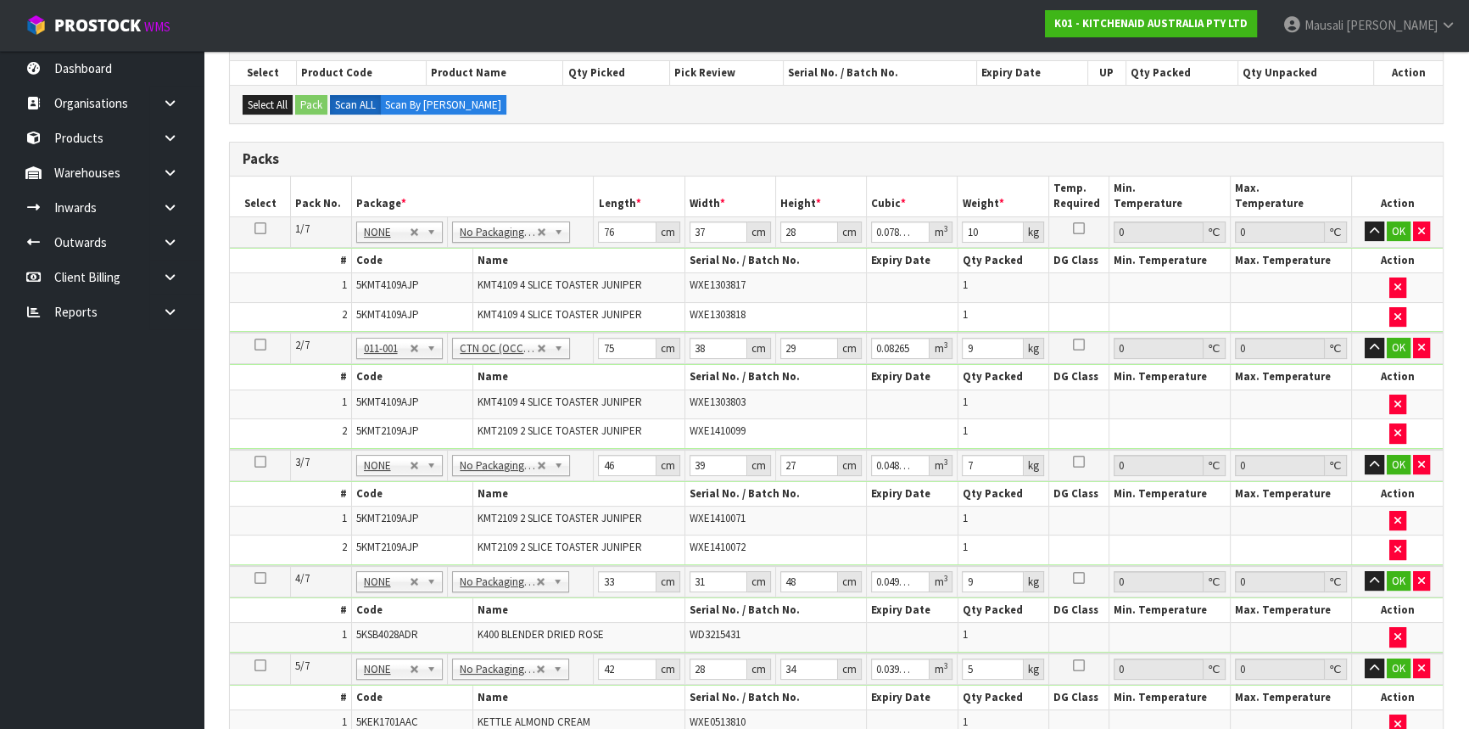
scroll to position [690, 0]
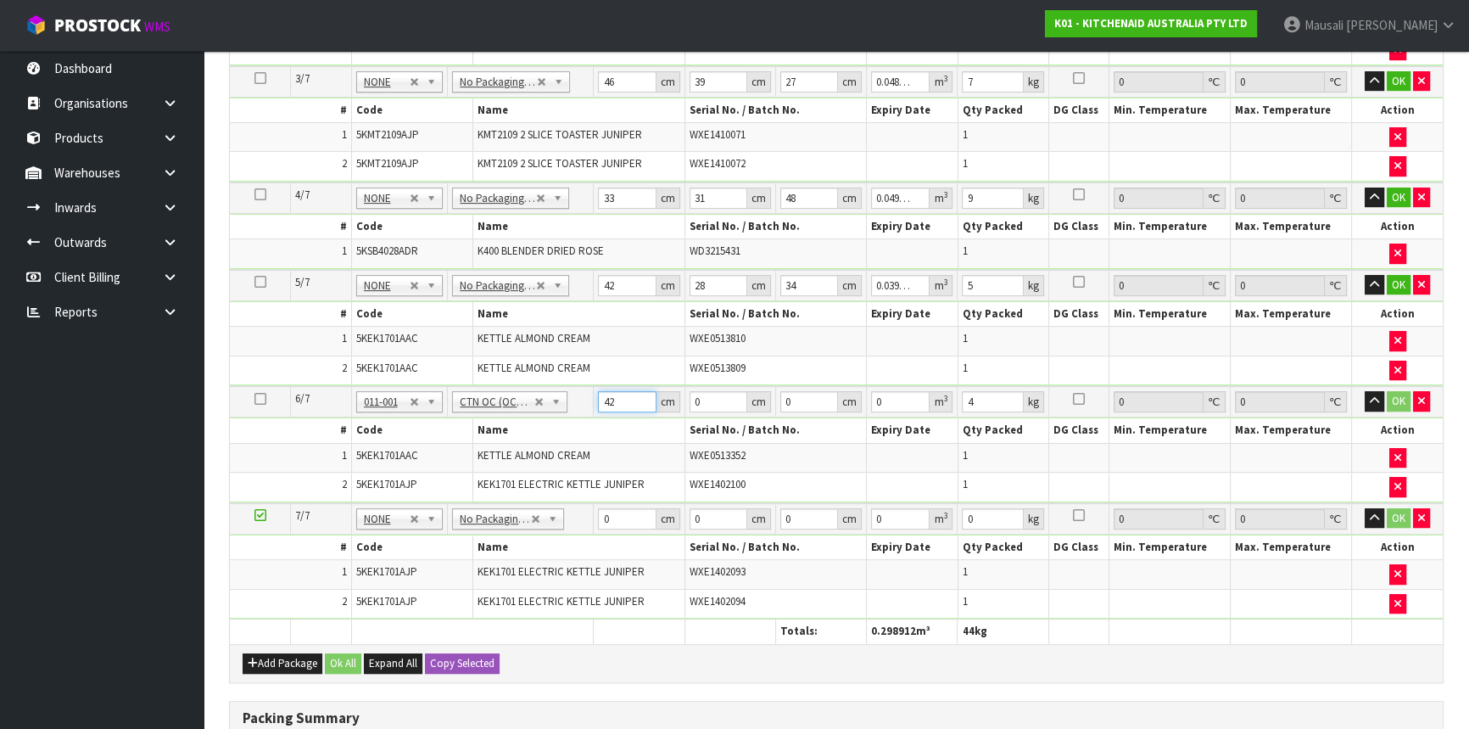
type input "42"
type input "28"
type input "3"
type input "0.003528"
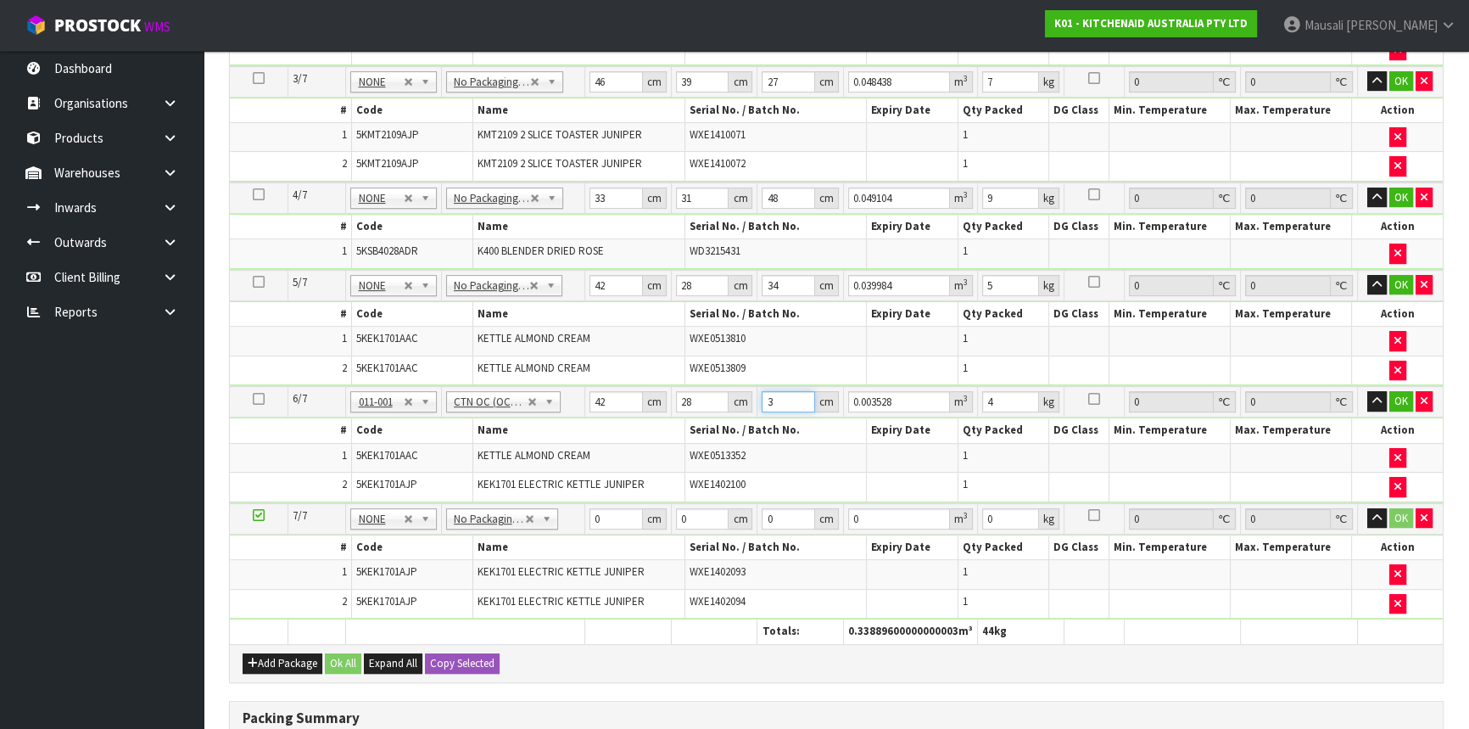
type input "34"
type input "0.039984"
type input "34"
type input "5"
type input "41"
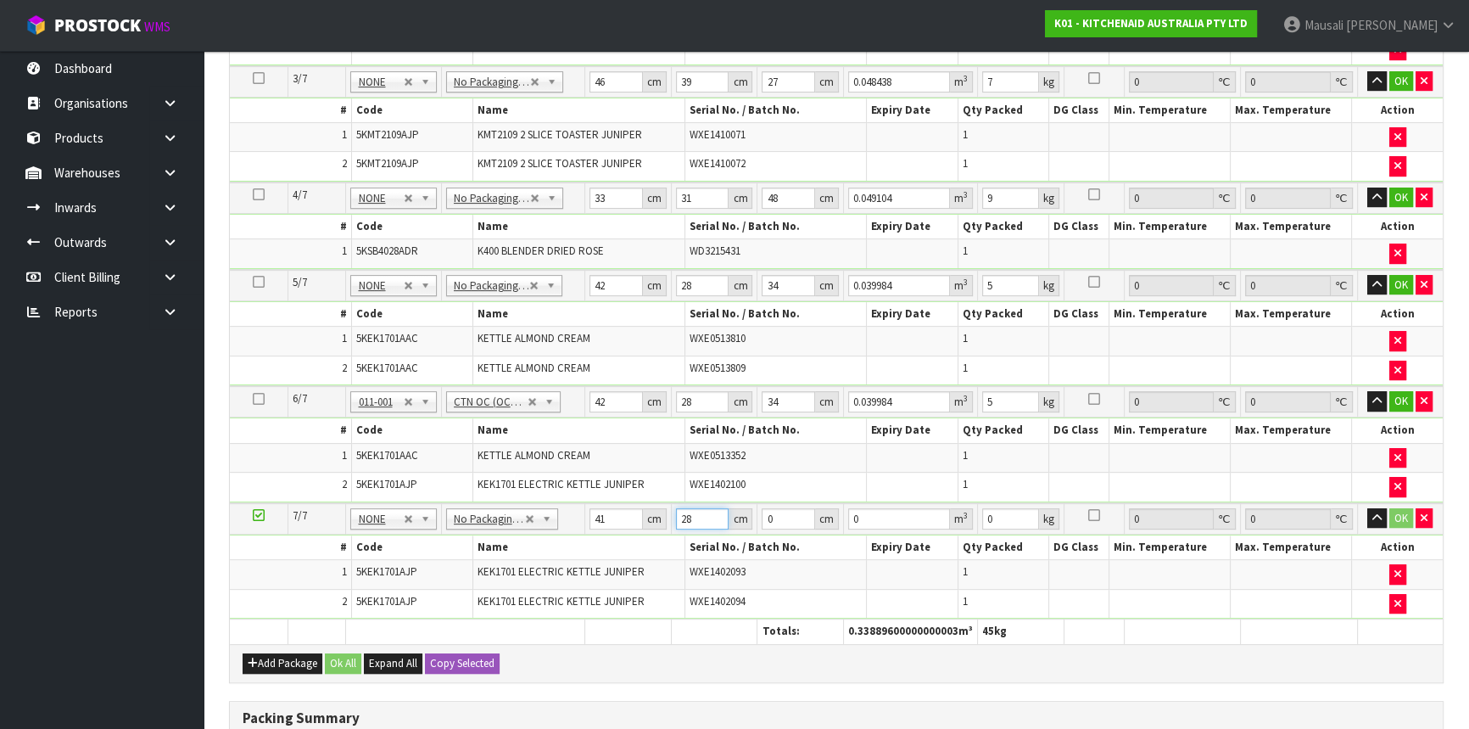
type input "28"
type input "3"
type input "0.003444"
type input "35"
type input "0.04018"
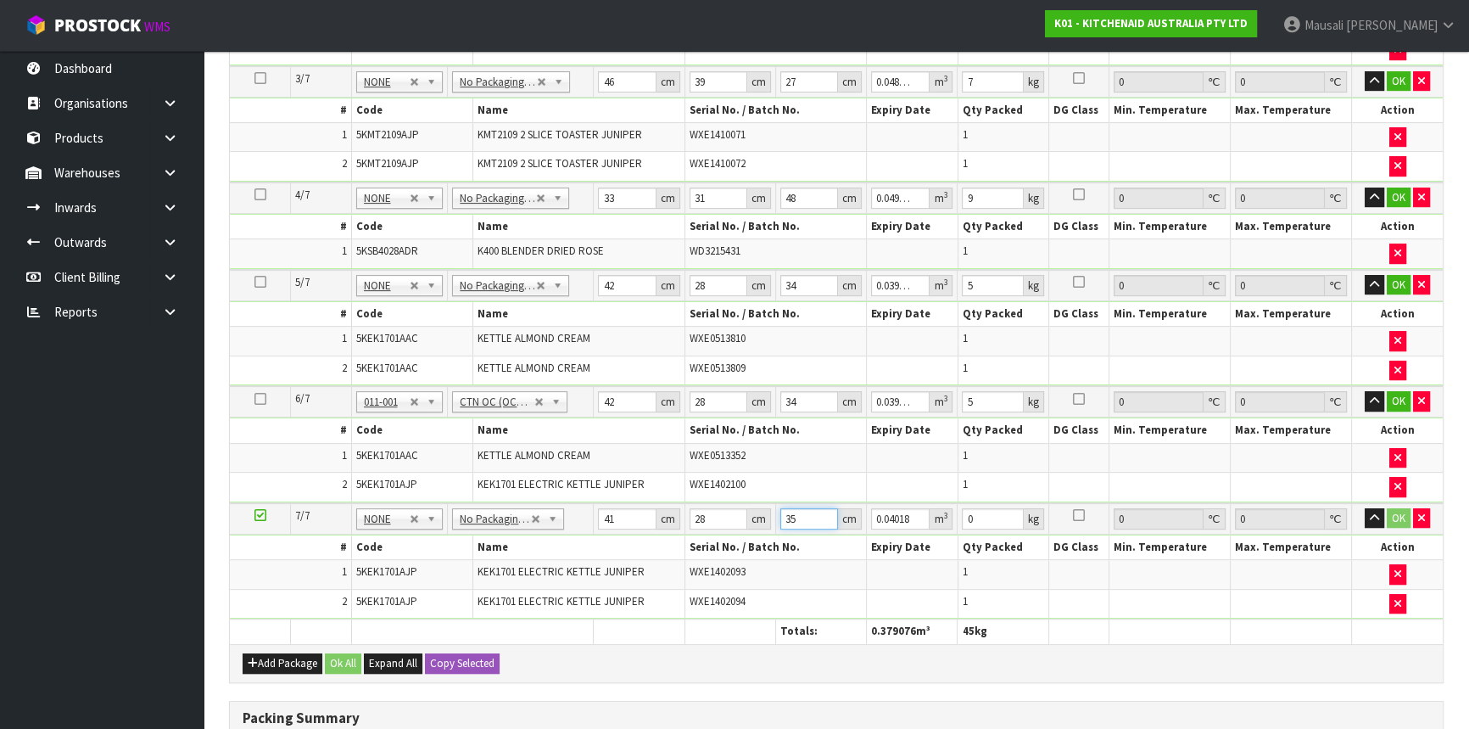
type input "35"
type input "5"
click at [339, 655] on button "Ok All" at bounding box center [343, 663] width 36 height 20
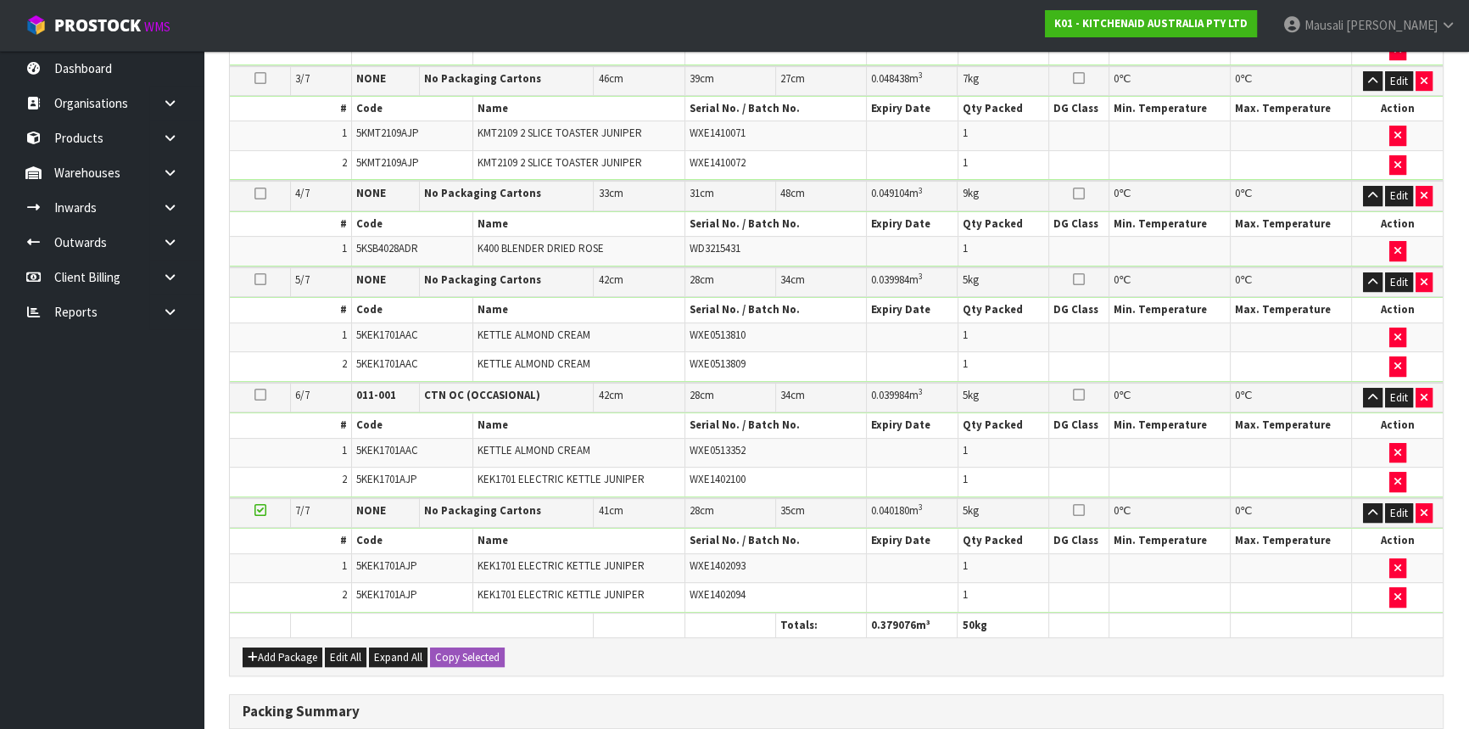
scroll to position [987, 0]
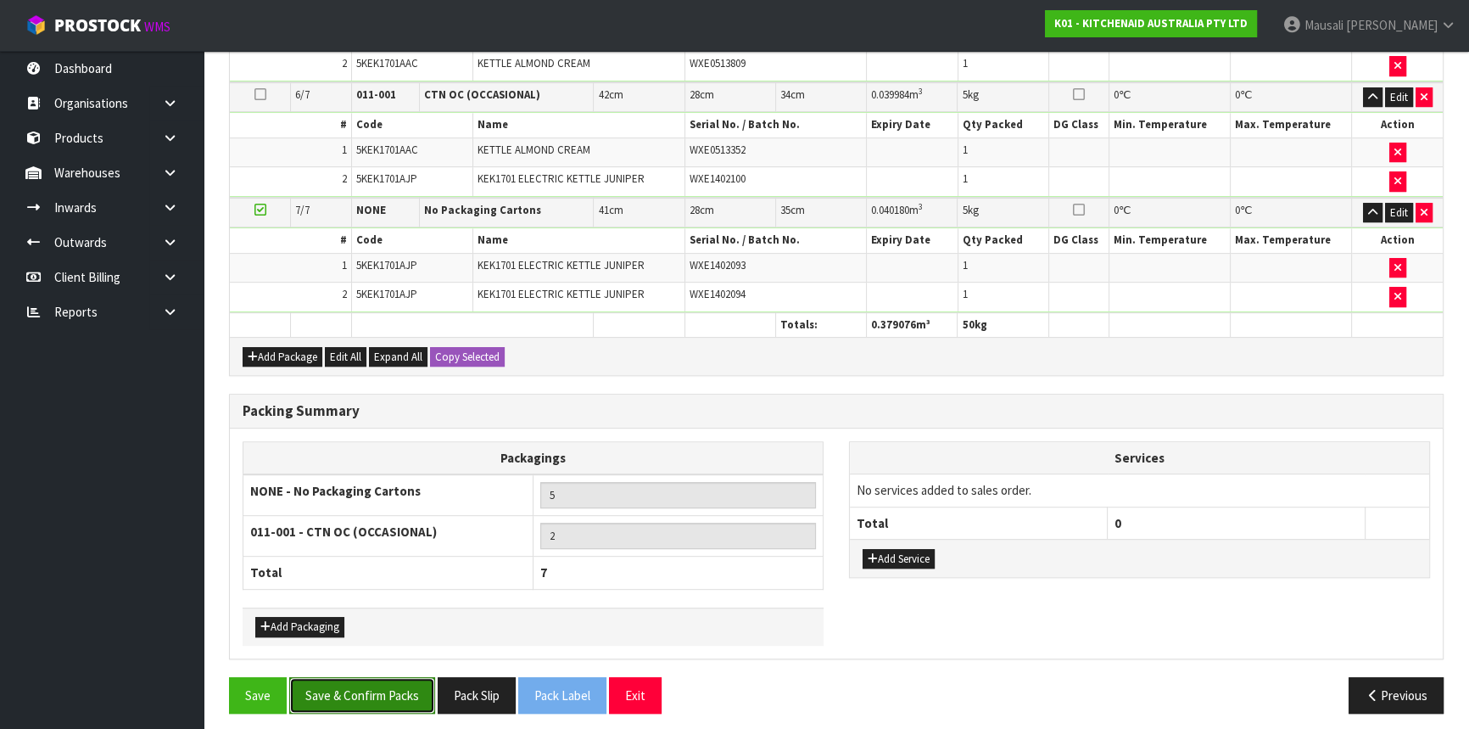
drag, startPoint x: 373, startPoint y: 679, endPoint x: 387, endPoint y: 678, distance: 13.6
click at [374, 679] on button "Save & Confirm Packs" at bounding box center [362, 695] width 146 height 36
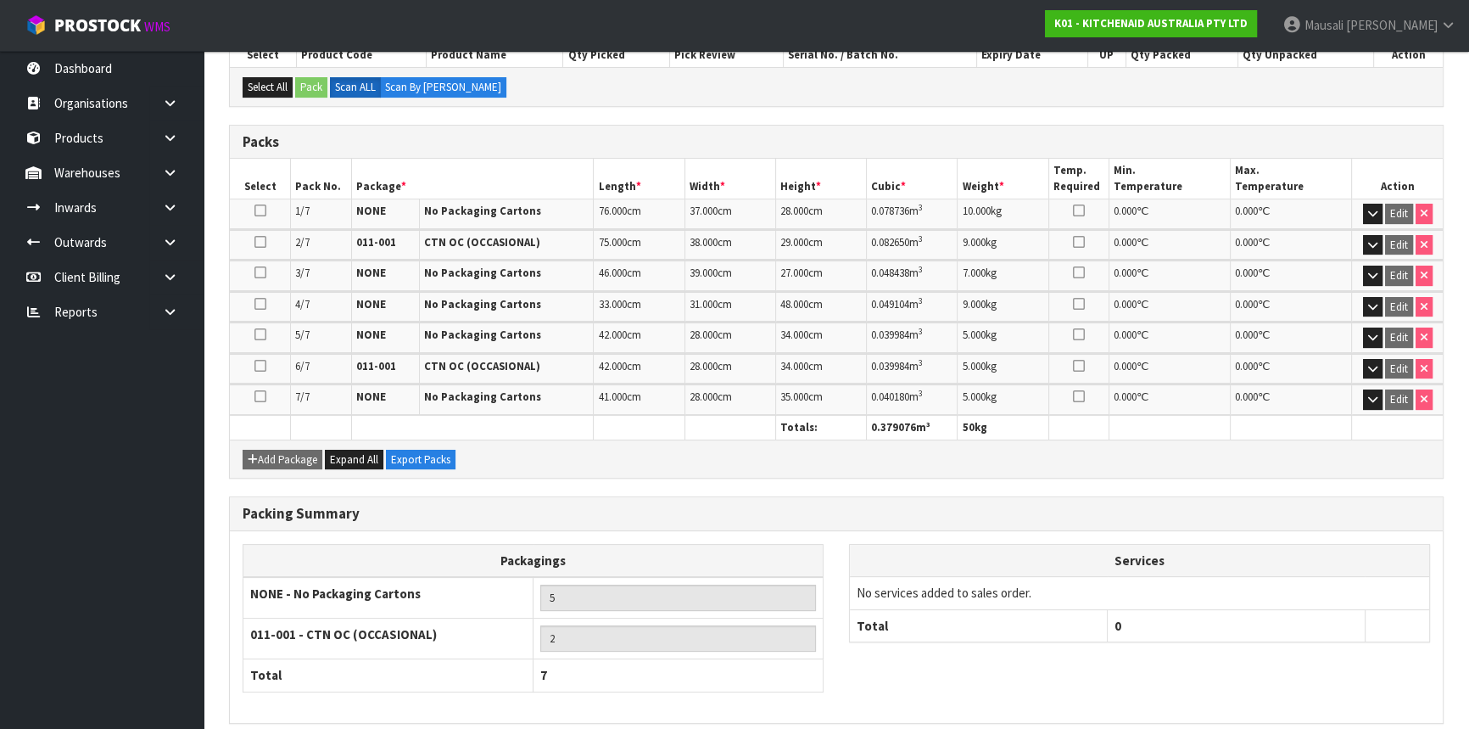
scroll to position [455, 0]
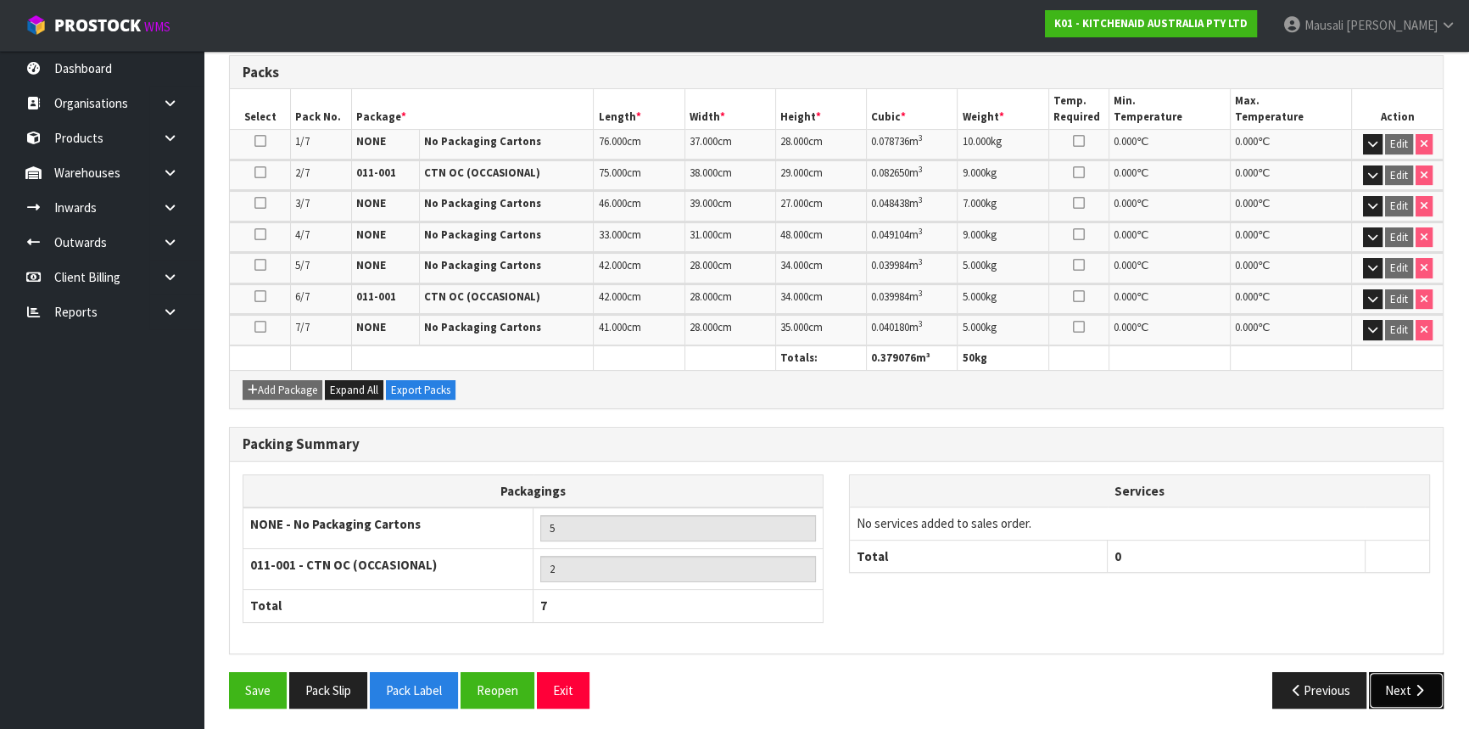
click at [1400, 682] on button "Next" at bounding box center [1406, 690] width 75 height 36
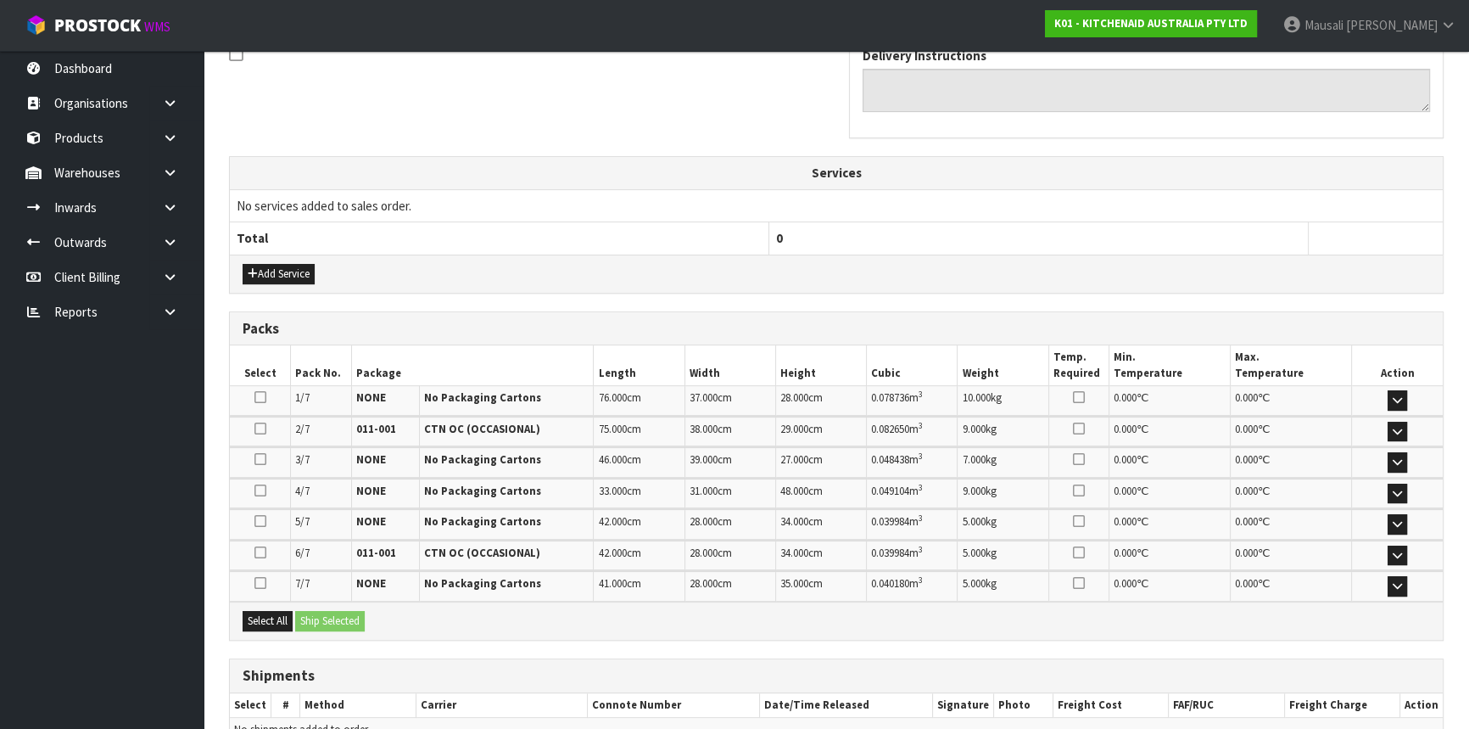
scroll to position [628, 0]
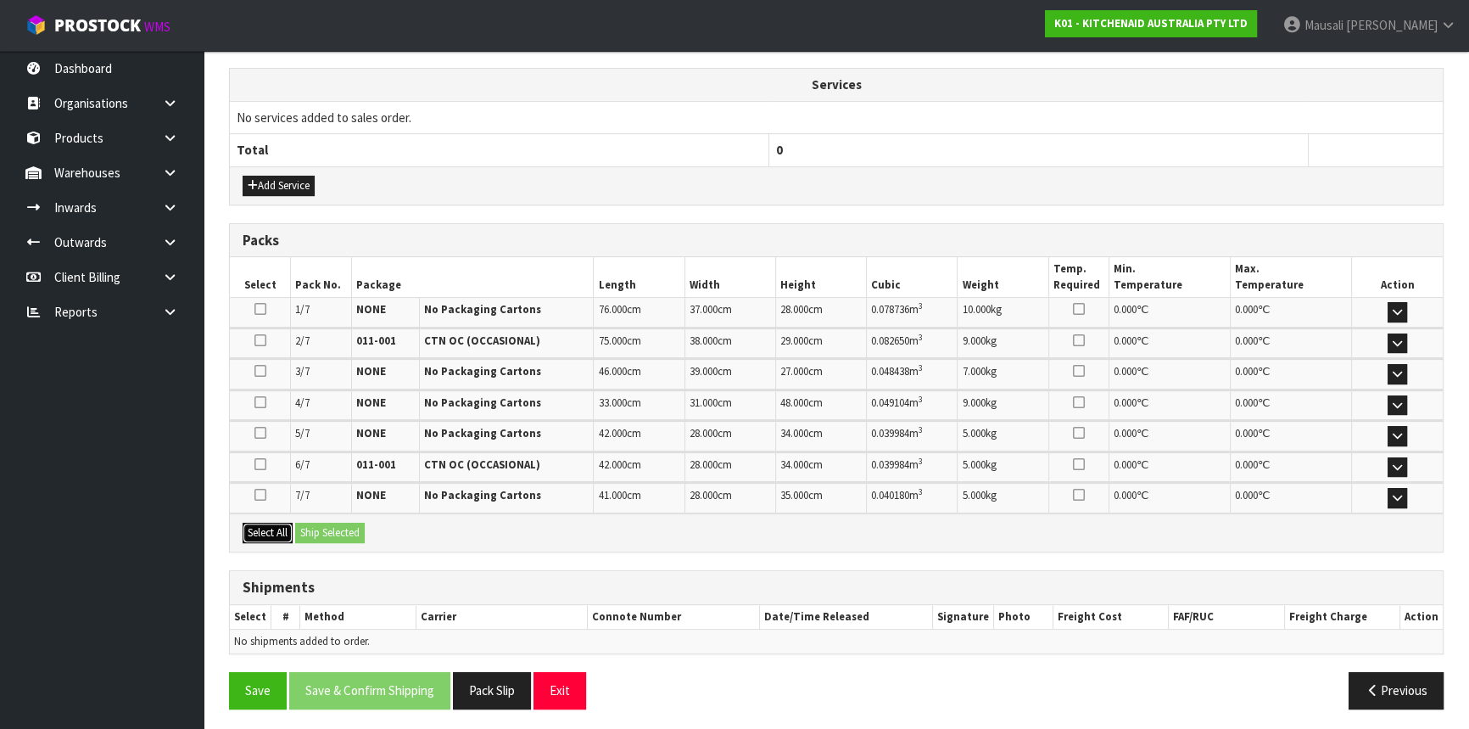
drag, startPoint x: 271, startPoint y: 528, endPoint x: 344, endPoint y: 526, distance: 73.8
click at [291, 528] on button "Select All" at bounding box center [268, 533] width 50 height 20
click at [344, 526] on button "Ship Selected" at bounding box center [330, 533] width 70 height 20
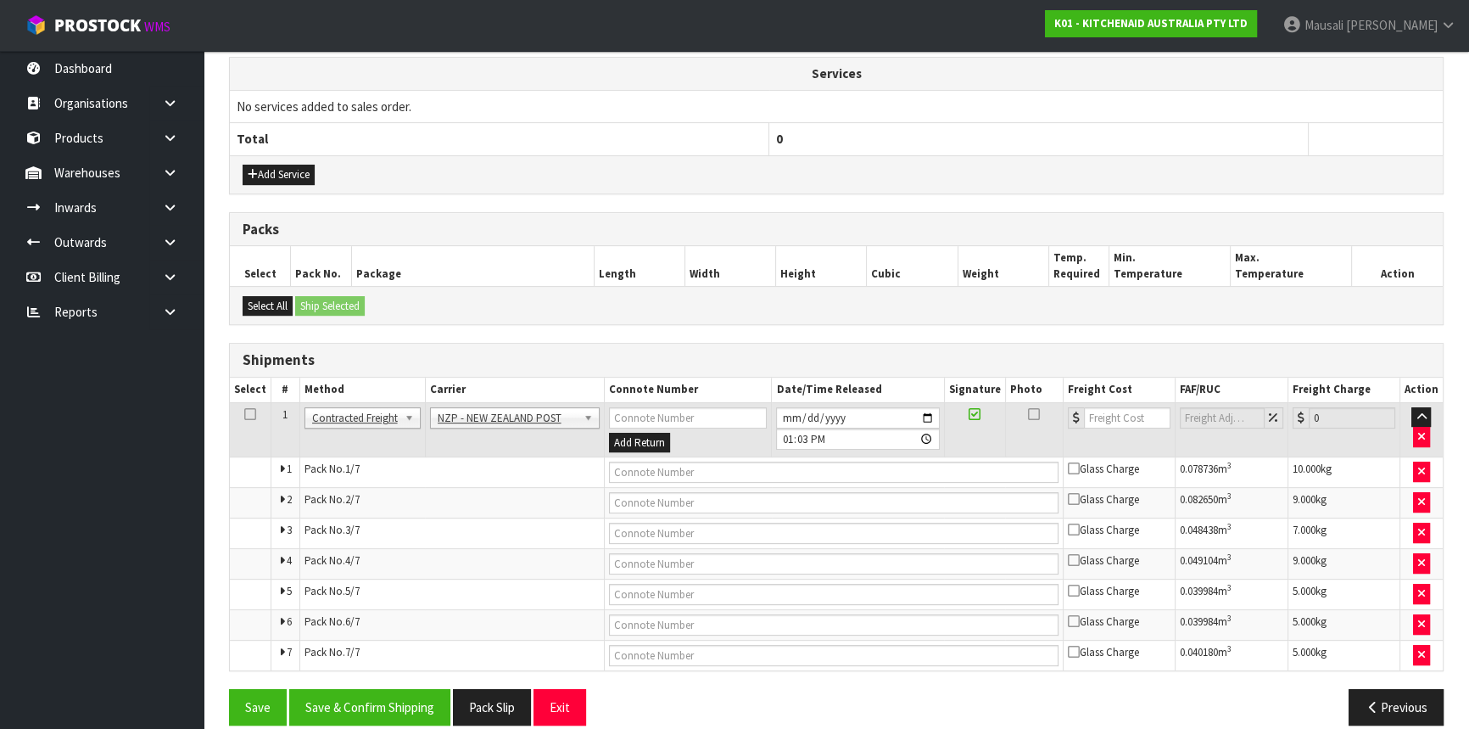
scroll to position [657, 0]
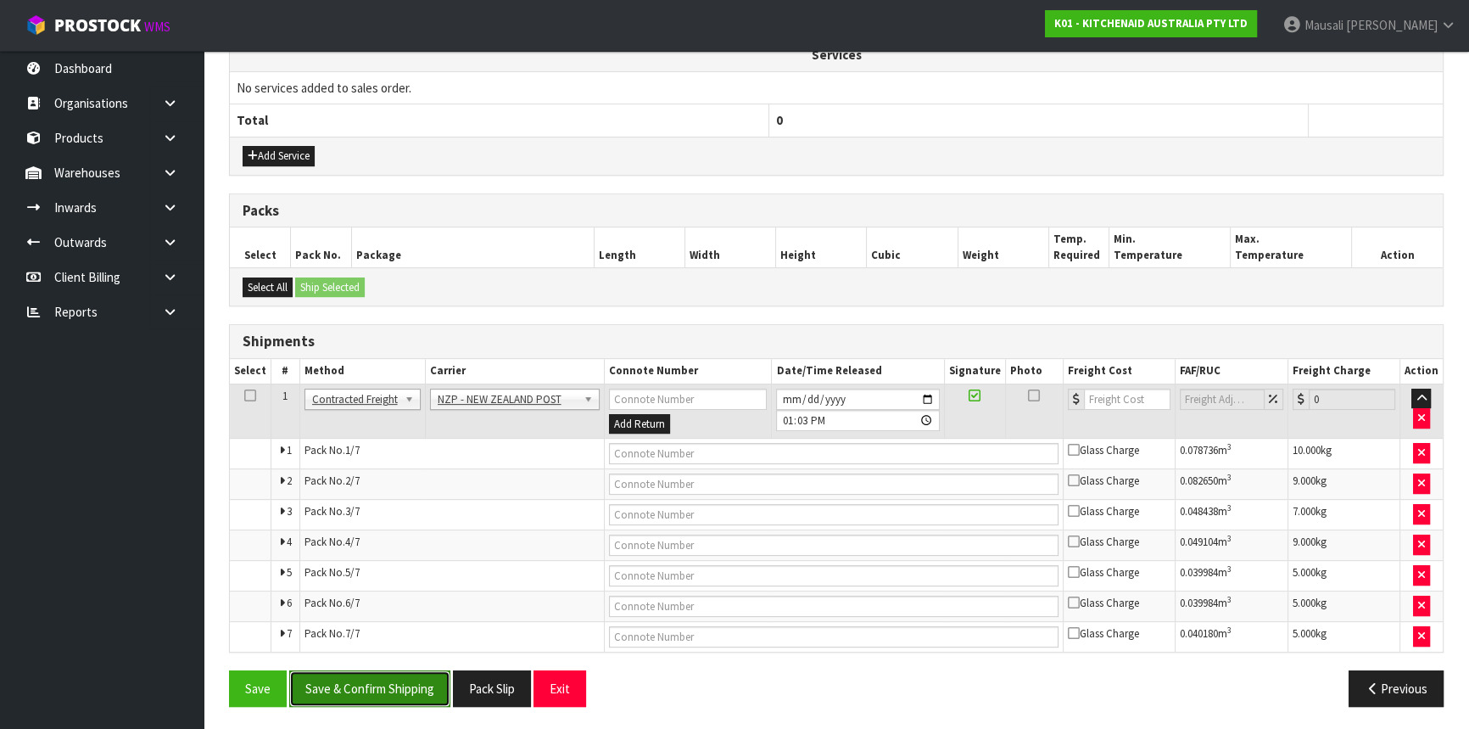
drag, startPoint x: 406, startPoint y: 690, endPoint x: 475, endPoint y: 675, distance: 70.2
click at [406, 690] on button "Save & Confirm Shipping" at bounding box center [369, 688] width 161 height 36
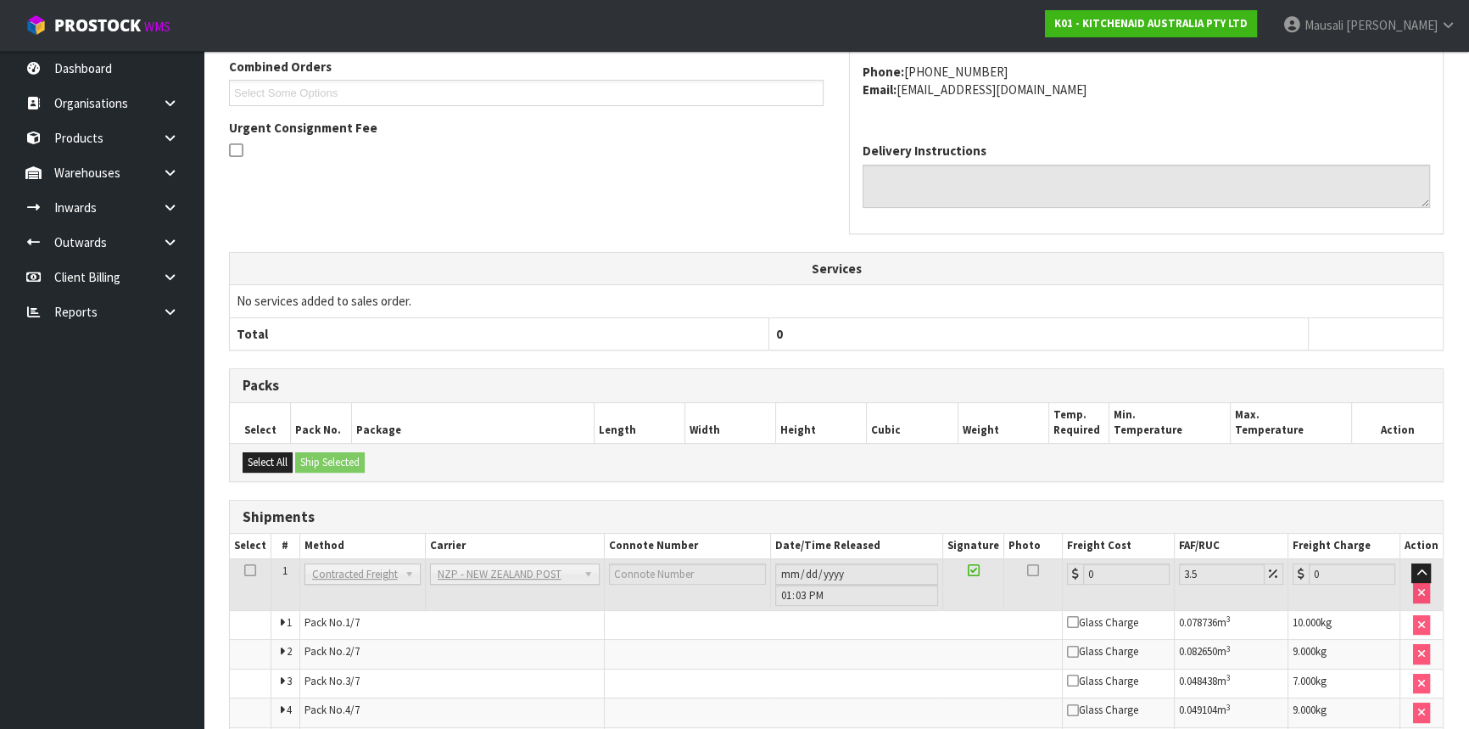
scroll to position [625, 0]
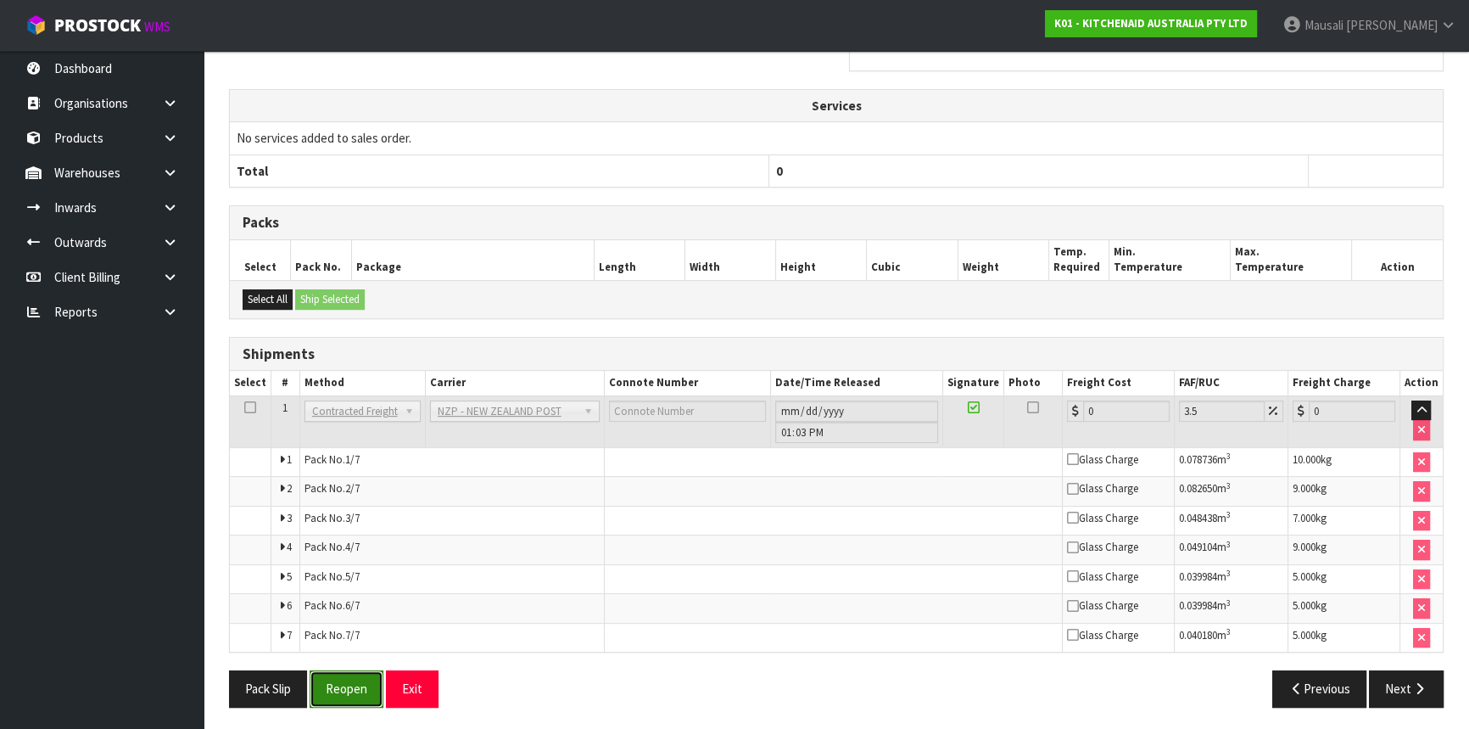
click at [346, 680] on button "Reopen" at bounding box center [347, 688] width 74 height 36
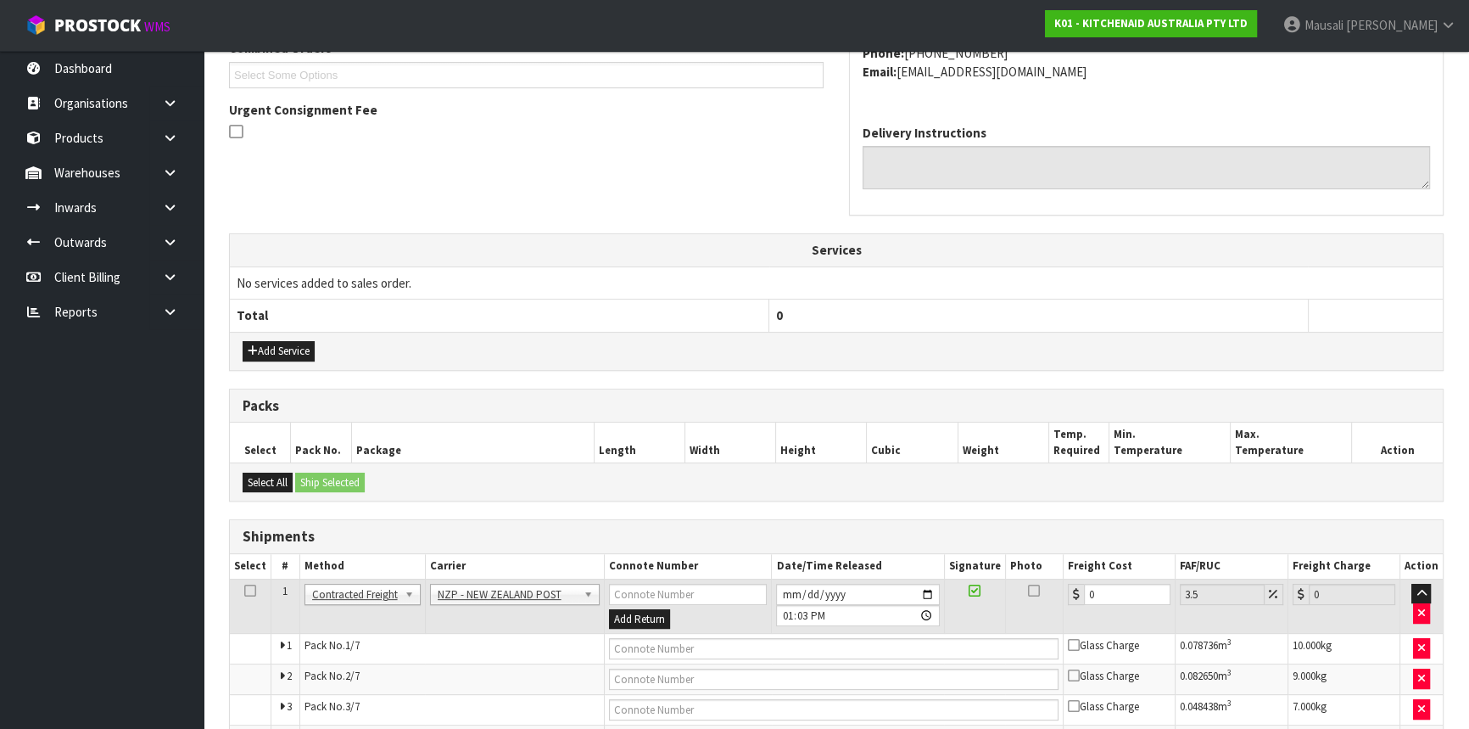
scroll to position [657, 0]
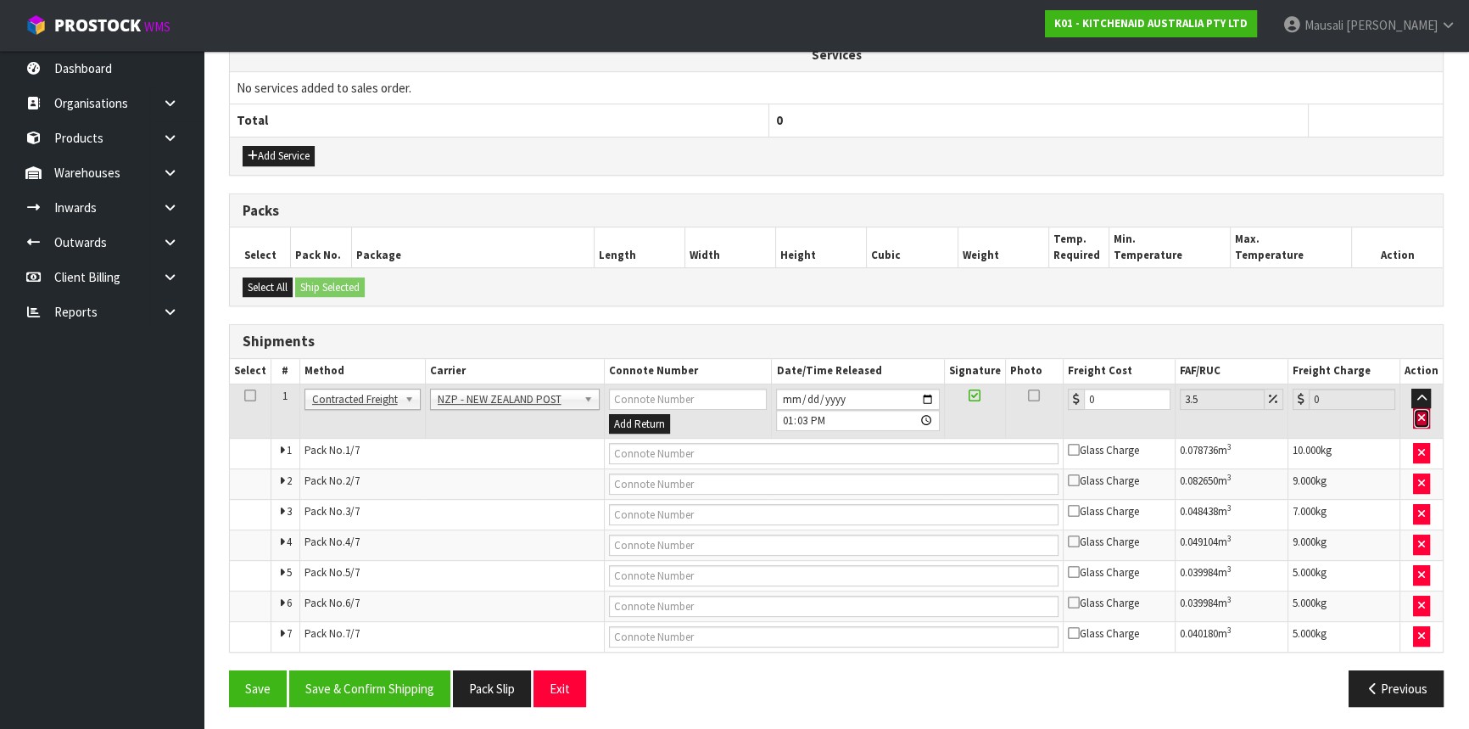
click at [1427, 412] on button "button" at bounding box center [1421, 418] width 17 height 20
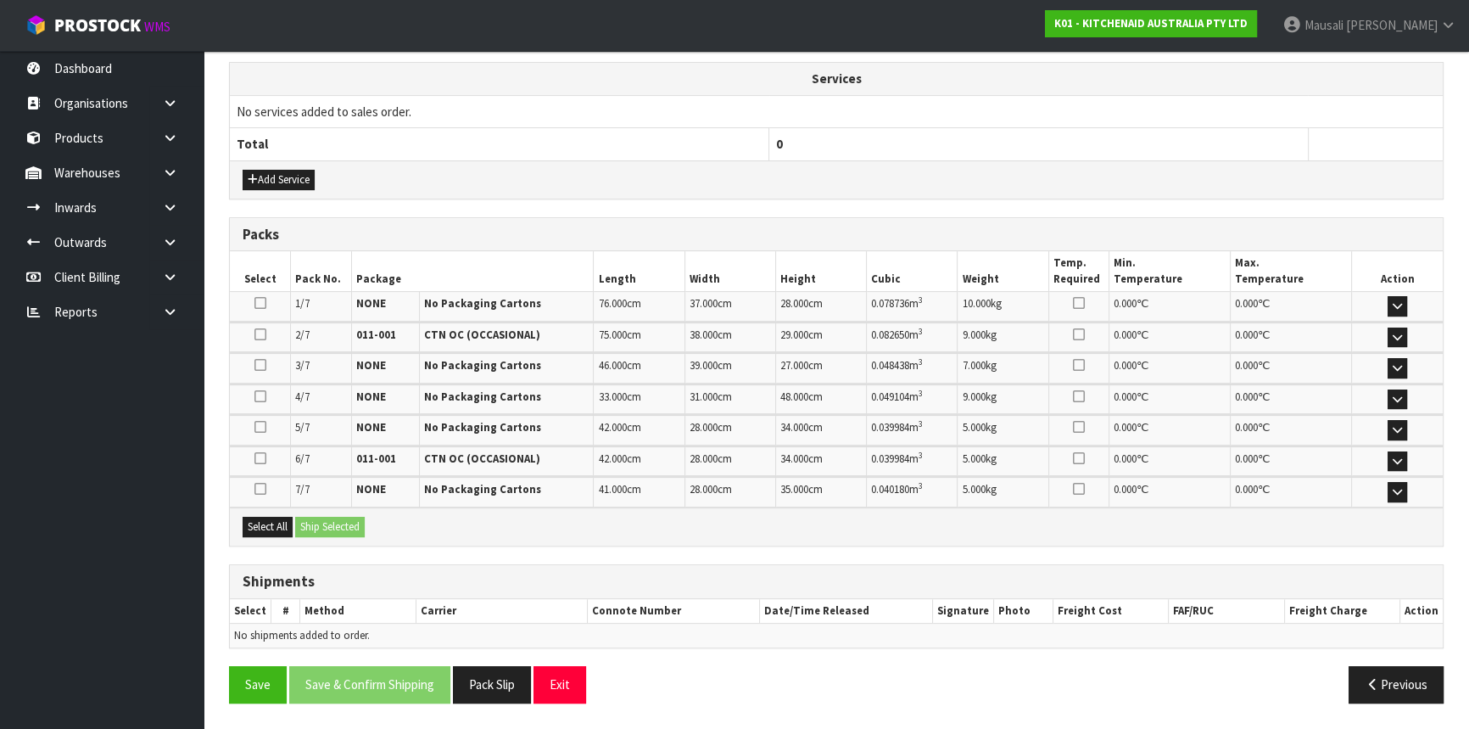
scroll to position [628, 0]
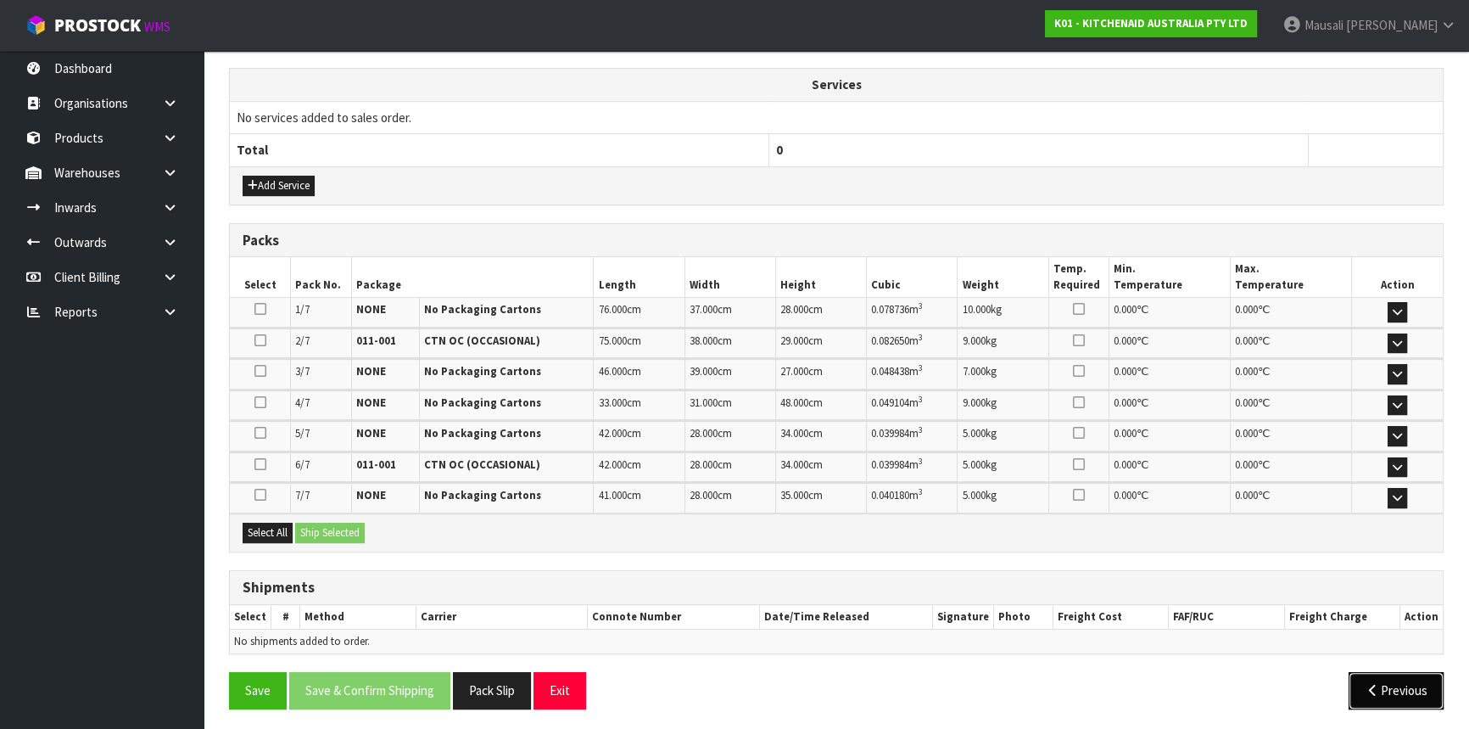
click at [1373, 684] on icon "button" at bounding box center [1373, 690] width 16 height 13
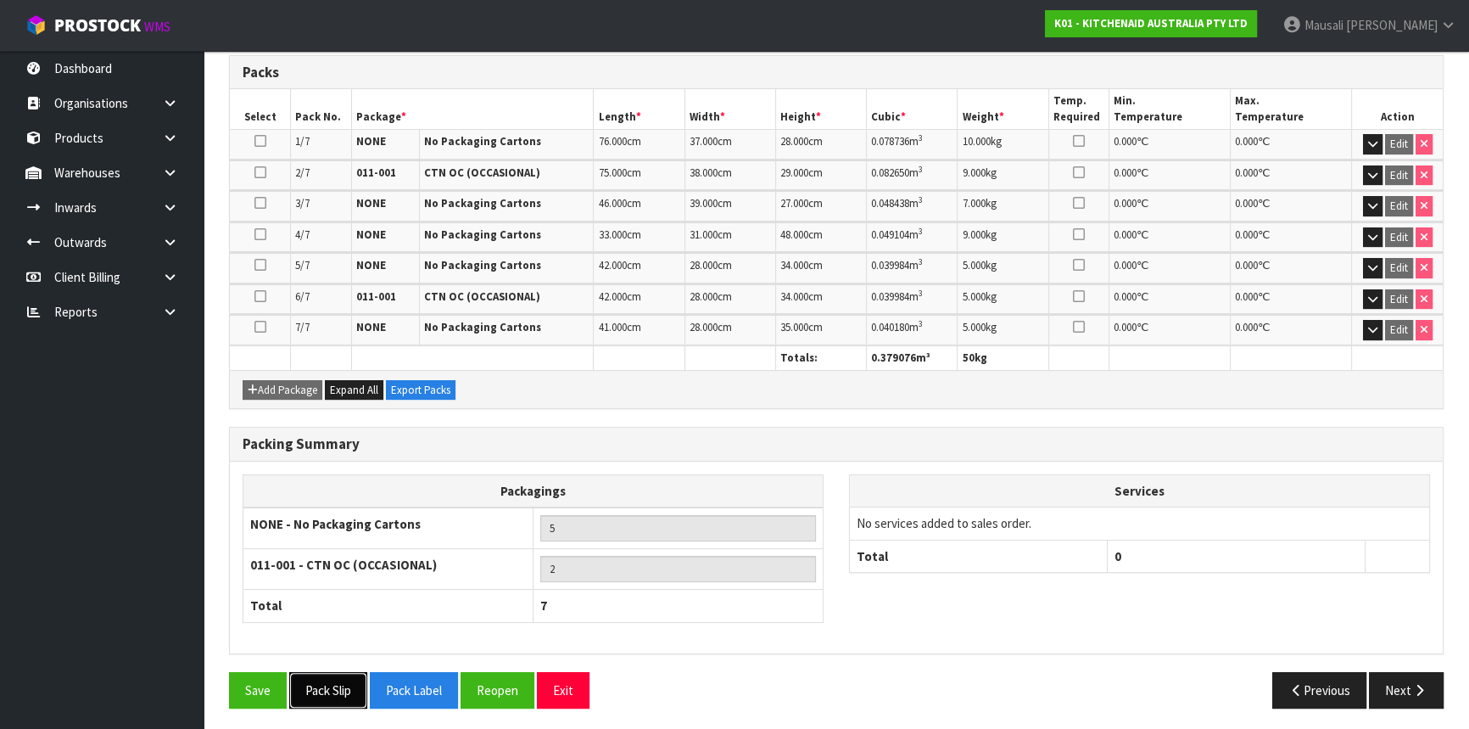
click at [333, 682] on button "Pack Slip" at bounding box center [328, 690] width 78 height 36
click at [417, 685] on button "Pack Label" at bounding box center [414, 690] width 88 height 36
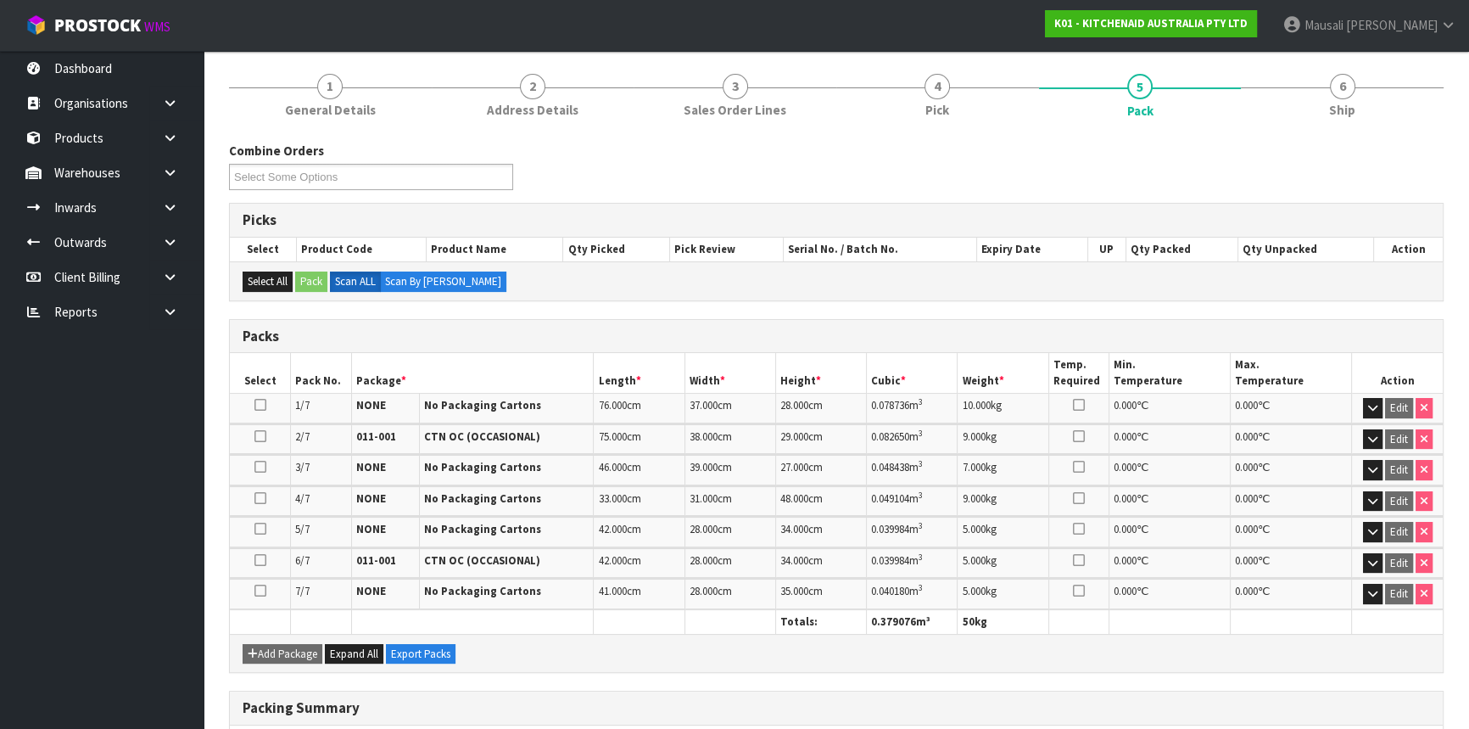
scroll to position [0, 0]
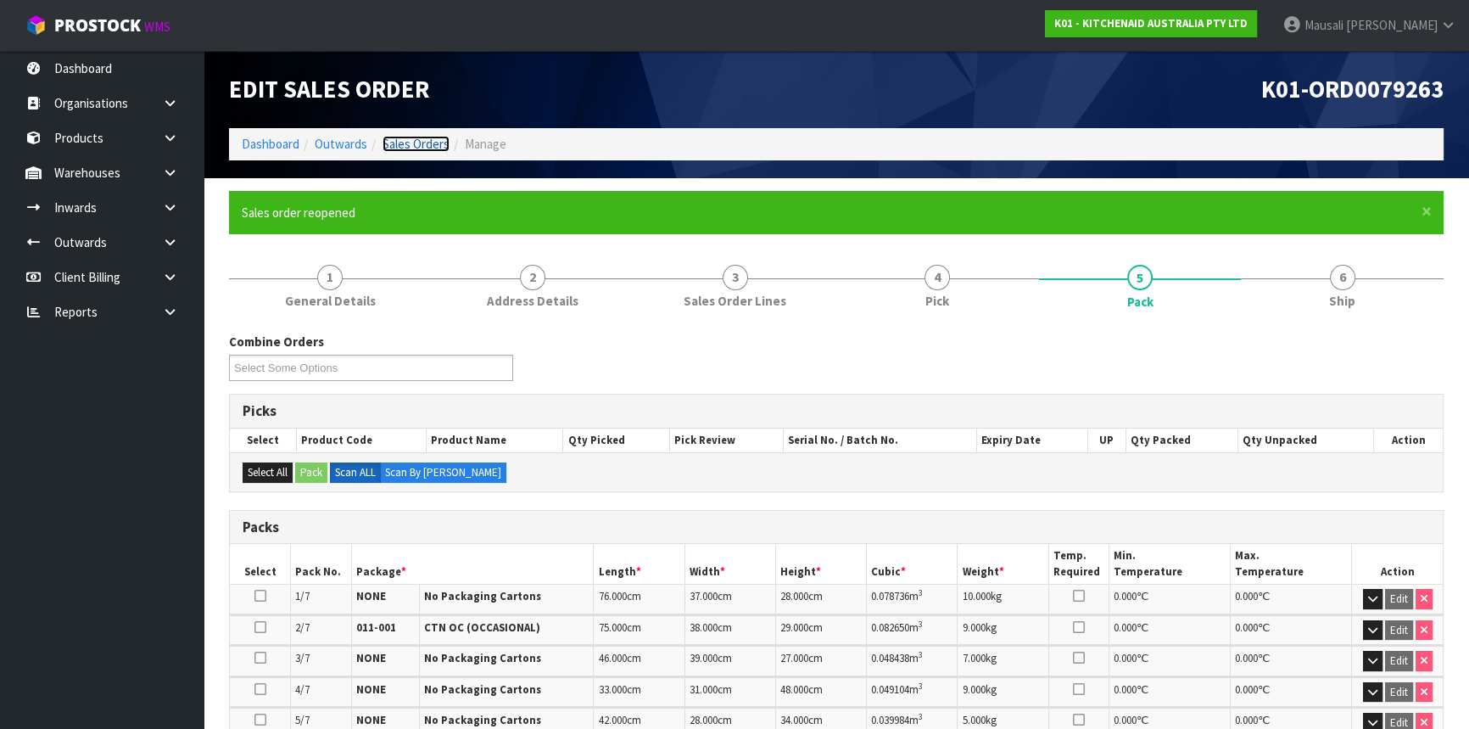
click at [430, 137] on link "Sales Orders" at bounding box center [416, 144] width 67 height 16
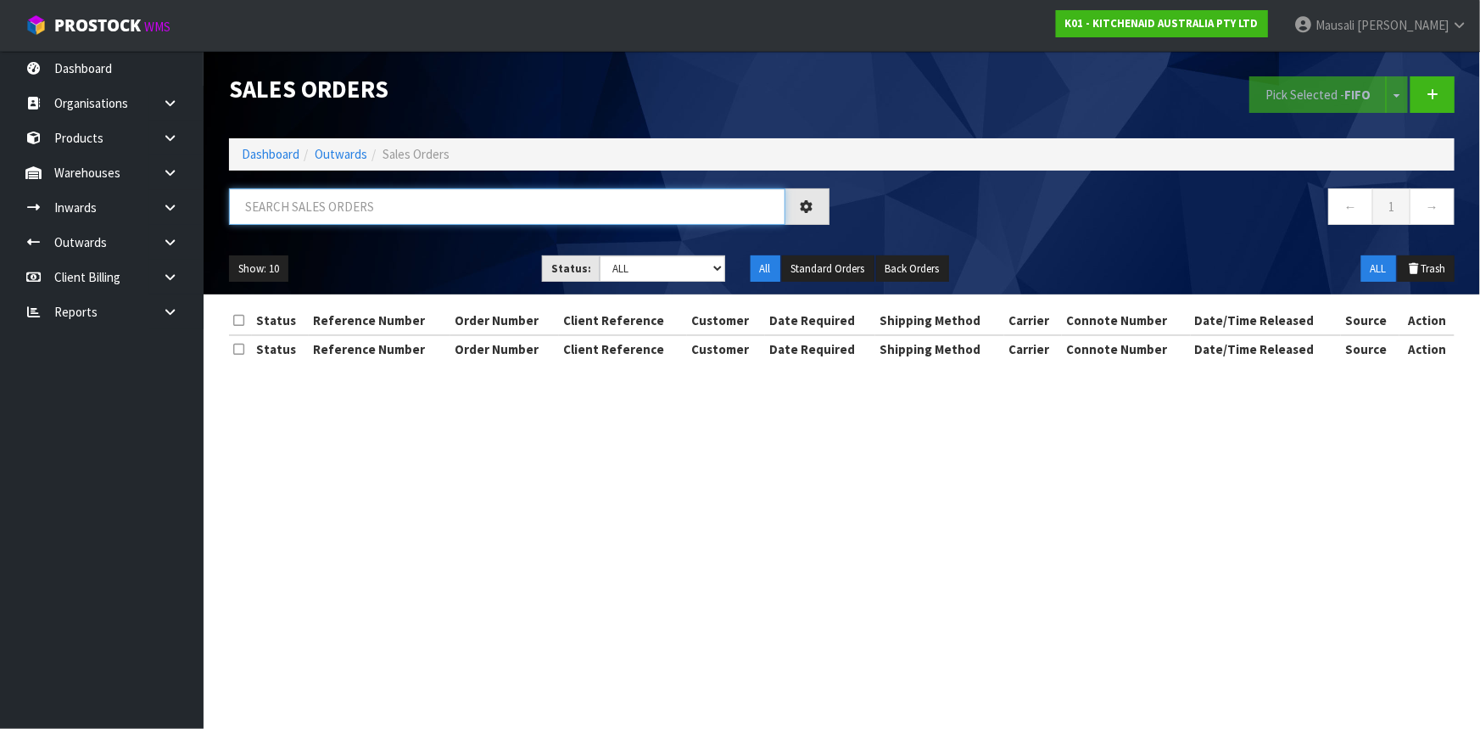
click at [338, 208] on input "text" at bounding box center [507, 206] width 556 height 36
type input "JOB-0413075"
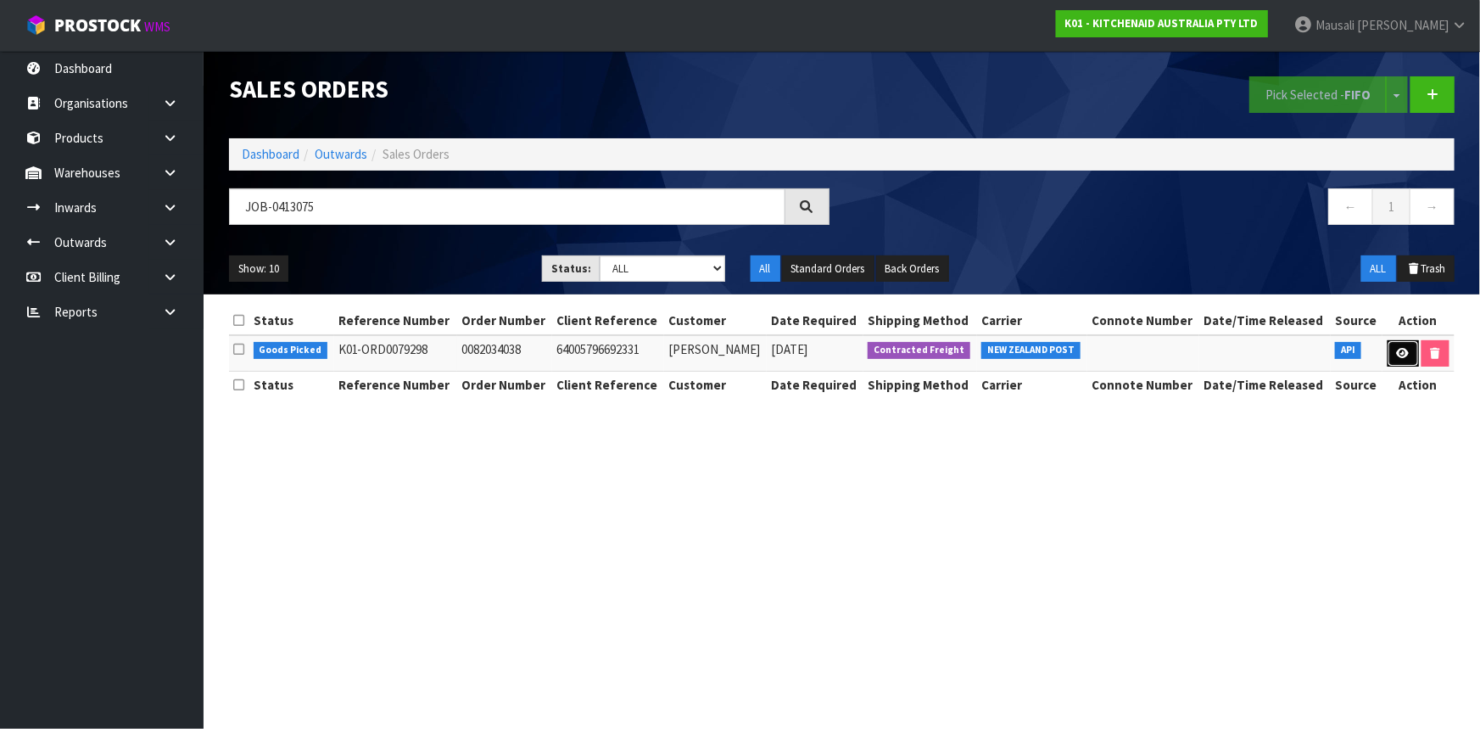
click at [1404, 348] on icon at bounding box center [1403, 353] width 13 height 11
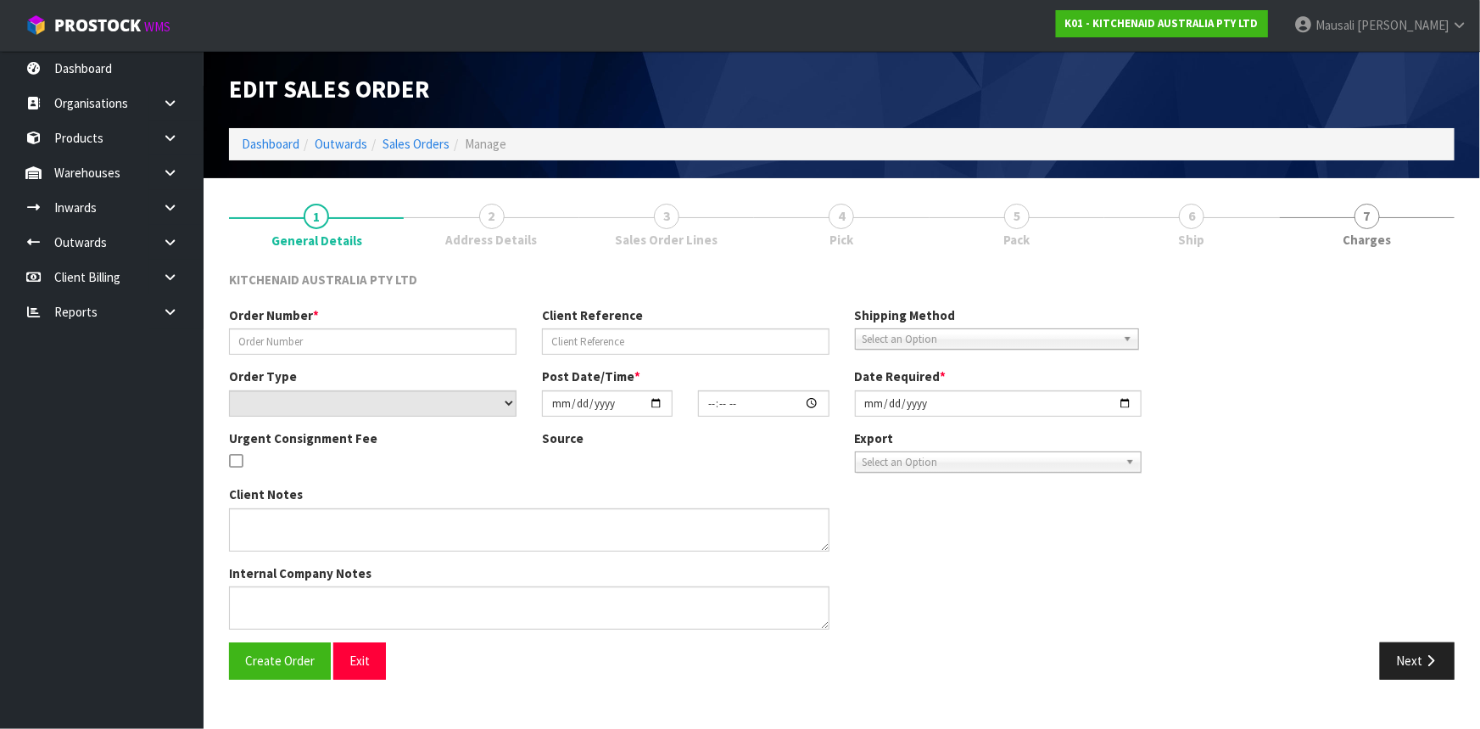
type input "0082034038"
type input "64005796692331"
select select "number:0"
type input "[DATE]"
type input "13:40:35.000"
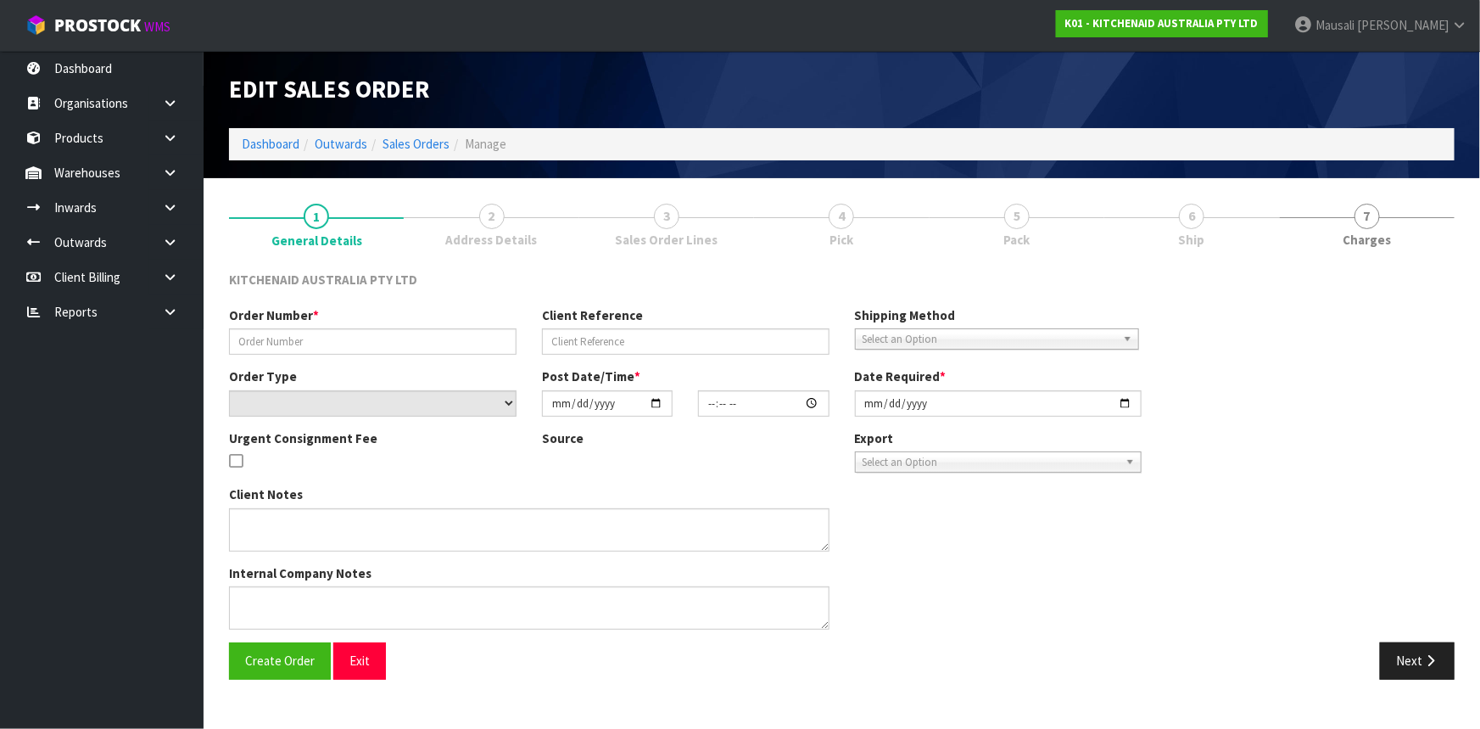
type input "[DATE]"
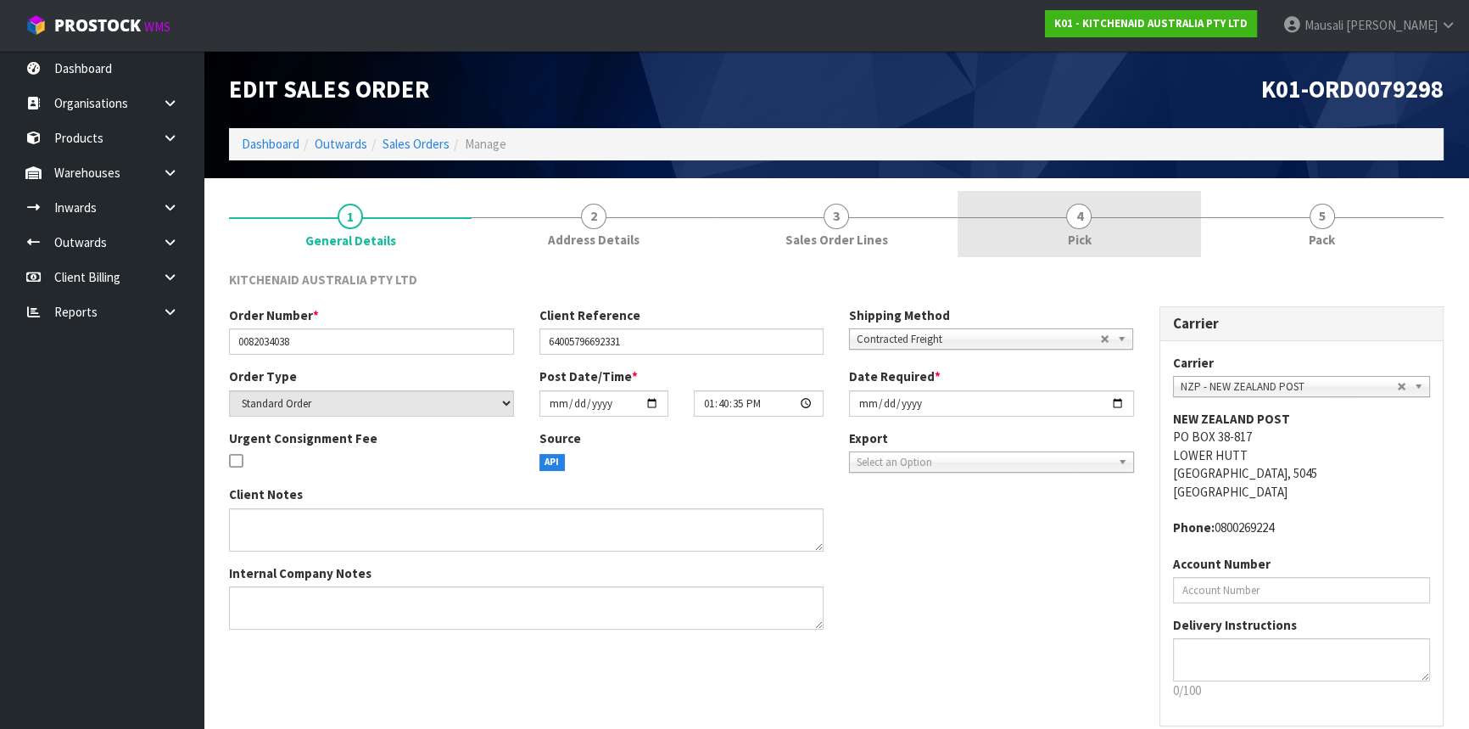
click at [1138, 239] on link "4 Pick" at bounding box center [1079, 224] width 243 height 67
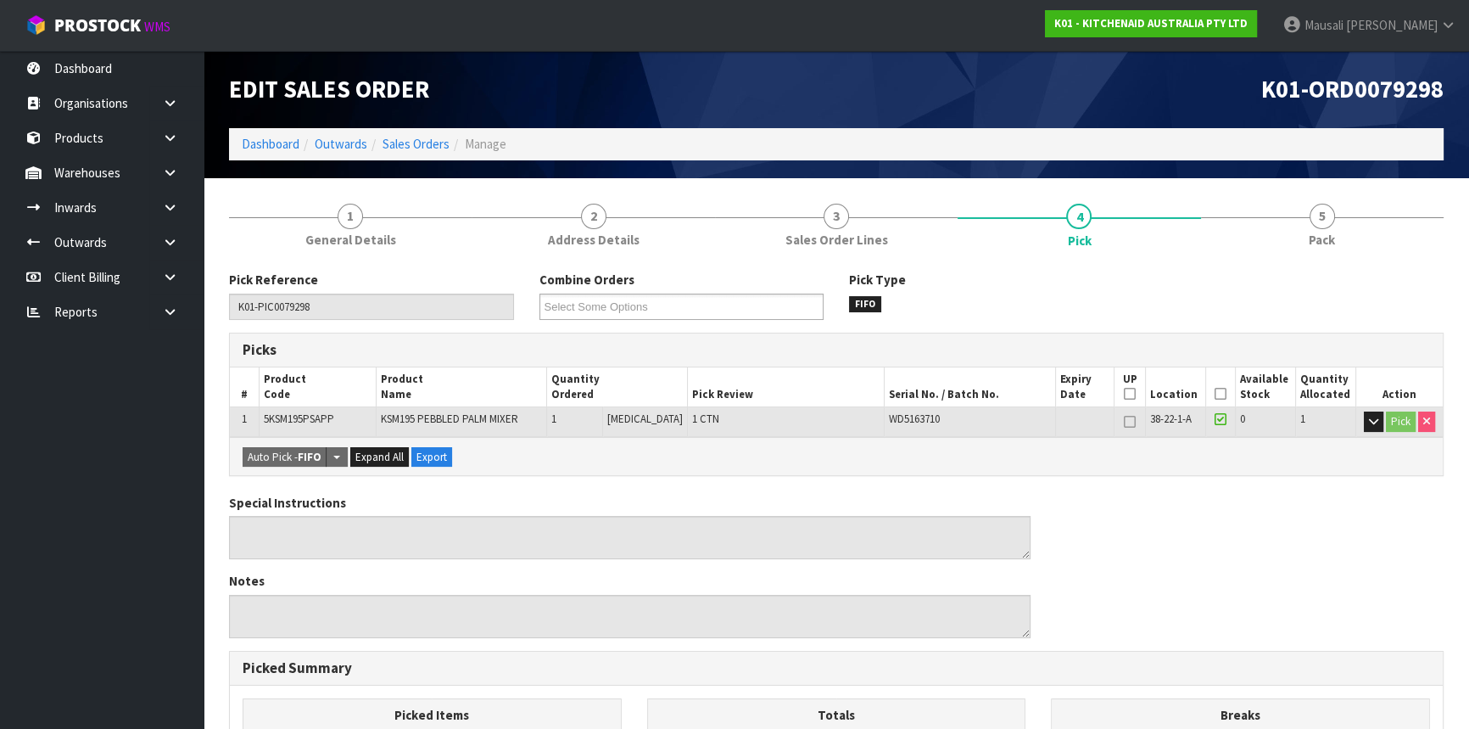
click at [1215, 394] on icon at bounding box center [1221, 394] width 12 height 1
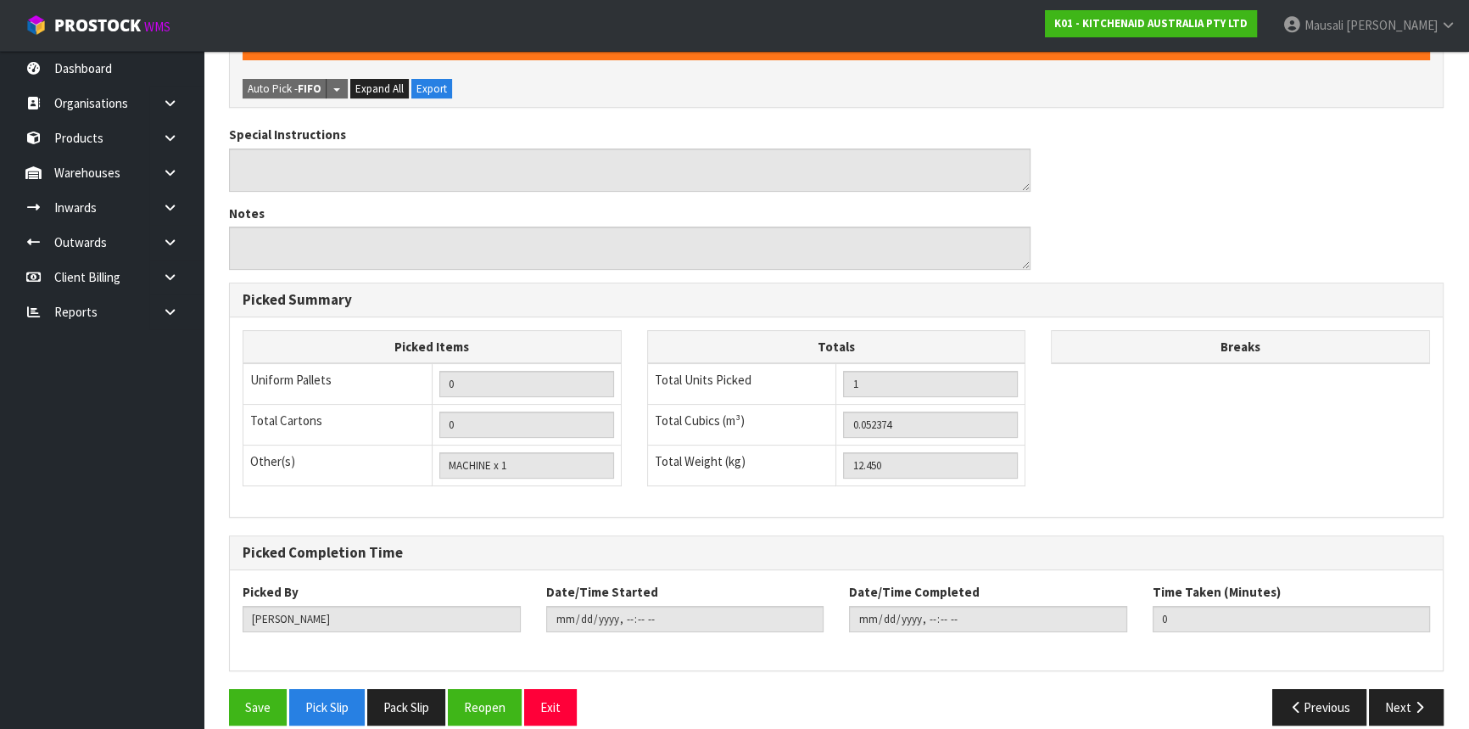
scroll to position [448, 0]
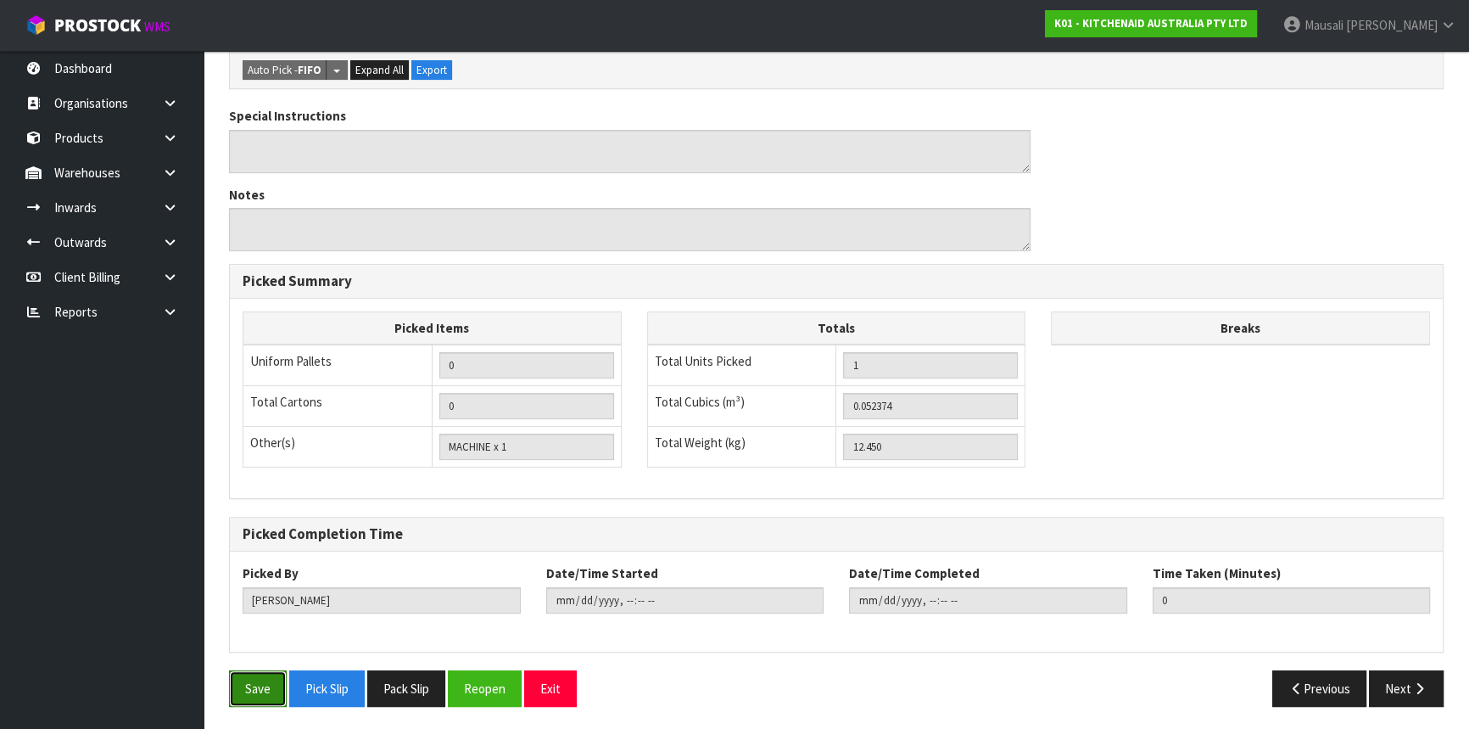
click at [252, 679] on button "Save" at bounding box center [258, 688] width 58 height 36
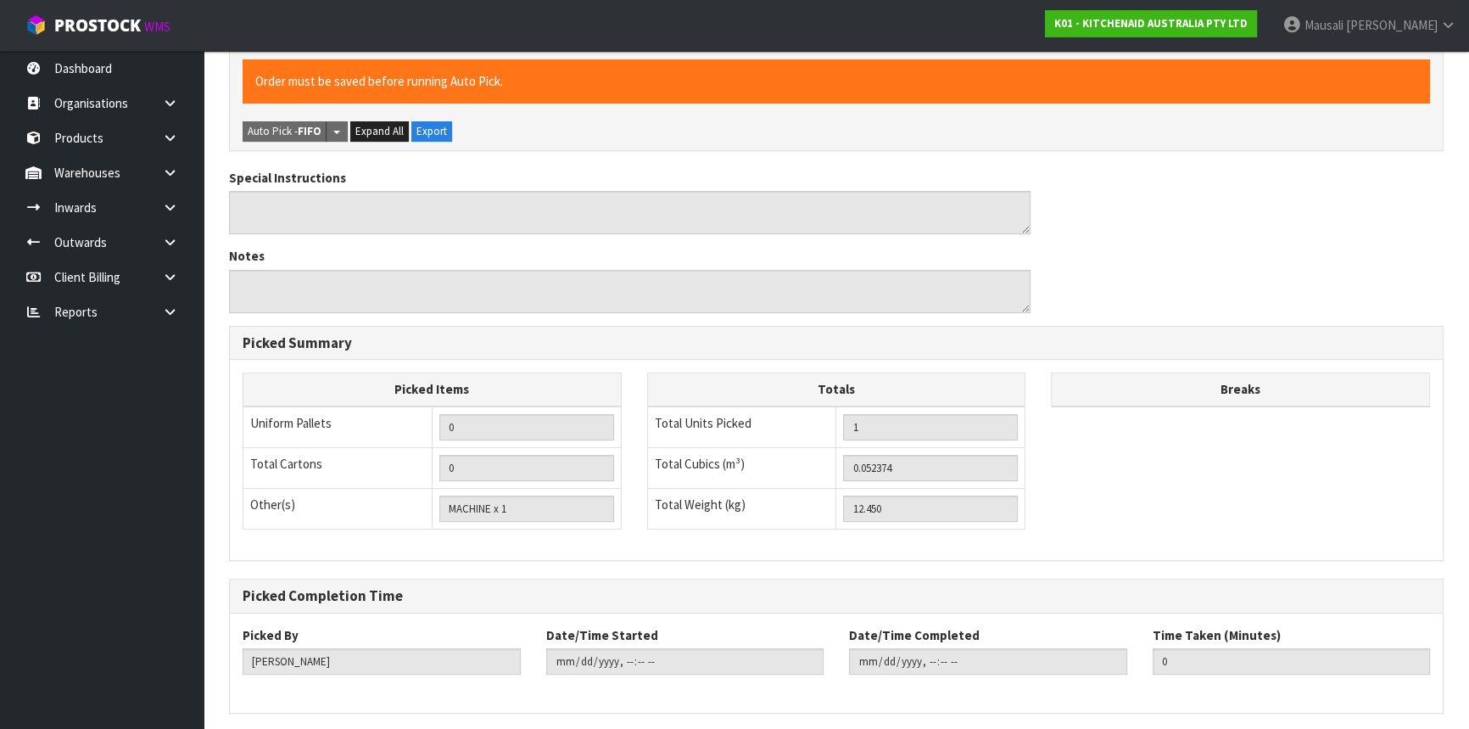
scroll to position [0, 0]
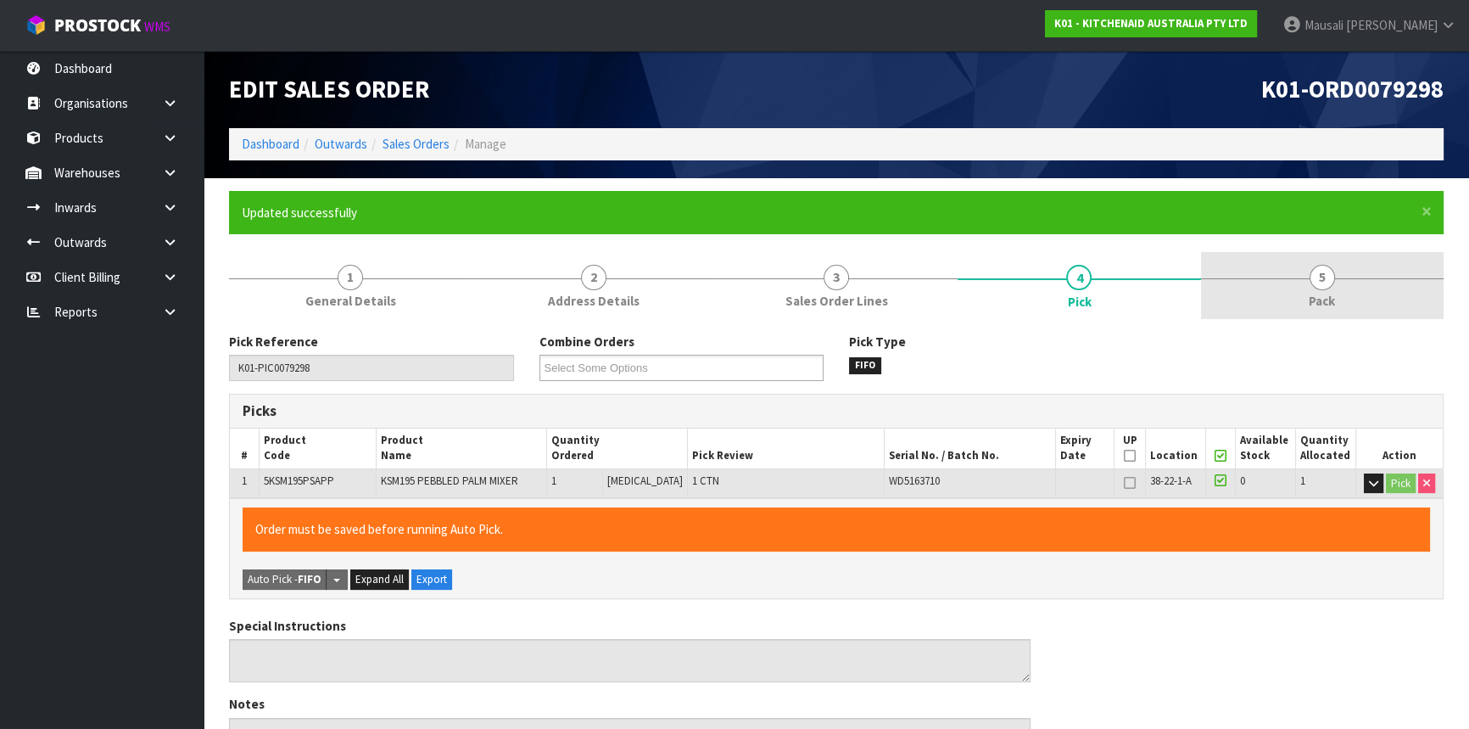
type input "[PERSON_NAME]"
type input "[DATE]T13:17:53"
drag, startPoint x: 1328, startPoint y: 271, endPoint x: 1305, endPoint y: 284, distance: 26.9
click at [1328, 273] on span "5" at bounding box center [1322, 277] width 25 height 25
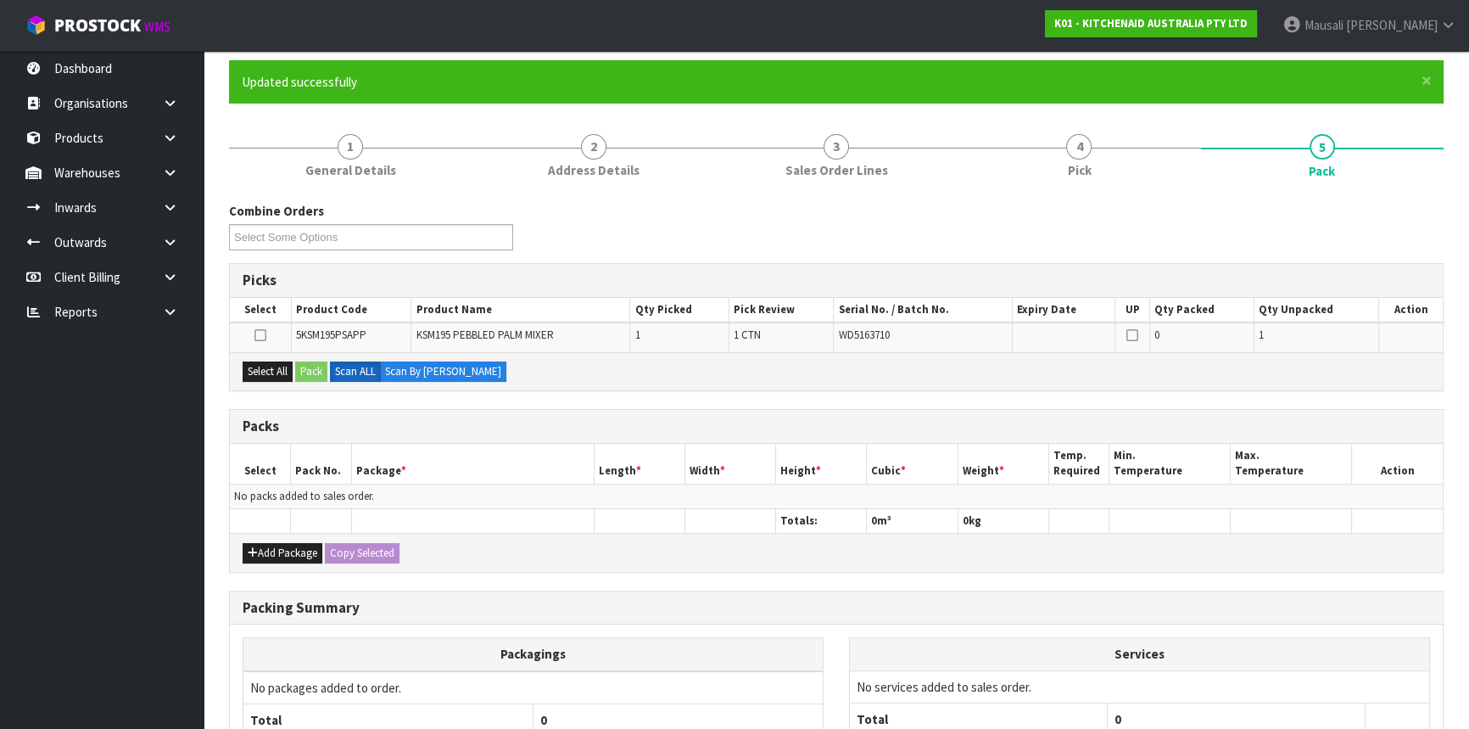
scroll to position [231, 0]
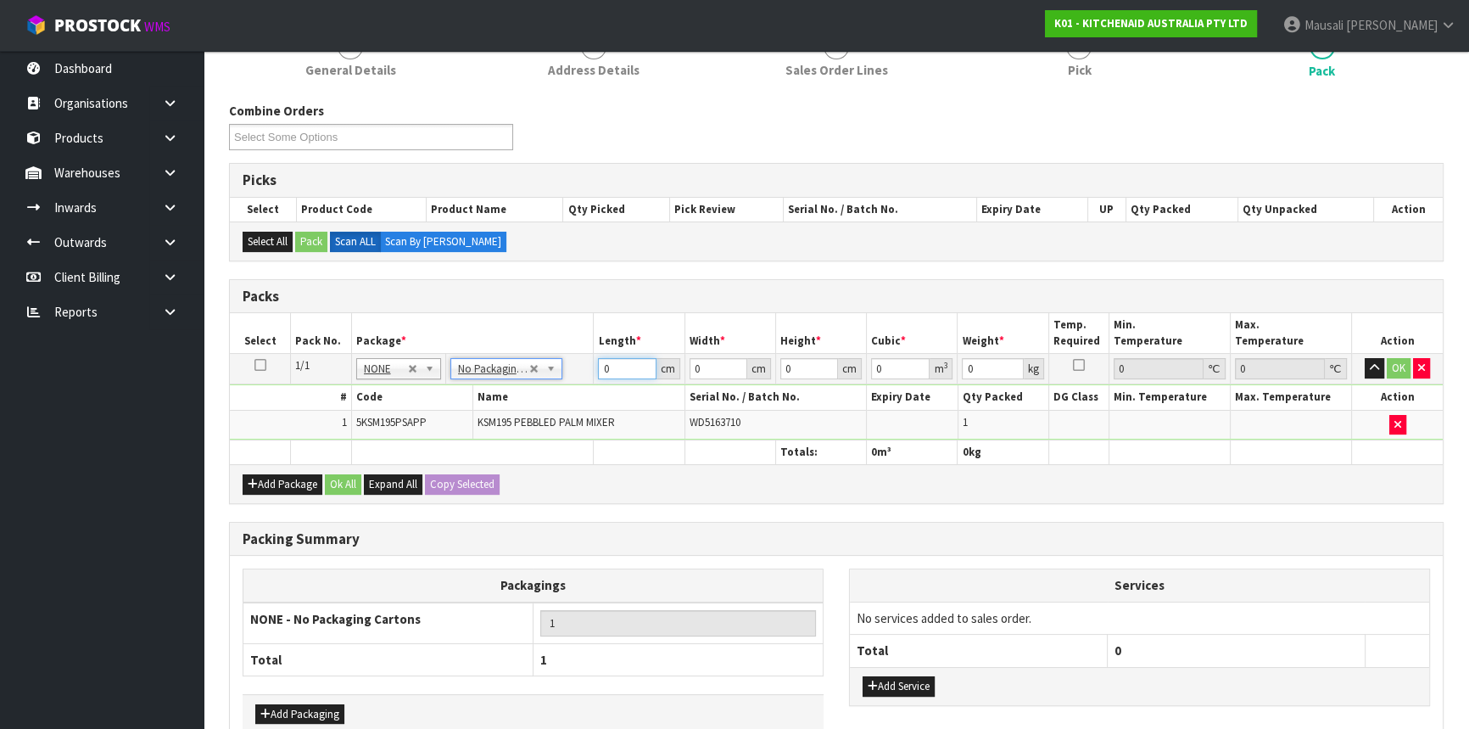
drag, startPoint x: 620, startPoint y: 369, endPoint x: 569, endPoint y: 386, distance: 53.7
click at [570, 386] on tbody "1/1 NONE 007-001 007-002 007-004 007-009 007-013 007-014 007-015 007-017 007-01…" at bounding box center [836, 397] width 1213 height 87
type input "43"
type input "29"
type input "4"
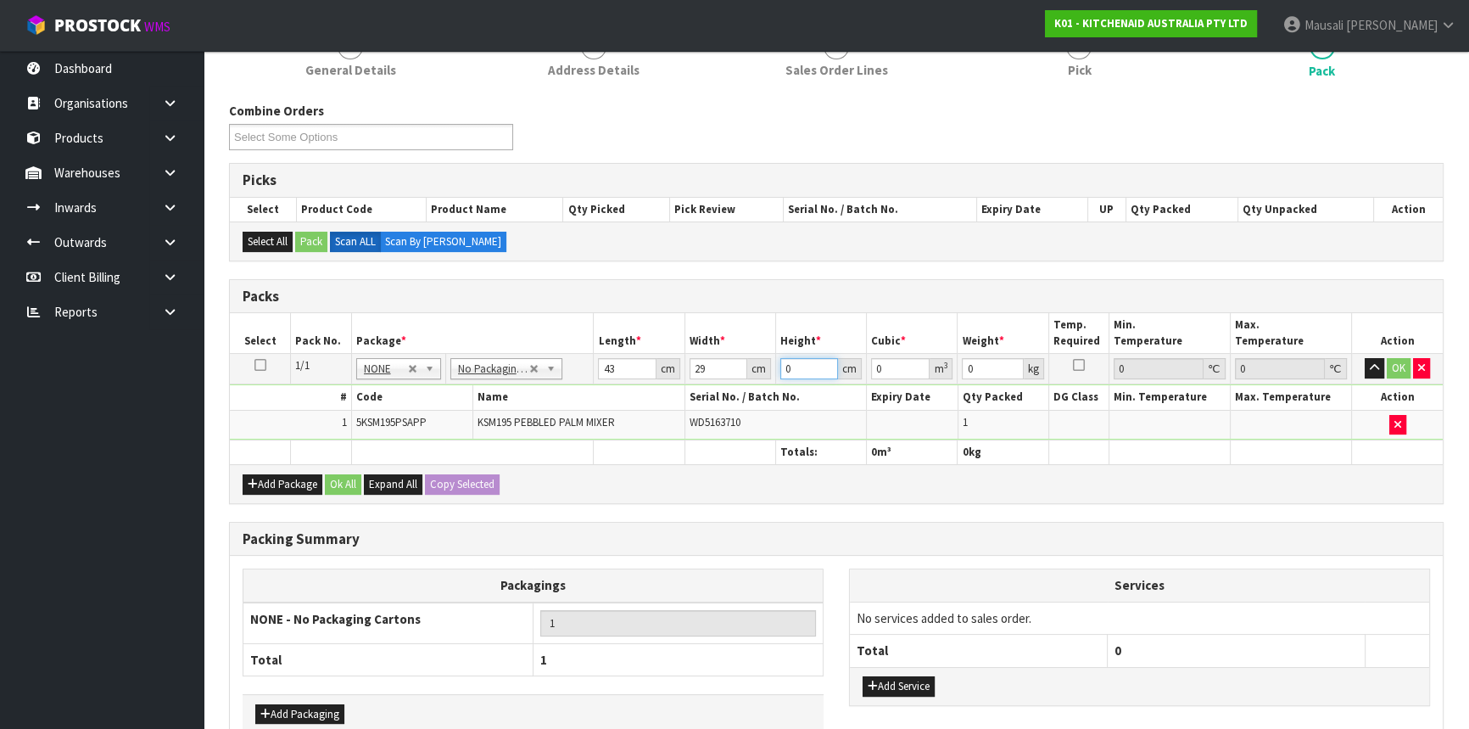
type input "0.004988"
type input "43"
type input "0.053621"
type input "43"
type input "13"
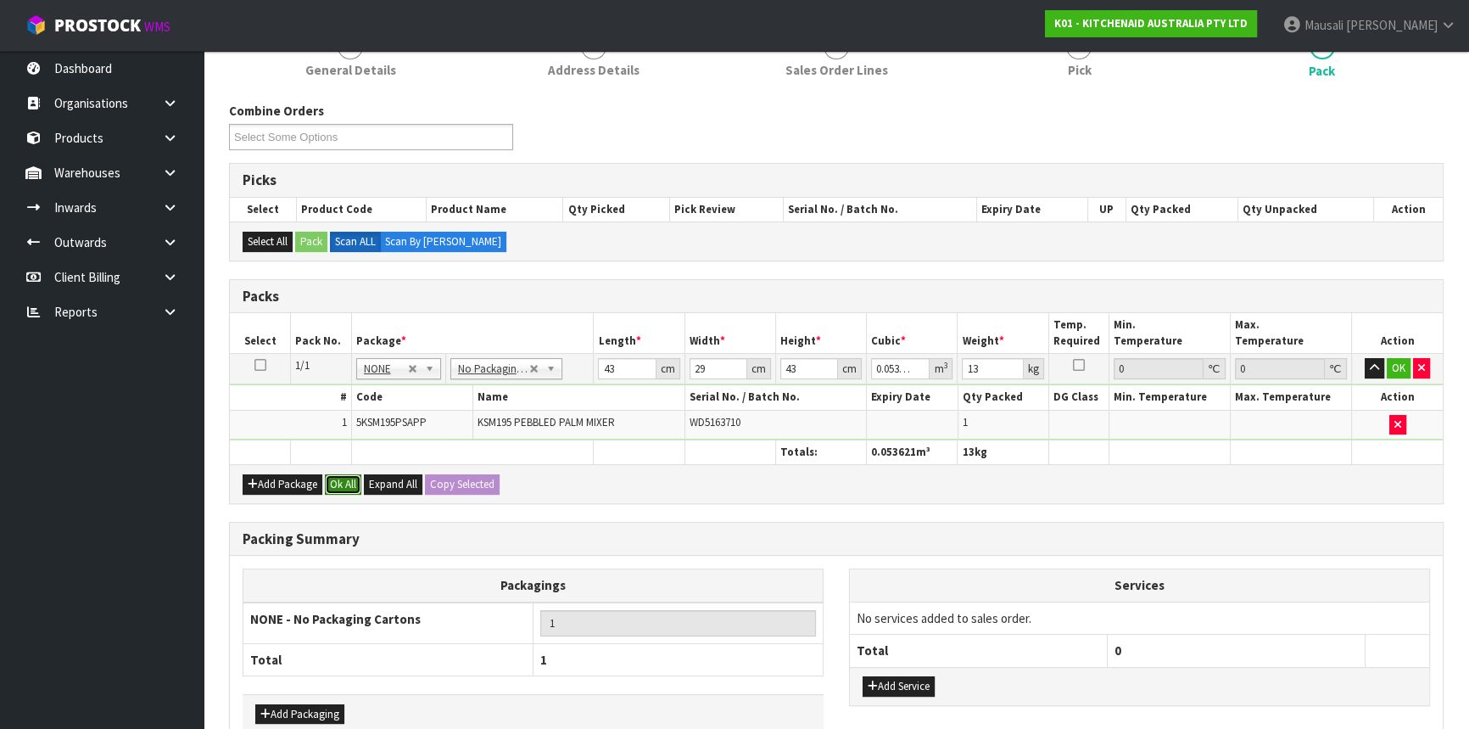
drag, startPoint x: 344, startPoint y: 480, endPoint x: 372, endPoint y: 560, distance: 84.5
click at [344, 482] on button "Ok All" at bounding box center [343, 484] width 36 height 20
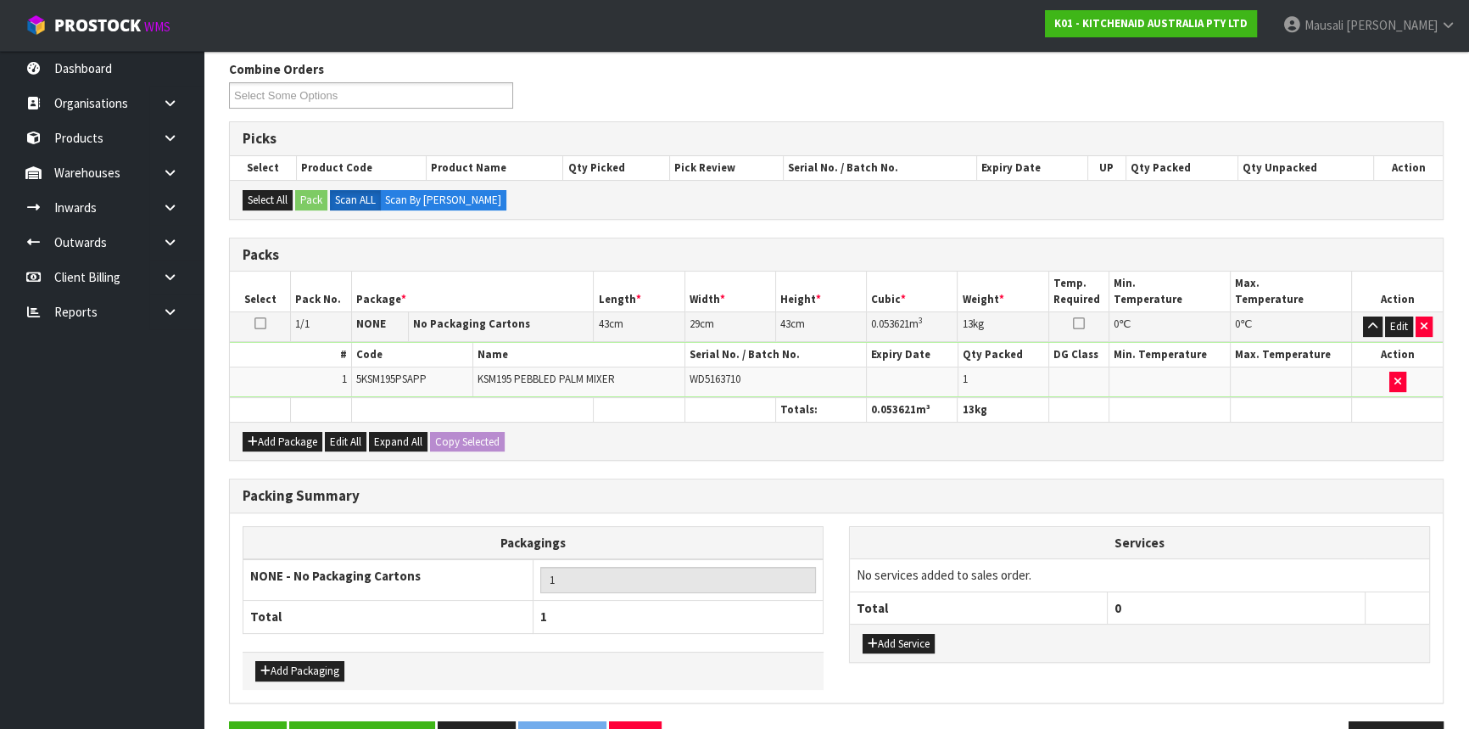
scroll to position [322, 0]
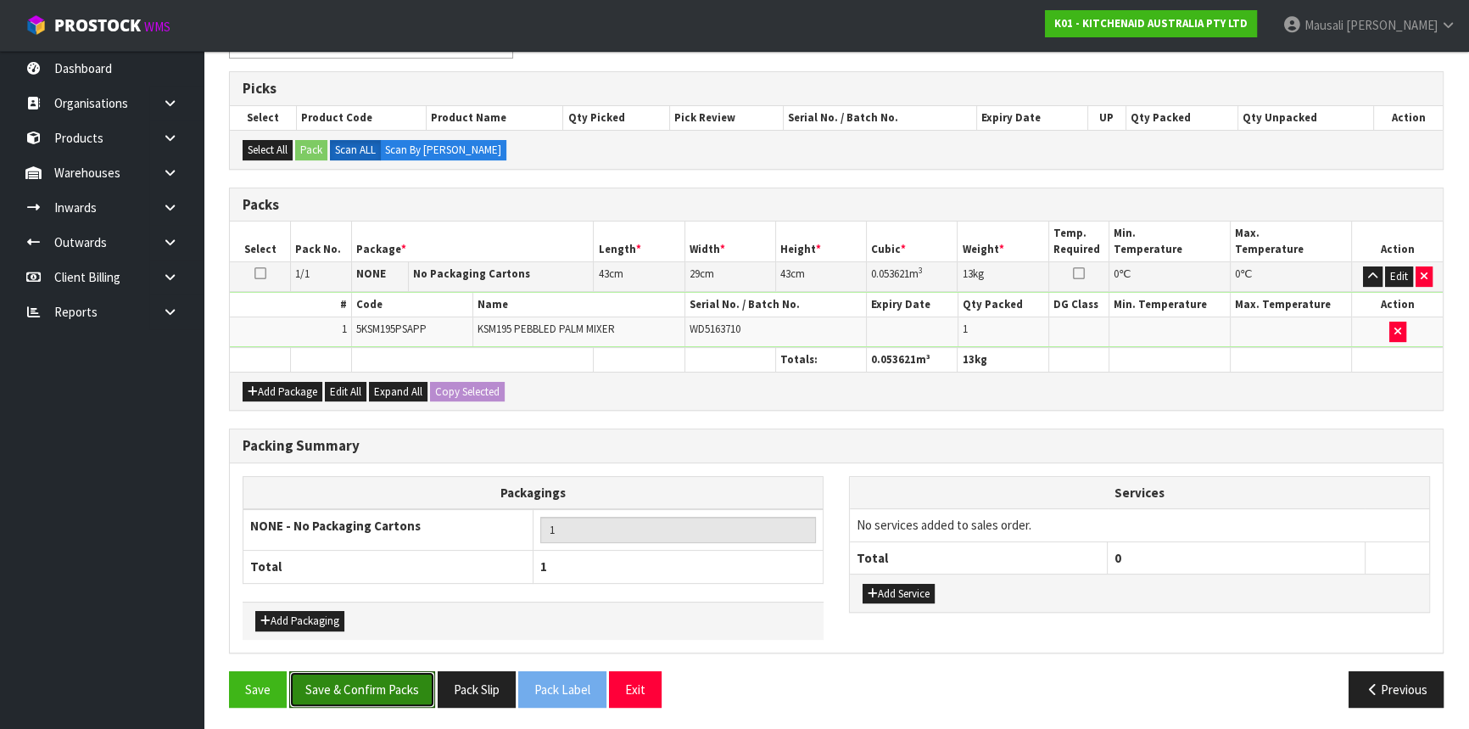
drag, startPoint x: 386, startPoint y: 679, endPoint x: 501, endPoint y: 642, distance: 120.2
click at [386, 679] on button "Save & Confirm Packs" at bounding box center [362, 689] width 146 height 36
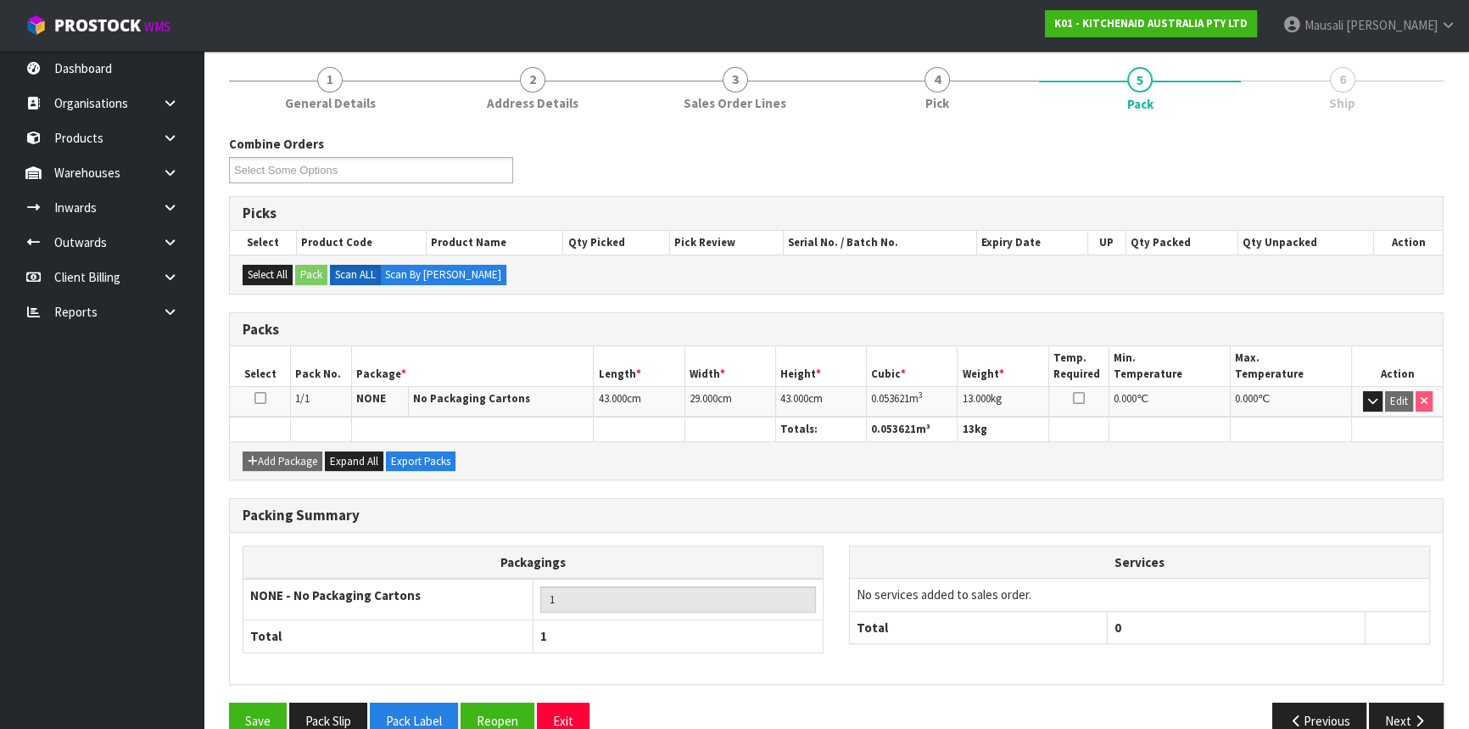
scroll to position [229, 0]
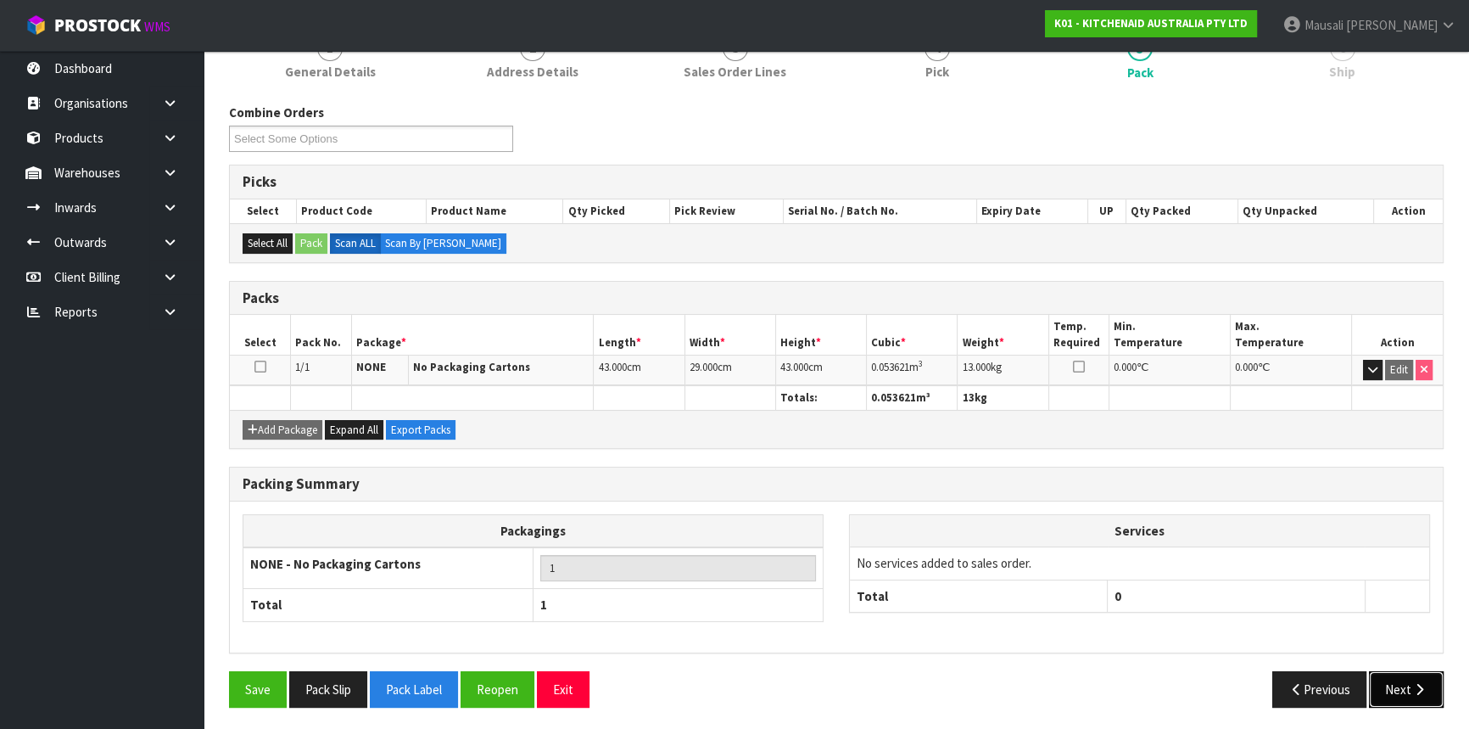
click at [1390, 676] on button "Next" at bounding box center [1406, 689] width 75 height 36
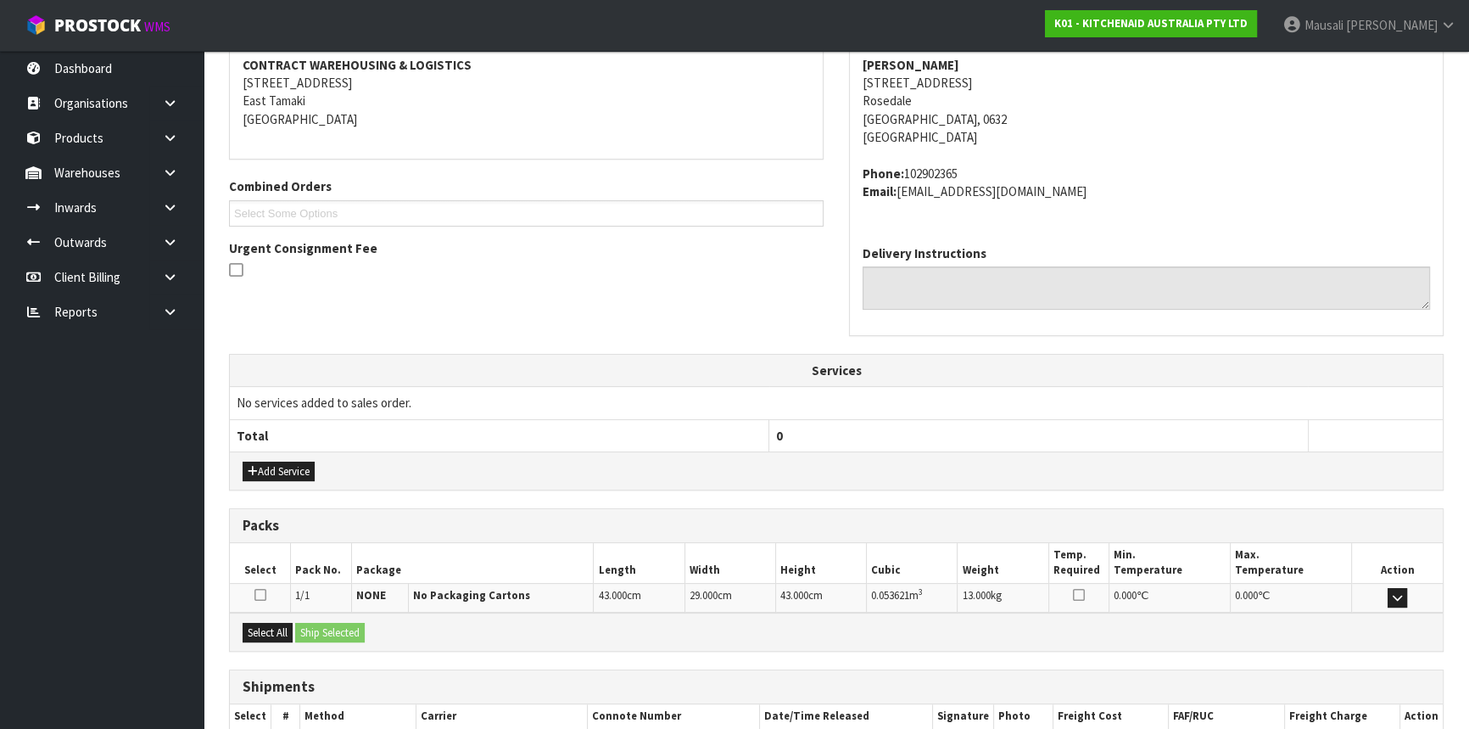
scroll to position [426, 0]
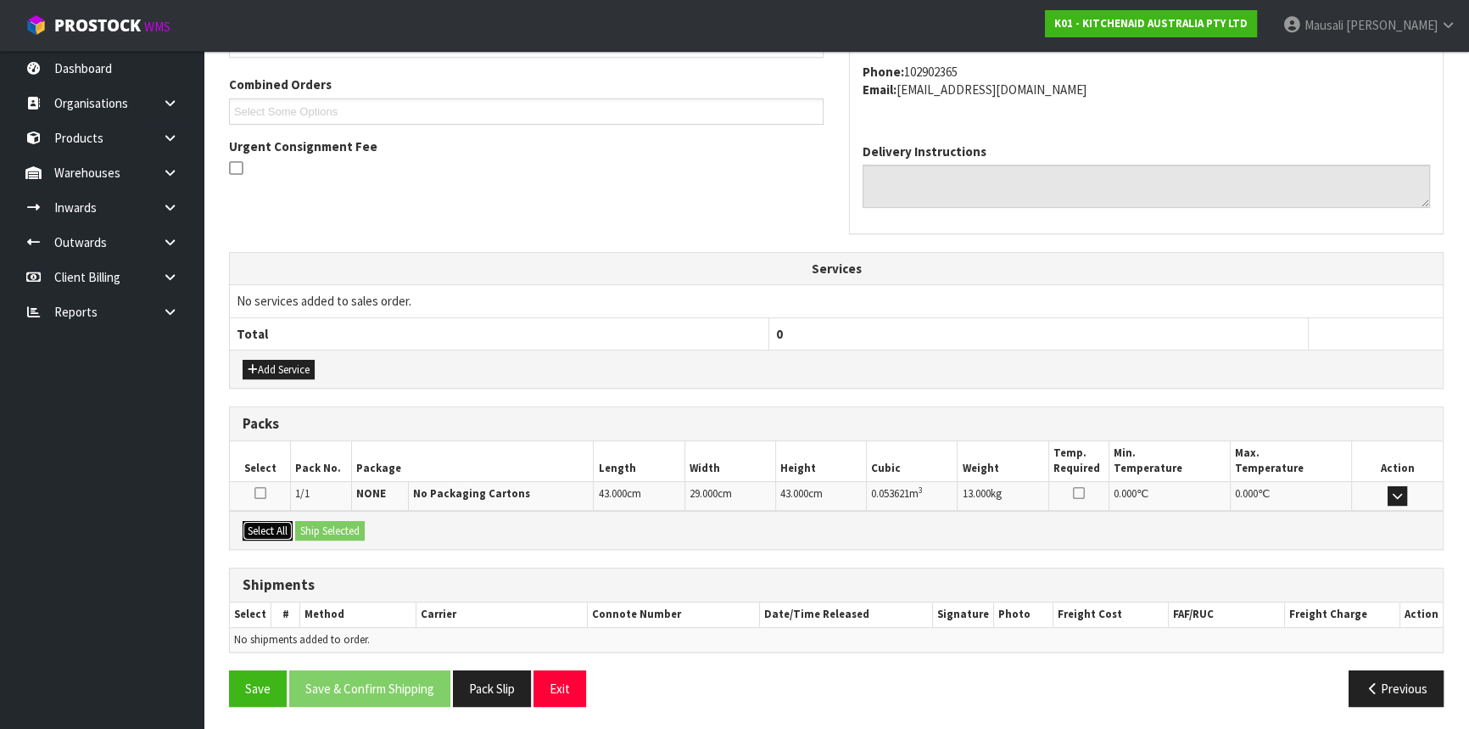
drag, startPoint x: 266, startPoint y: 526, endPoint x: 297, endPoint y: 526, distance: 31.4
click at [266, 526] on button "Select All" at bounding box center [268, 531] width 50 height 20
click at [297, 526] on button "Ship Selected" at bounding box center [330, 531] width 70 height 20
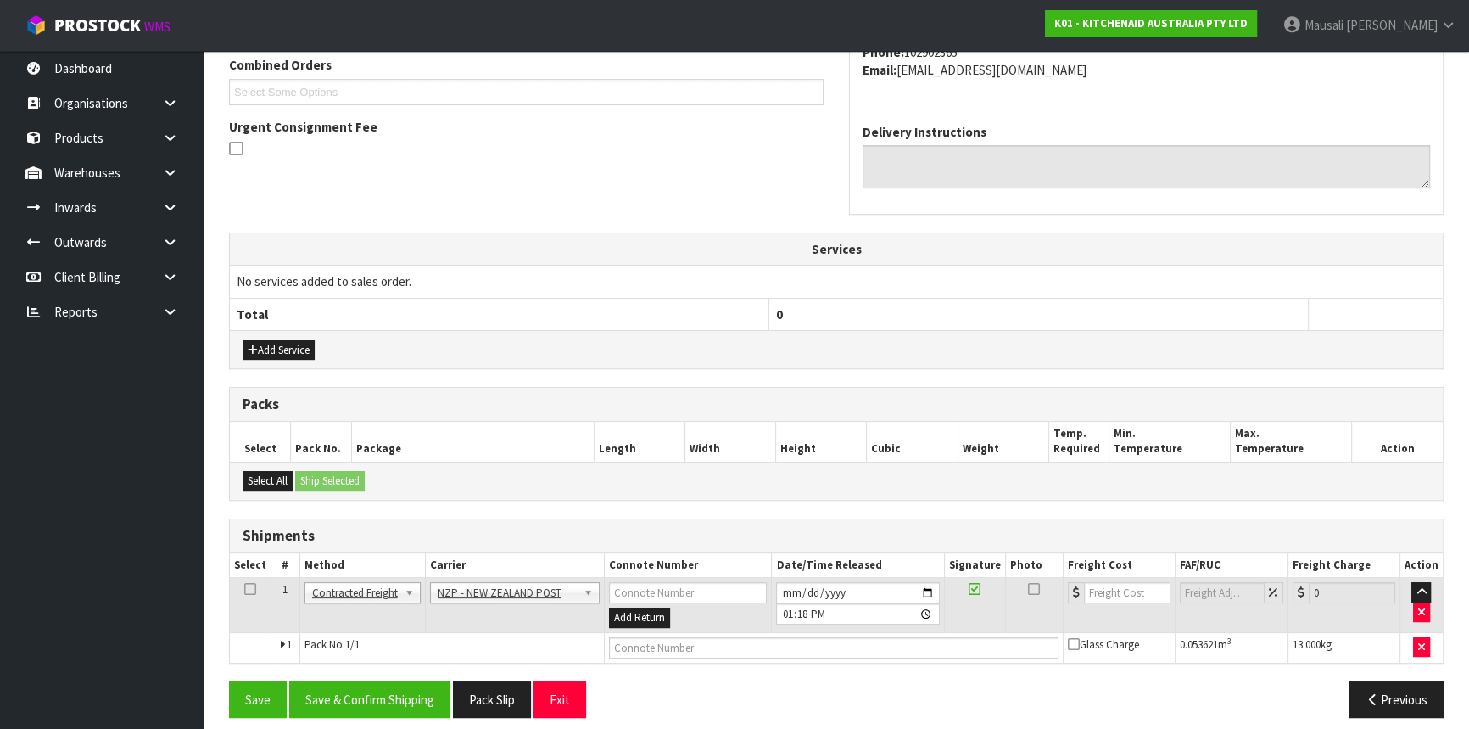
scroll to position [456, 0]
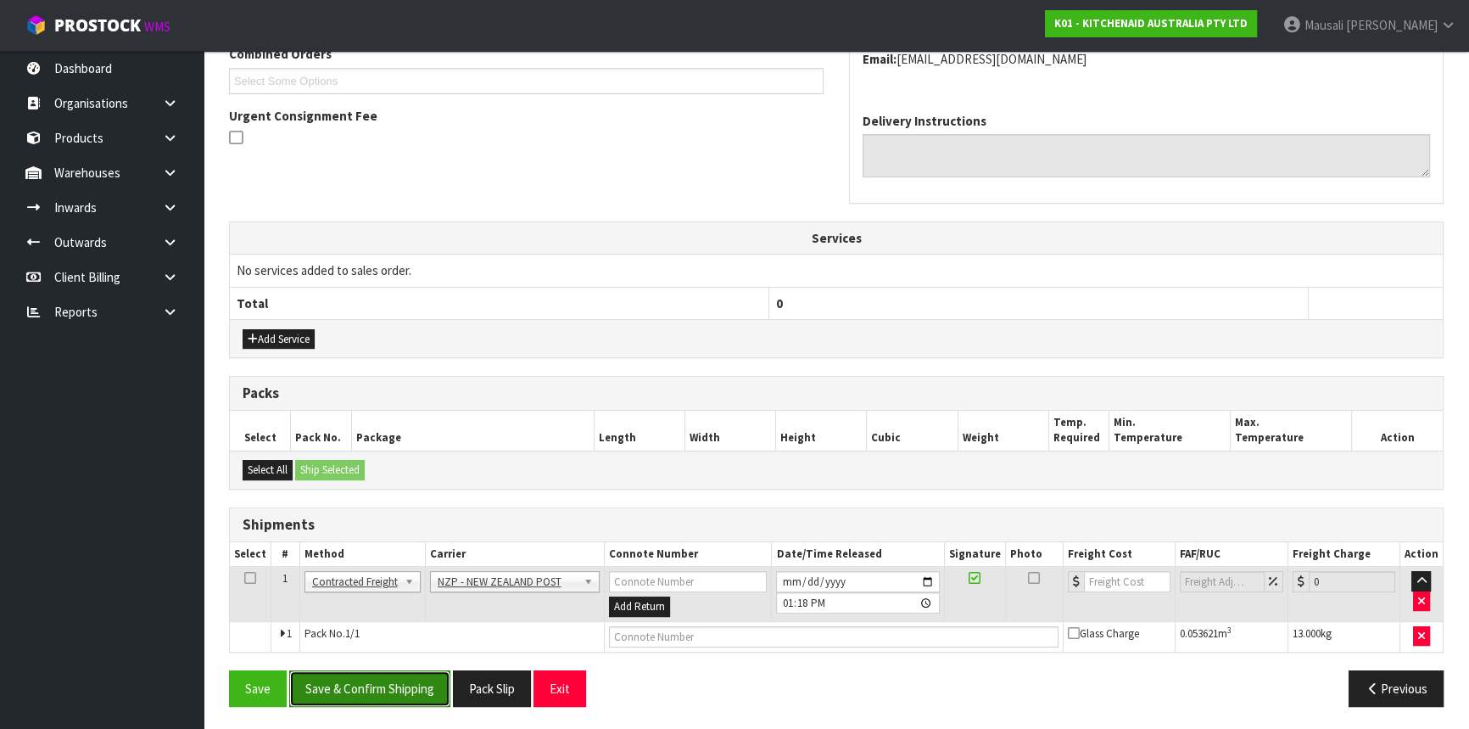
click at [424, 676] on button "Save & Confirm Shipping" at bounding box center [369, 688] width 161 height 36
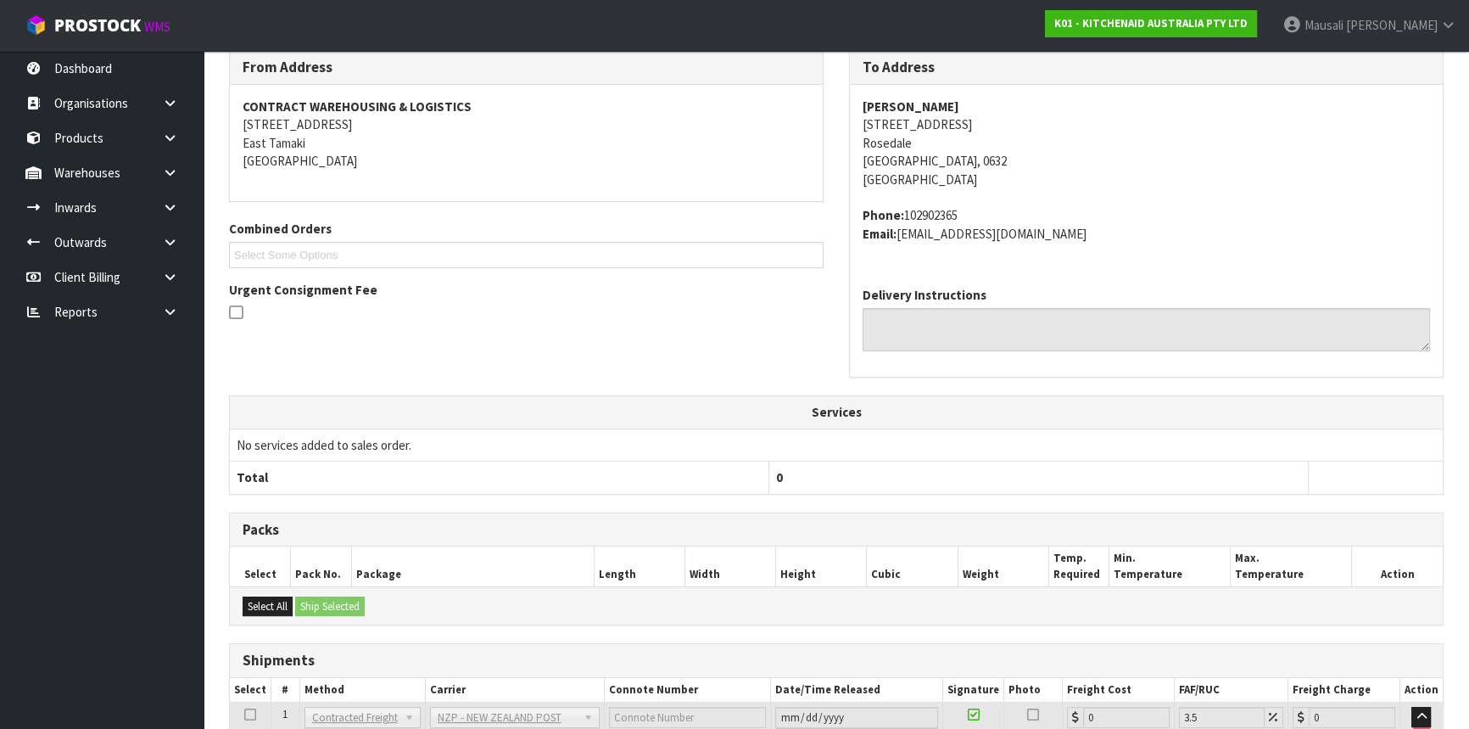
scroll to position [433, 0]
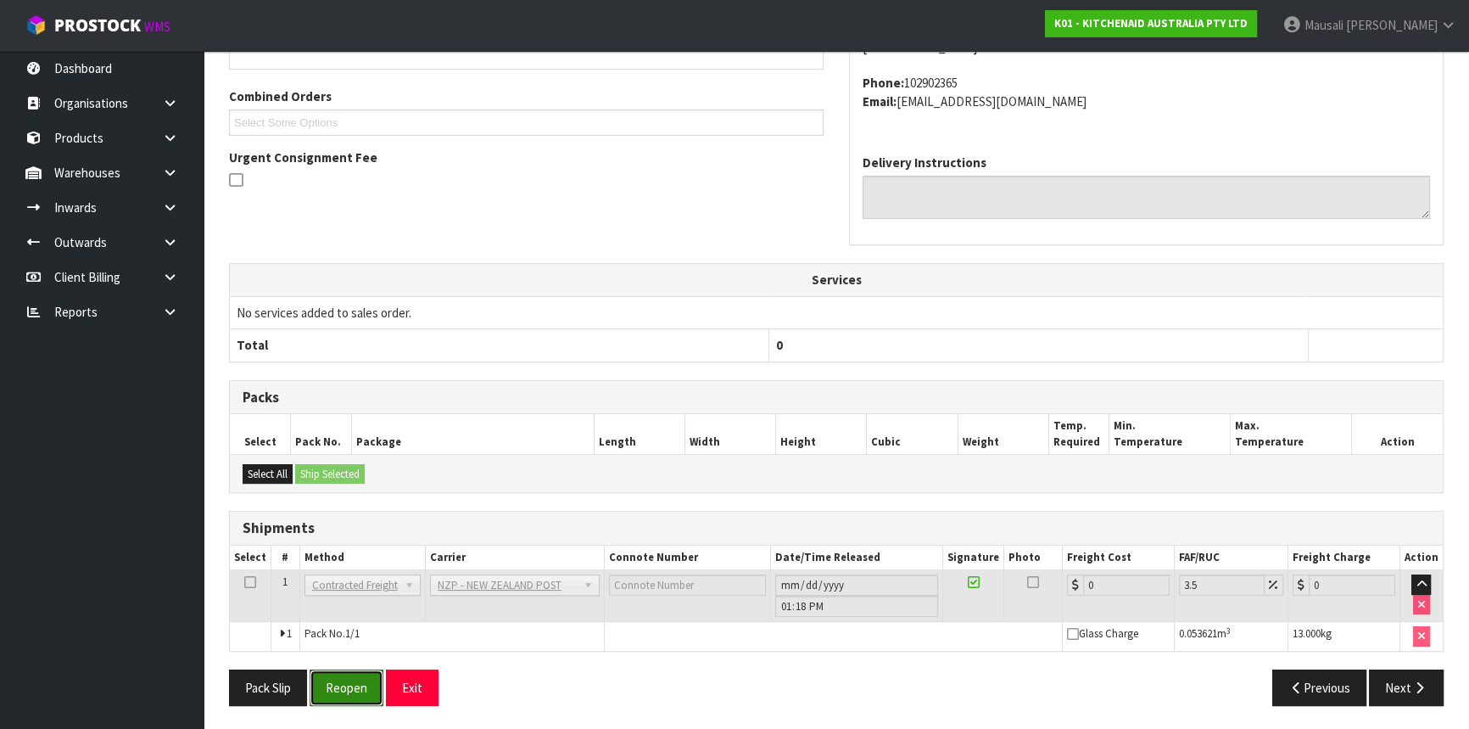
drag, startPoint x: 341, startPoint y: 670, endPoint x: 351, endPoint y: 675, distance: 11.4
click at [344, 671] on button "Reopen" at bounding box center [347, 687] width 74 height 36
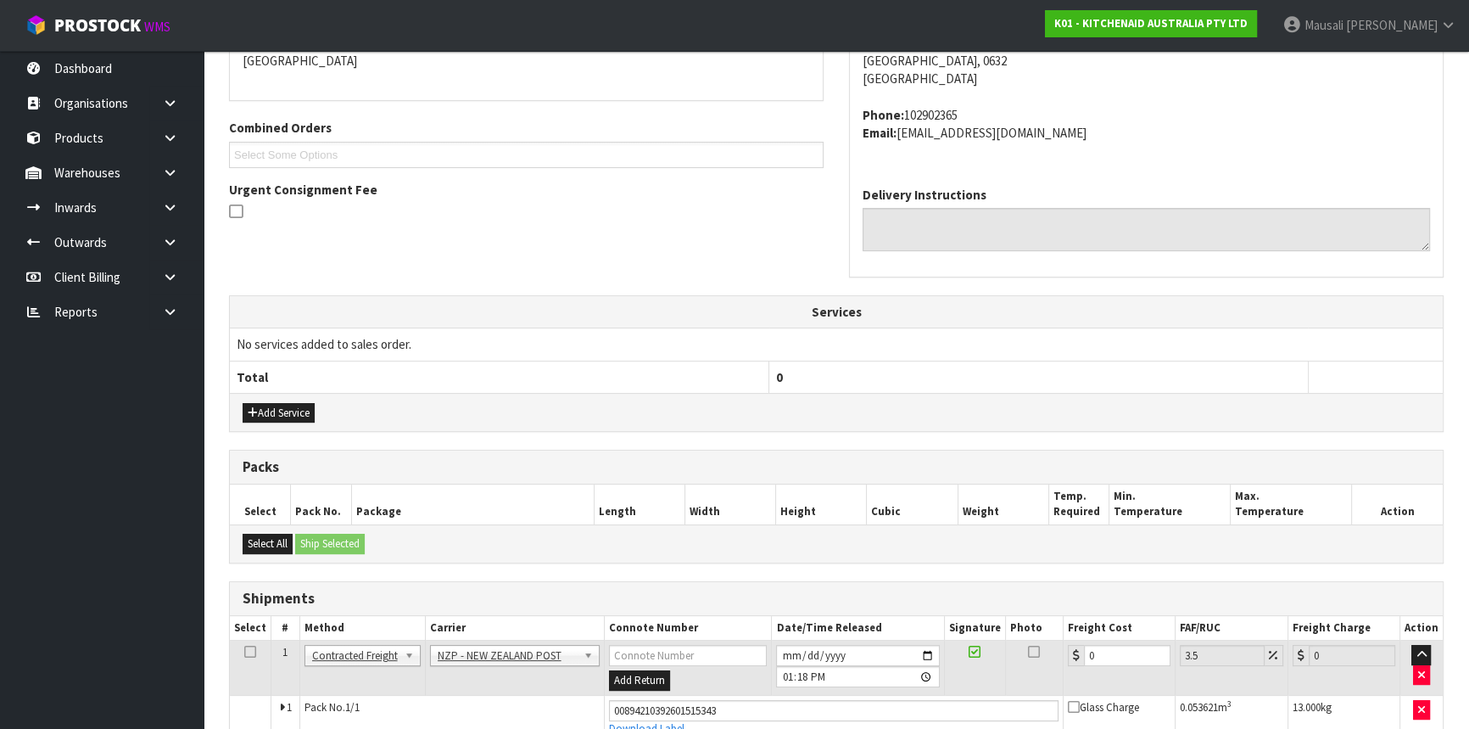
scroll to position [472, 0]
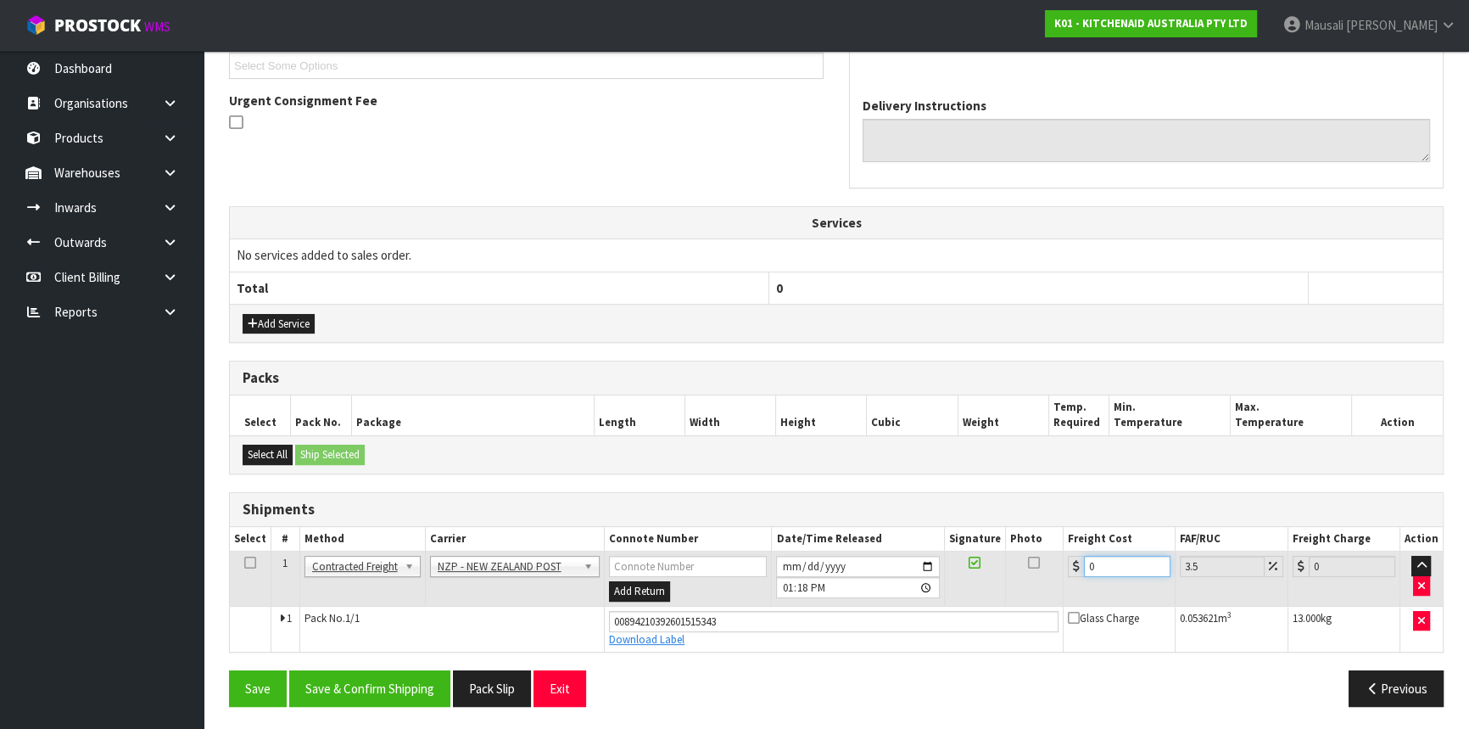
drag, startPoint x: 1107, startPoint y: 563, endPoint x: 1077, endPoint y: 572, distance: 30.9
click at [1077, 572] on div "0" at bounding box center [1119, 566] width 103 height 21
type input "4"
type input "4.14"
type input "4.3"
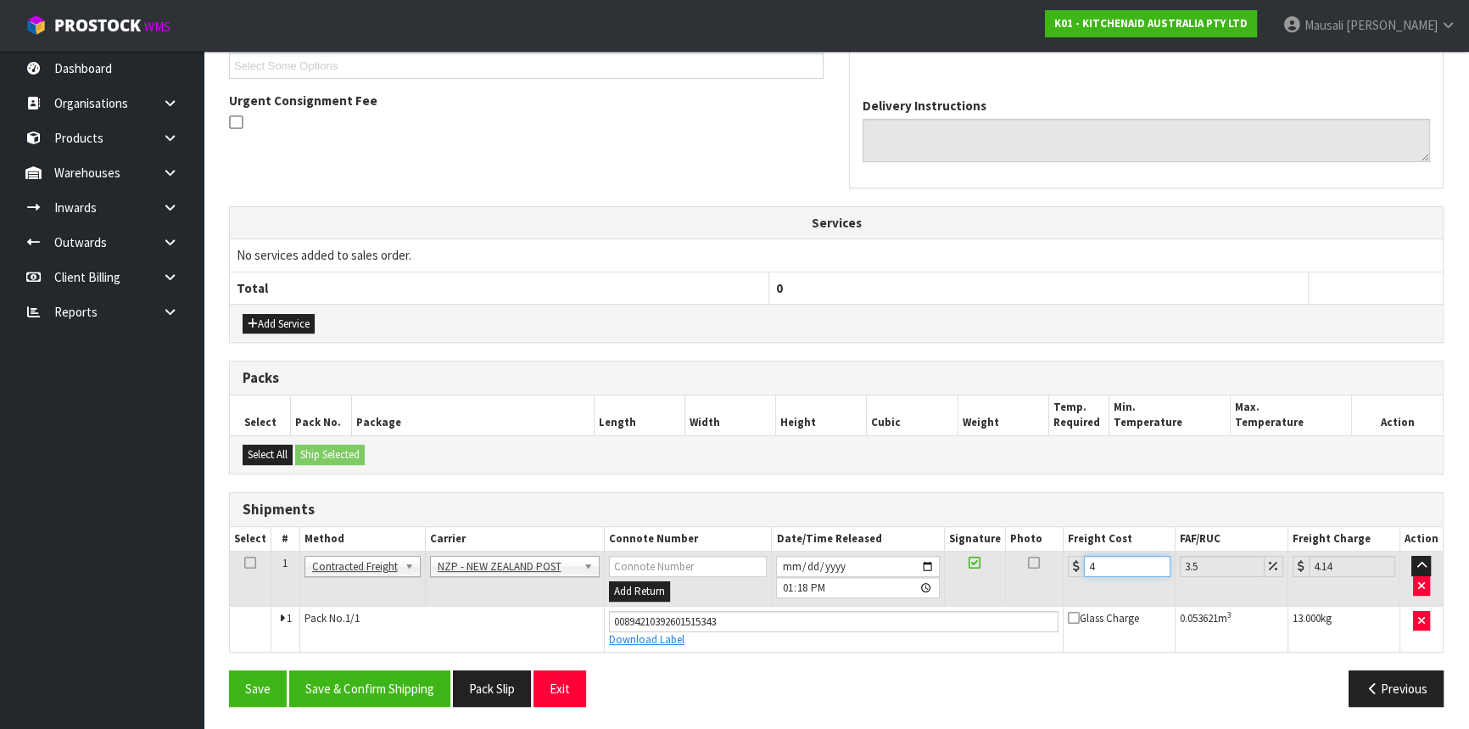
type input "4.45"
type input "4.33"
type input "4.48"
type input "4.33"
click at [389, 677] on button "Save & Confirm Shipping" at bounding box center [369, 688] width 161 height 36
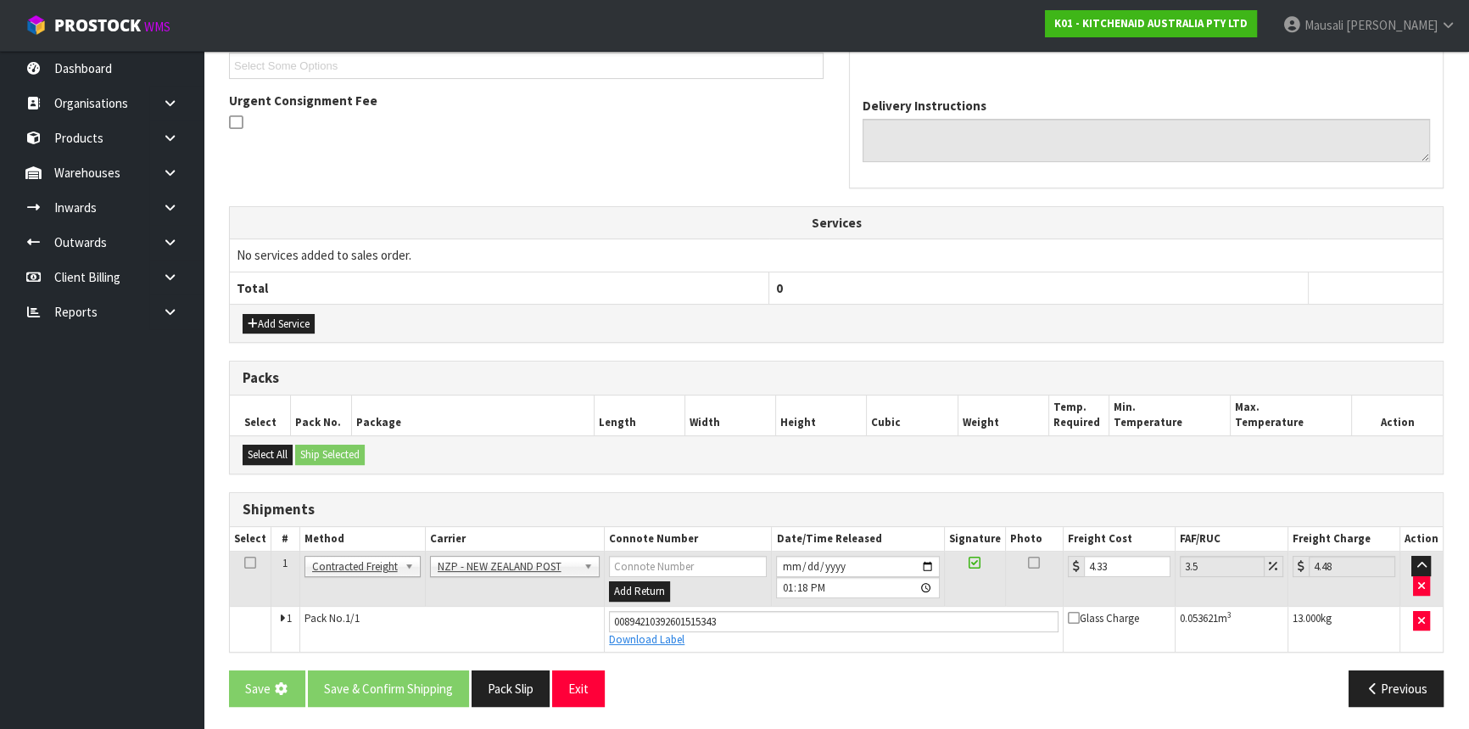
scroll to position [0, 0]
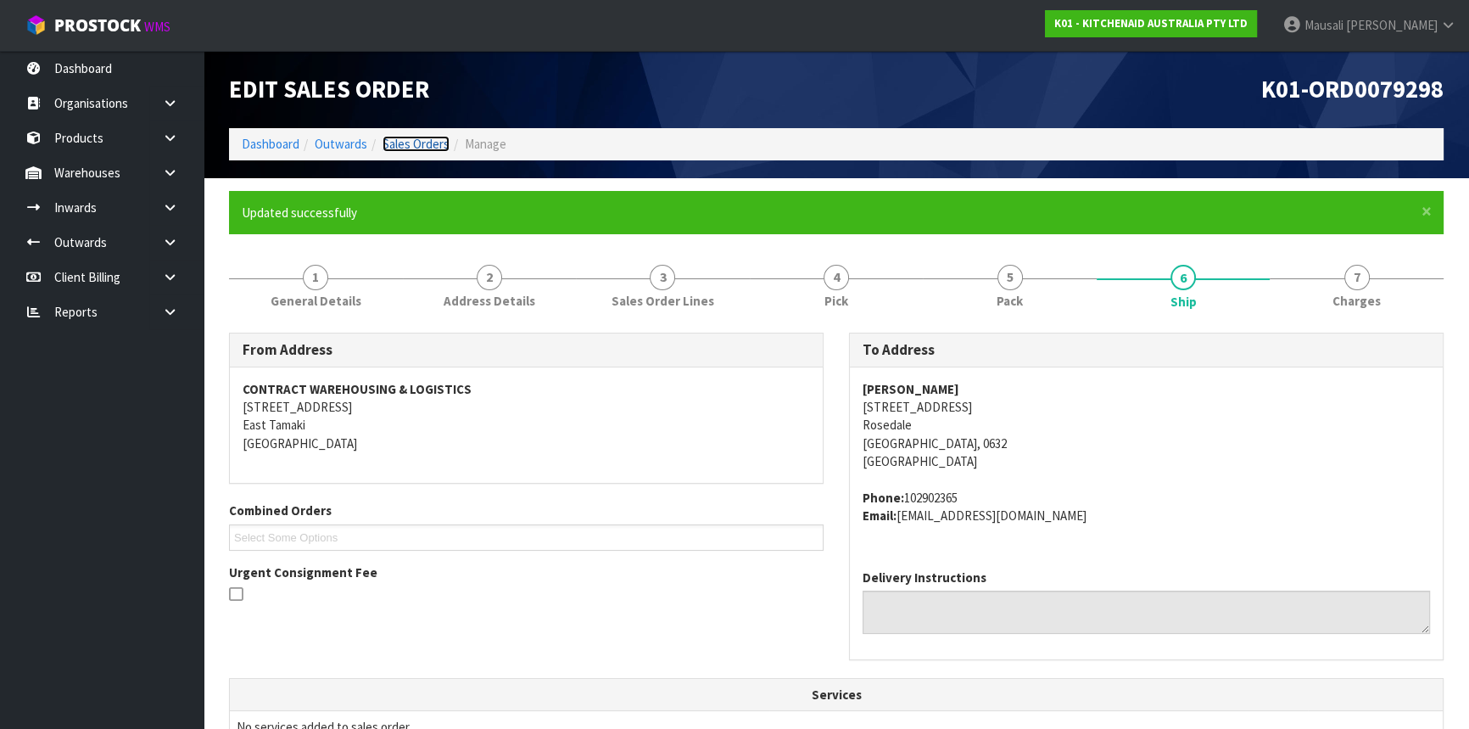
click at [425, 144] on link "Sales Orders" at bounding box center [416, 144] width 67 height 16
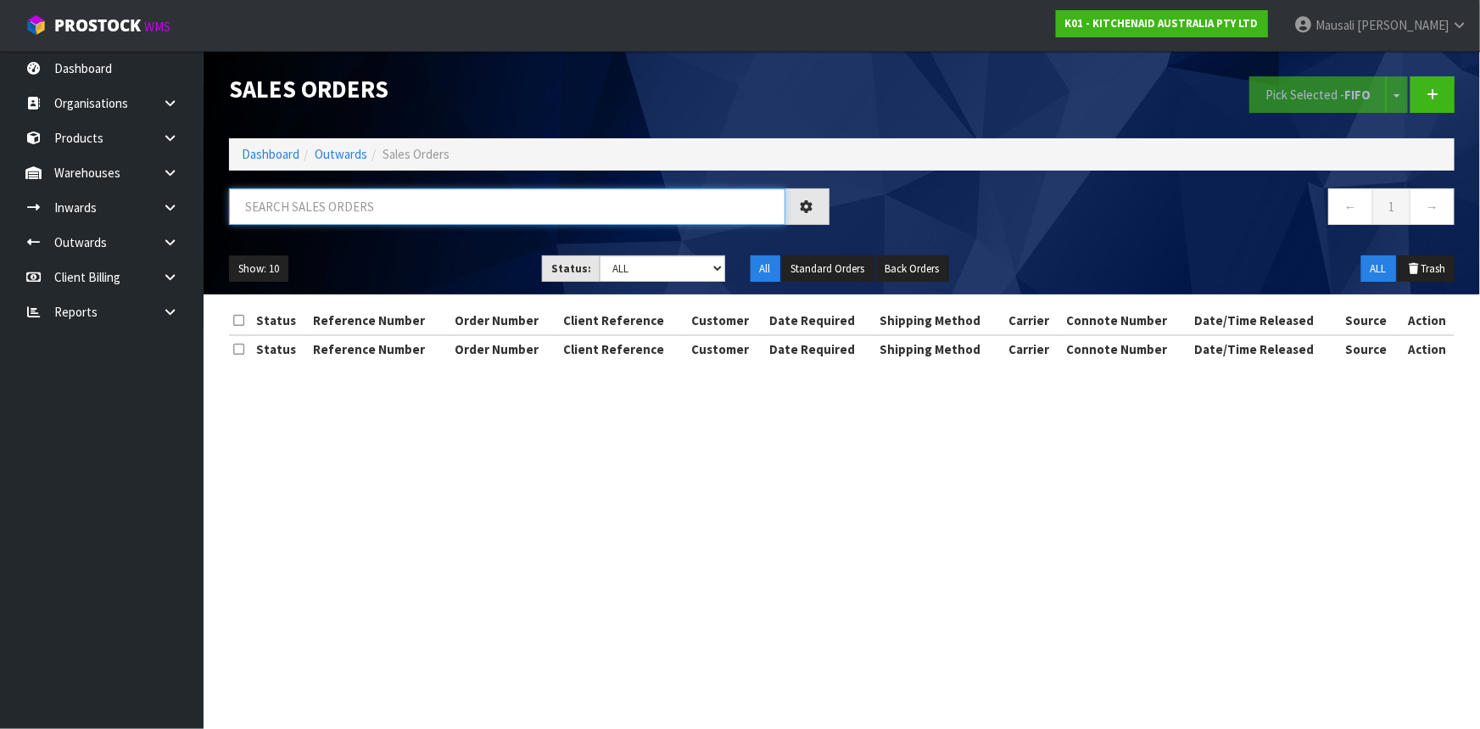
click at [294, 206] on input "text" at bounding box center [507, 206] width 556 height 36
type input "JOB-0413072"
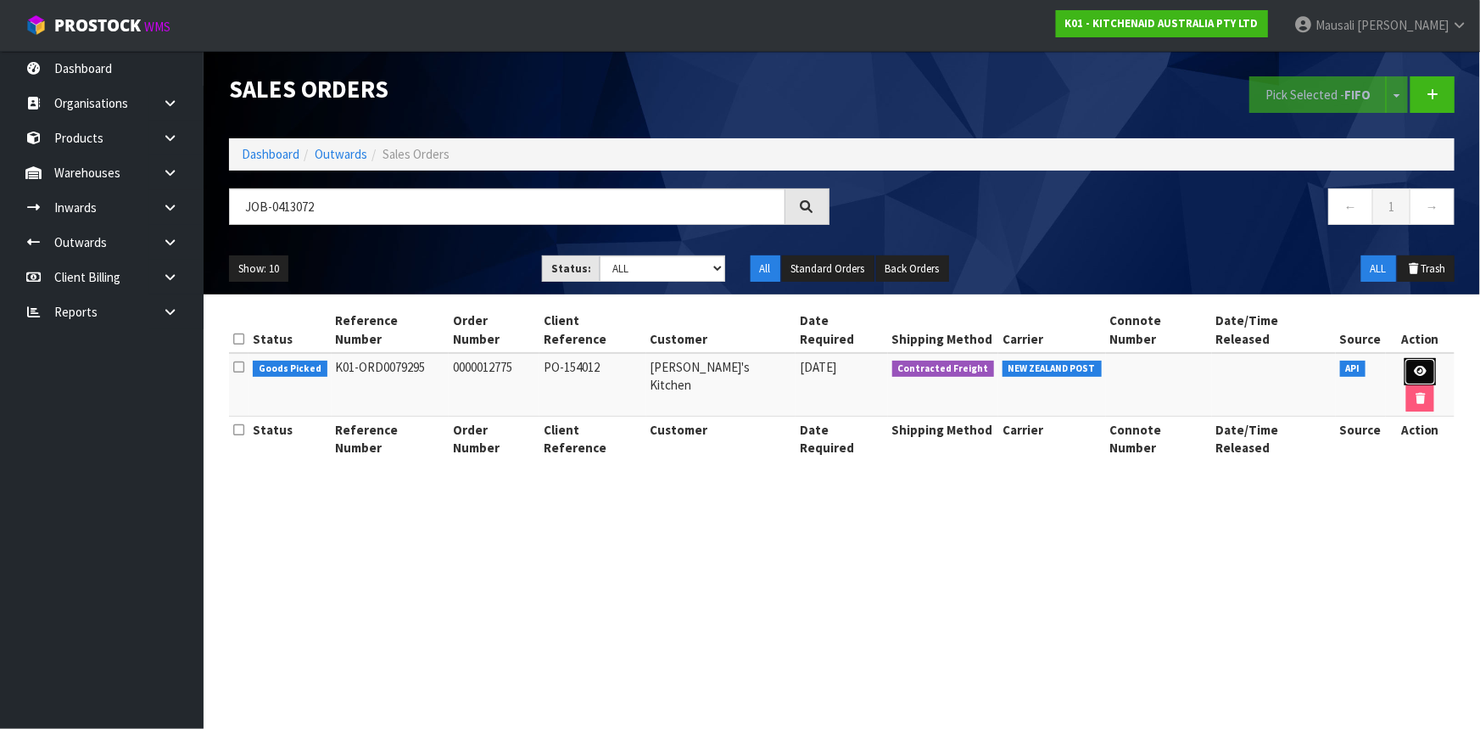
click at [1405, 358] on link at bounding box center [1420, 371] width 31 height 27
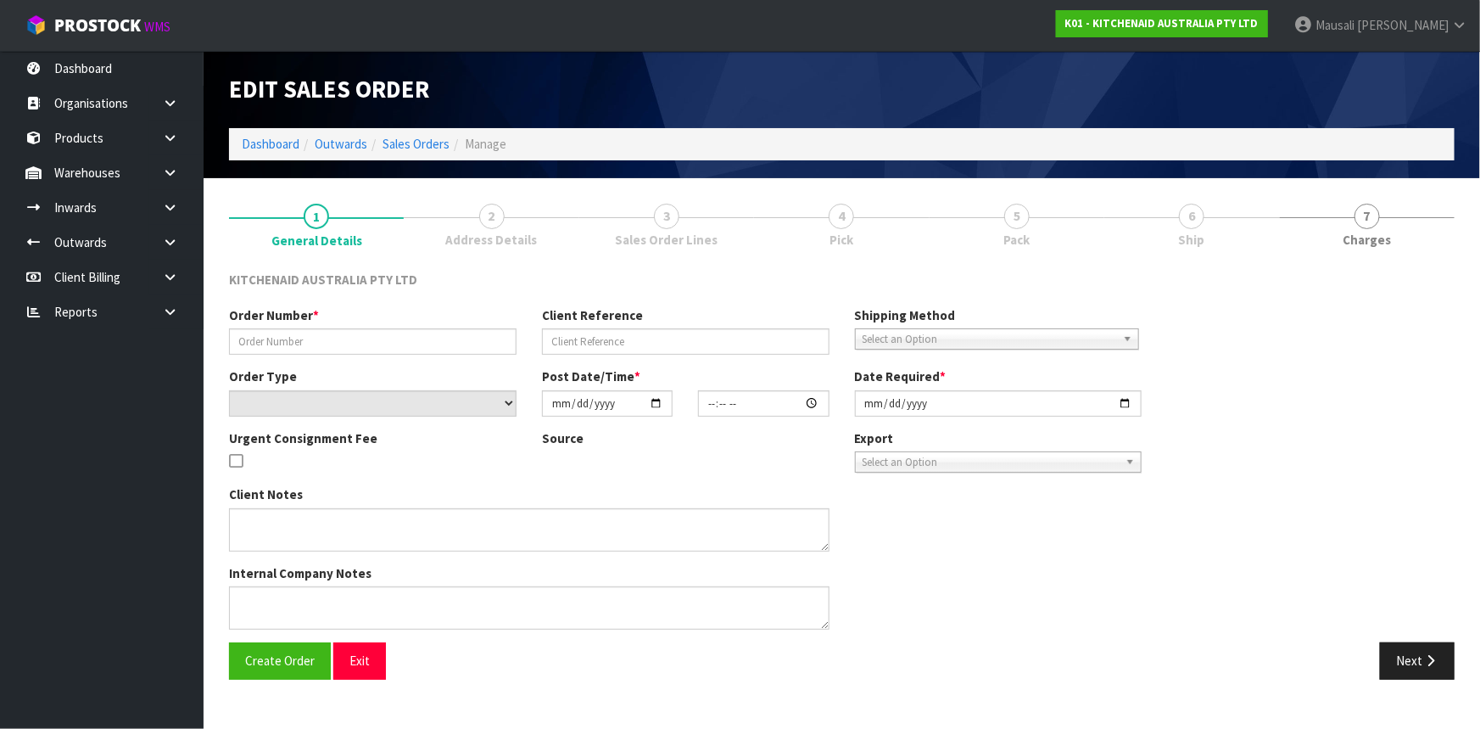
type input "0000012775"
type input "PO-154012"
select select "number:0"
type input "[DATE]"
type input "13:33:16.000"
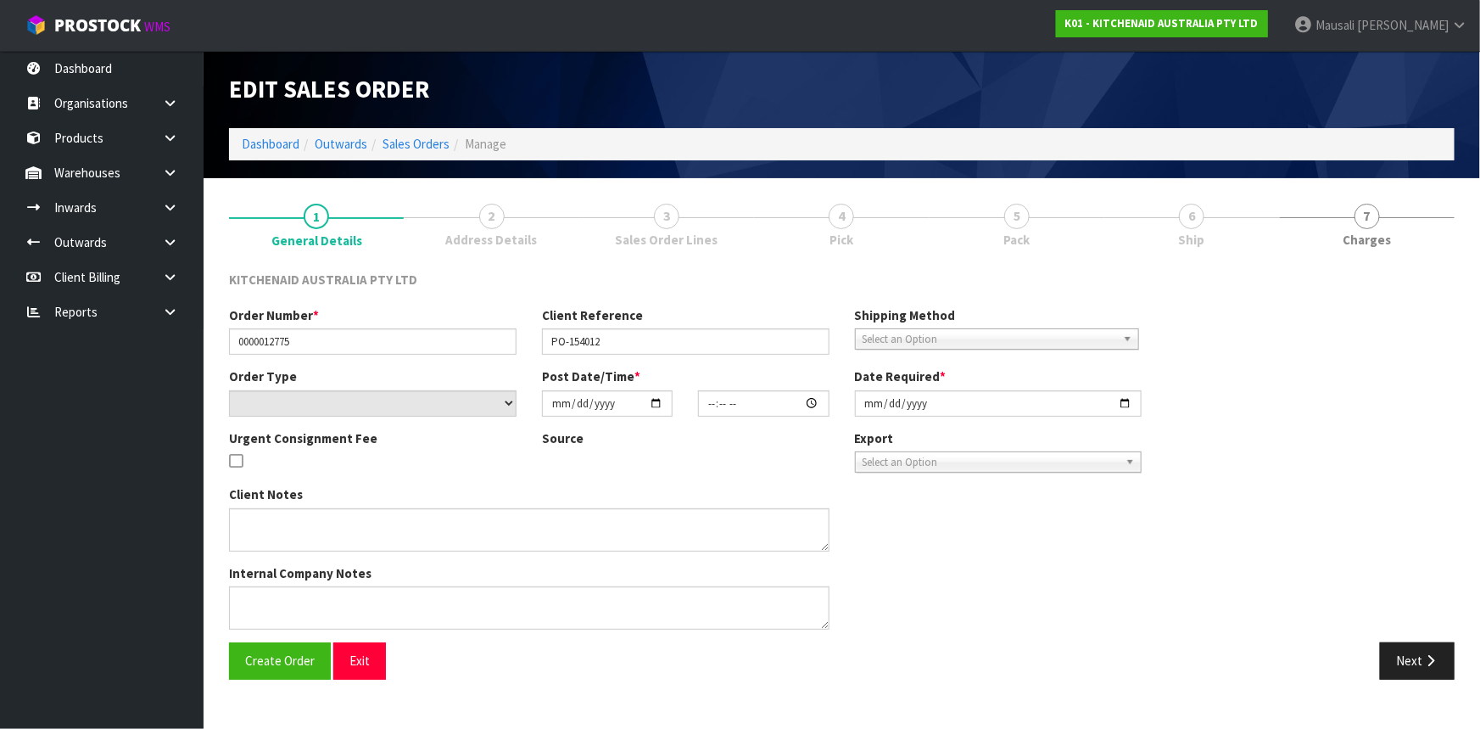
type input "[DATE]"
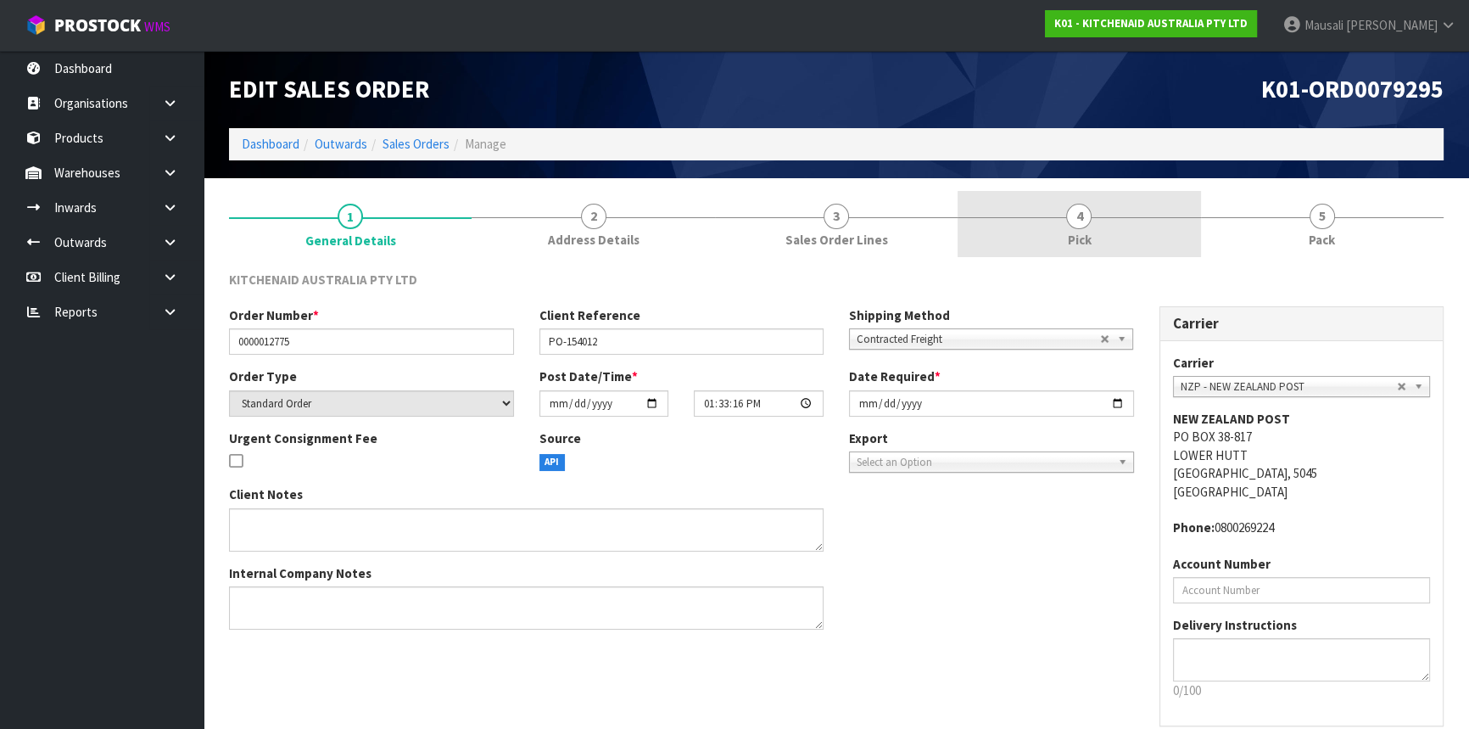
click at [1152, 215] on link "4 Pick" at bounding box center [1079, 224] width 243 height 67
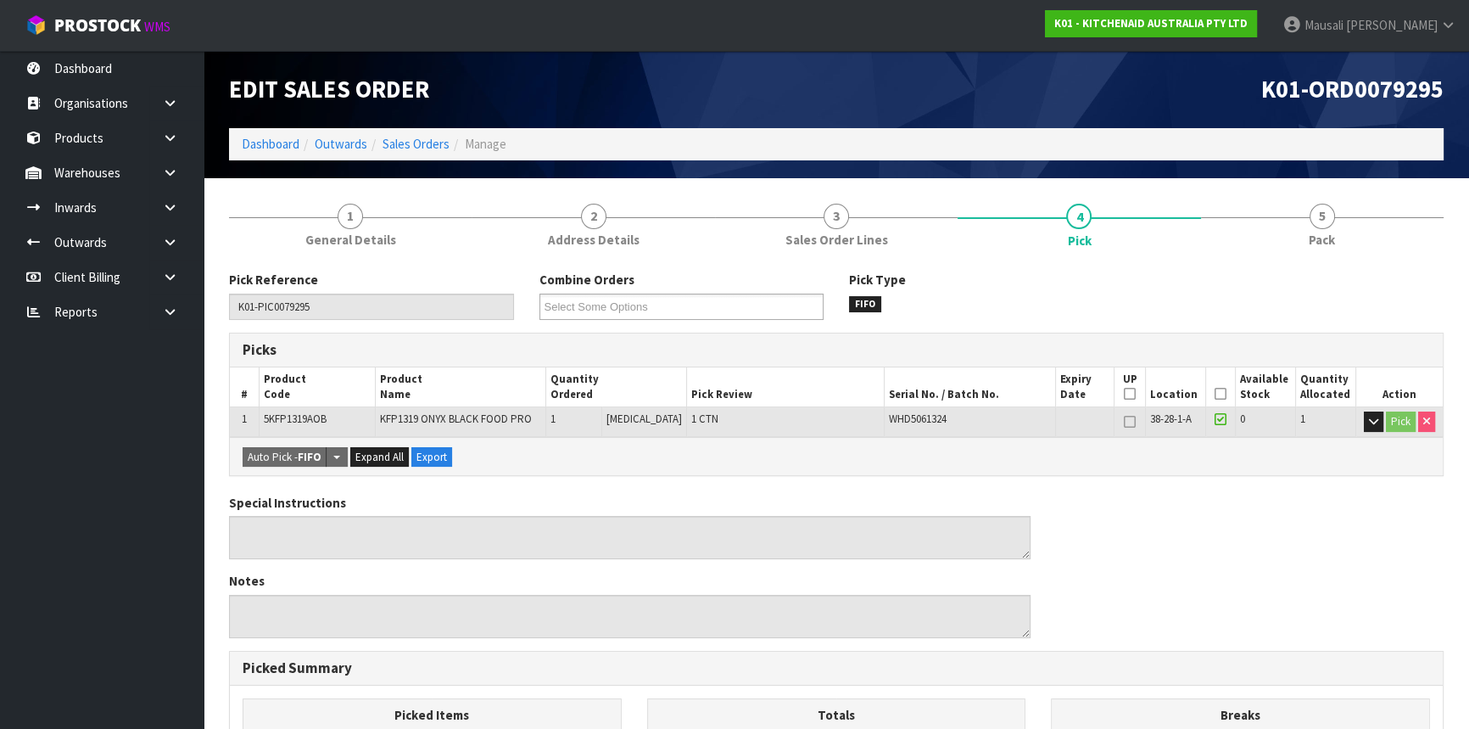
drag, startPoint x: 1216, startPoint y: 387, endPoint x: 1209, endPoint y: 394, distance: 10.8
click at [1216, 394] on icon at bounding box center [1221, 394] width 12 height 1
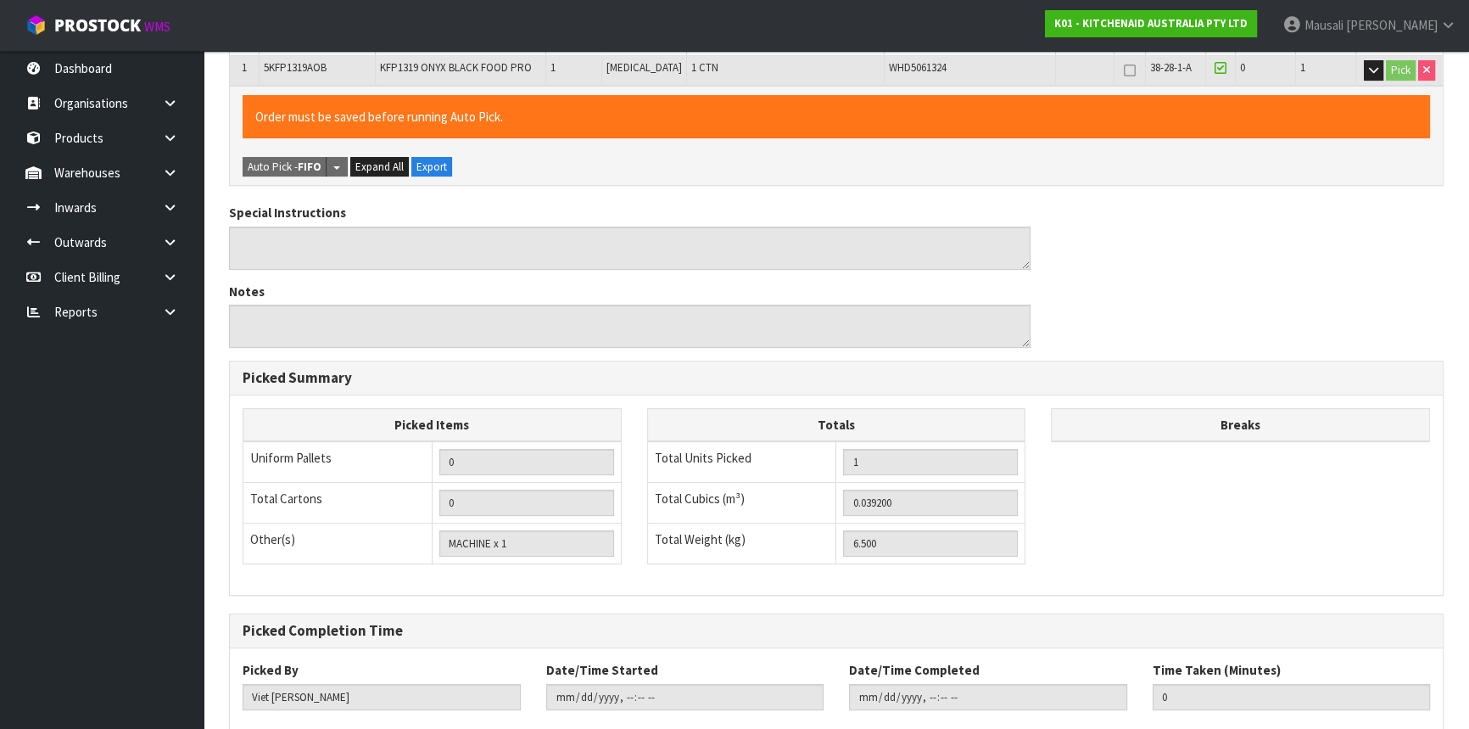
scroll to position [448, 0]
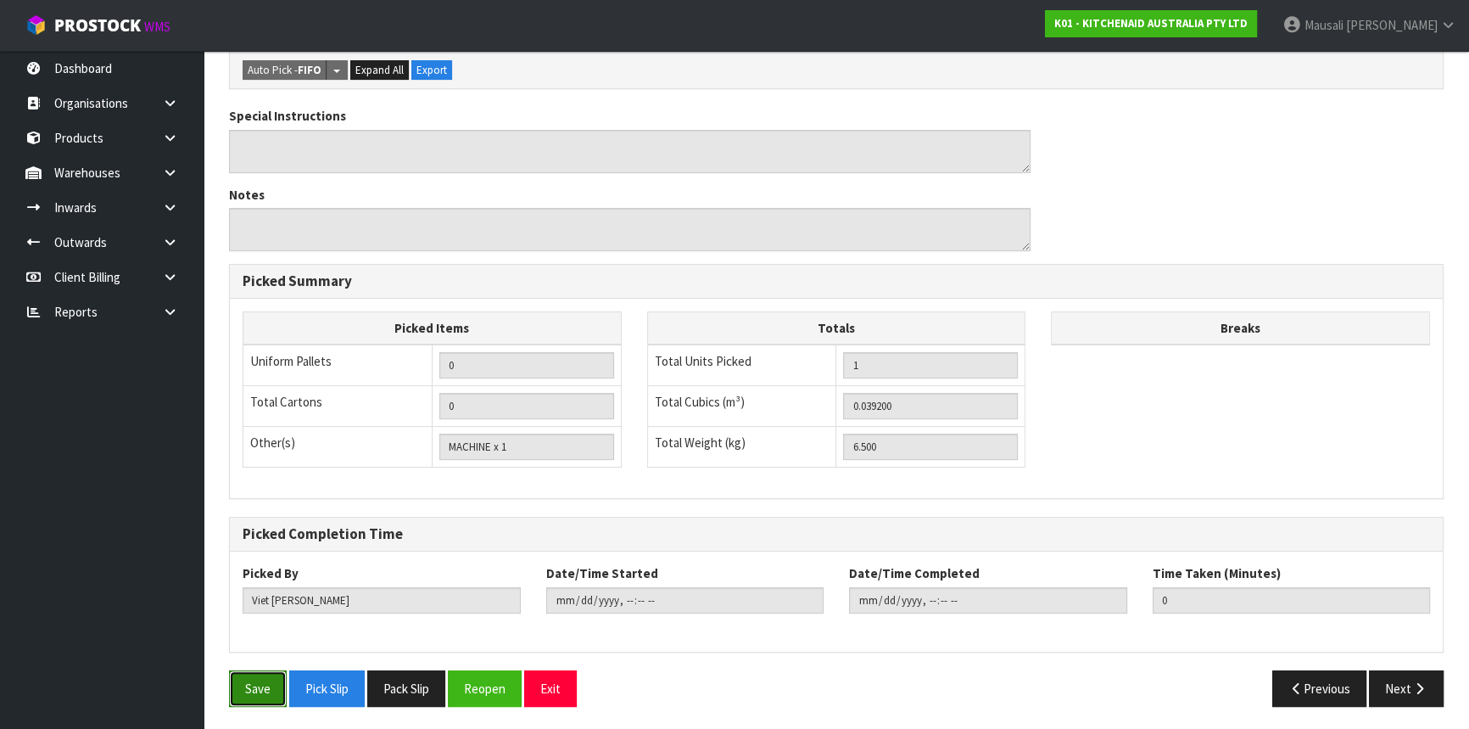
click at [246, 677] on button "Save" at bounding box center [258, 688] width 58 height 36
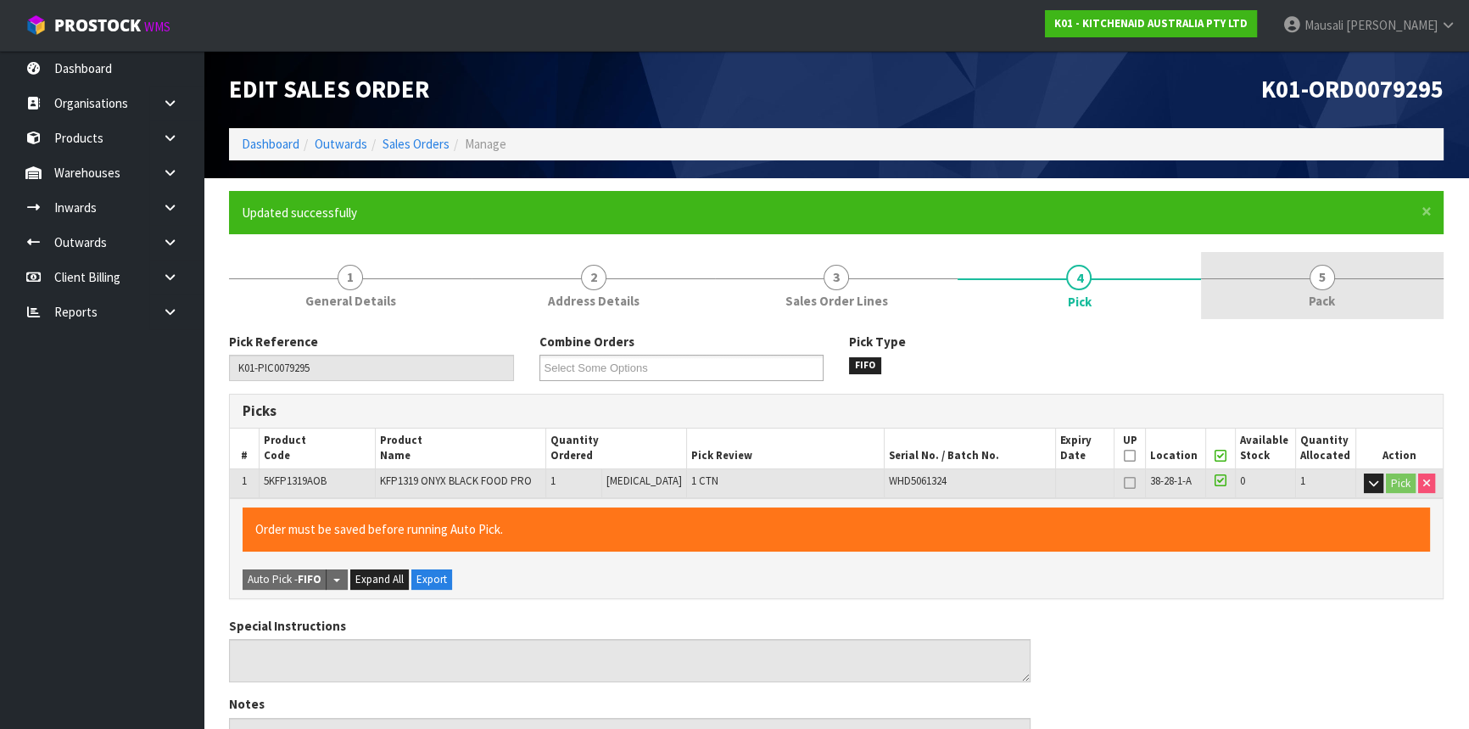
type input "[PERSON_NAME]"
type input "[DATE]T13:20:15"
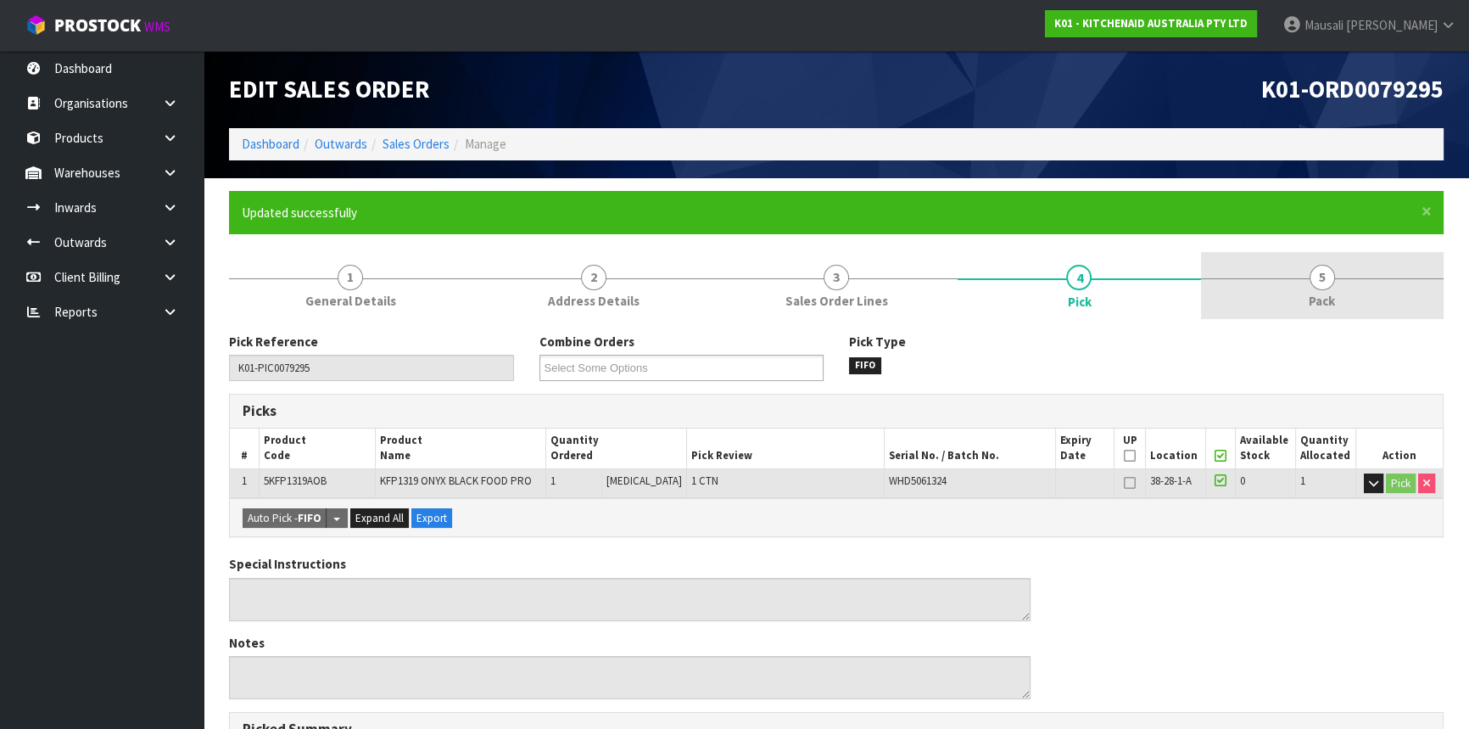
click at [1267, 294] on link "5 Pack" at bounding box center [1322, 285] width 243 height 67
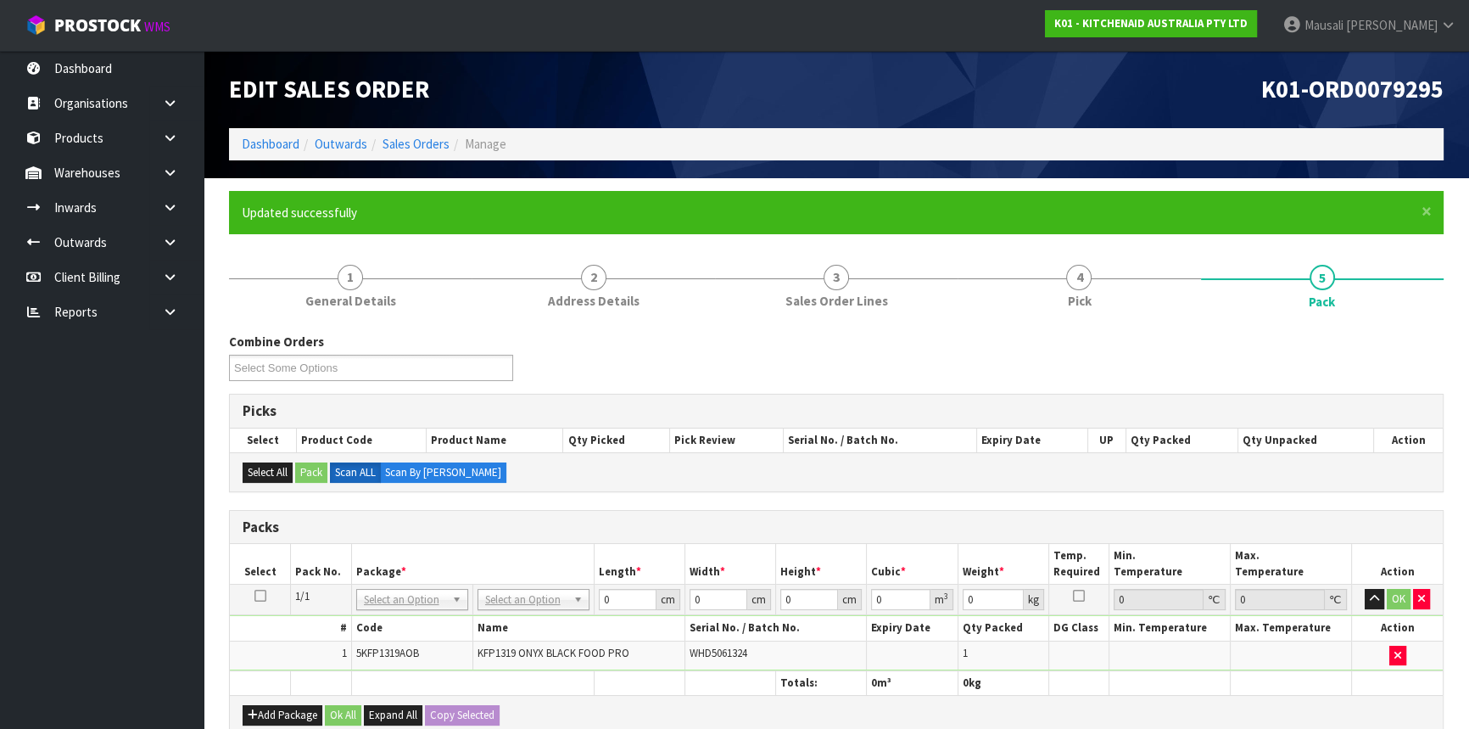
scroll to position [308, 0]
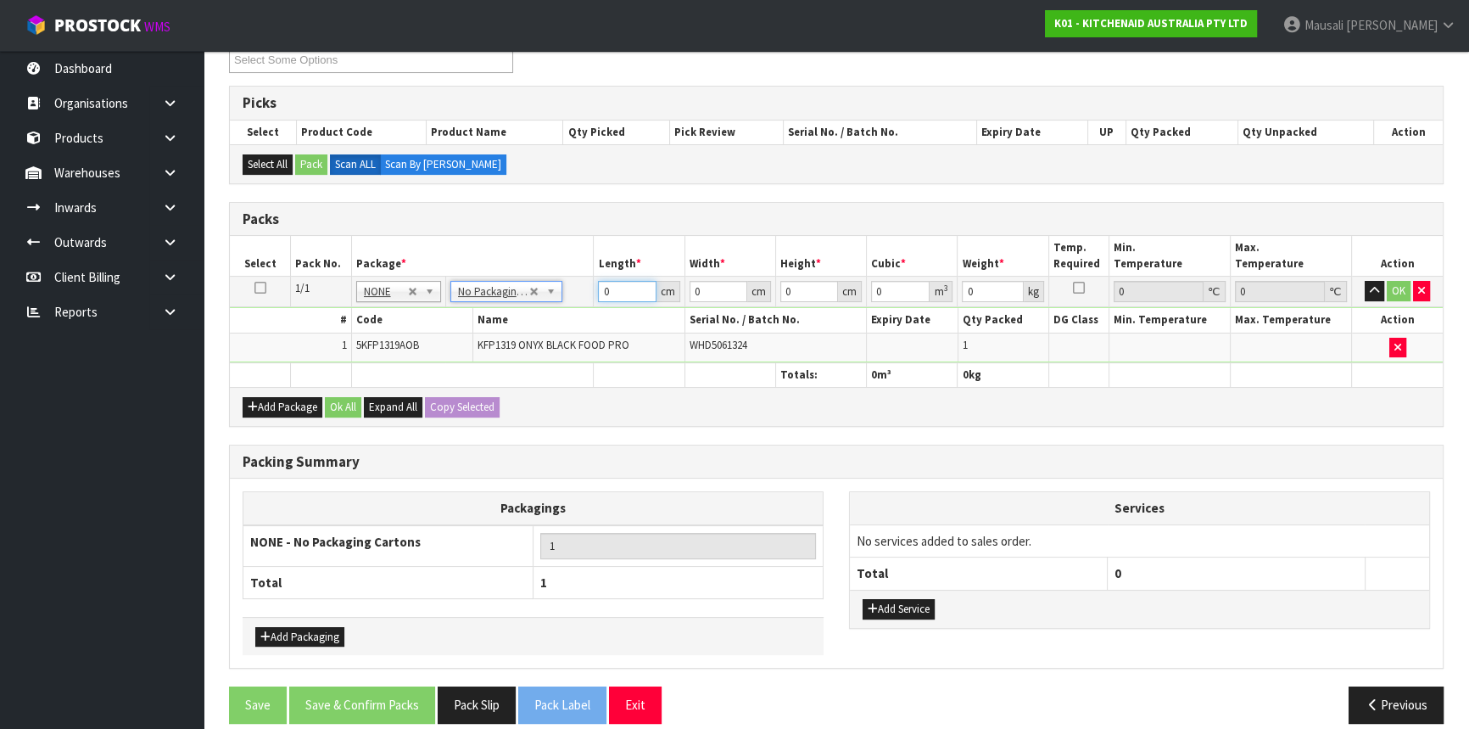
drag, startPoint x: 610, startPoint y: 288, endPoint x: 568, endPoint y: 314, distance: 48.7
click at [568, 314] on tbody "1/1 NONE 007-001 007-002 007-004 007-009 007-013 007-014 007-015 007-017 007-01…" at bounding box center [836, 320] width 1213 height 87
type input "50"
type input "29"
type input "2"
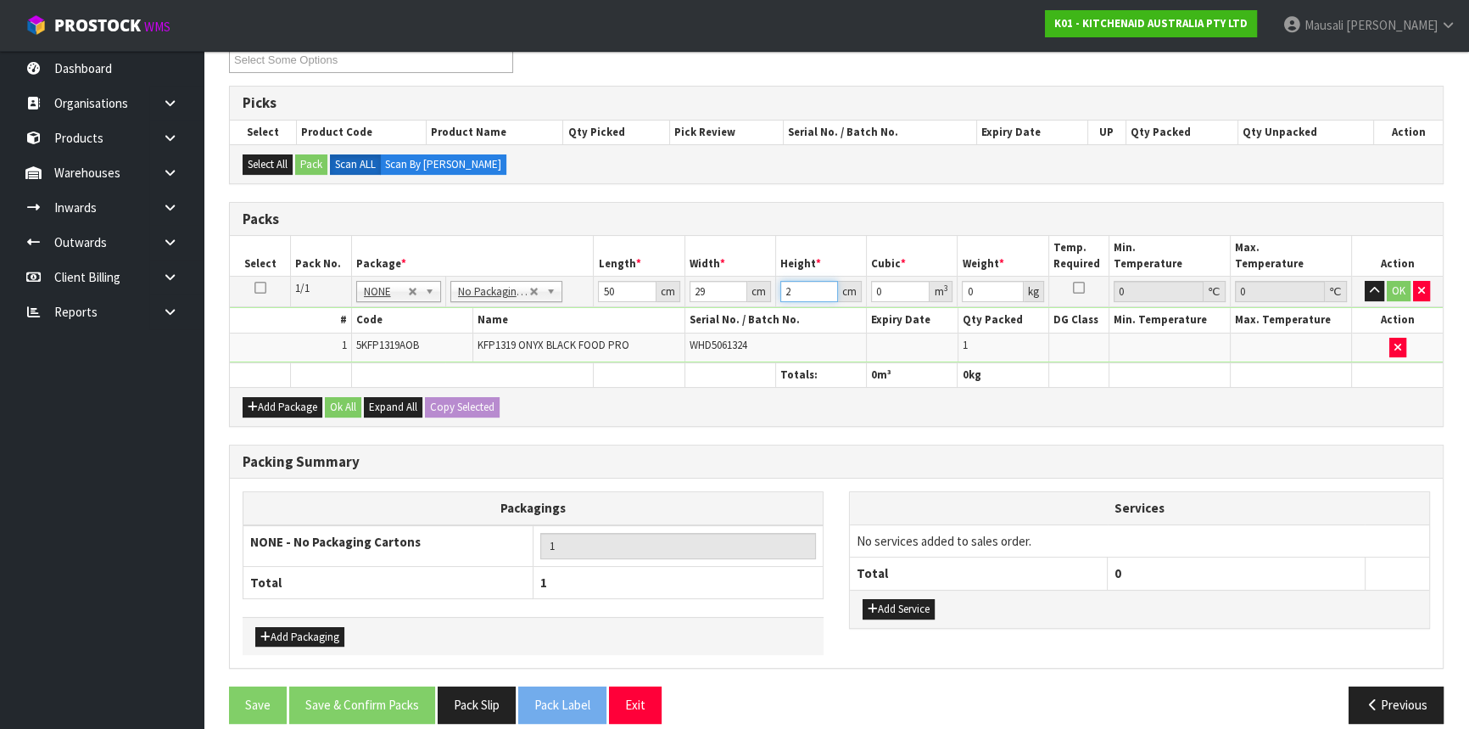
type input "0.0029"
type input "29"
type input "0.04205"
type input "29"
type input "7"
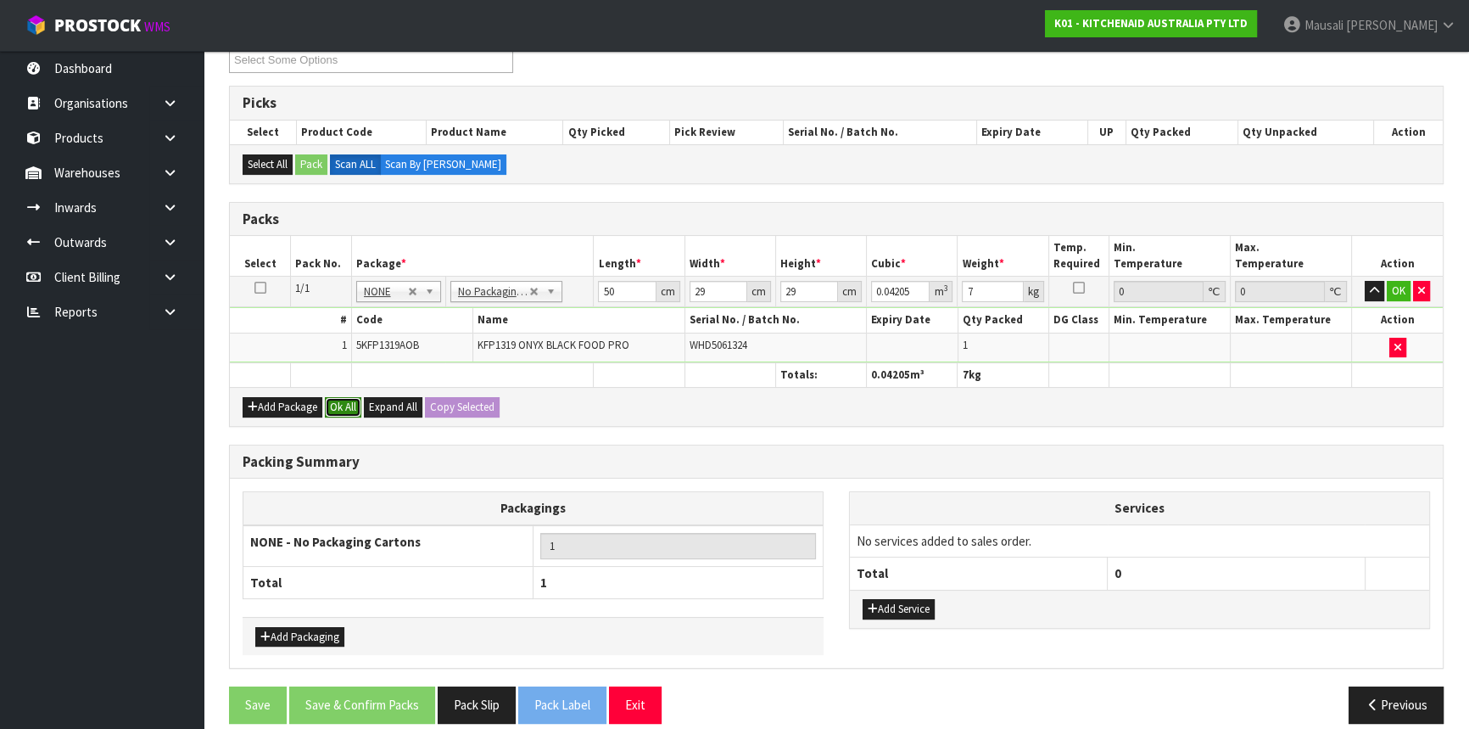
click at [354, 397] on button "Ok All" at bounding box center [343, 407] width 36 height 20
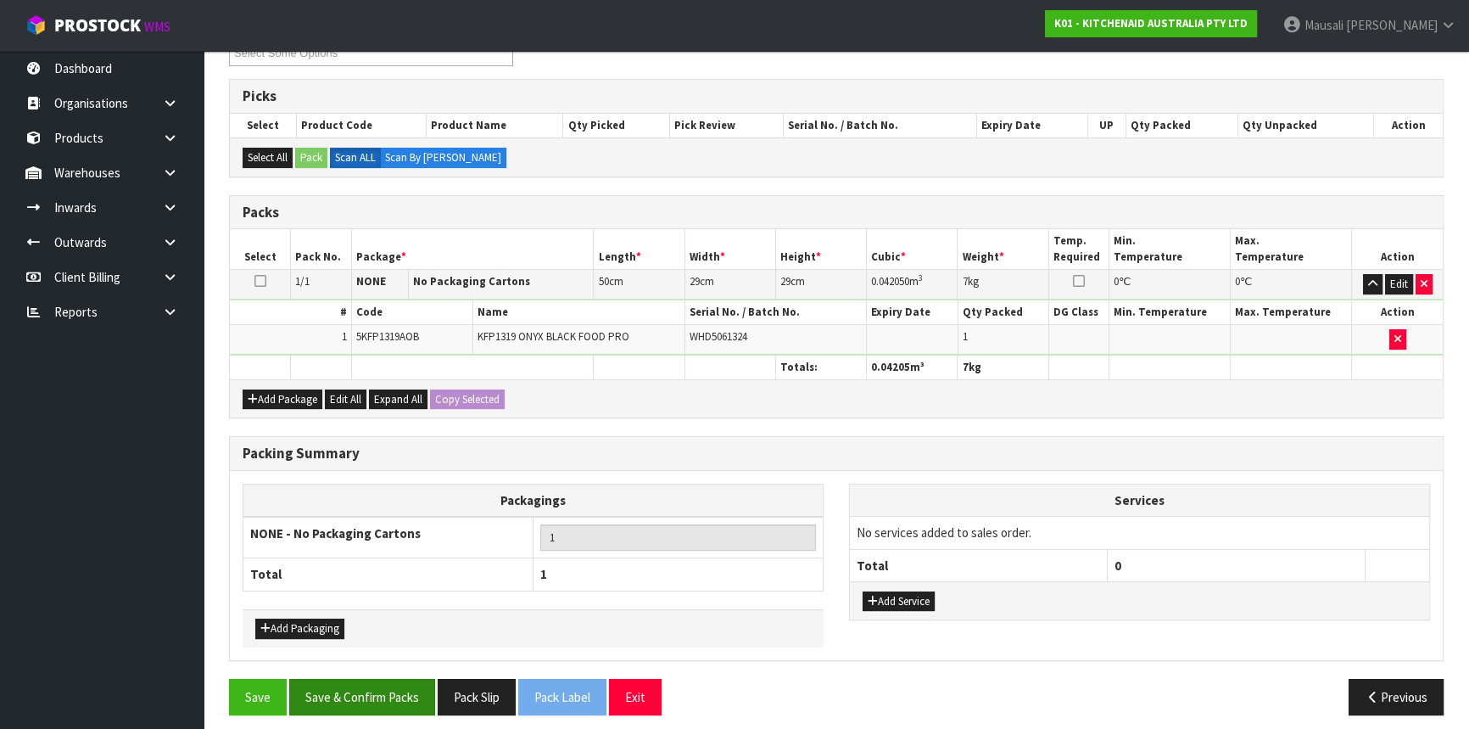
scroll to position [322, 0]
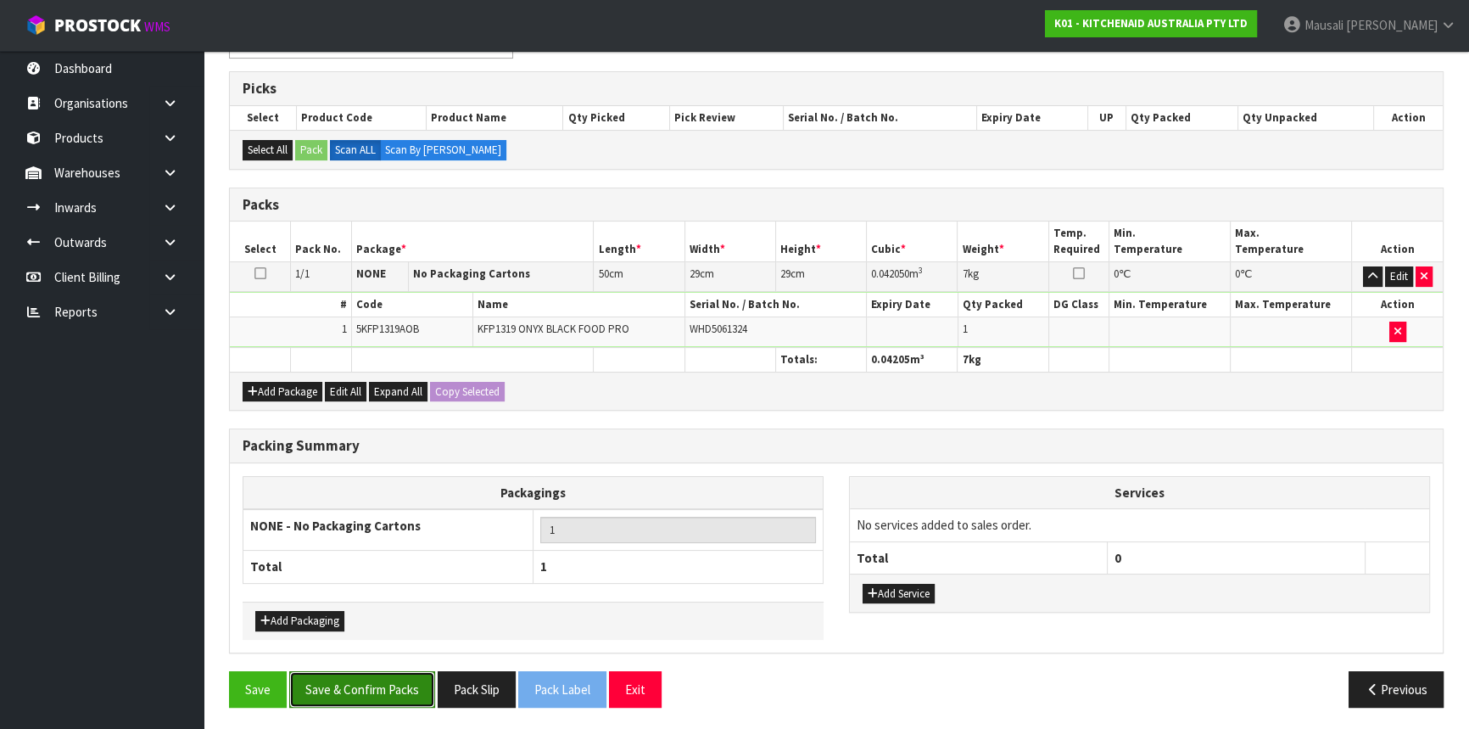
click at [380, 685] on button "Save & Confirm Packs" at bounding box center [362, 689] width 146 height 36
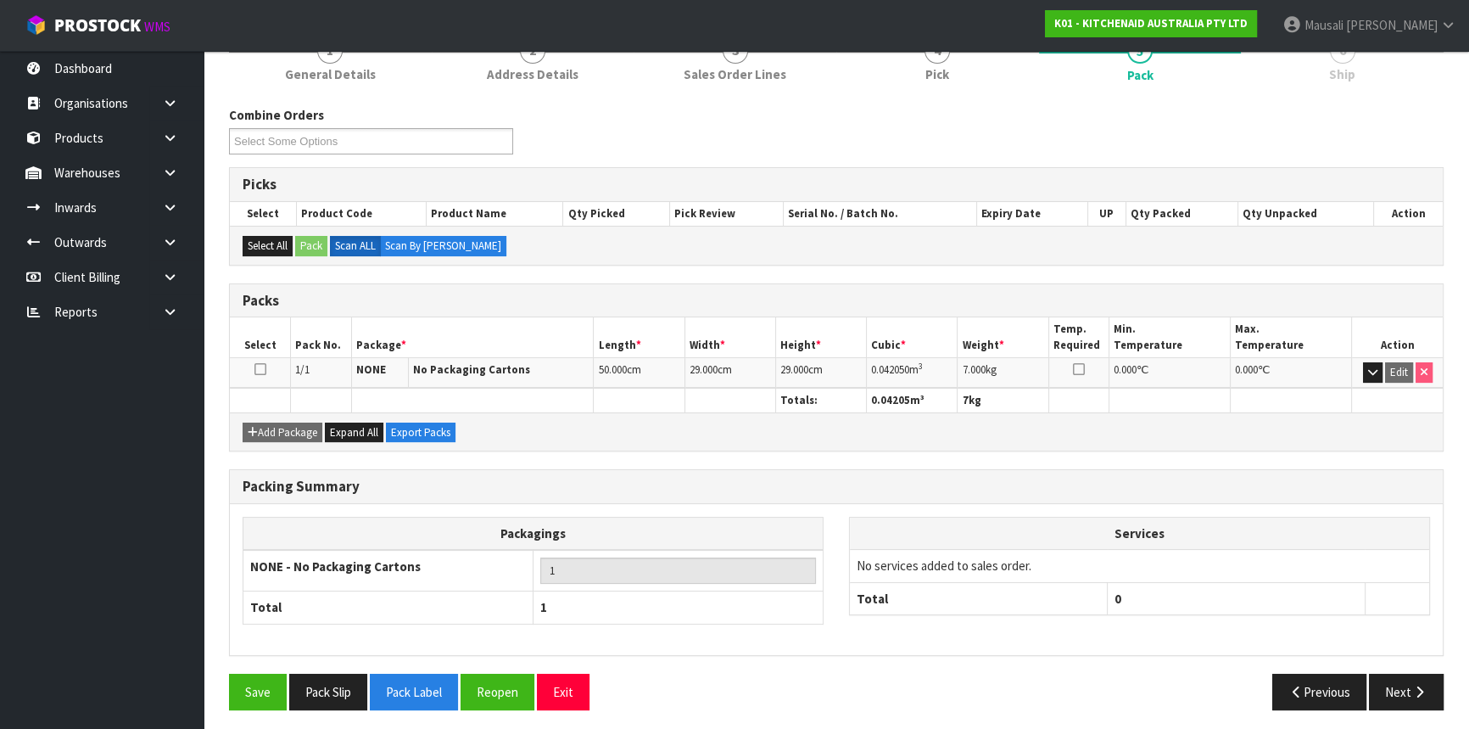
scroll to position [229, 0]
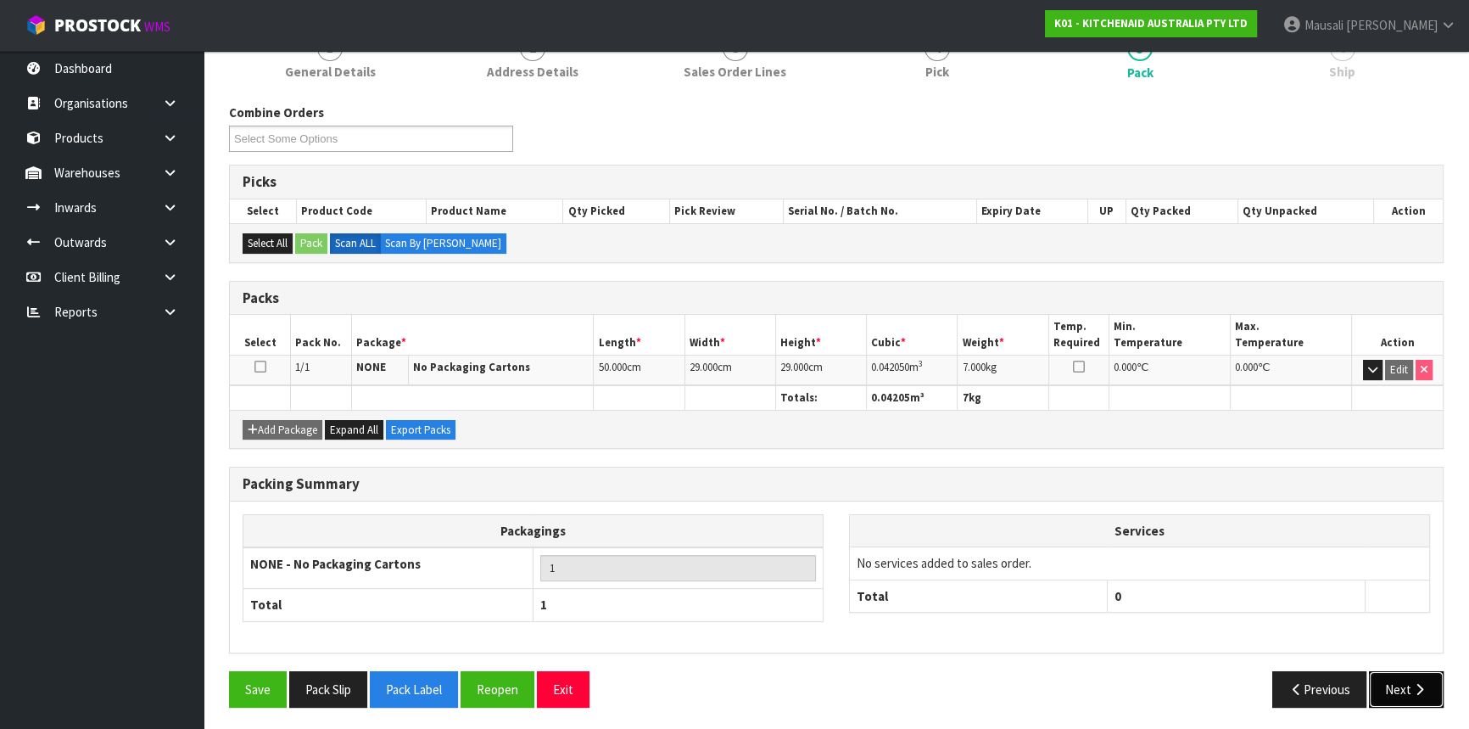
click at [1391, 674] on button "Next" at bounding box center [1406, 689] width 75 height 36
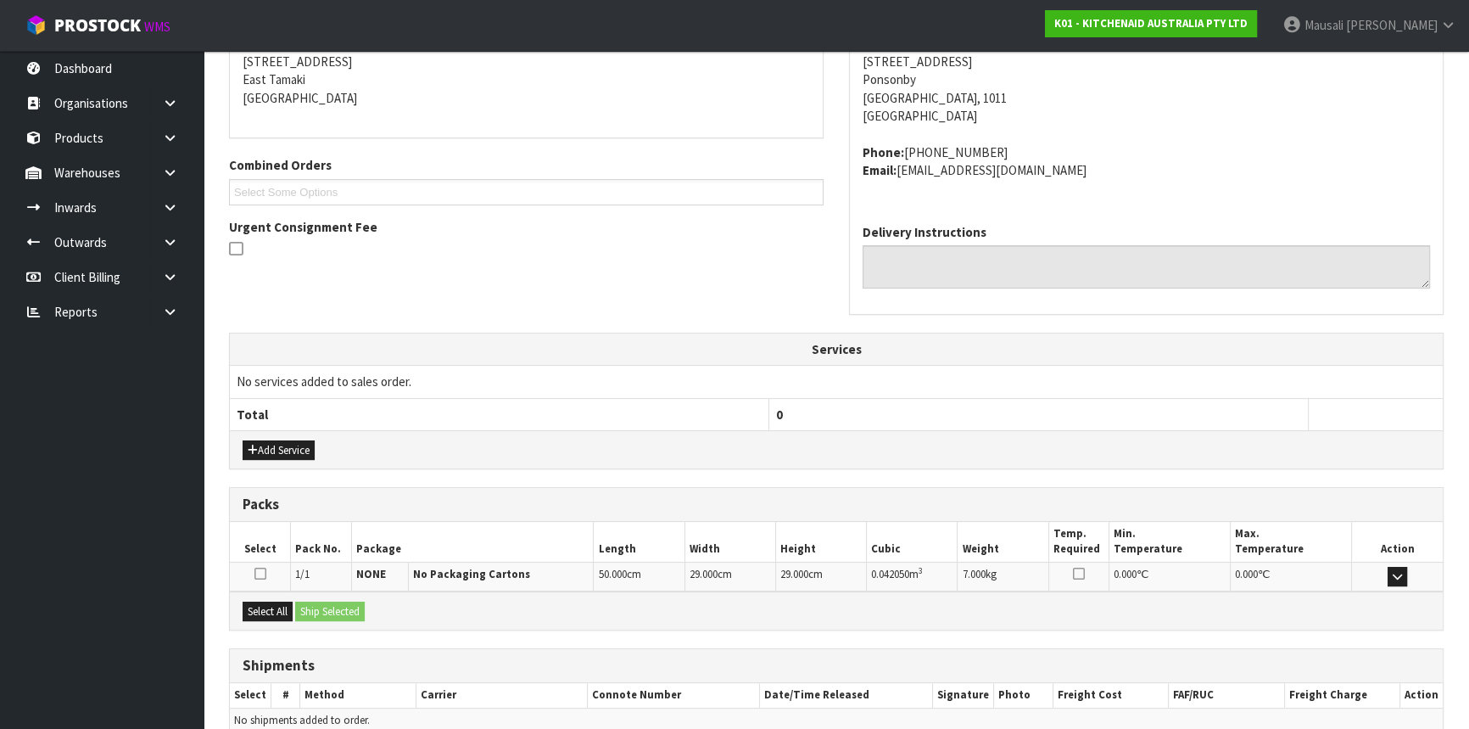
scroll to position [426, 0]
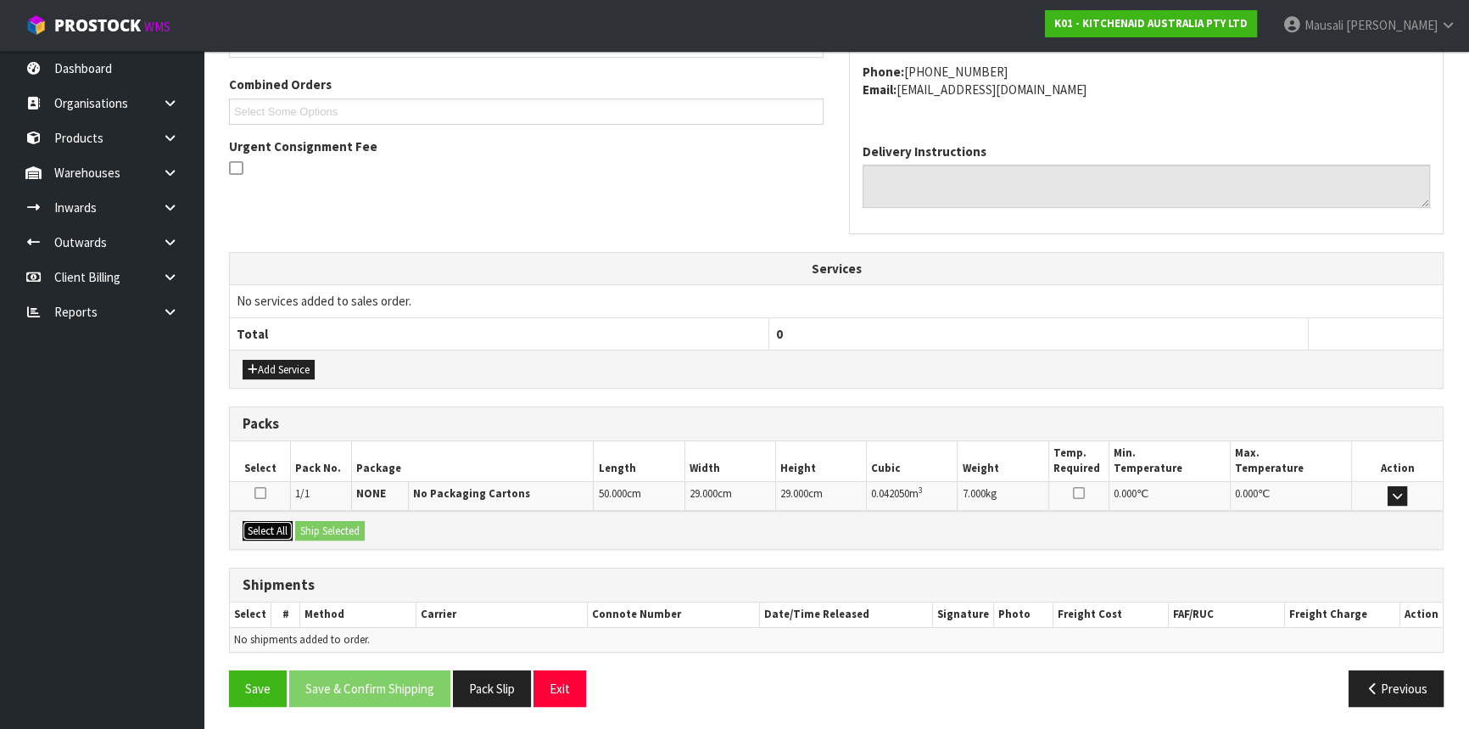
drag, startPoint x: 261, startPoint y: 530, endPoint x: 298, endPoint y: 538, distance: 37.3
click at [266, 531] on button "Select All" at bounding box center [268, 531] width 50 height 20
drag, startPoint x: 301, startPoint y: 534, endPoint x: 339, endPoint y: 534, distance: 38.2
click at [308, 534] on button "Ship Selected" at bounding box center [330, 531] width 70 height 20
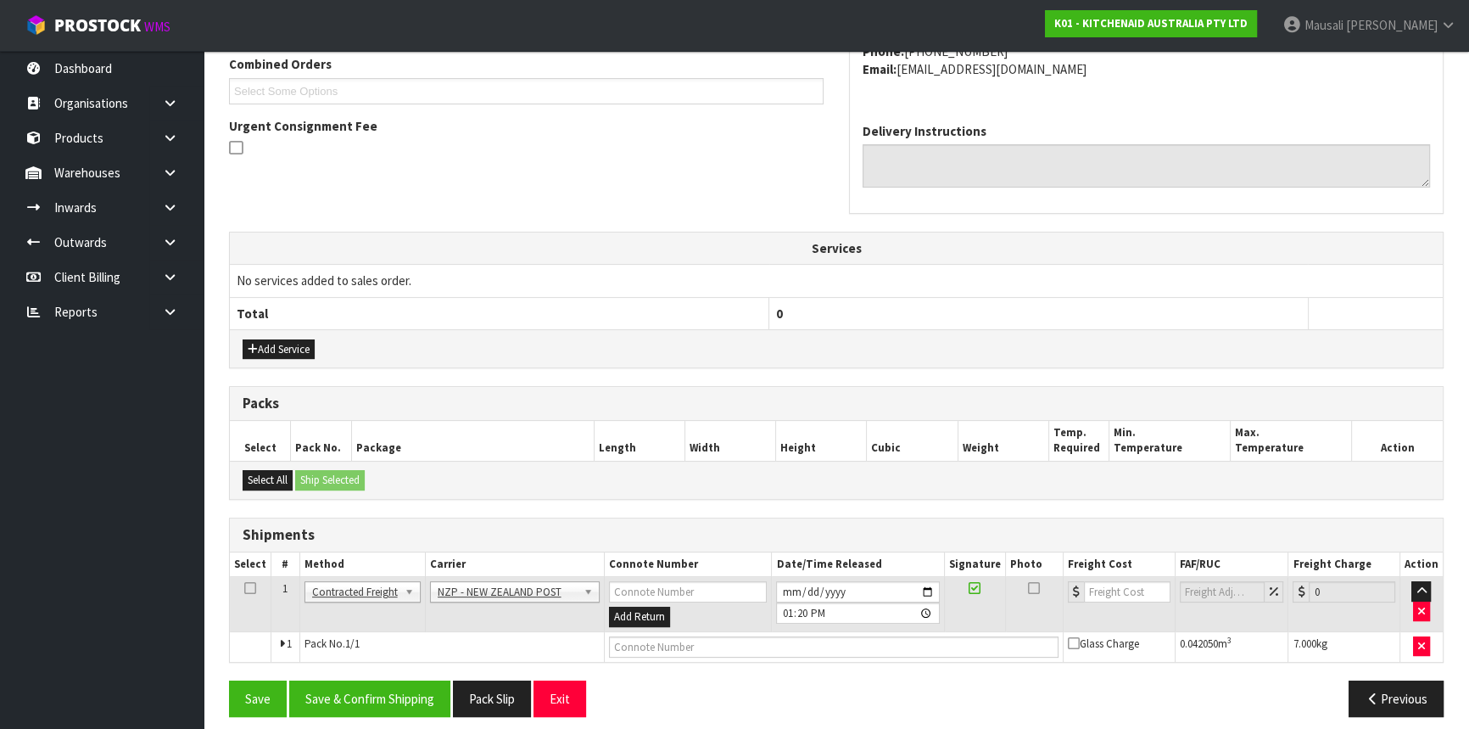
scroll to position [456, 0]
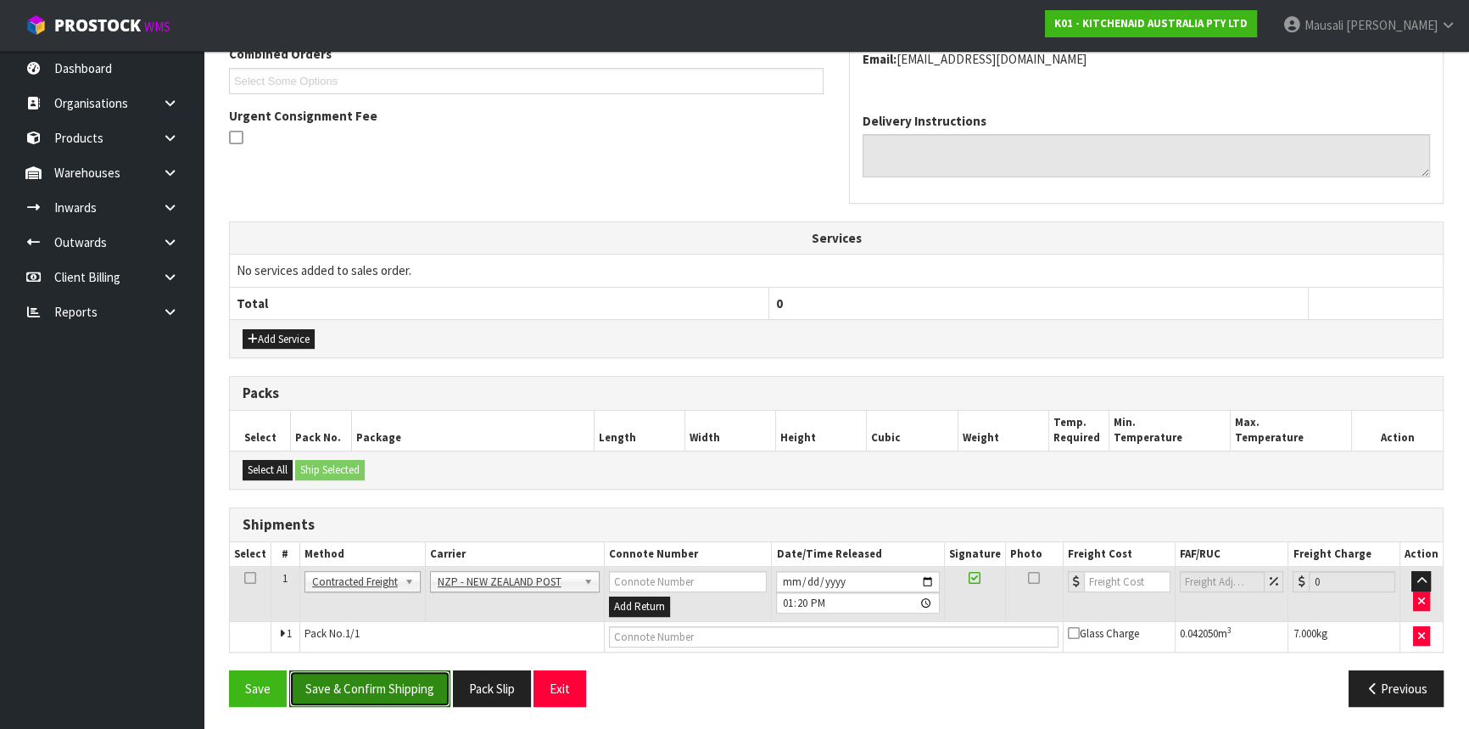
drag, startPoint x: 383, startPoint y: 679, endPoint x: 679, endPoint y: 629, distance: 299.3
click at [386, 679] on button "Save & Confirm Shipping" at bounding box center [369, 688] width 161 height 36
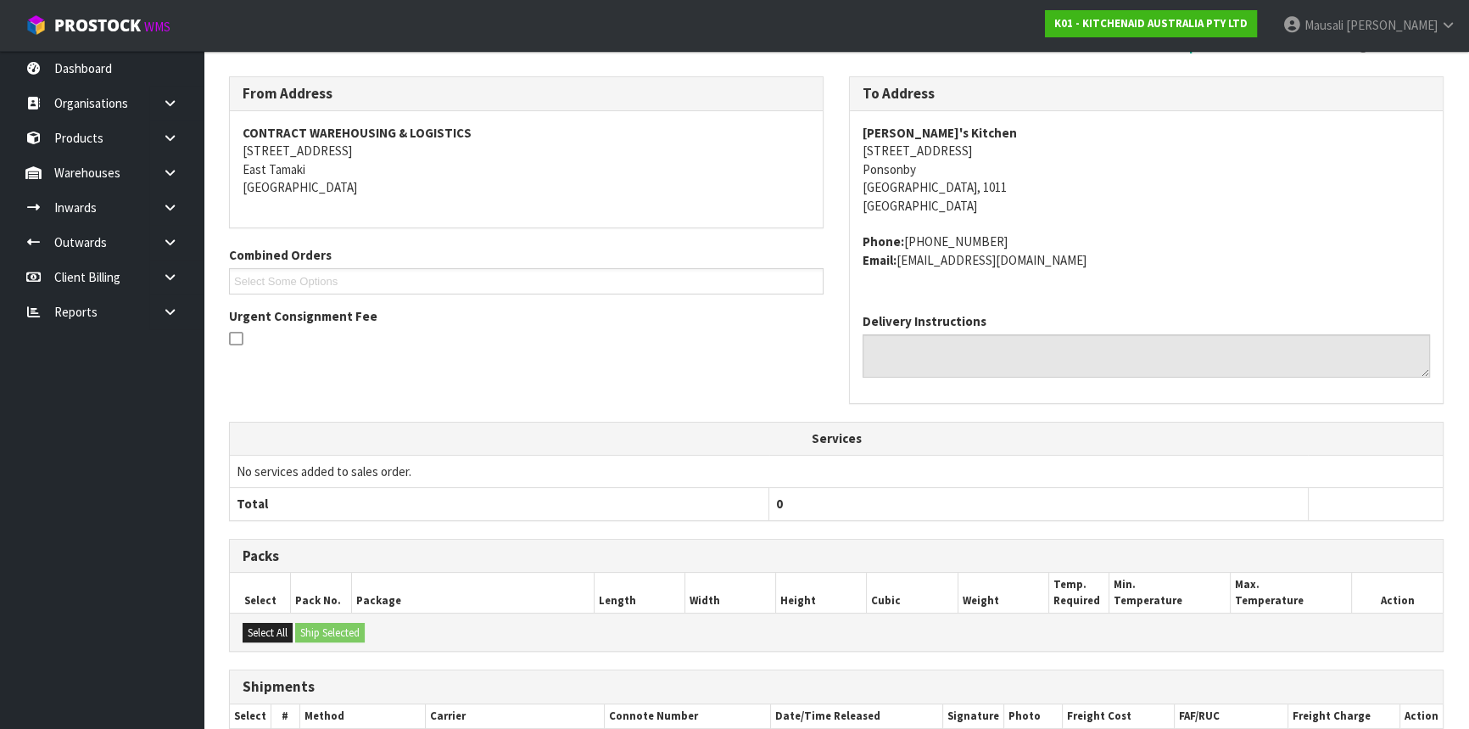
scroll to position [433, 0]
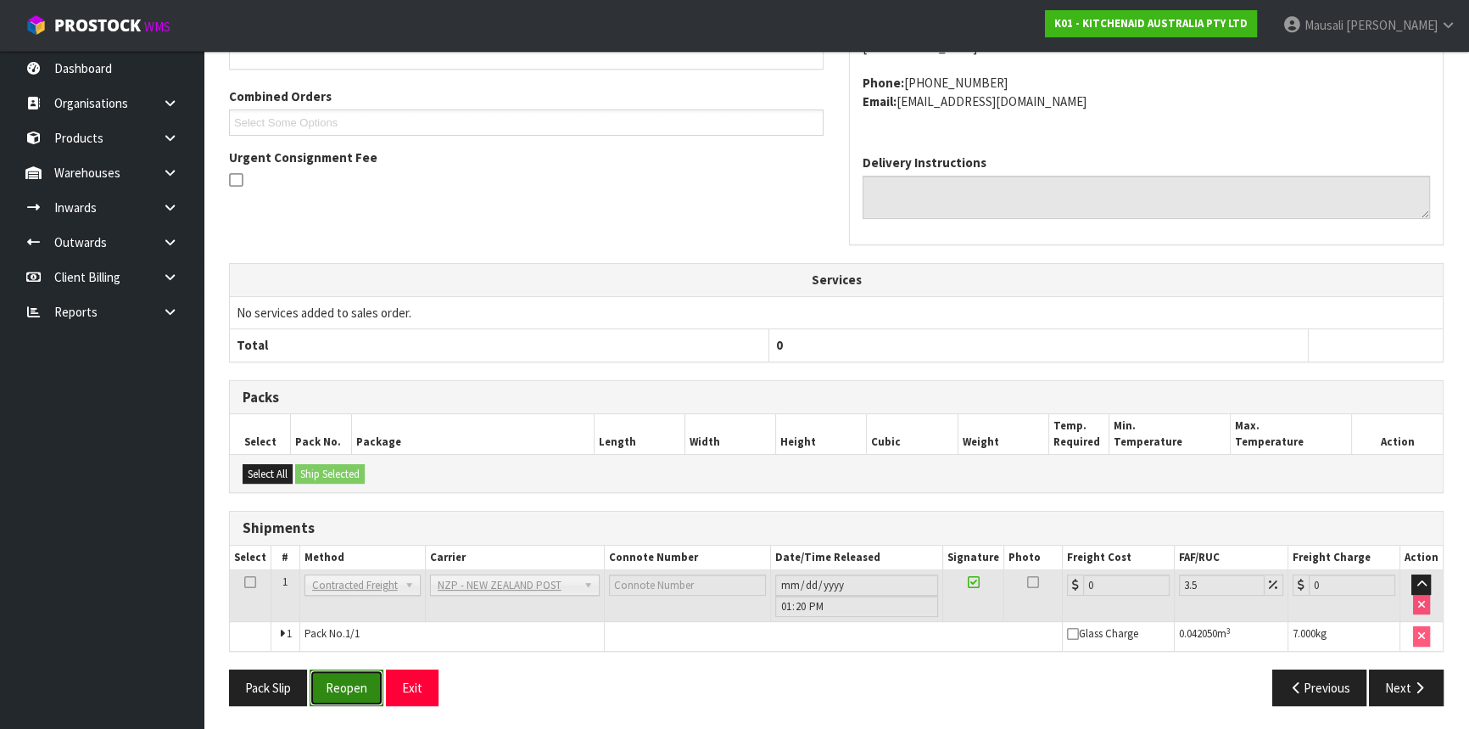
click at [334, 687] on button "Reopen" at bounding box center [347, 687] width 74 height 36
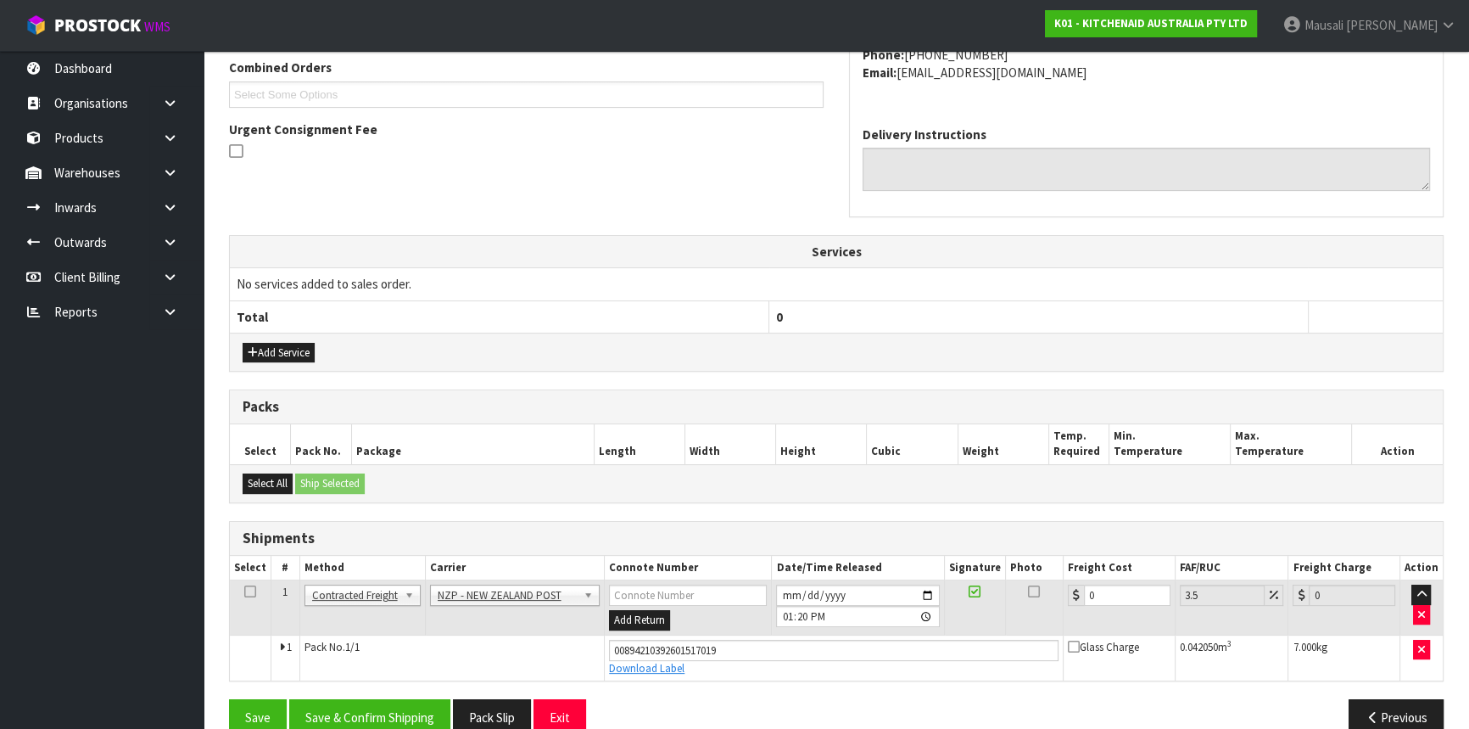
scroll to position [472, 0]
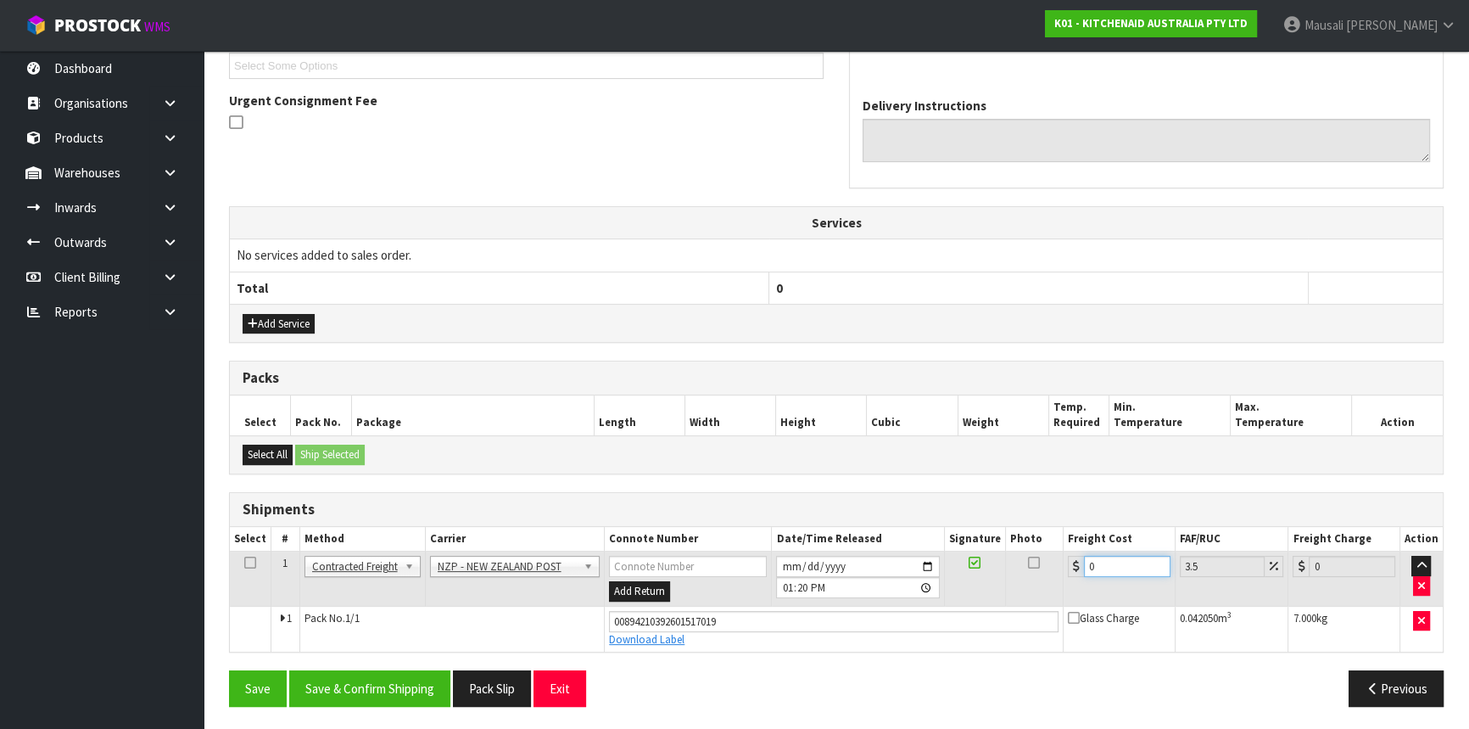
drag, startPoint x: 1105, startPoint y: 568, endPoint x: 1088, endPoint y: 573, distance: 16.9
click at [1088, 573] on input "0" at bounding box center [1127, 566] width 87 height 21
type input "4"
type input "4.14"
type input "4.3"
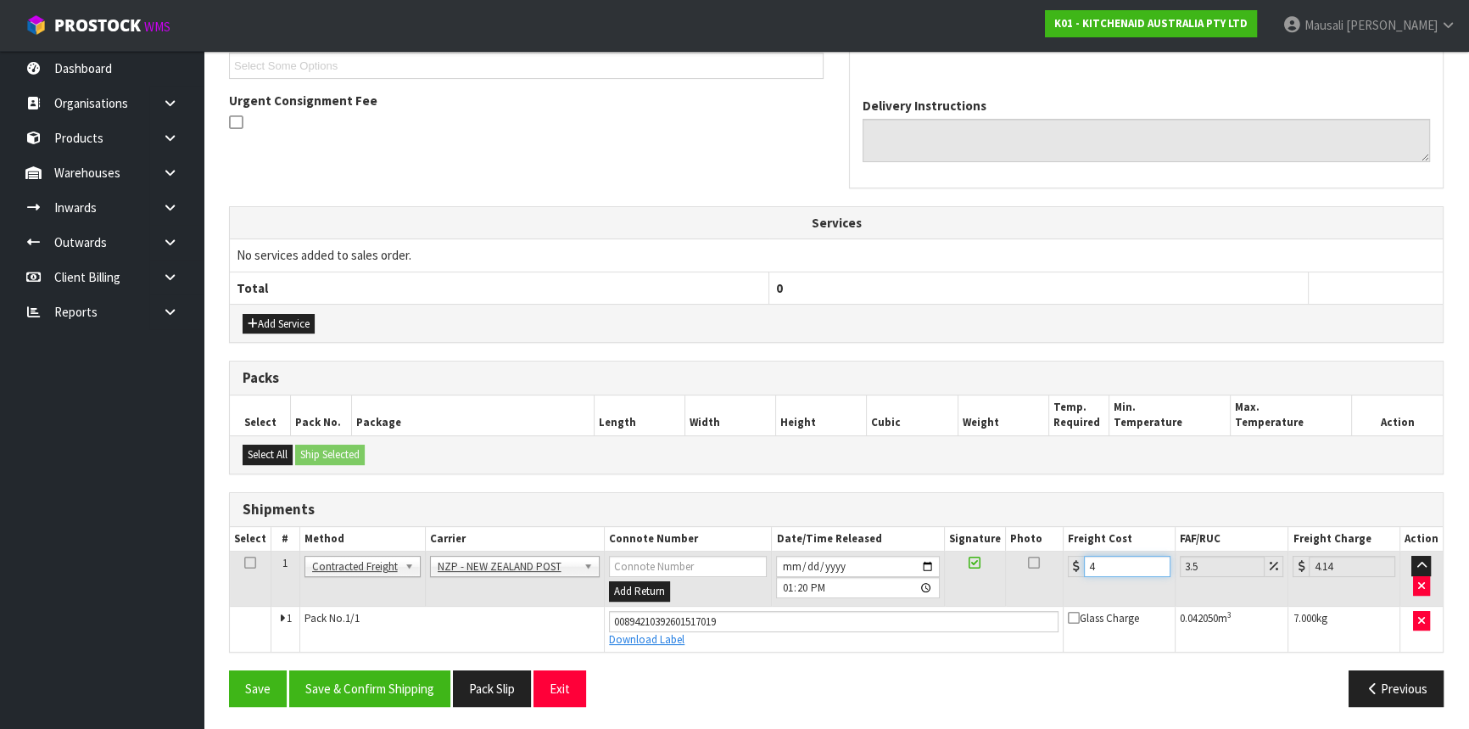
type input "4.45"
type input "4.33"
type input "4.48"
type input "4.33"
click at [428, 677] on button "Save & Confirm Shipping" at bounding box center [369, 688] width 161 height 36
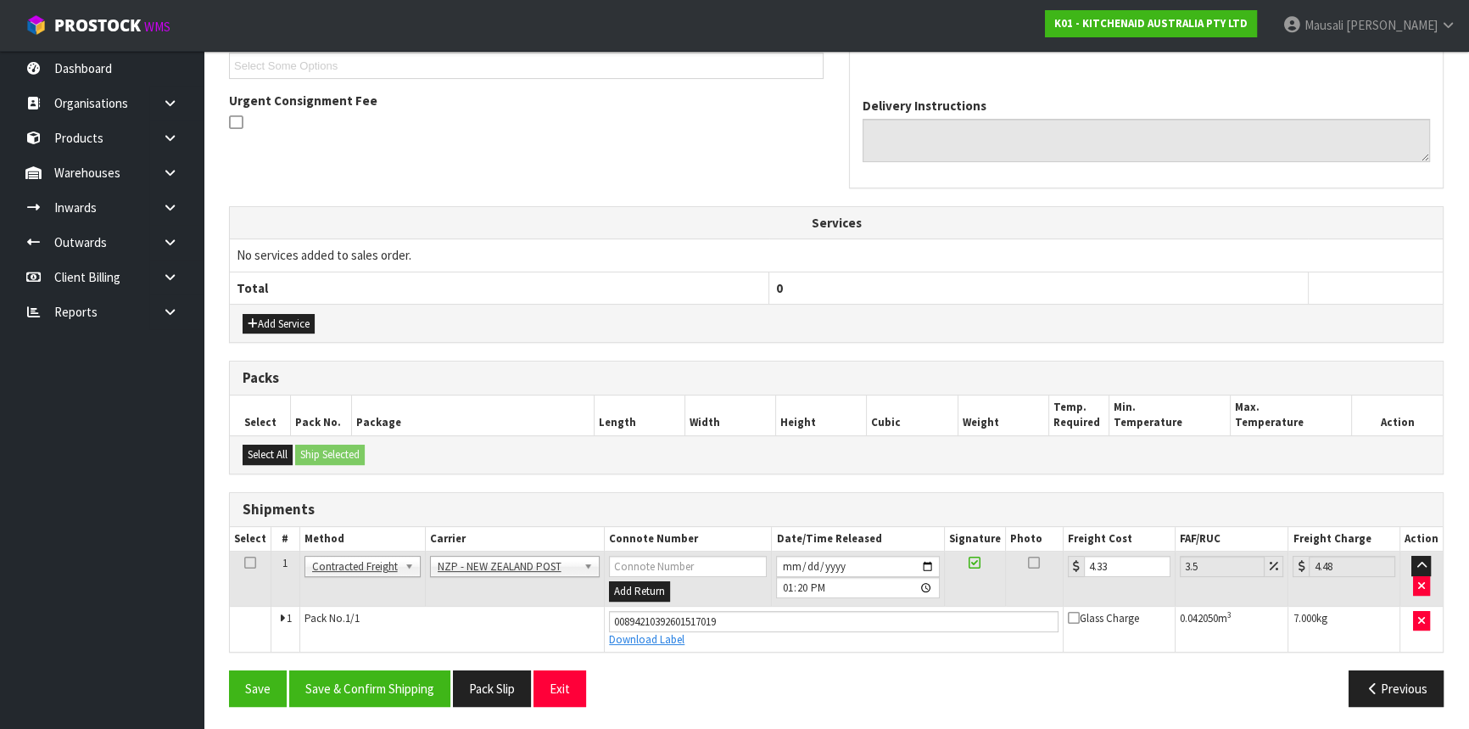
scroll to position [0, 0]
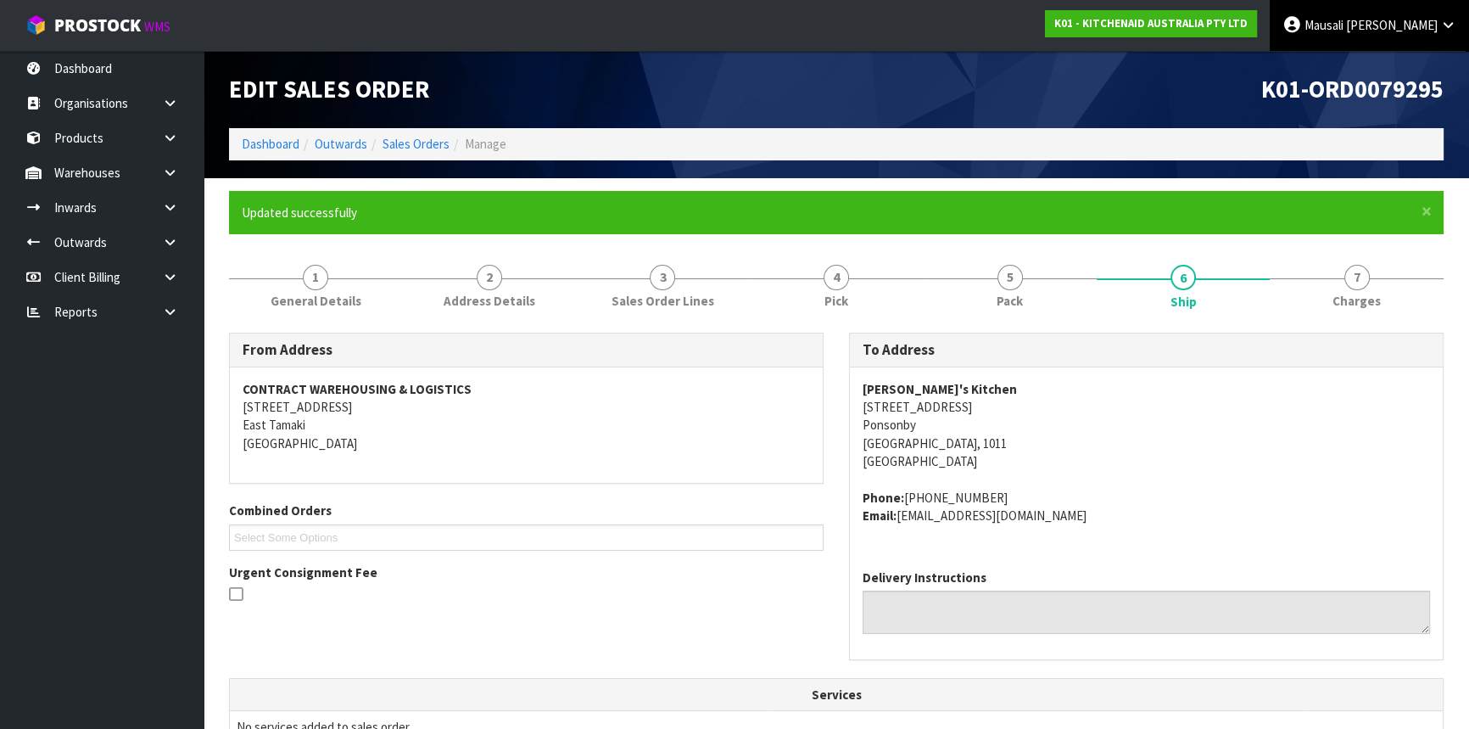
click at [1344, 31] on span "Mausali" at bounding box center [1324, 25] width 39 height 16
click at [1387, 65] on link "Logout" at bounding box center [1401, 67] width 134 height 23
